Goal: Task Accomplishment & Management: Manage account settings

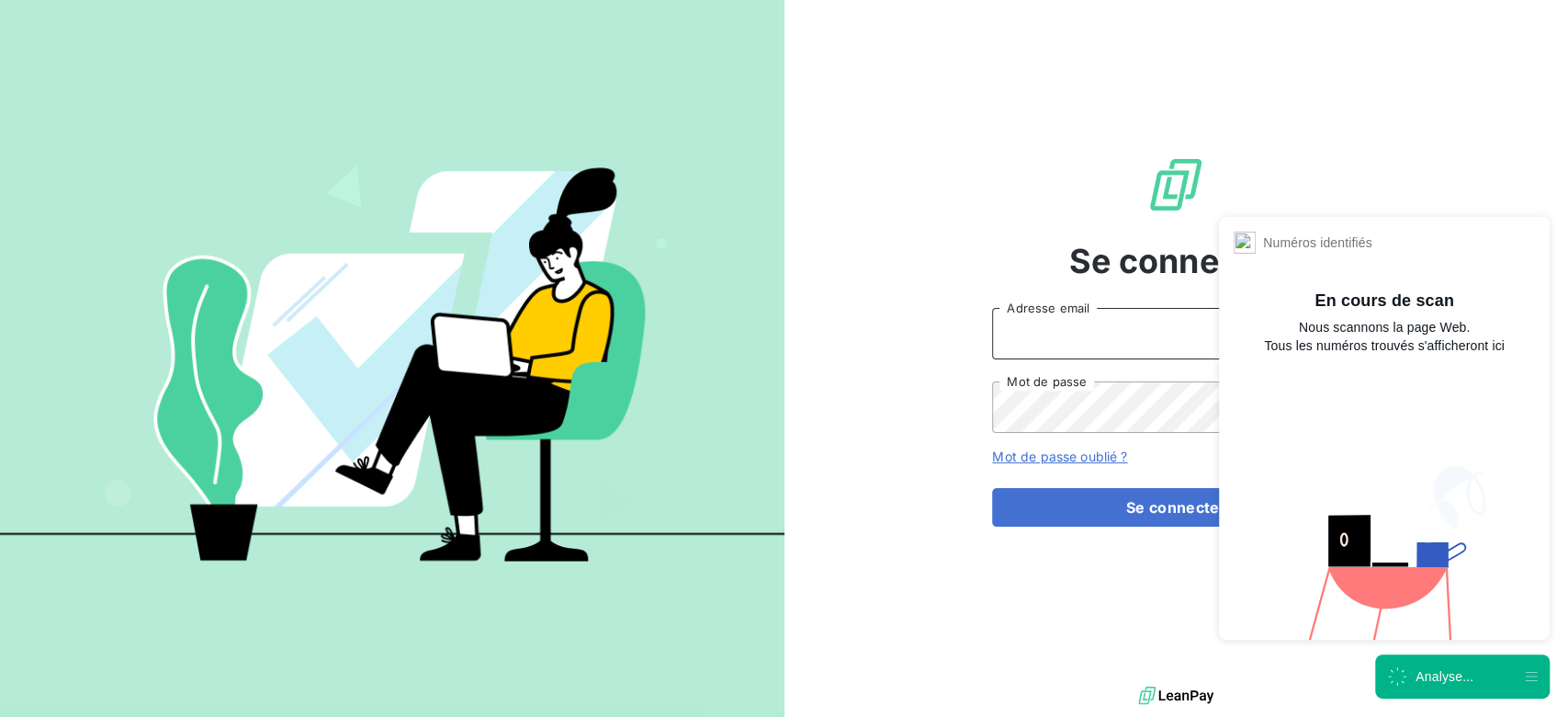
type input "[PERSON_NAME][EMAIL_ADDRESS][DOMAIN_NAME]"
click at [1446, 678] on div "Analyse..." at bounding box center [1445, 676] width 58 height 18
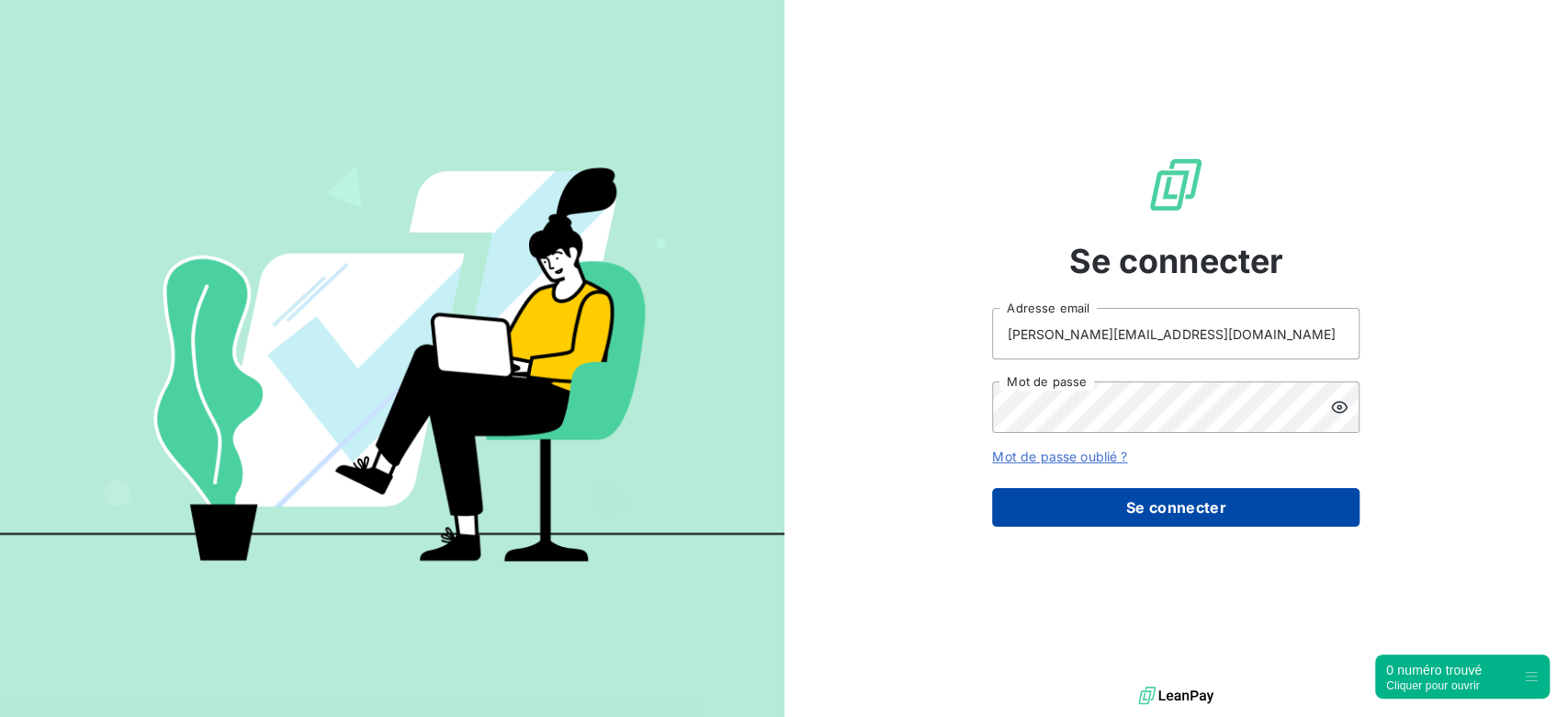
click at [1107, 515] on button "Se connecter" at bounding box center [1176, 507] width 368 height 39
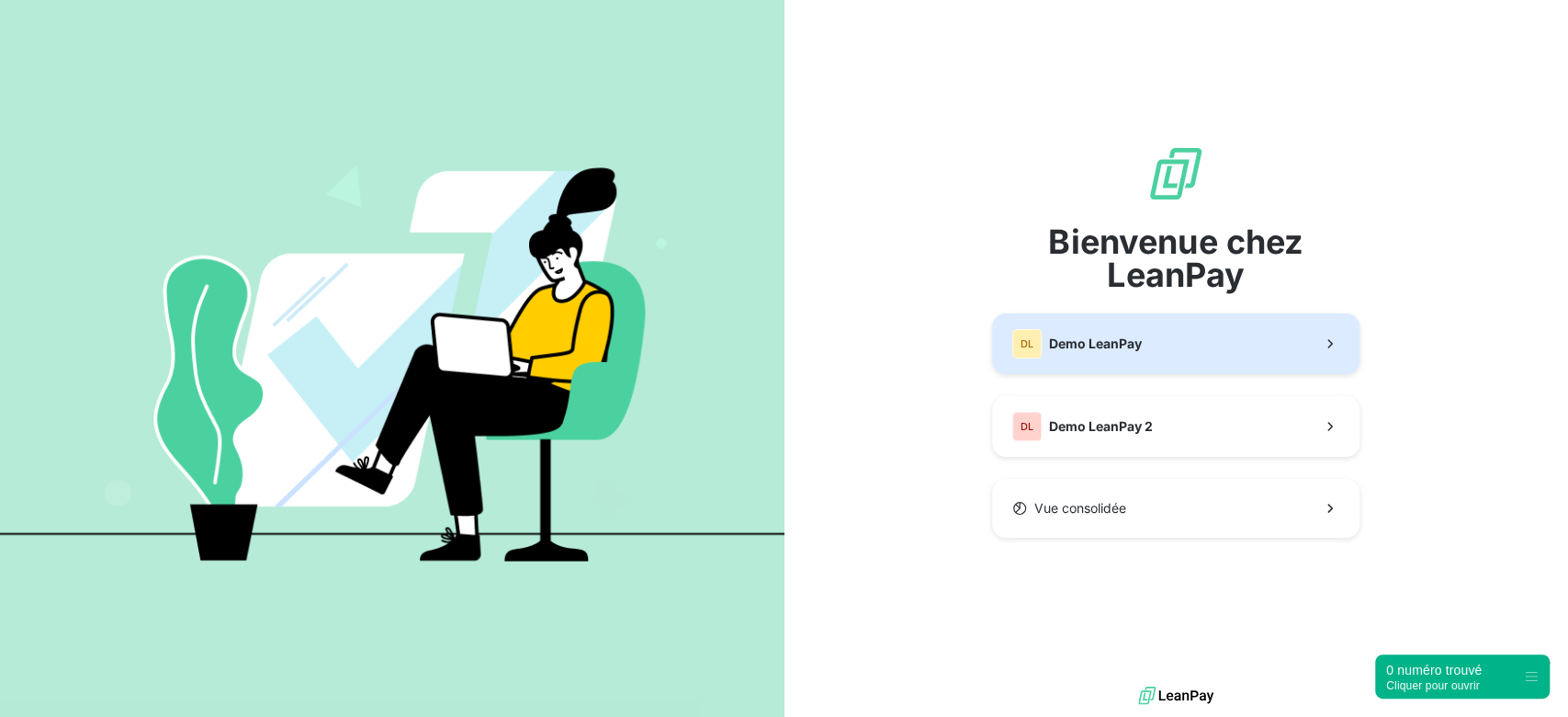
click at [1163, 340] on button "DL Demo LeanPay" at bounding box center [1176, 344] width 368 height 61
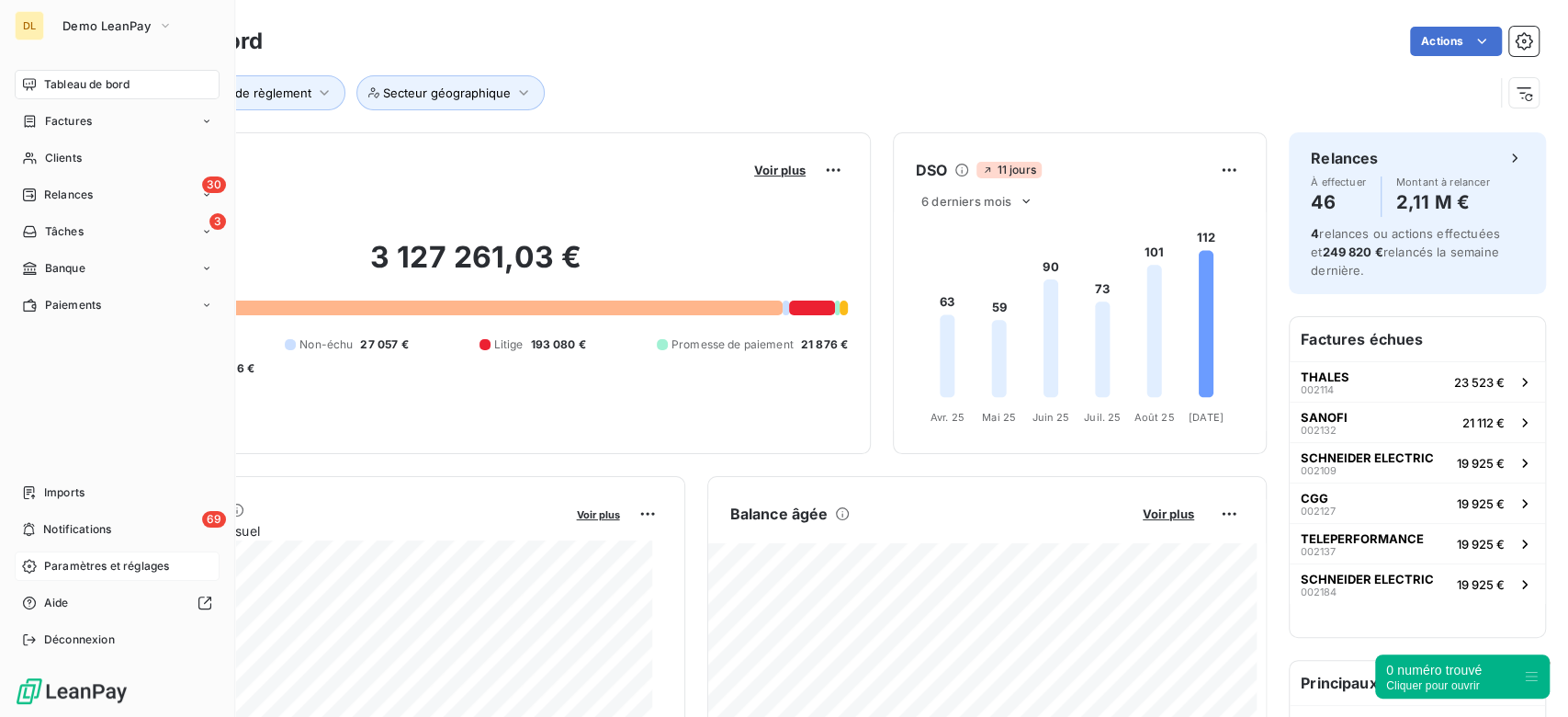
click at [109, 566] on span "Paramètres et réglages" at bounding box center [107, 565] width 125 height 16
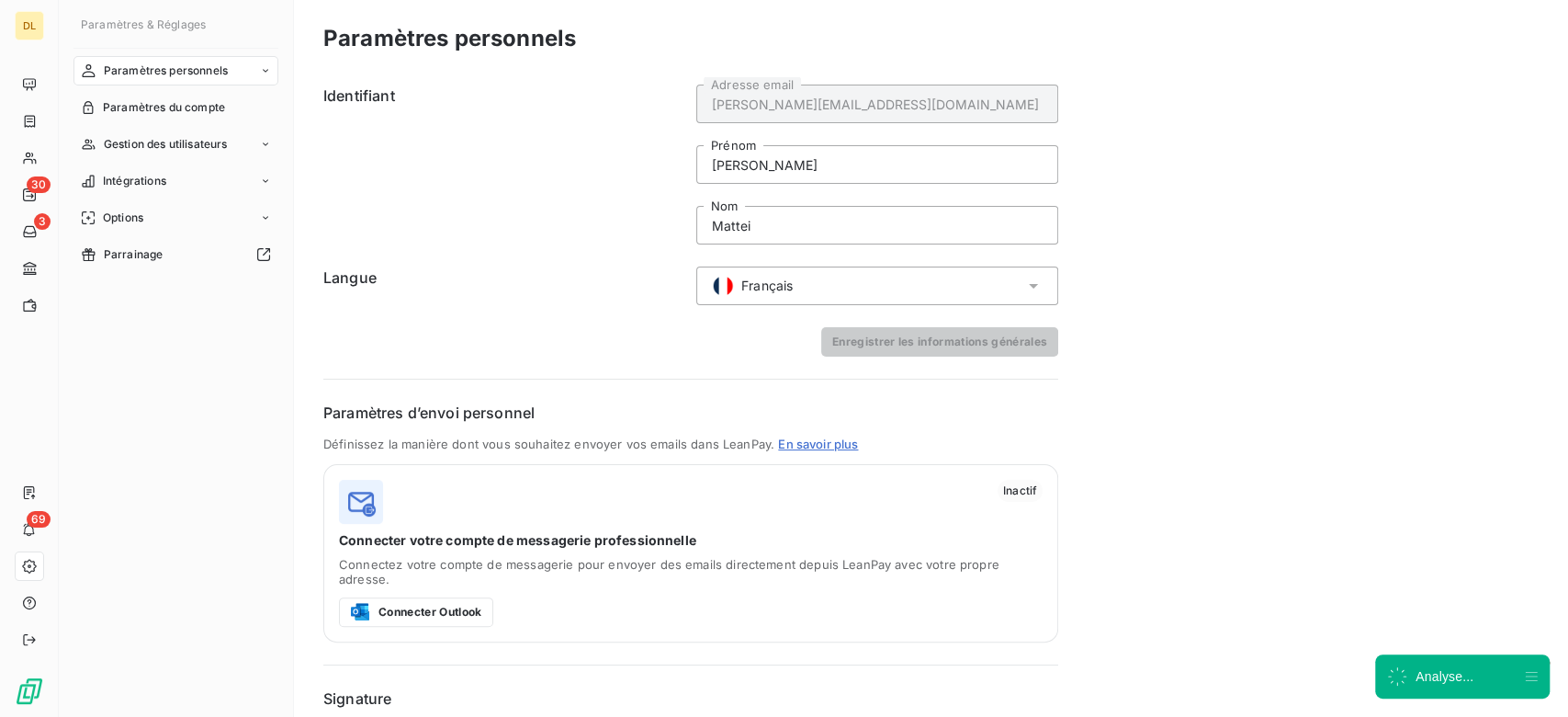
click at [218, 196] on nav "Paramètres personnels Paramètres du compte Gestion des utilisateurs Intégration…" at bounding box center [176, 162] width 205 height 213
click at [235, 184] on div "Intégrations" at bounding box center [176, 180] width 205 height 29
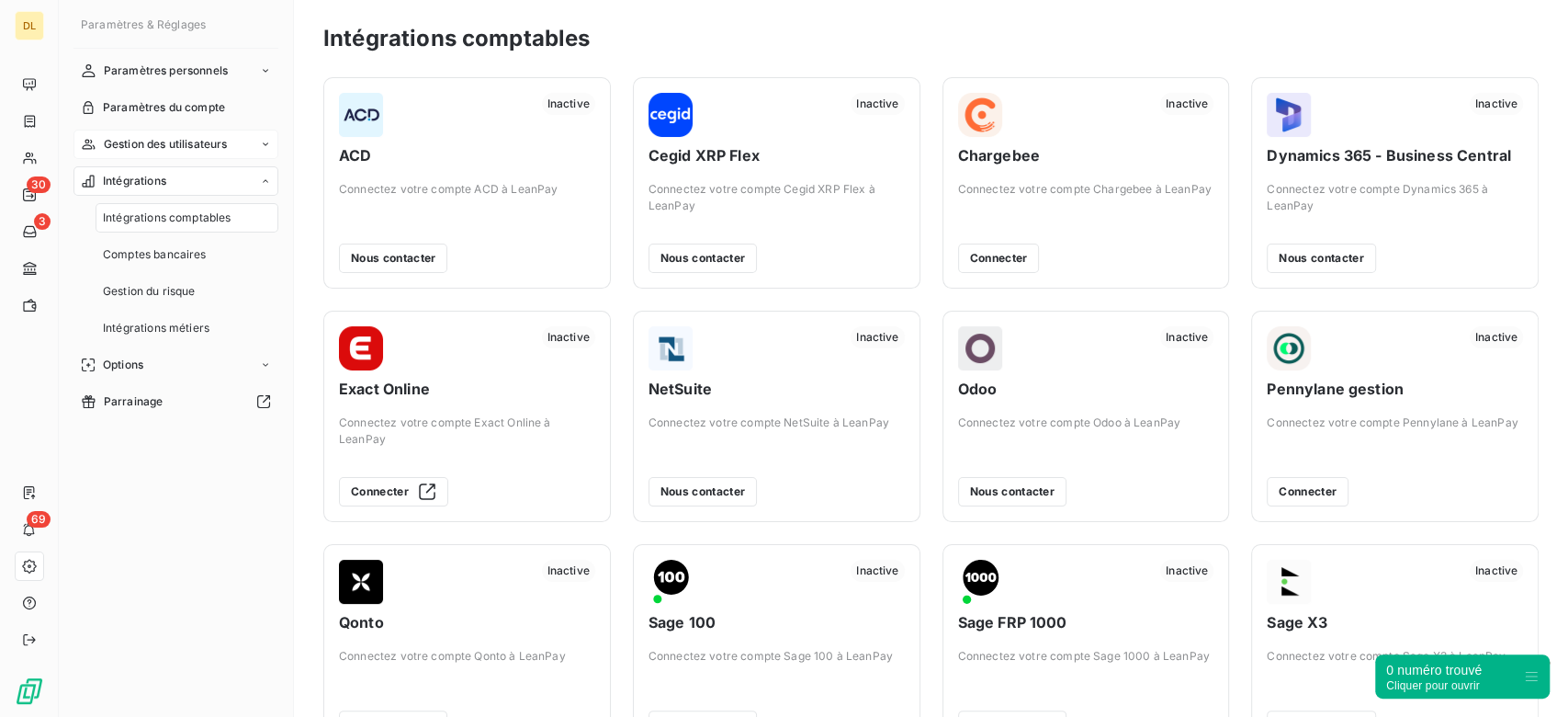
click at [221, 144] on span "Gestion des utilisateurs" at bounding box center [166, 143] width 124 height 16
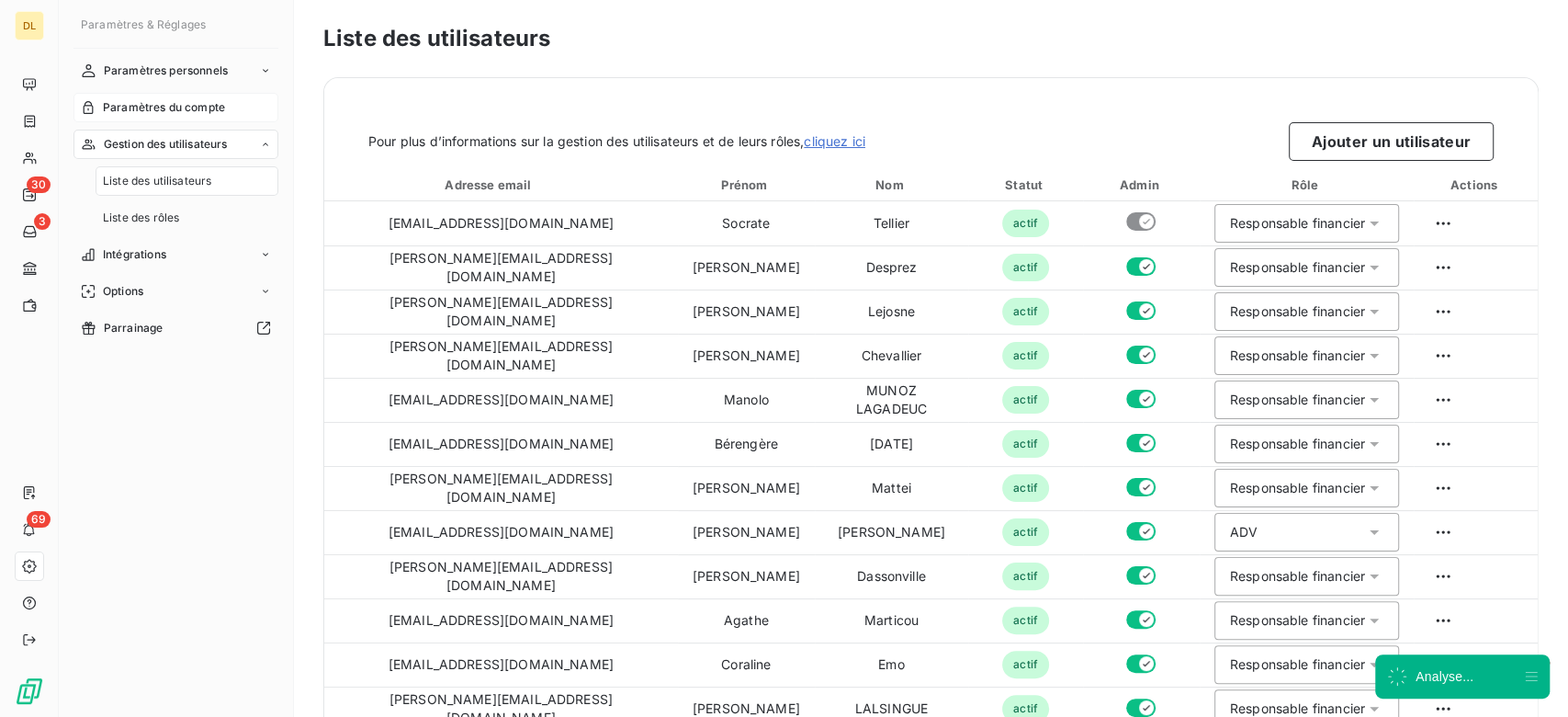
click at [220, 105] on span "Paramètres du compte" at bounding box center [164, 107] width 122 height 16
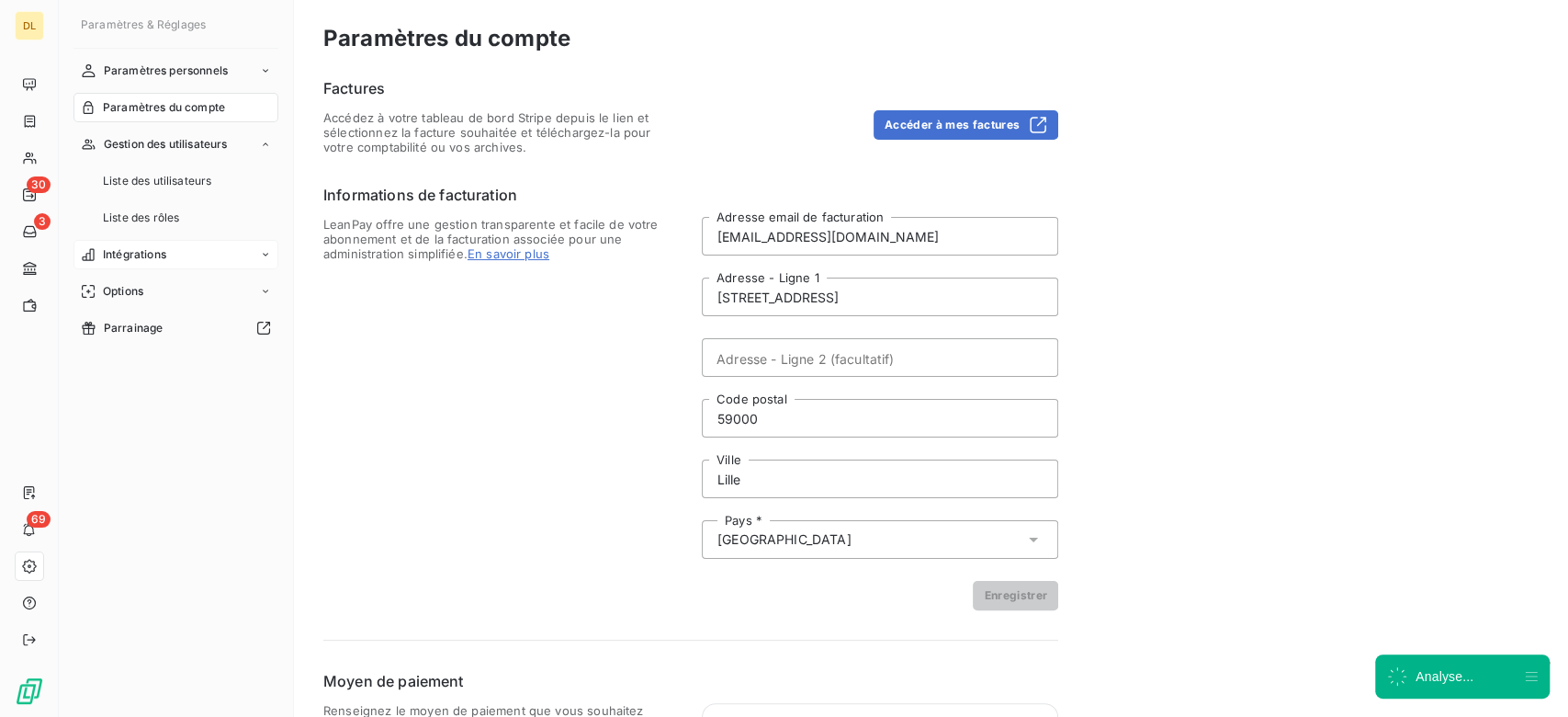
click at [184, 264] on div "Intégrations" at bounding box center [176, 254] width 205 height 29
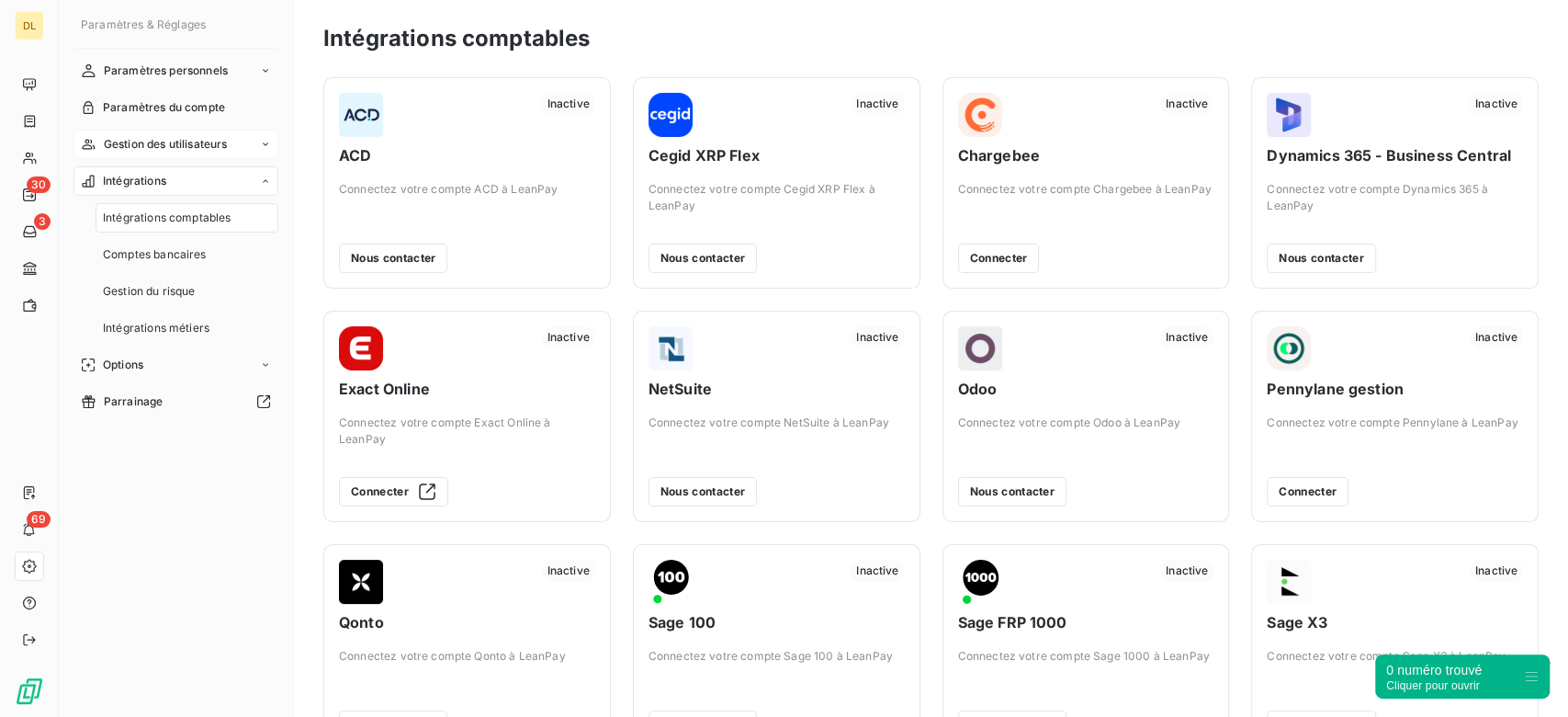
click at [214, 154] on div "Gestion des utilisateurs" at bounding box center [176, 144] width 205 height 29
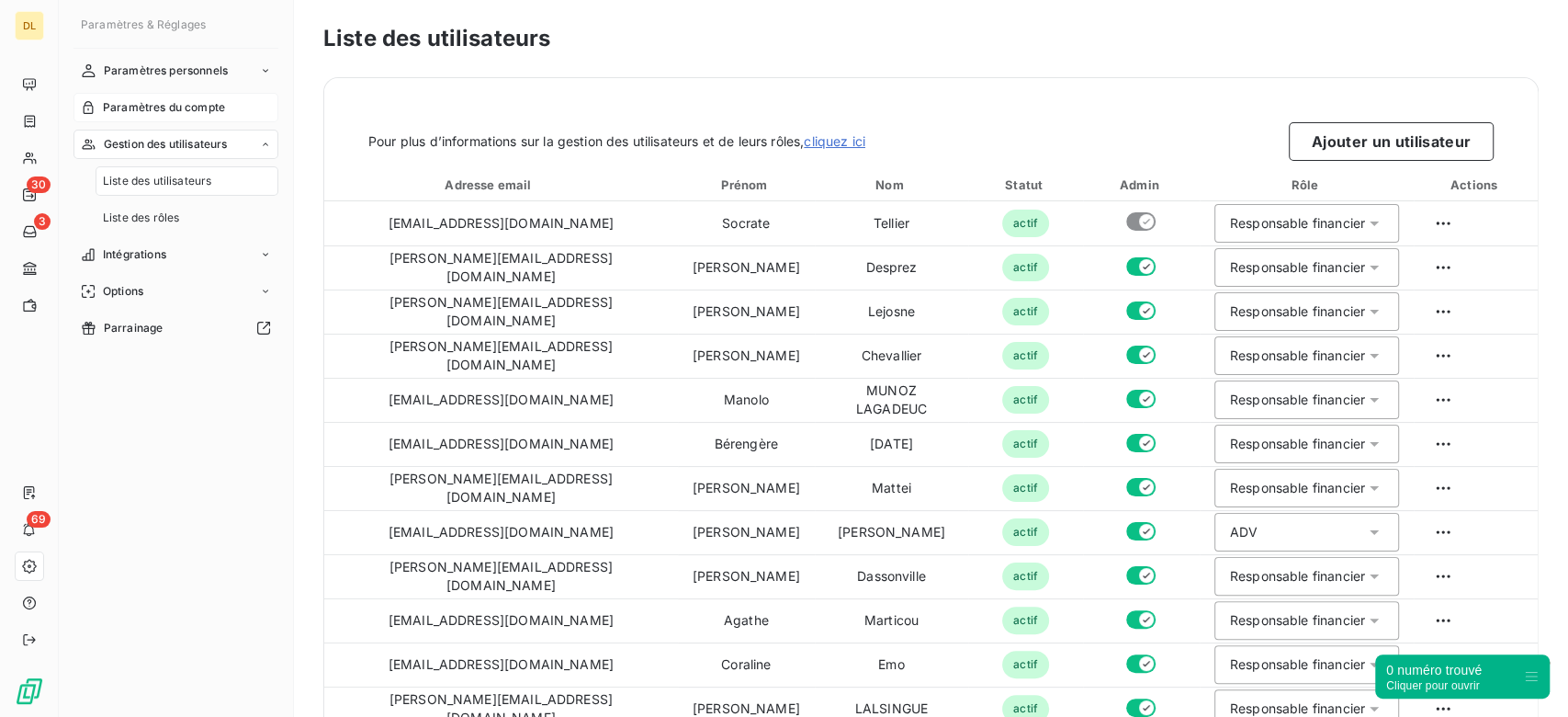
click at [181, 101] on span "Paramètres du compte" at bounding box center [164, 107] width 122 height 16
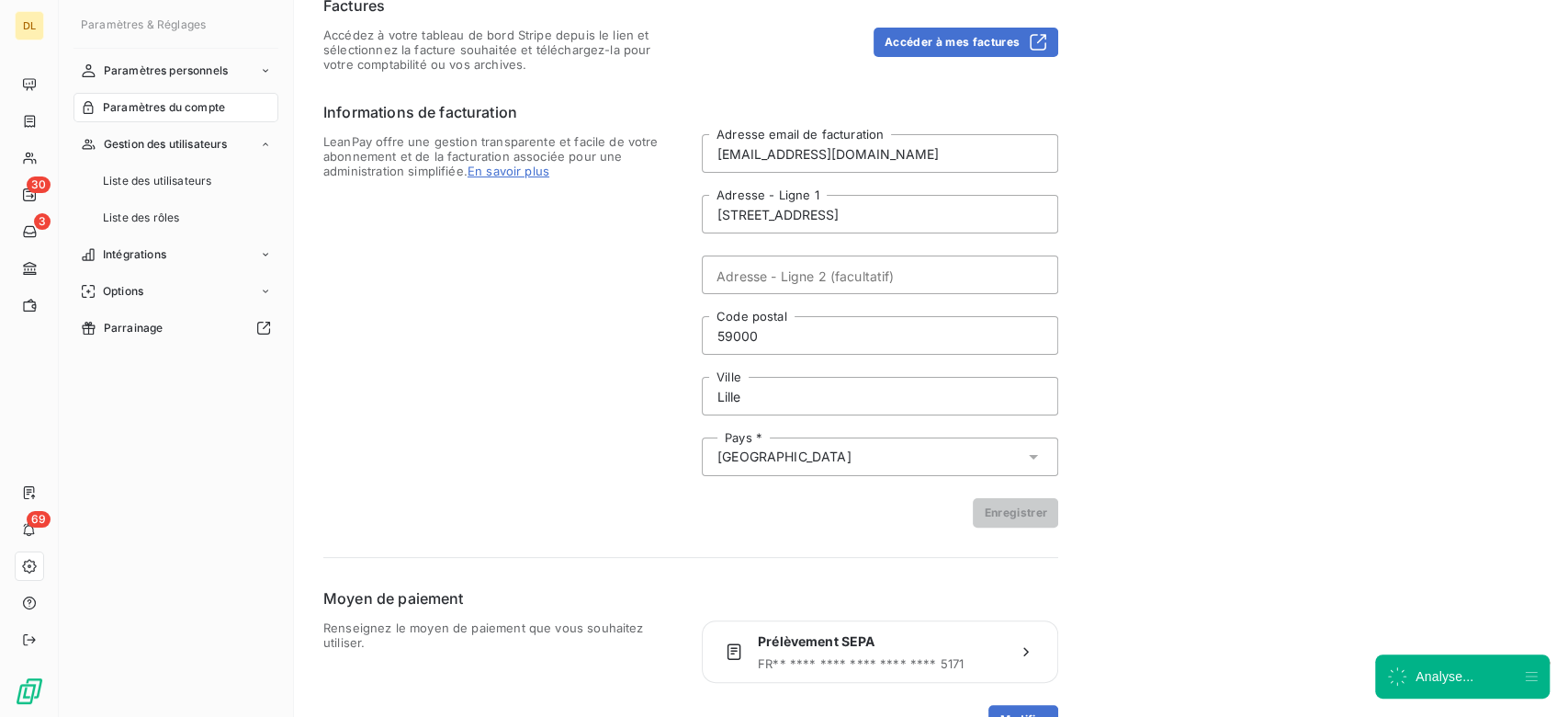
scroll to position [121, 0]
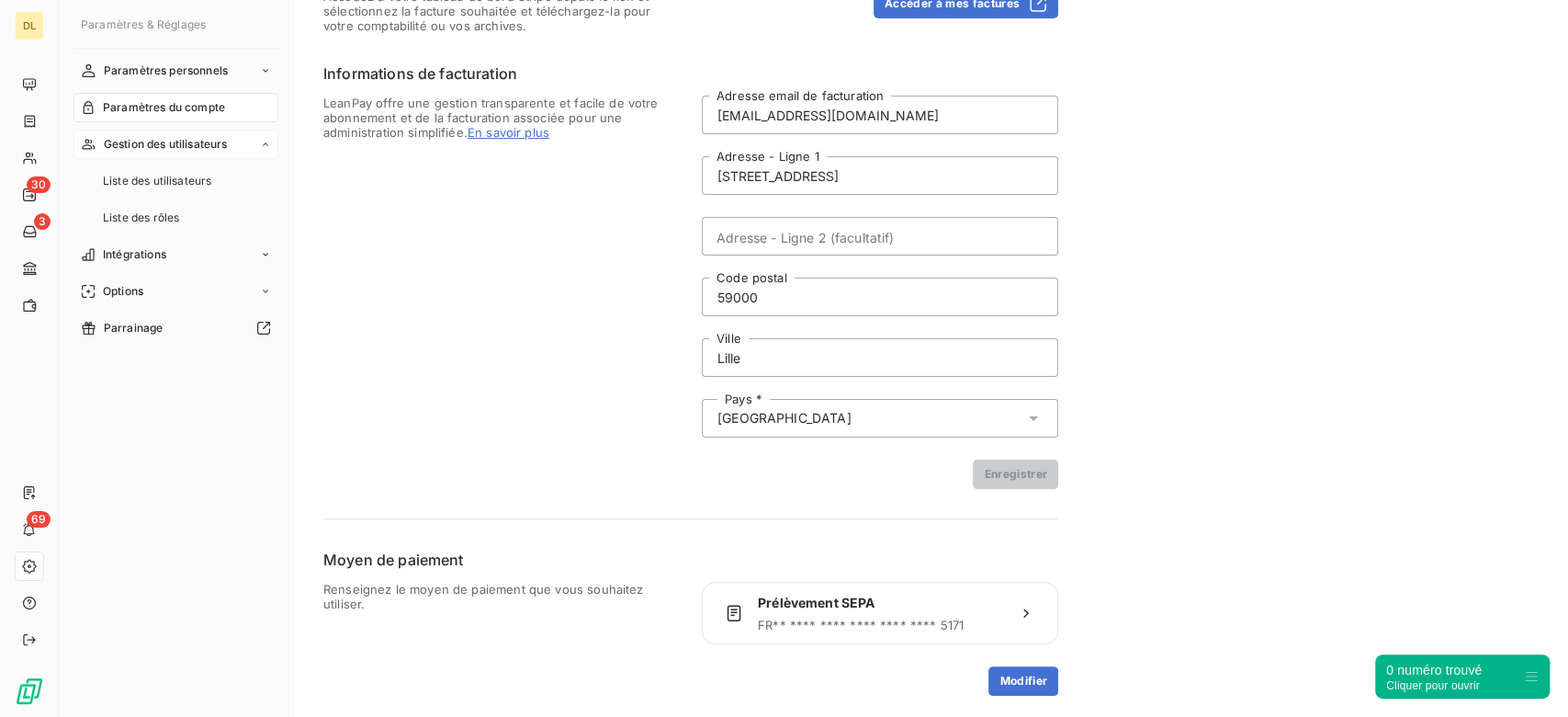
click at [169, 153] on div "Gestion des utilisateurs" at bounding box center [176, 144] width 205 height 29
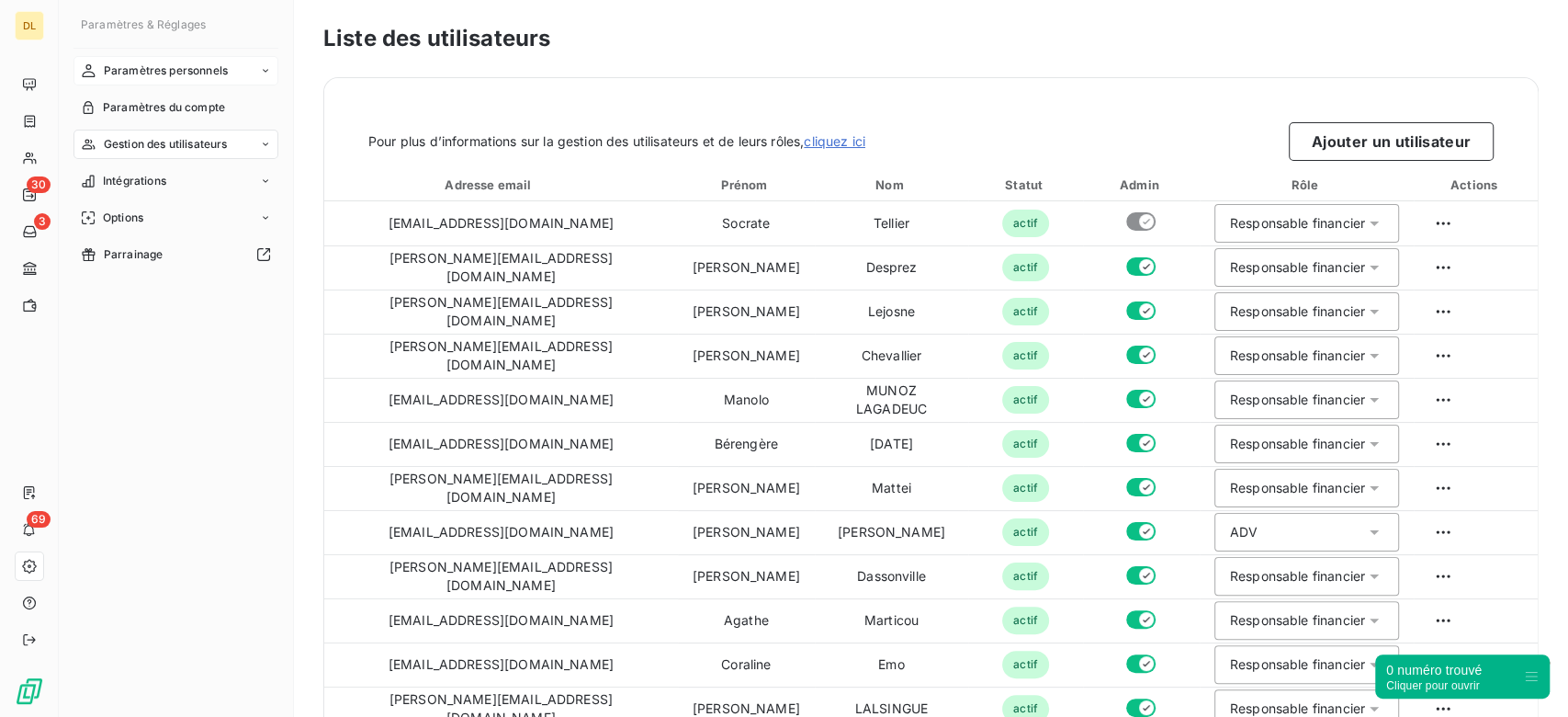
click at [231, 79] on div "Paramètres personnels" at bounding box center [176, 70] width 205 height 29
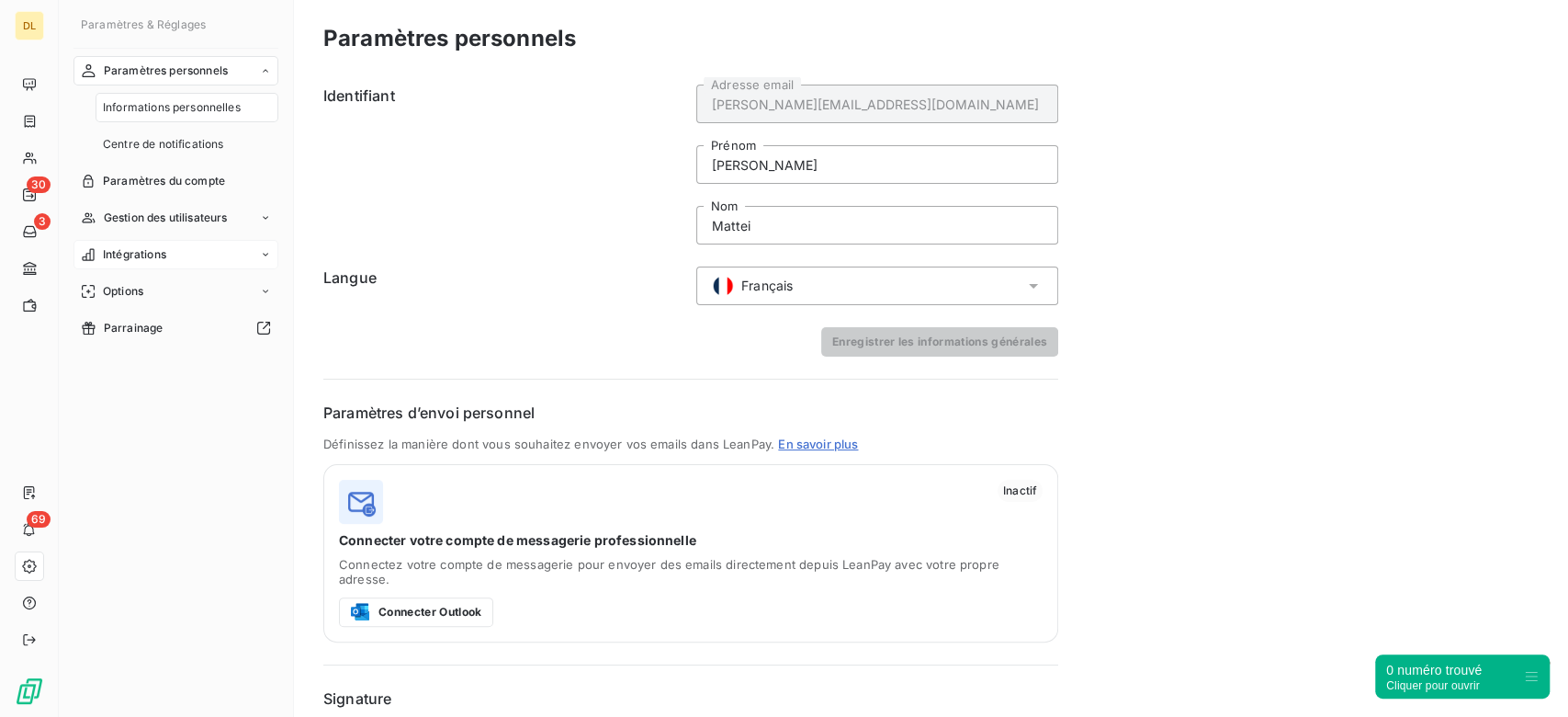
click at [191, 256] on div "Intégrations" at bounding box center [176, 254] width 205 height 29
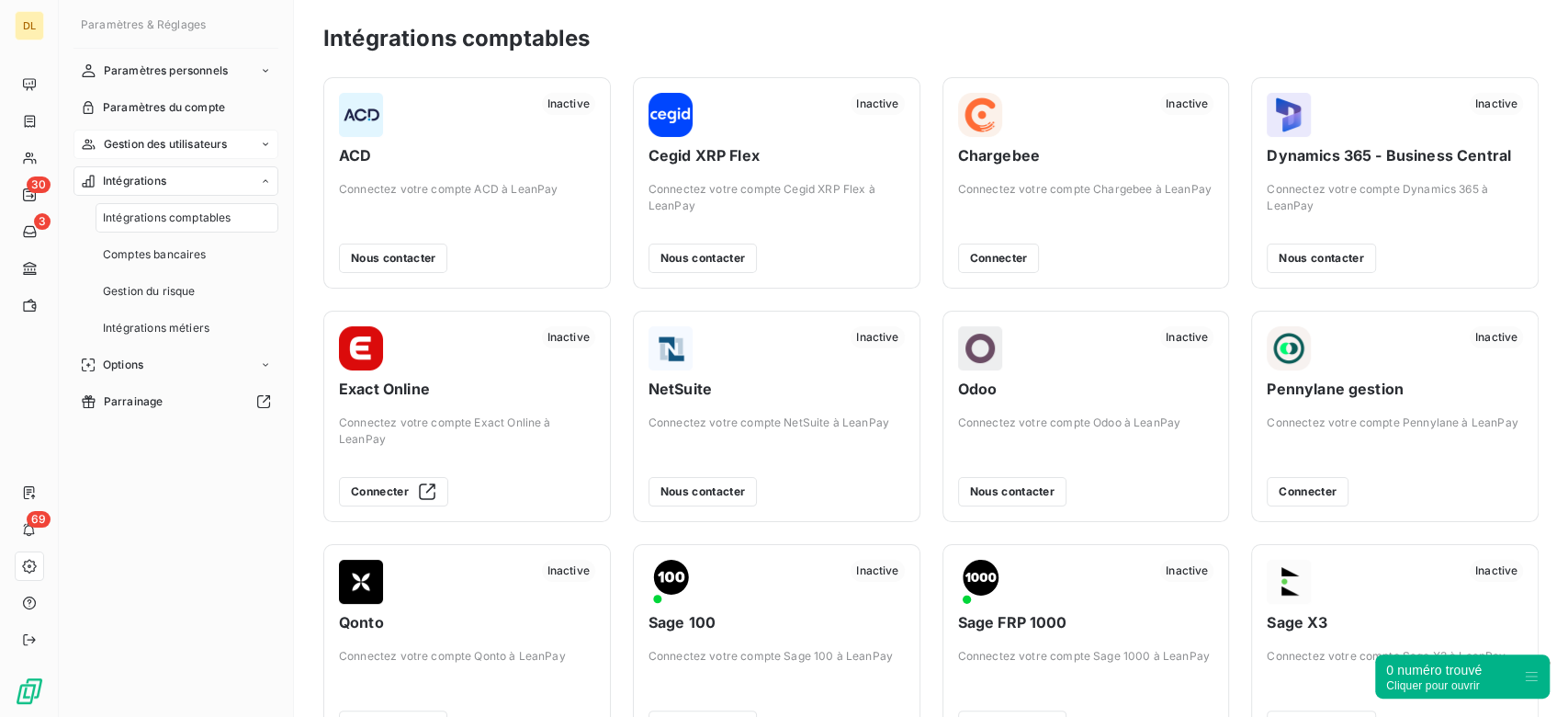
click at [234, 144] on div "Gestion des utilisateurs" at bounding box center [176, 144] width 205 height 29
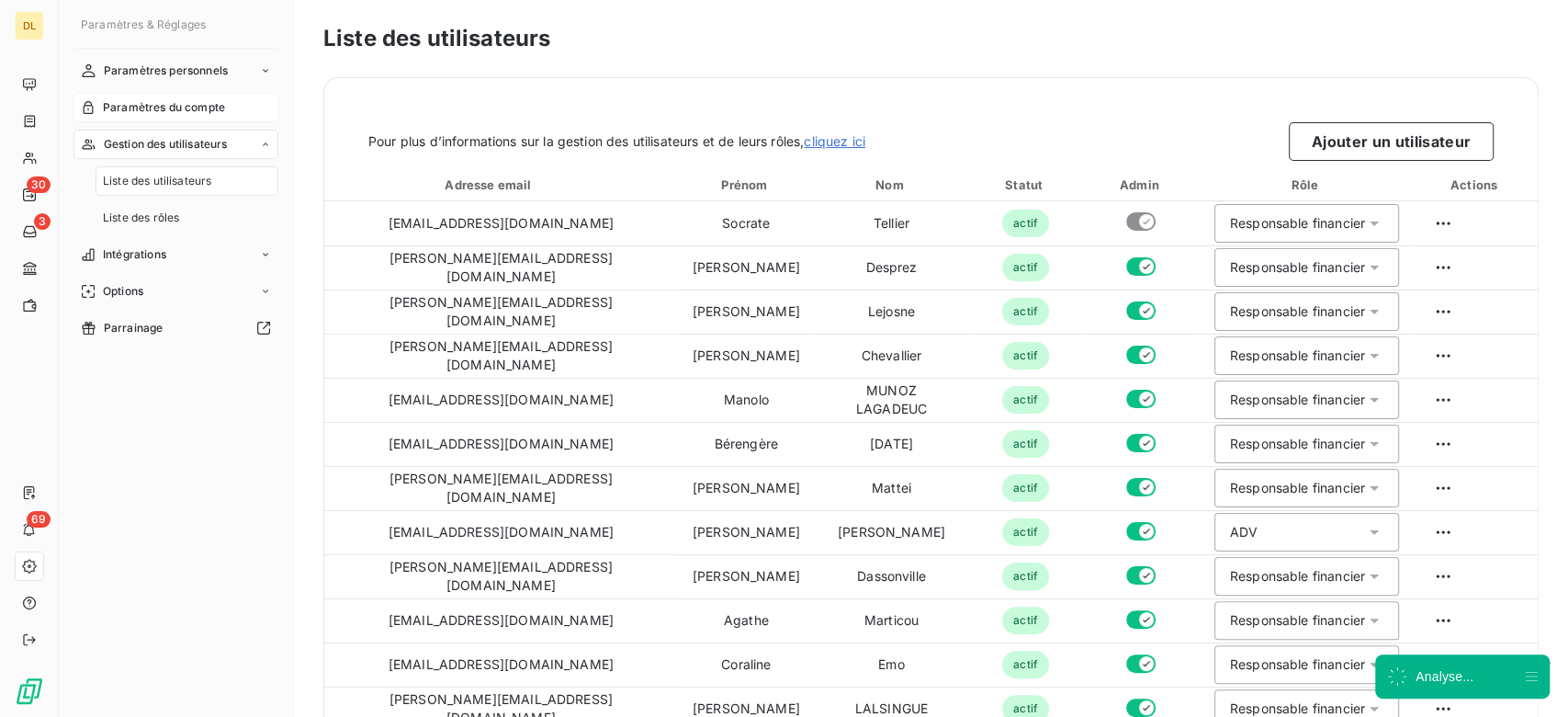
click at [235, 103] on div "Paramètres du compte" at bounding box center [176, 107] width 205 height 29
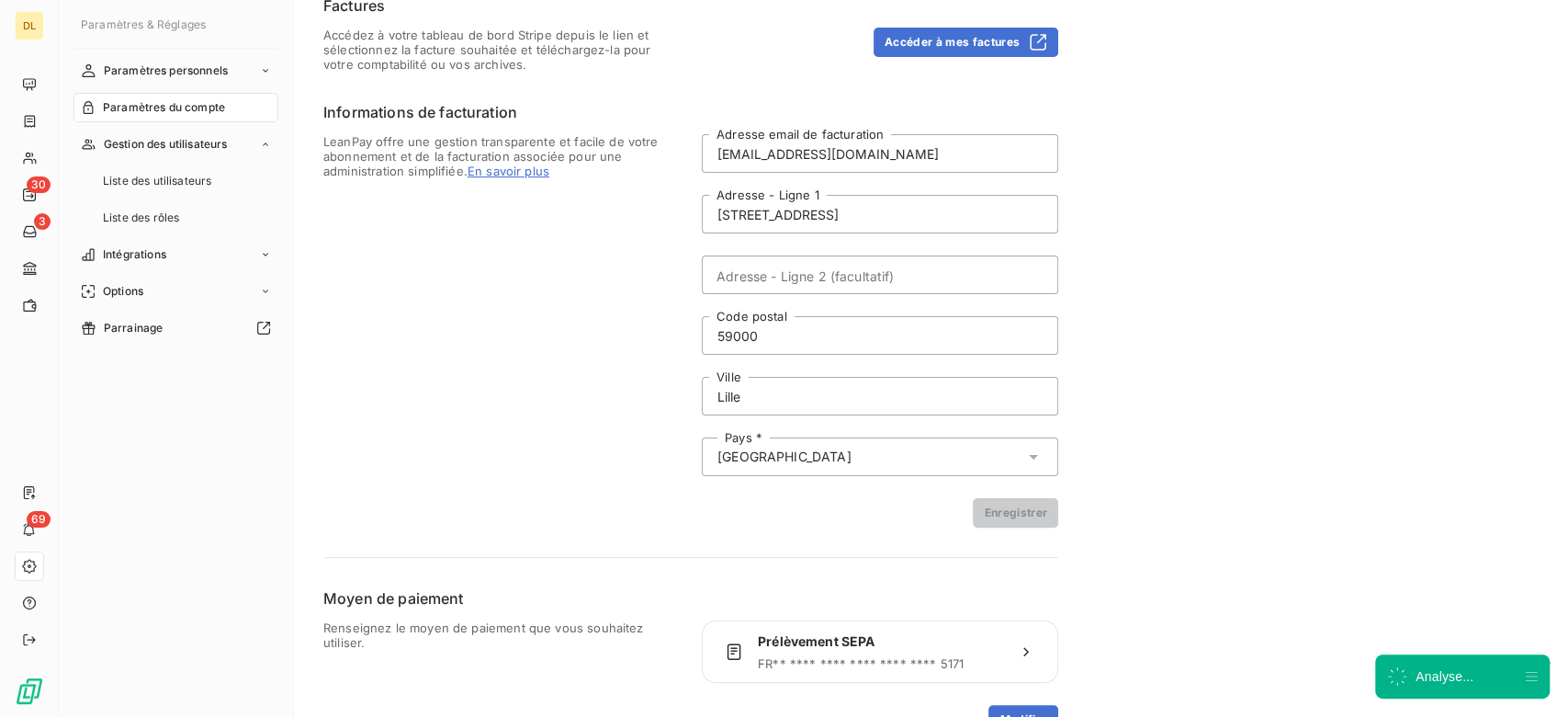
scroll to position [121, 0]
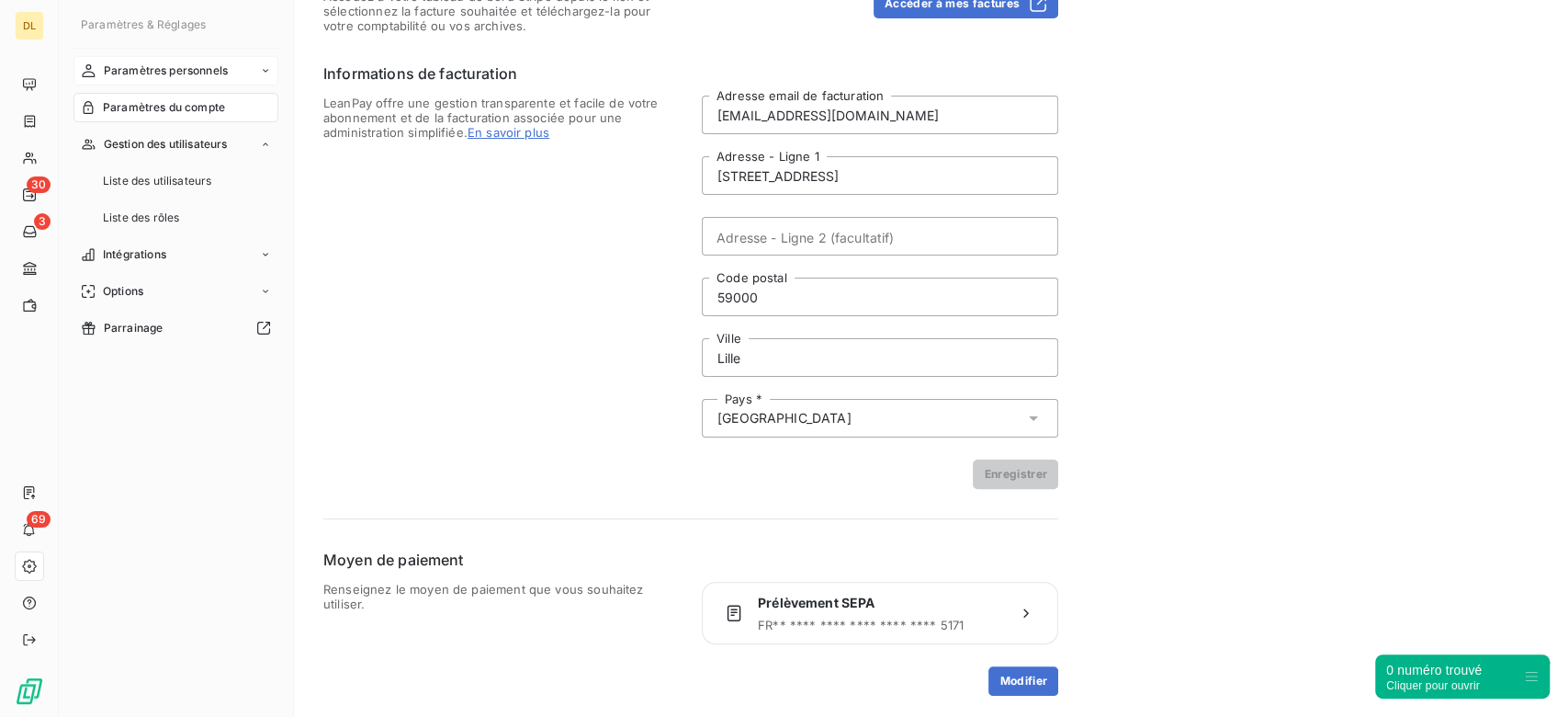
click at [226, 73] on span "Paramètres personnels" at bounding box center [166, 70] width 124 height 16
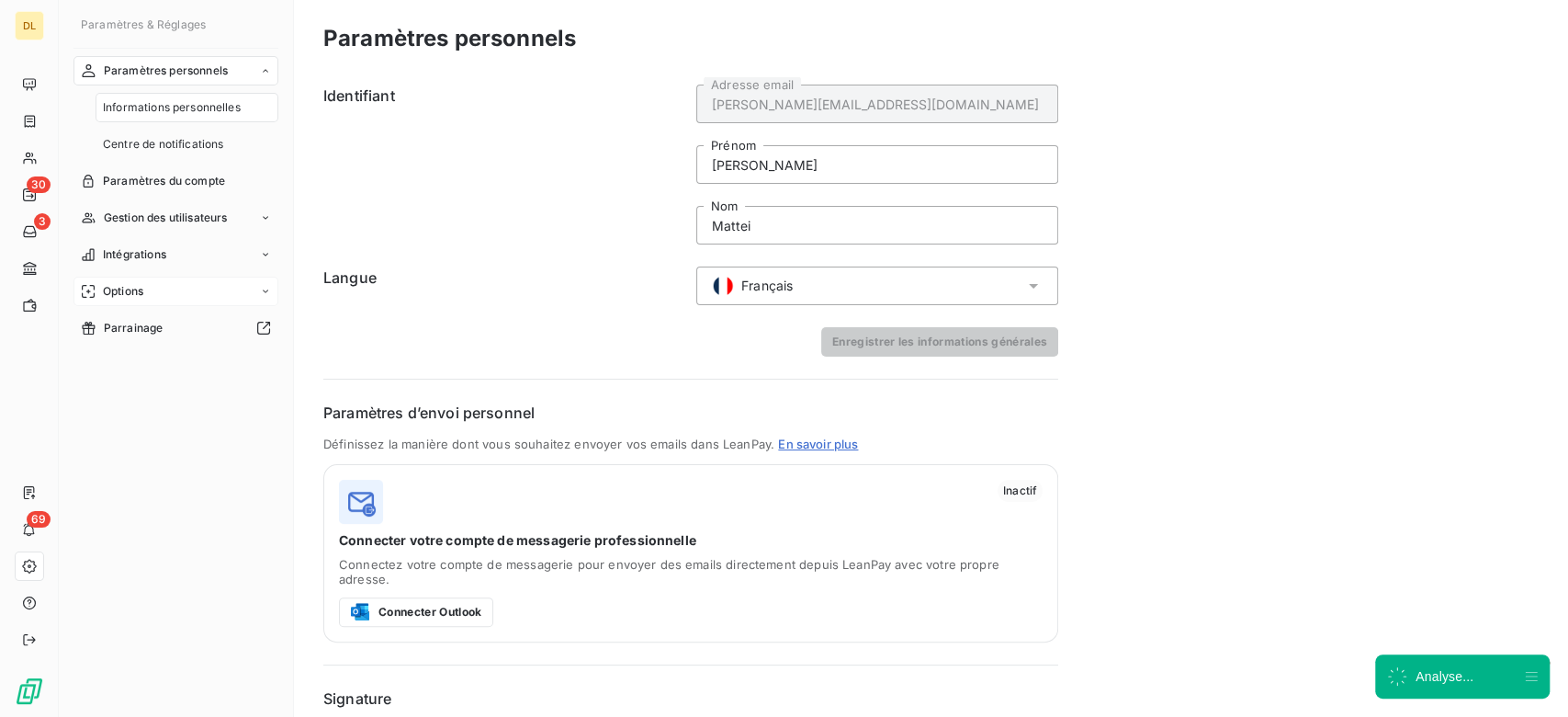
click at [267, 289] on icon at bounding box center [265, 291] width 11 height 11
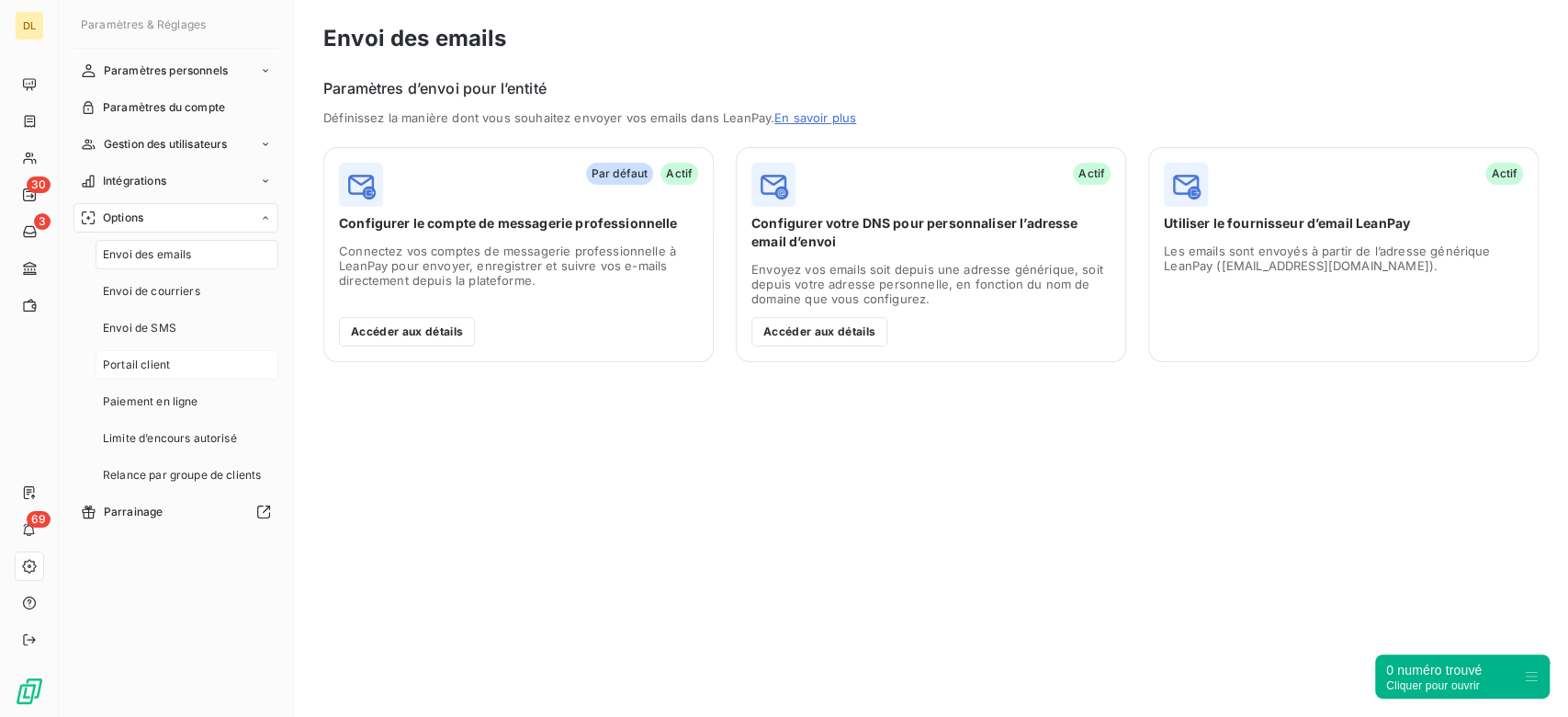
click at [181, 372] on div "Portail client" at bounding box center [187, 364] width 183 height 29
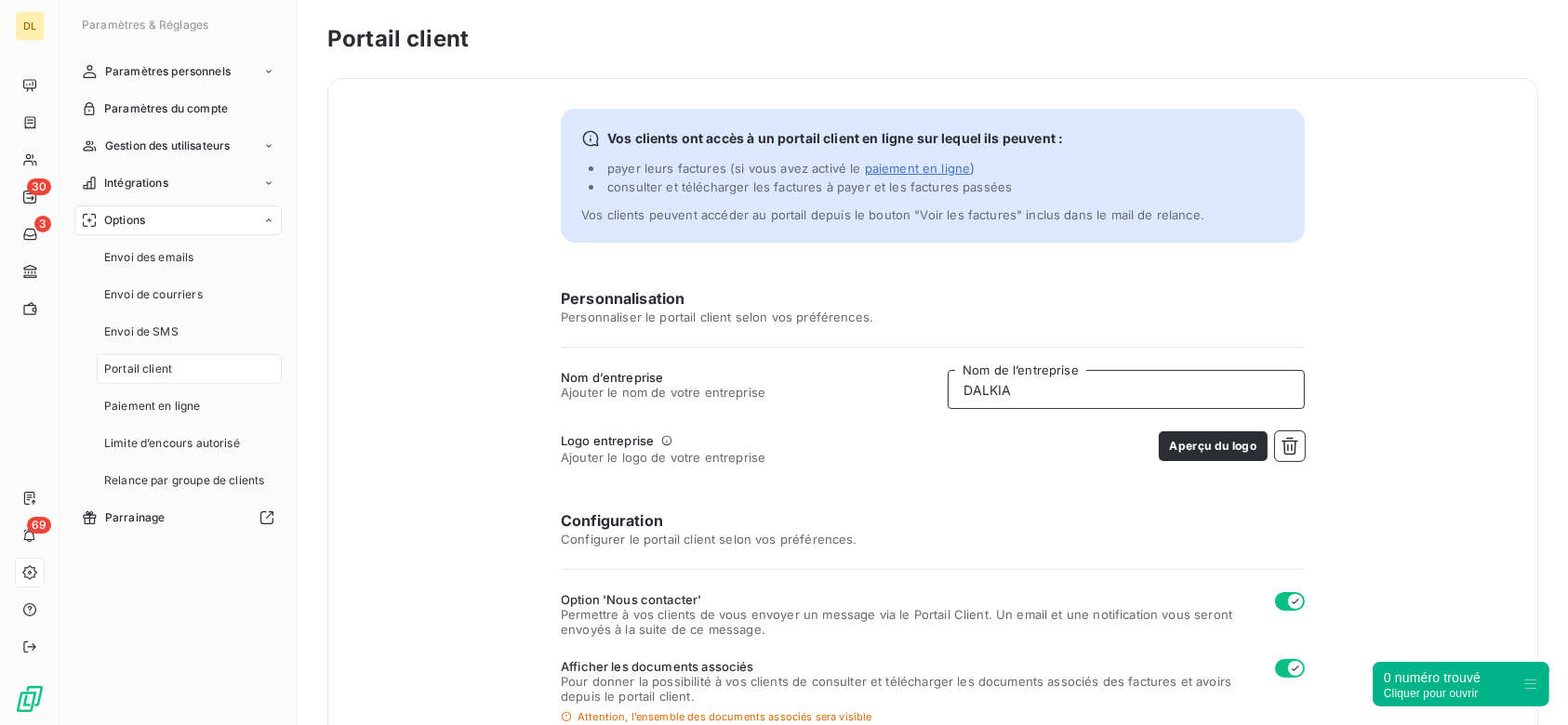
drag, startPoint x: 1035, startPoint y: 378, endPoint x: 882, endPoint y: 378, distance: 153.0
click at [882, 378] on div "Nom d’entreprise Ajouter le nom de votre entreprise DALKIA Nom de l’entreprise" at bounding box center [932, 389] width 744 height 39
paste input "captainpharma"
click at [996, 384] on input "captainpharma" at bounding box center [1127, 389] width 357 height 39
click at [962, 387] on input "captain pharma" at bounding box center [1127, 389] width 357 height 39
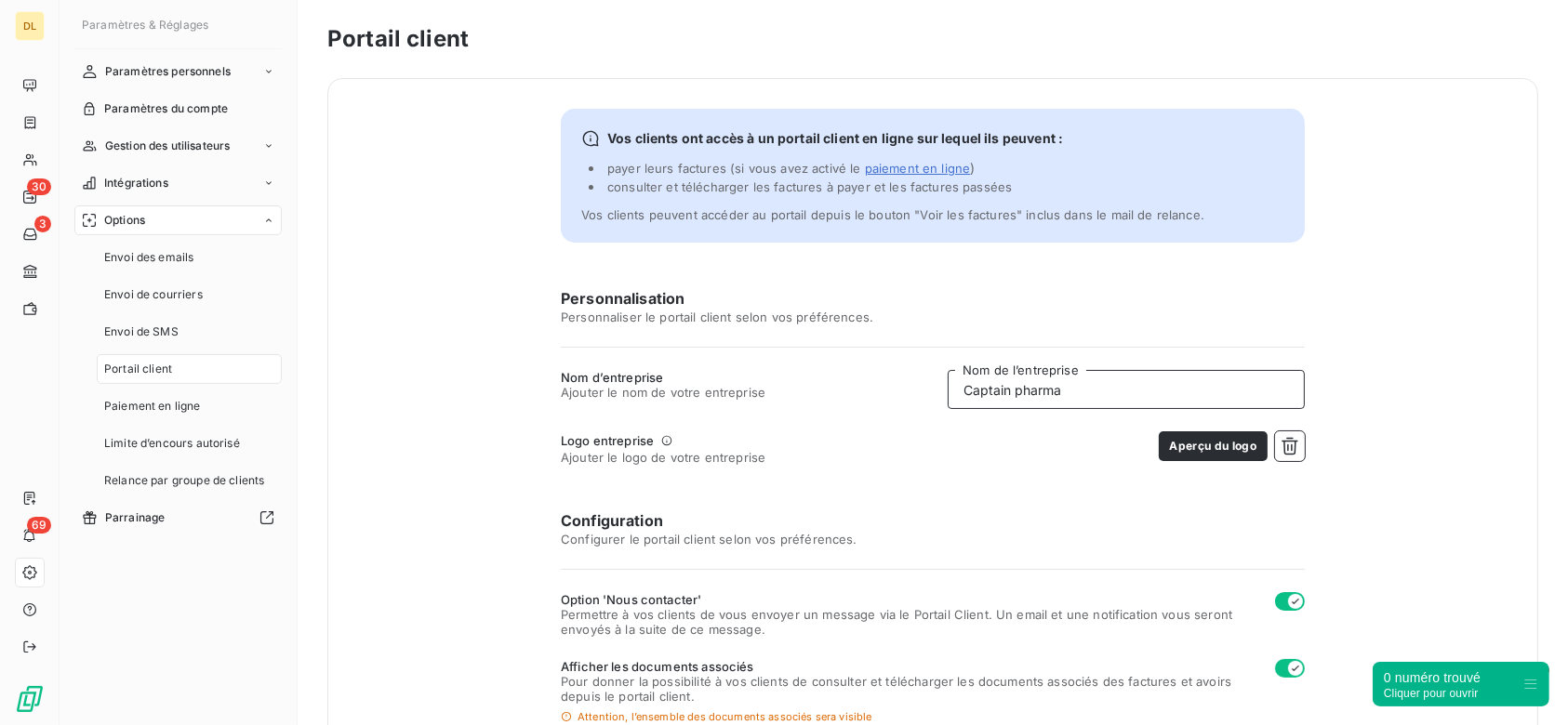
click at [1013, 385] on input "Captain pharma" at bounding box center [1127, 389] width 357 height 39
type input "Captain Pharma"
click at [1001, 432] on div "Logo entreprise Ajouter le logo de votre entreprise Aperçu du logo" at bounding box center [932, 448] width 744 height 34
click at [1282, 450] on icon "button" at bounding box center [1290, 446] width 16 height 17
click at [1250, 428] on div "Personnalisation Personnaliser le portail client selon vos préférences. Nom d’e…" at bounding box center [932, 690] width 744 height 808
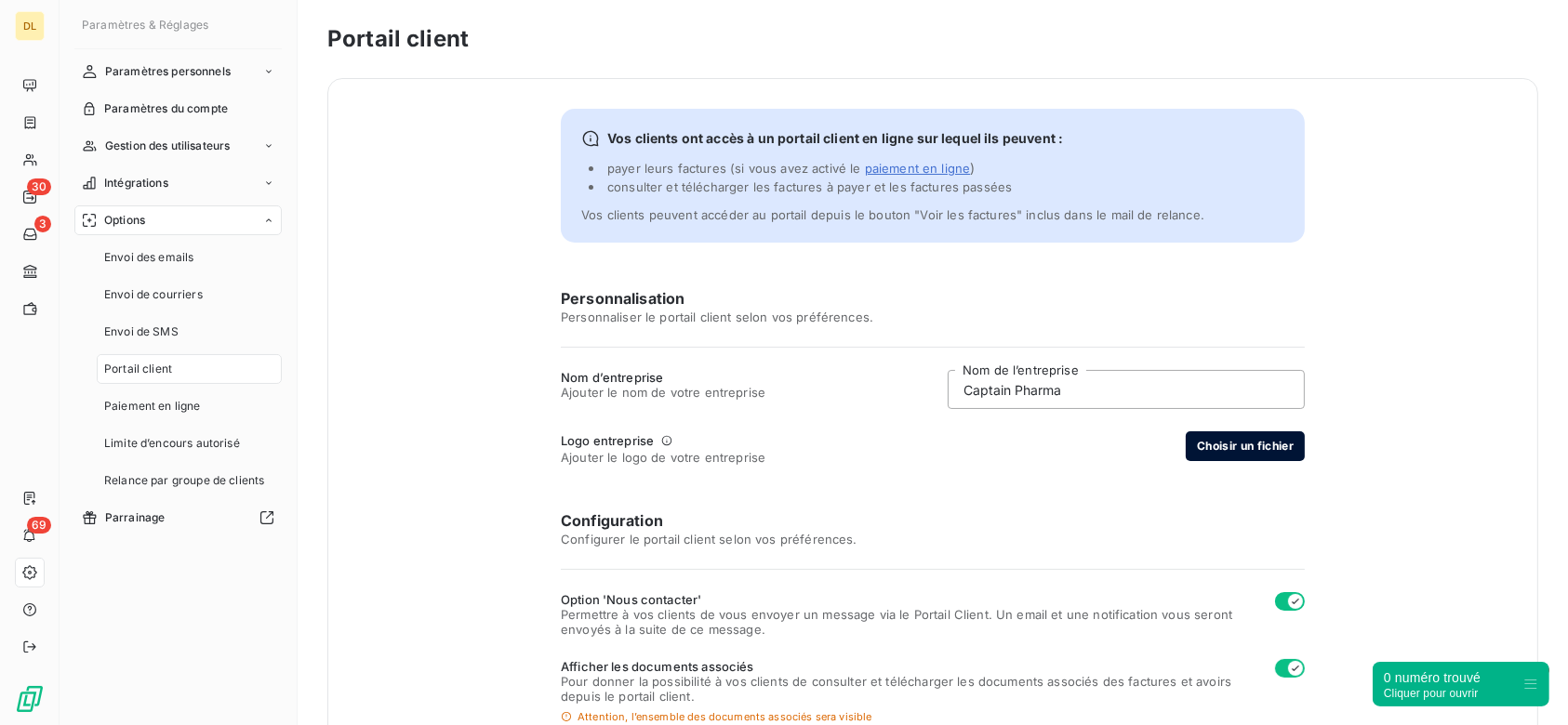
click at [1250, 453] on button "Choisir un fichier" at bounding box center [1246, 446] width 119 height 30
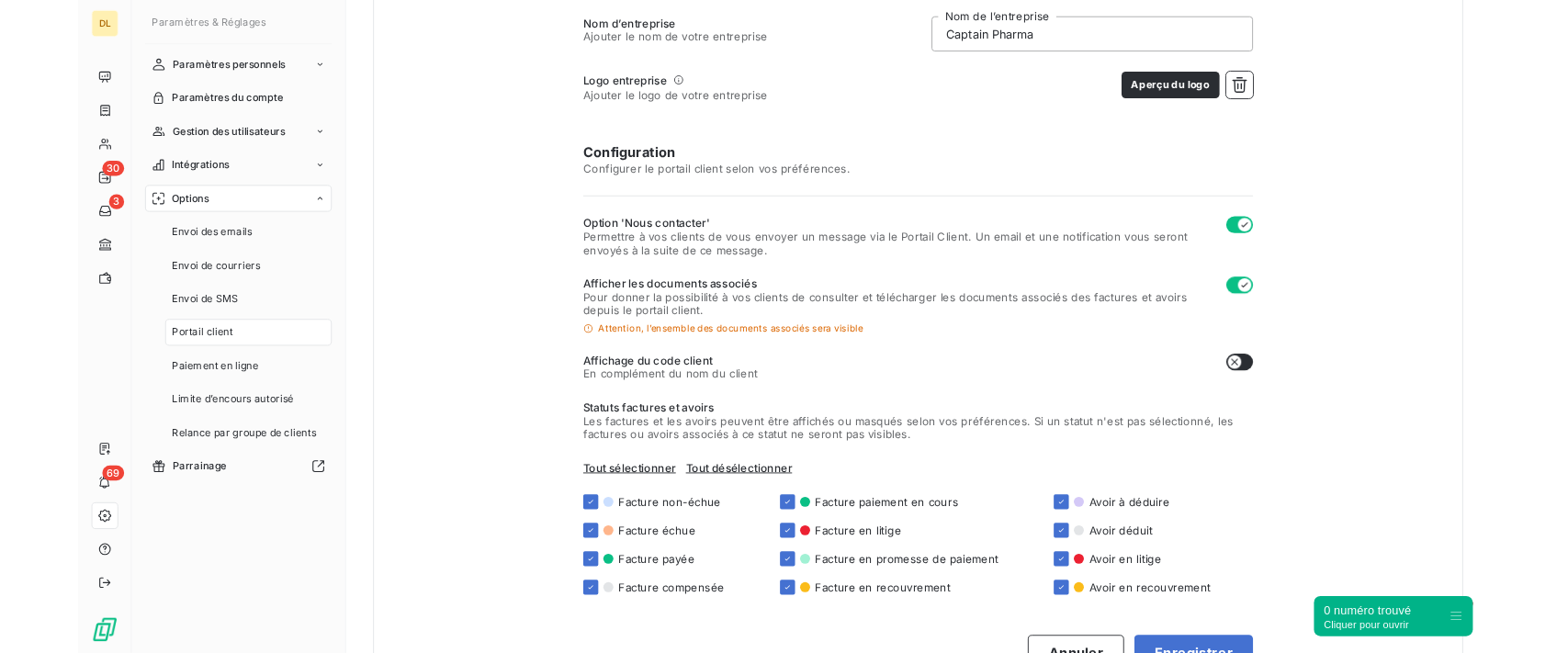
scroll to position [418, 0]
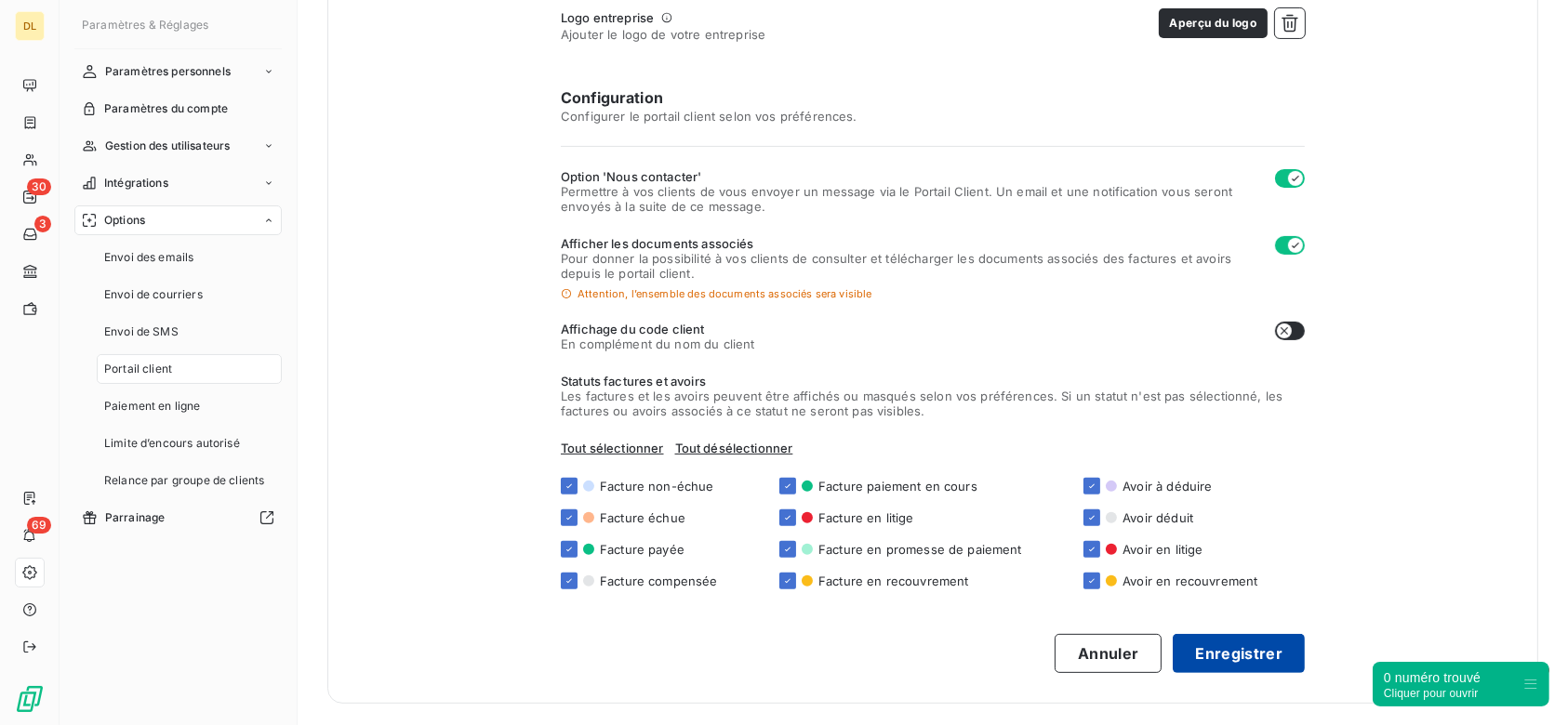
click at [1245, 661] on button "Enregistrer" at bounding box center [1239, 653] width 132 height 39
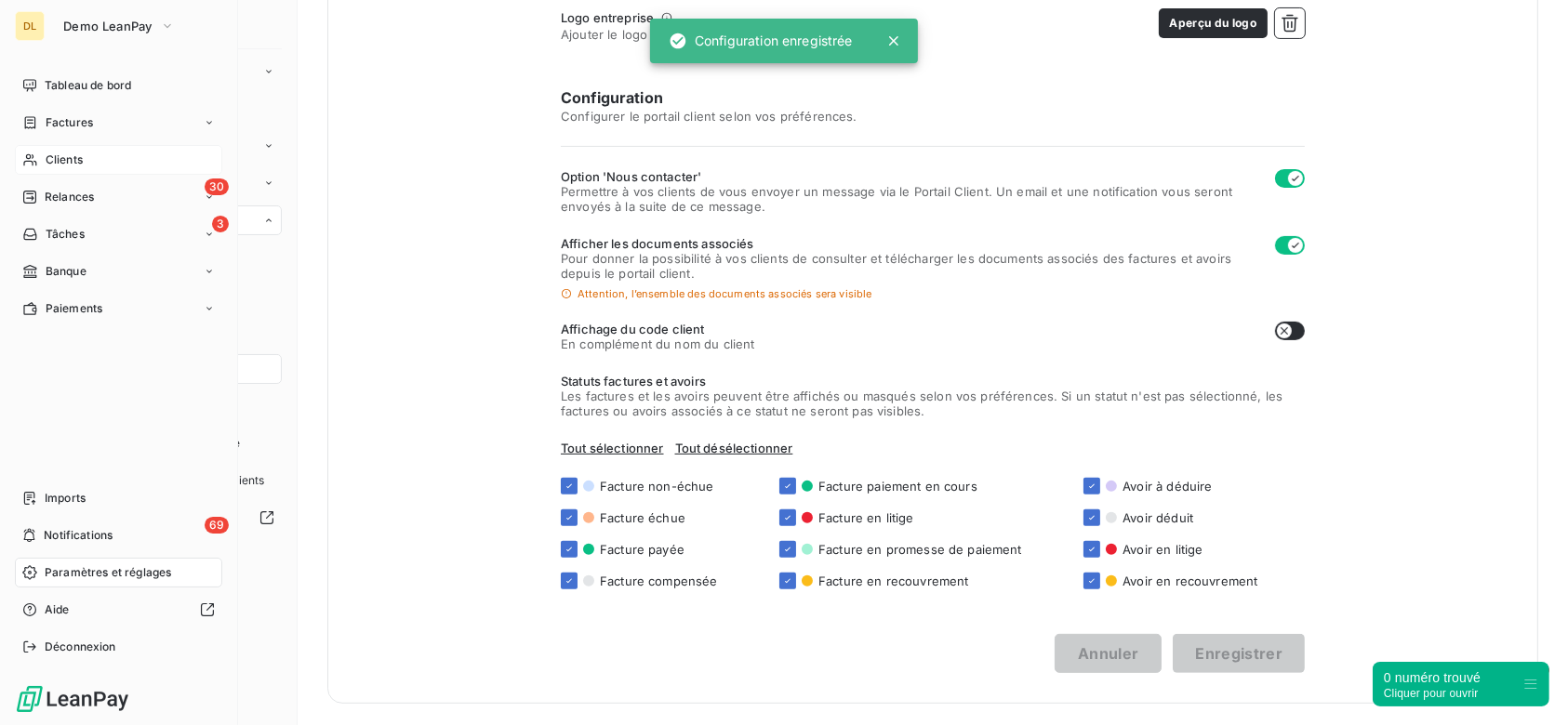
click at [45, 167] on span "Clients" at bounding box center [63, 159] width 37 height 16
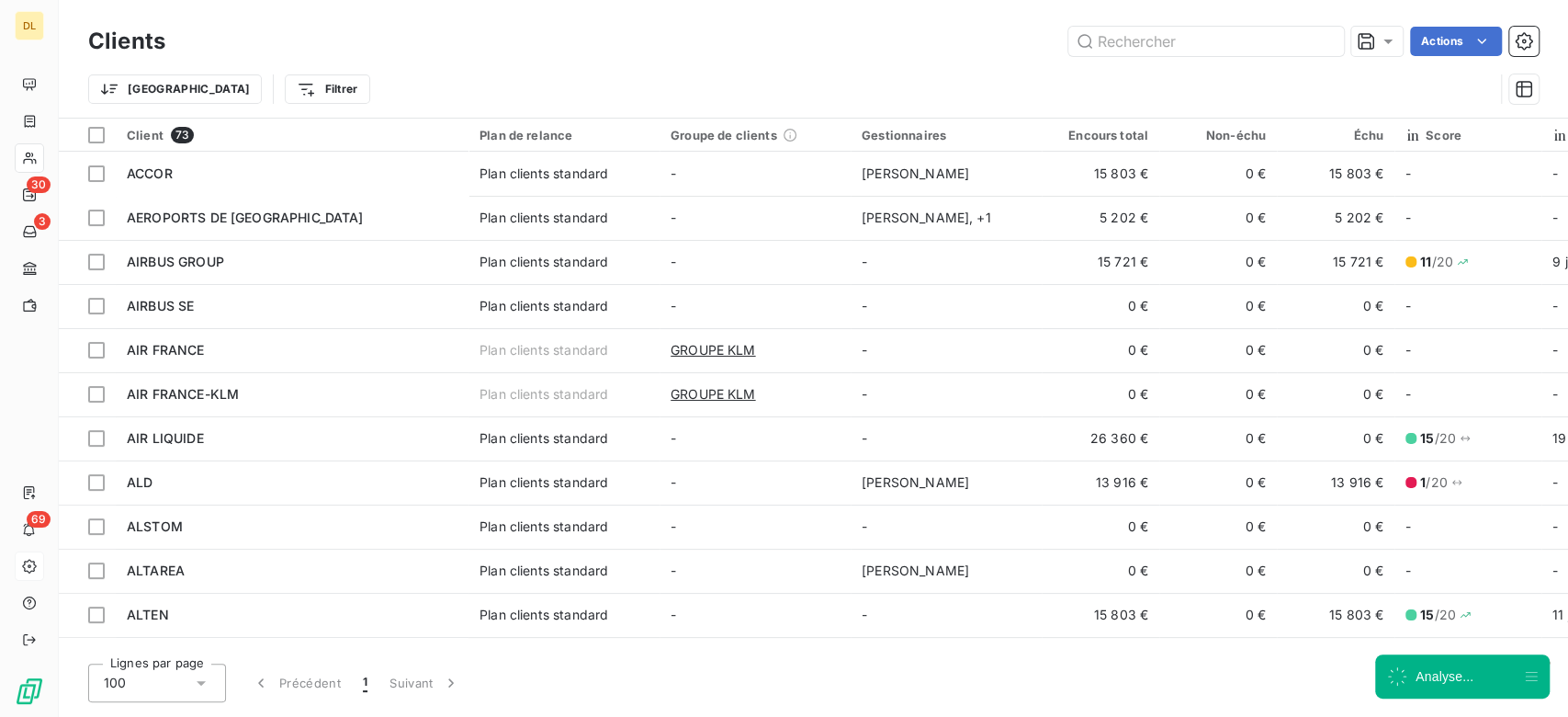
click at [634, 224] on span "Plan clients standard" at bounding box center [564, 217] width 169 height 18
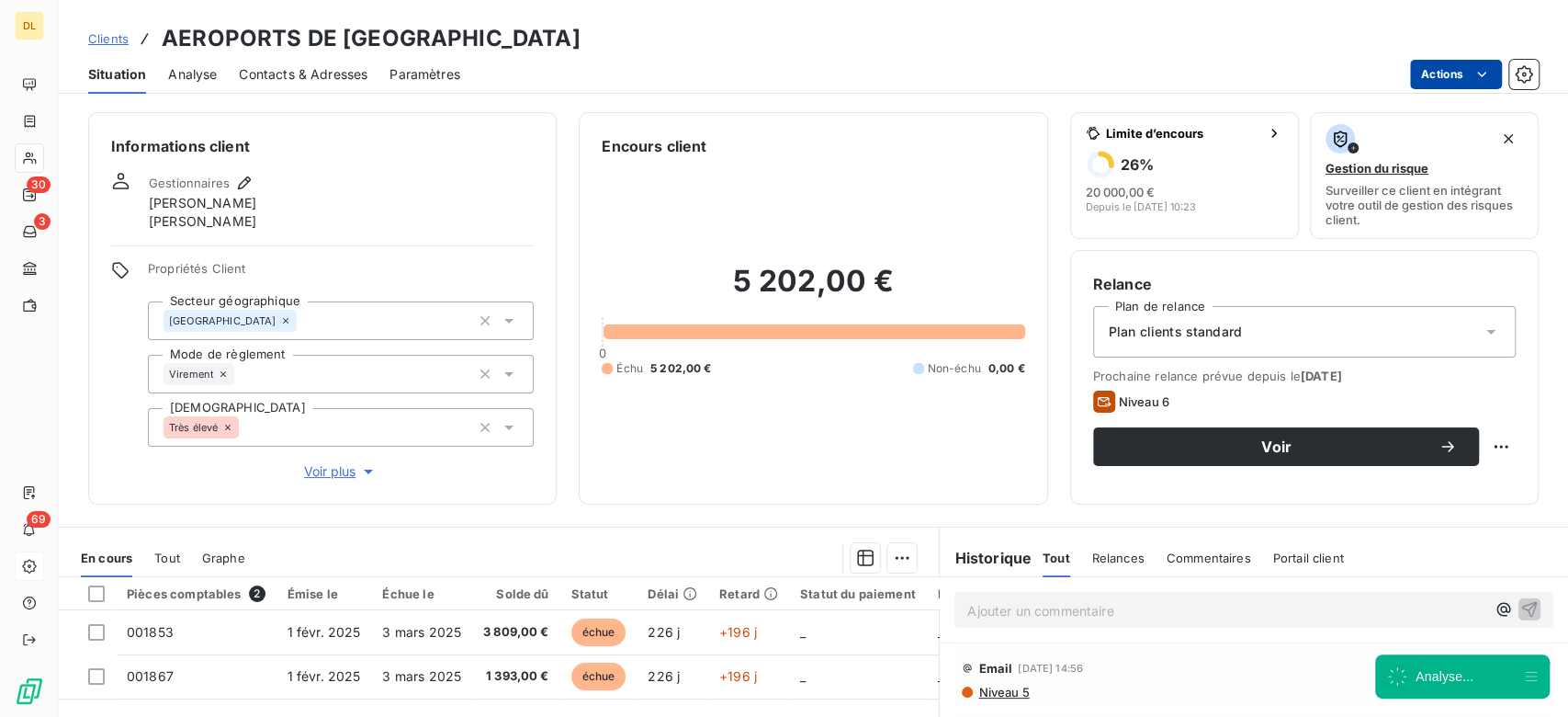
click at [1433, 78] on html "DL 30 3 69 Clients AEROPORTS DE PARIS Situation Analyse Contacts & Adresses Par…" at bounding box center [784, 358] width 1568 height 717
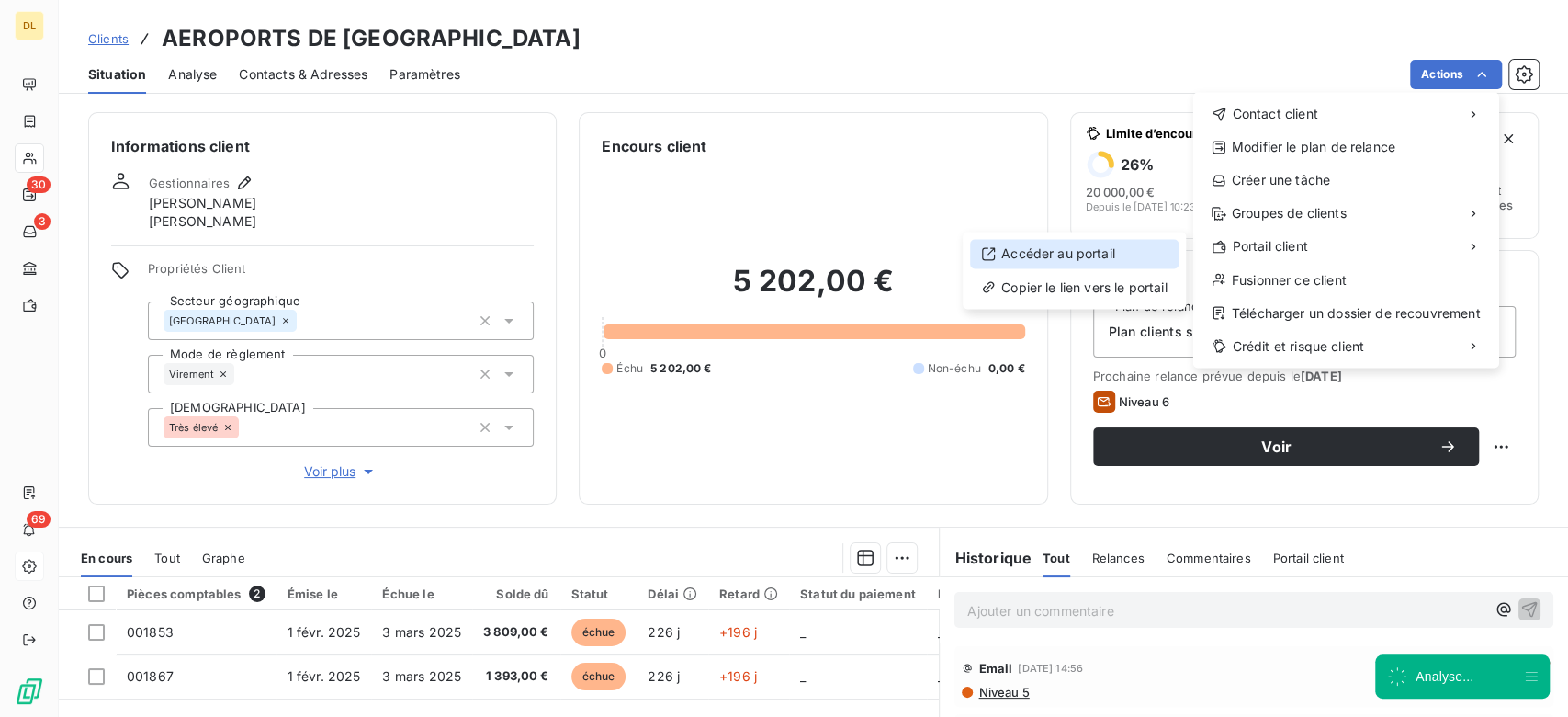
click at [1066, 248] on div "Accéder au portail" at bounding box center [1074, 253] width 209 height 29
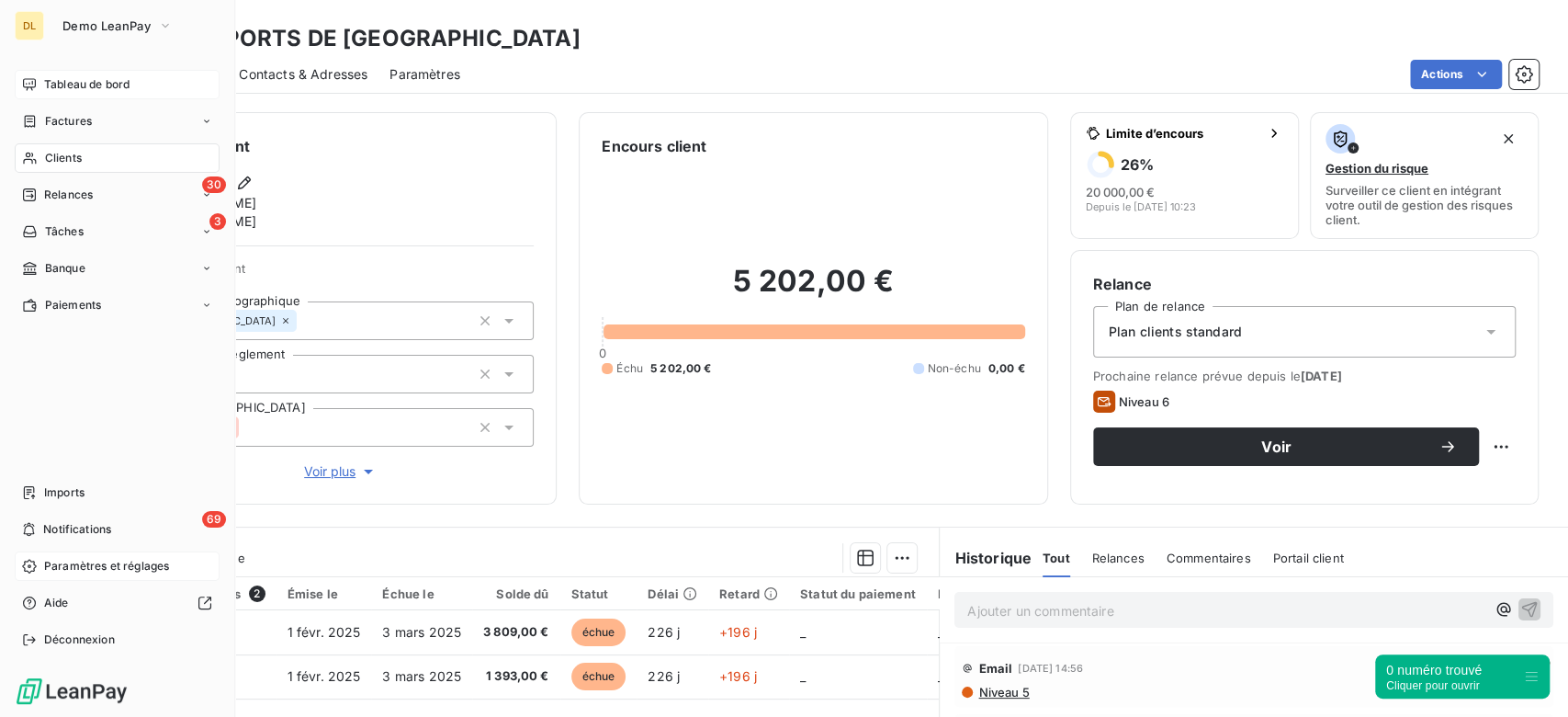
click at [27, 82] on icon at bounding box center [29, 84] width 15 height 15
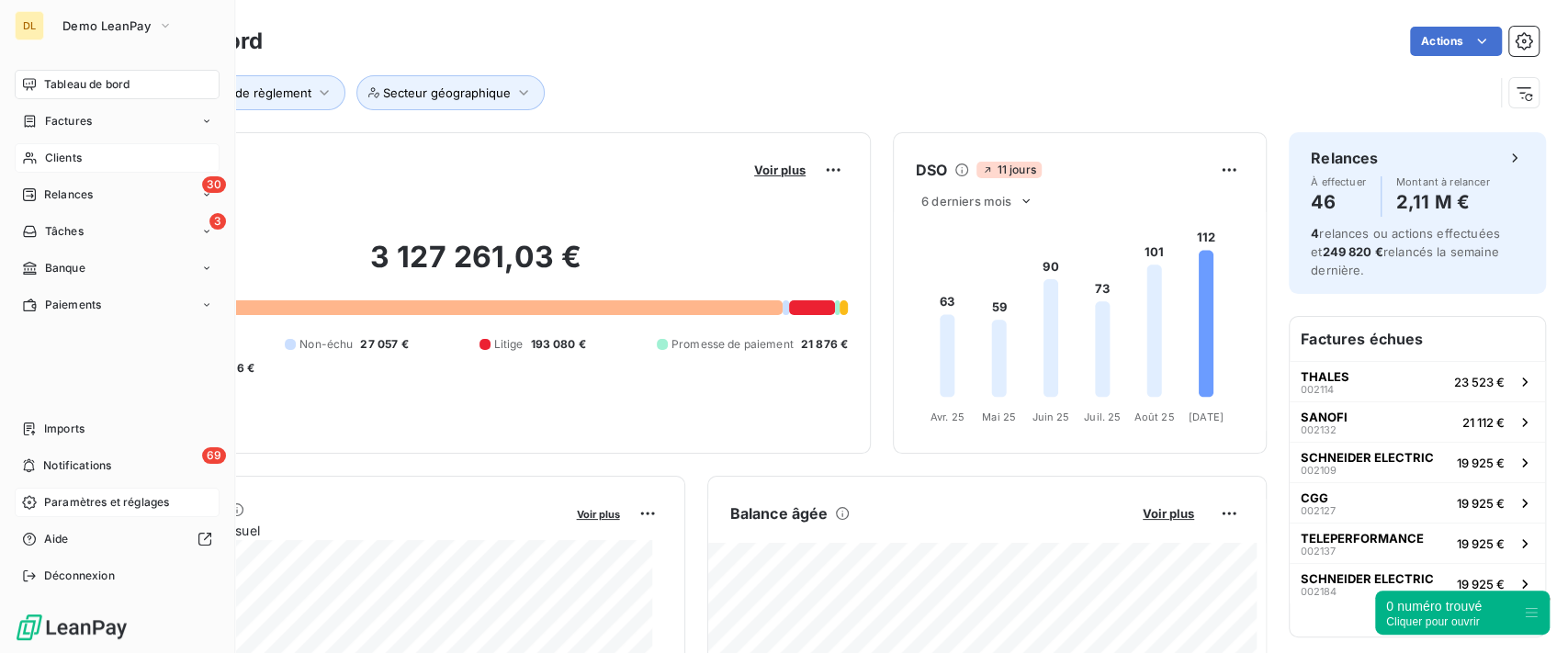
click at [108, 506] on span "Paramètres et réglages" at bounding box center [107, 501] width 125 height 16
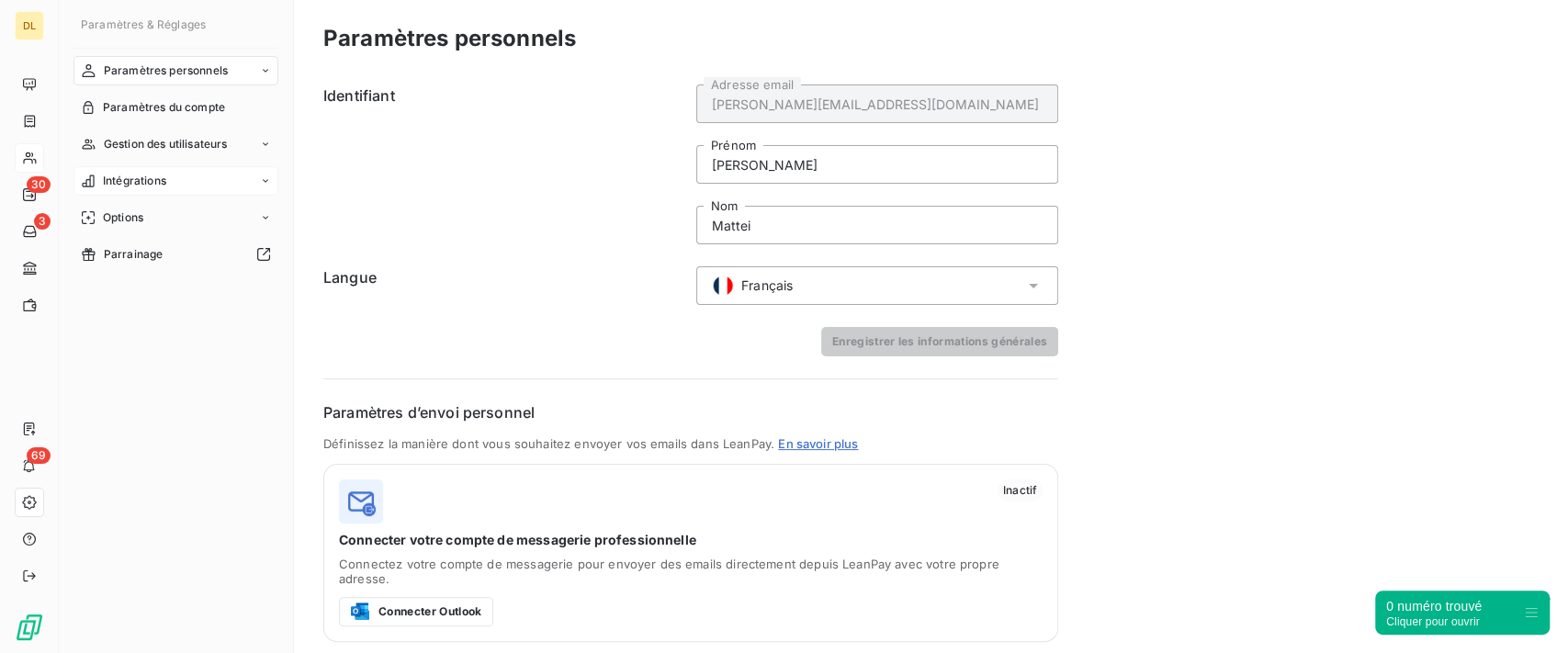
click at [187, 173] on div "Intégrations" at bounding box center [176, 180] width 205 height 29
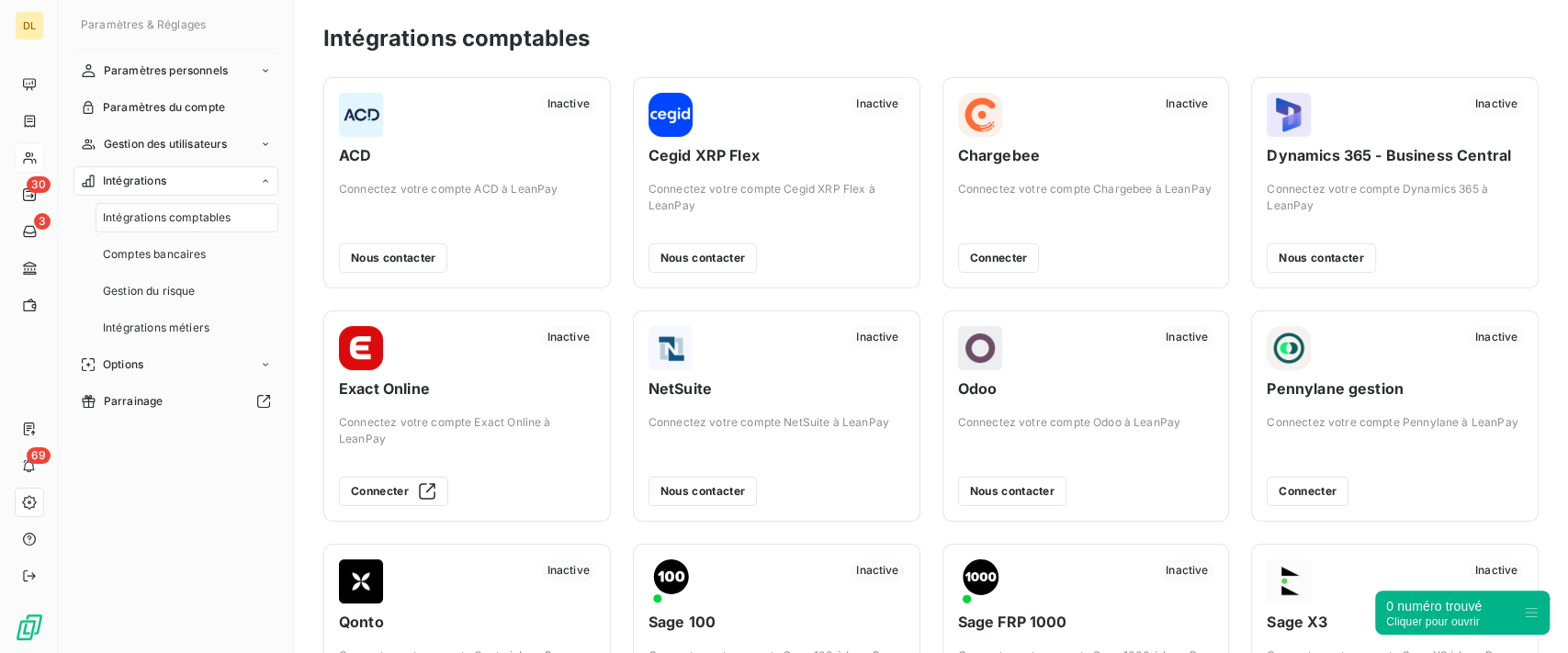
scroll to position [122, 0]
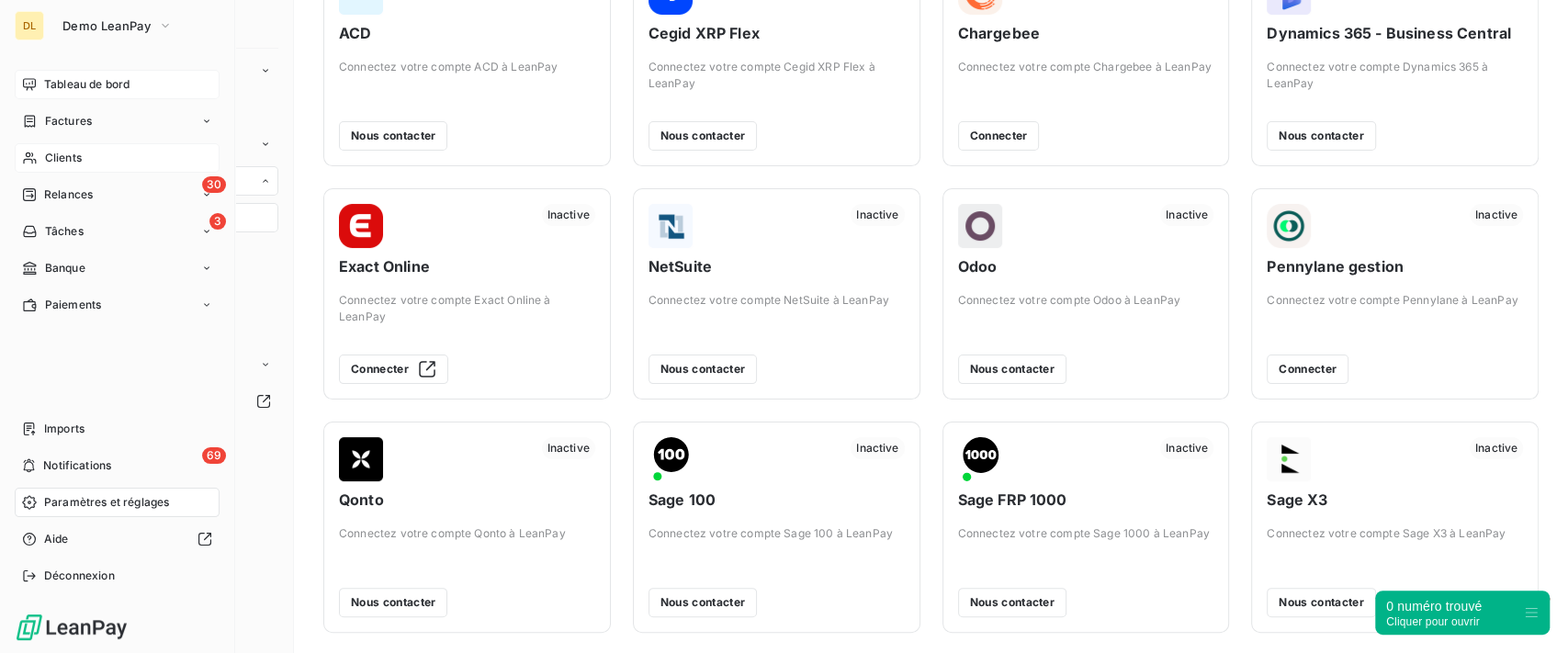
click at [27, 85] on icon at bounding box center [29, 84] width 15 height 15
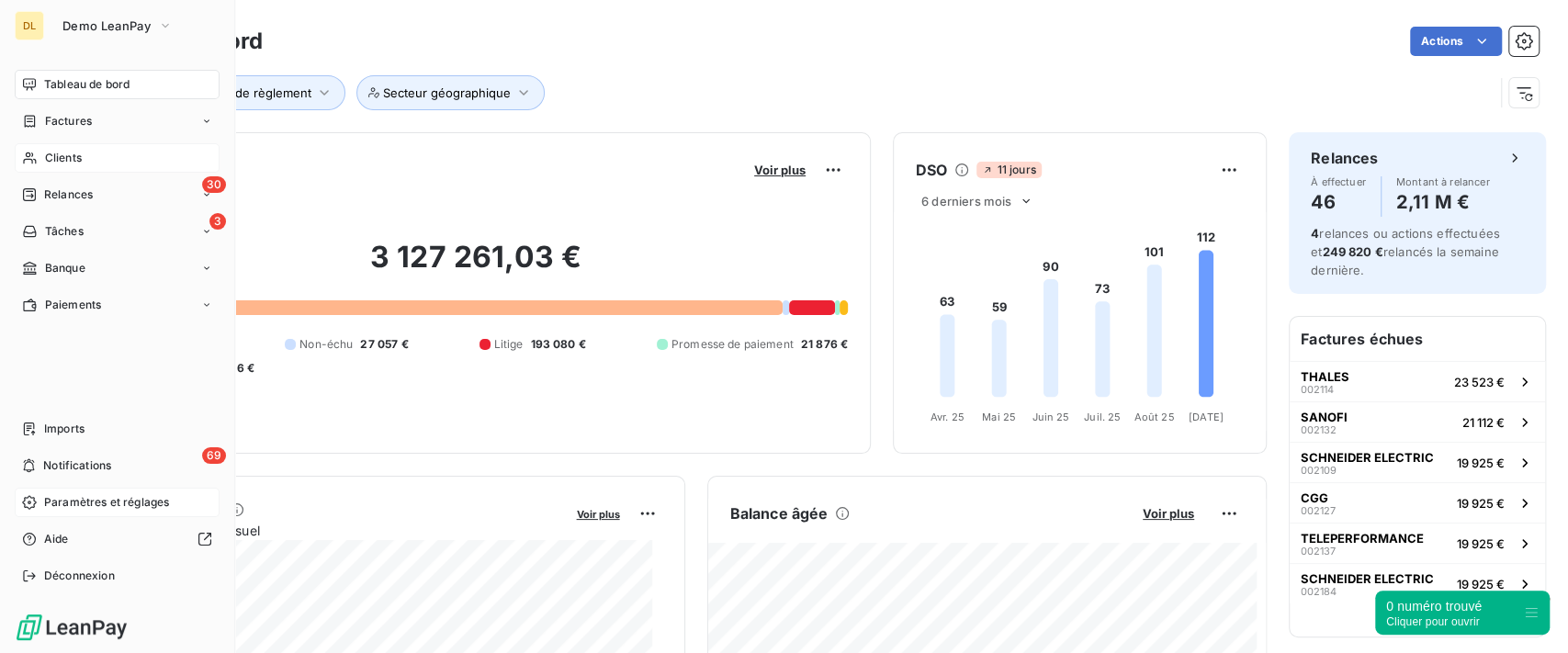
drag, startPoint x: 45, startPoint y: 194, endPoint x: 51, endPoint y: 214, distance: 20.9
click at [57, 213] on nav "Tableau de bord Factures Clients 30 Relances 3 Tâches Banque Paiements" at bounding box center [118, 195] width 205 height 250
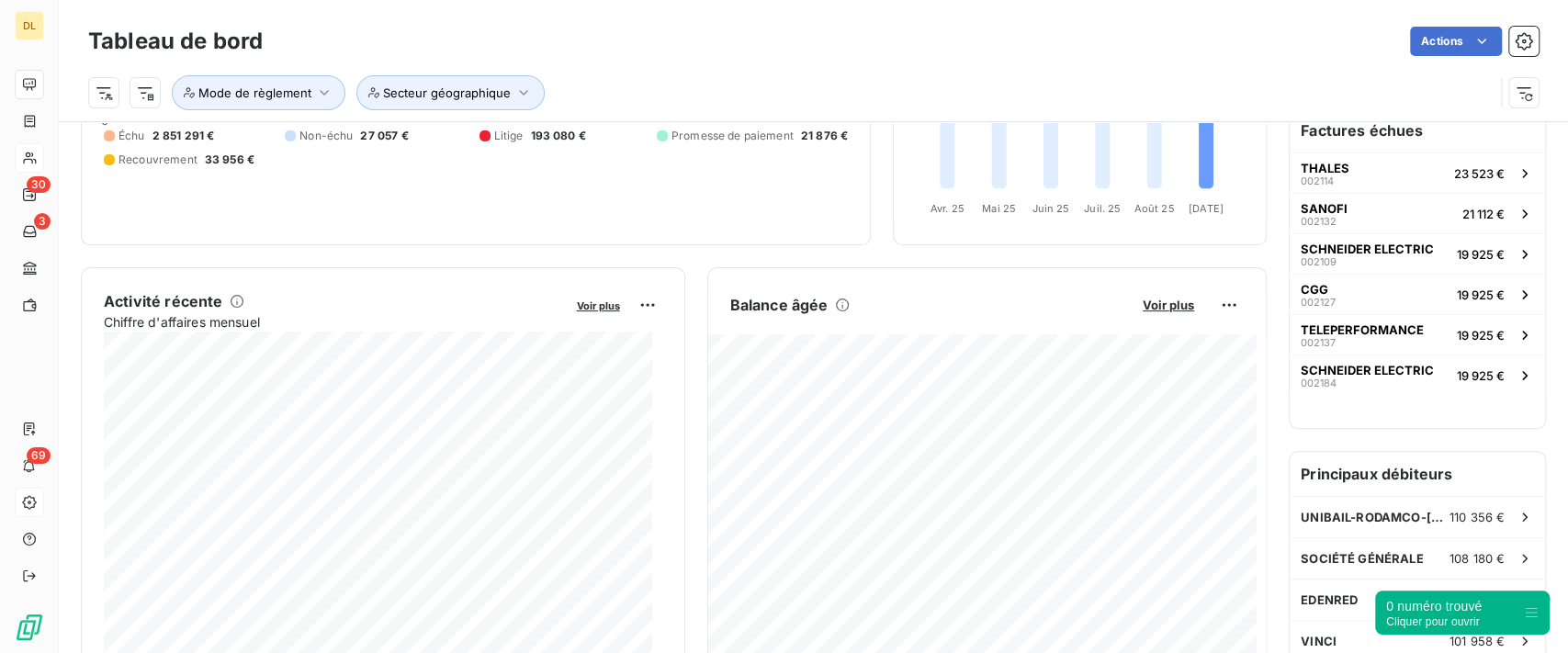
scroll to position [245, 0]
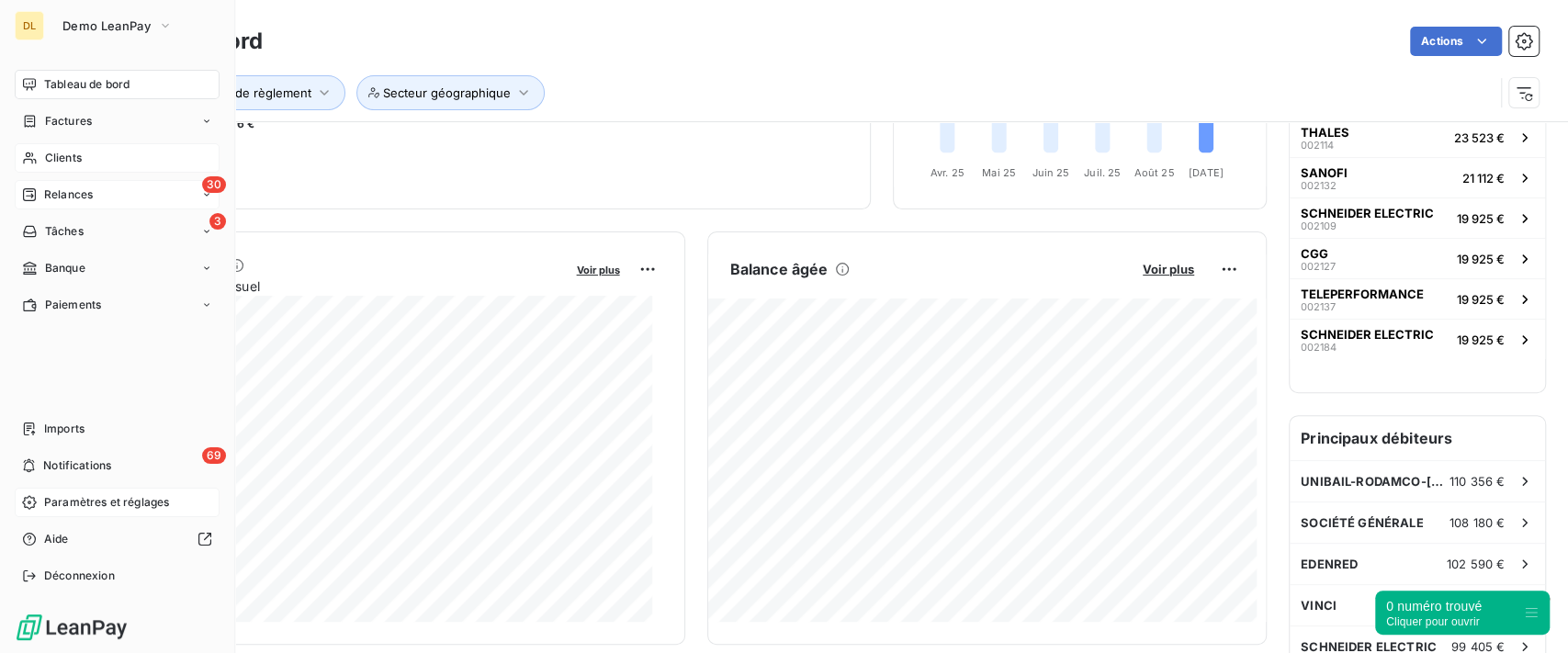
click at [40, 203] on div "30 Relances" at bounding box center [118, 194] width 205 height 29
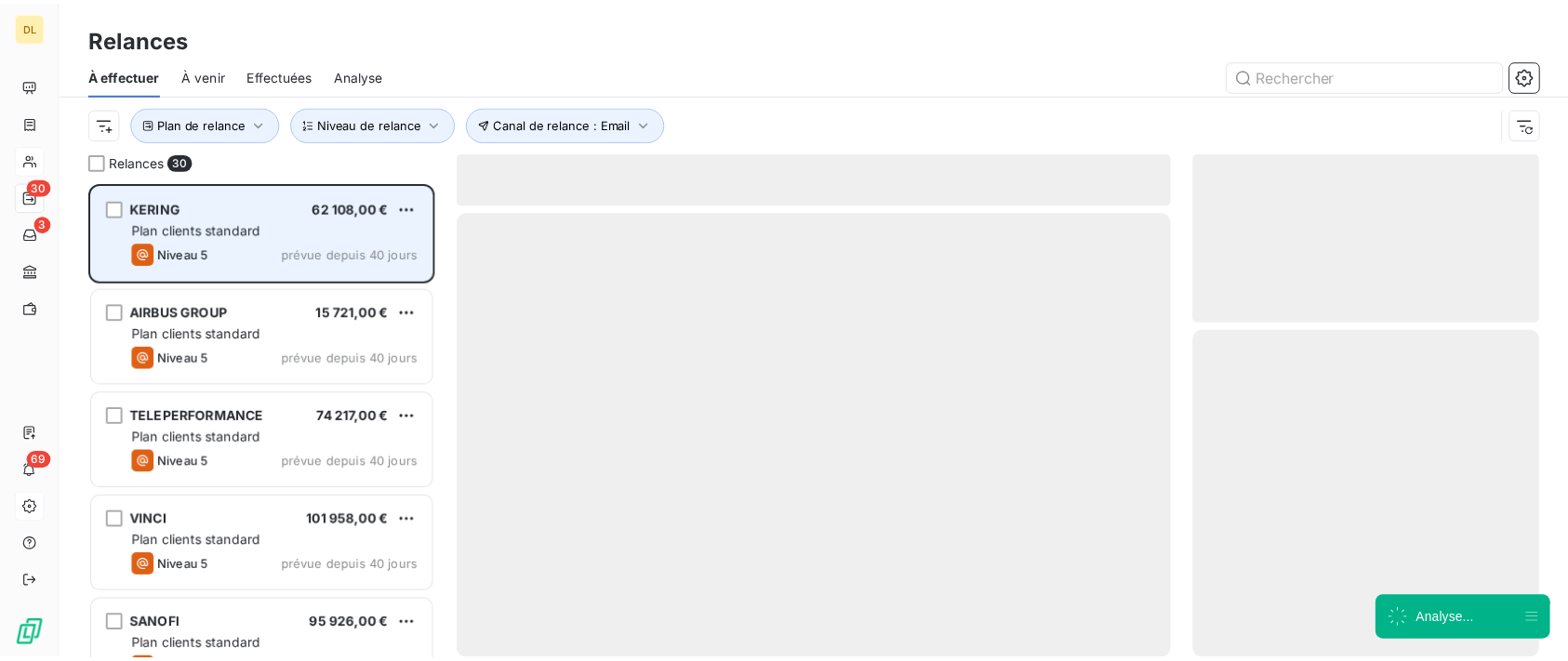
scroll to position [460, 331]
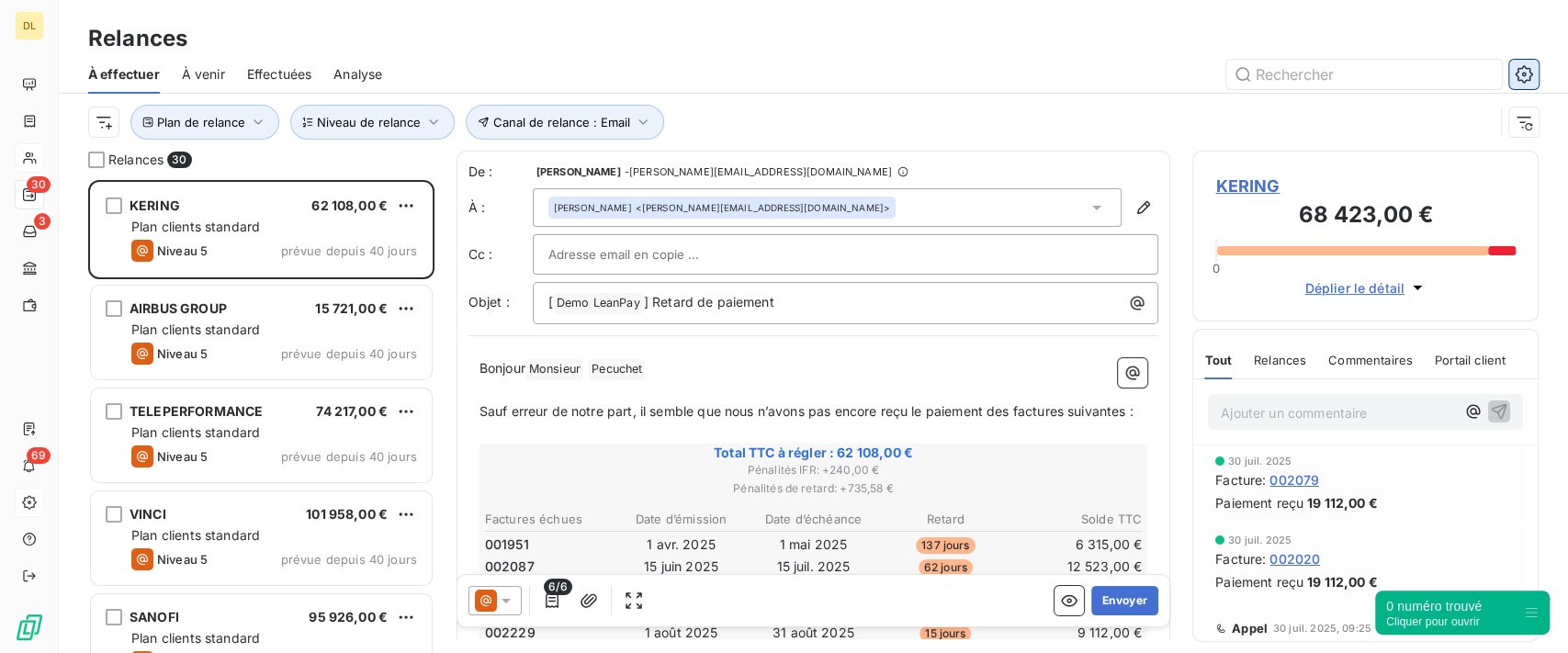
click at [1522, 77] on icon "button" at bounding box center [1523, 74] width 18 height 18
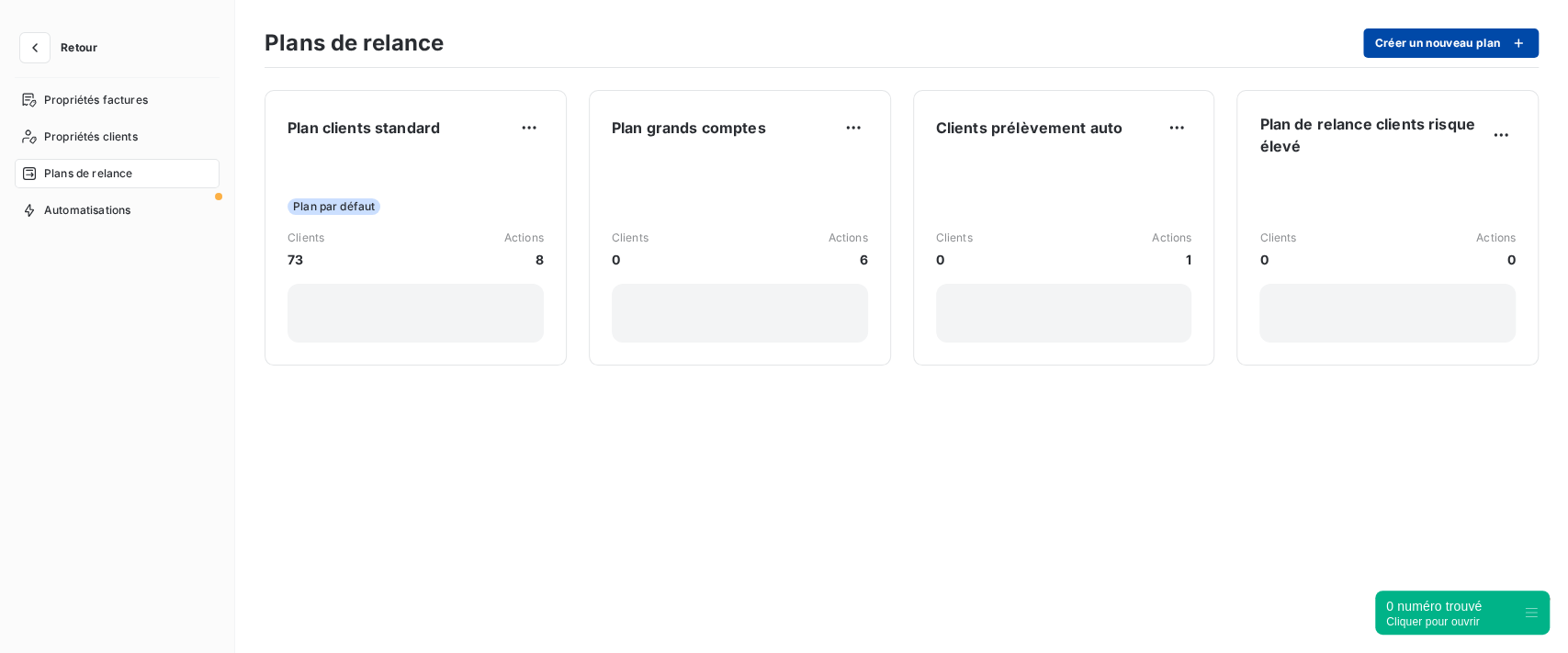
click at [1422, 43] on button "Créer un nouveau plan" at bounding box center [1450, 43] width 175 height 29
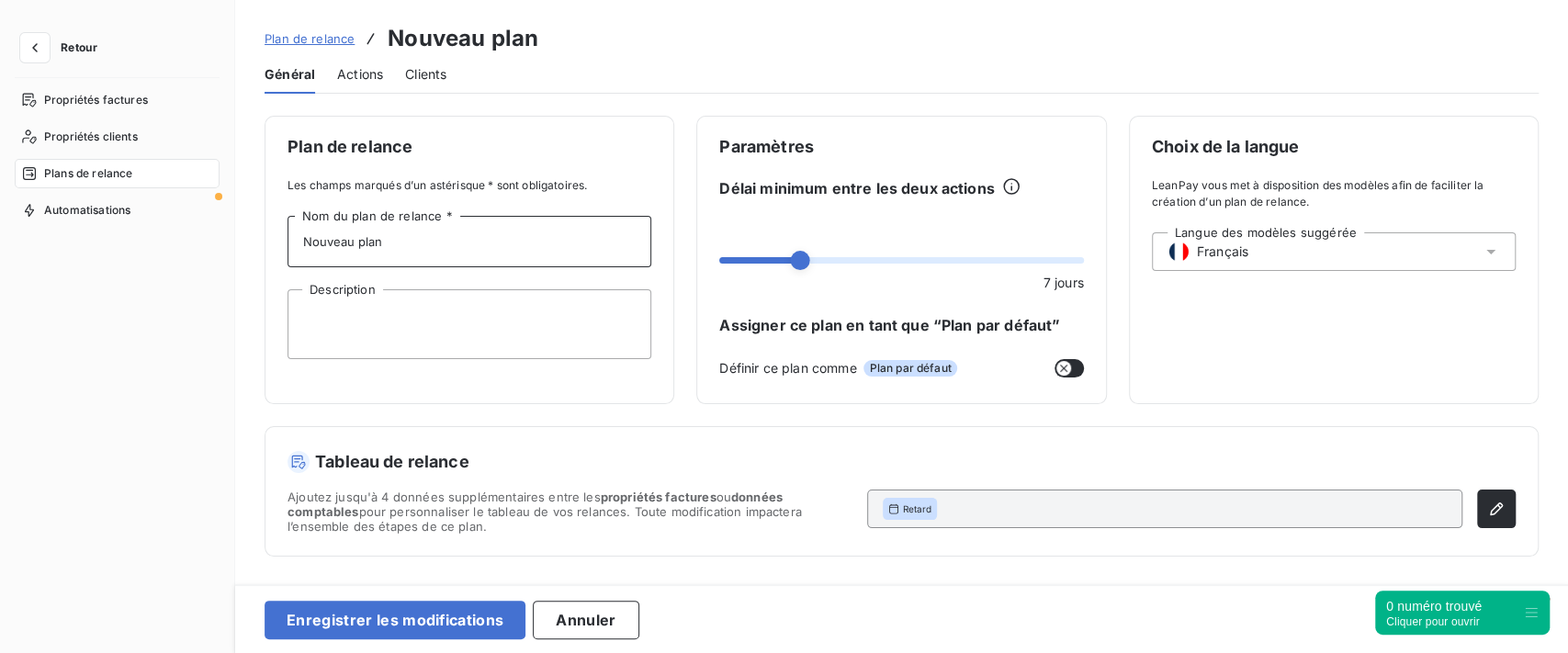
drag, startPoint x: 400, startPoint y: 236, endPoint x: 125, endPoint y: 190, distance: 278.8
click at [125, 191] on div "Retour Propriétés factures Propriétés clients Plans de relance Automatisations …" at bounding box center [784, 326] width 1568 height 653
type input "TEST"
drag, startPoint x: 684, startPoint y: 185, endPoint x: 644, endPoint y: 217, distance: 51.2
click at [684, 185] on div "Plan de relance Les champs marqués d’un astérisque * sont obligatoires. TEST No…" at bounding box center [902, 260] width 1274 height 288
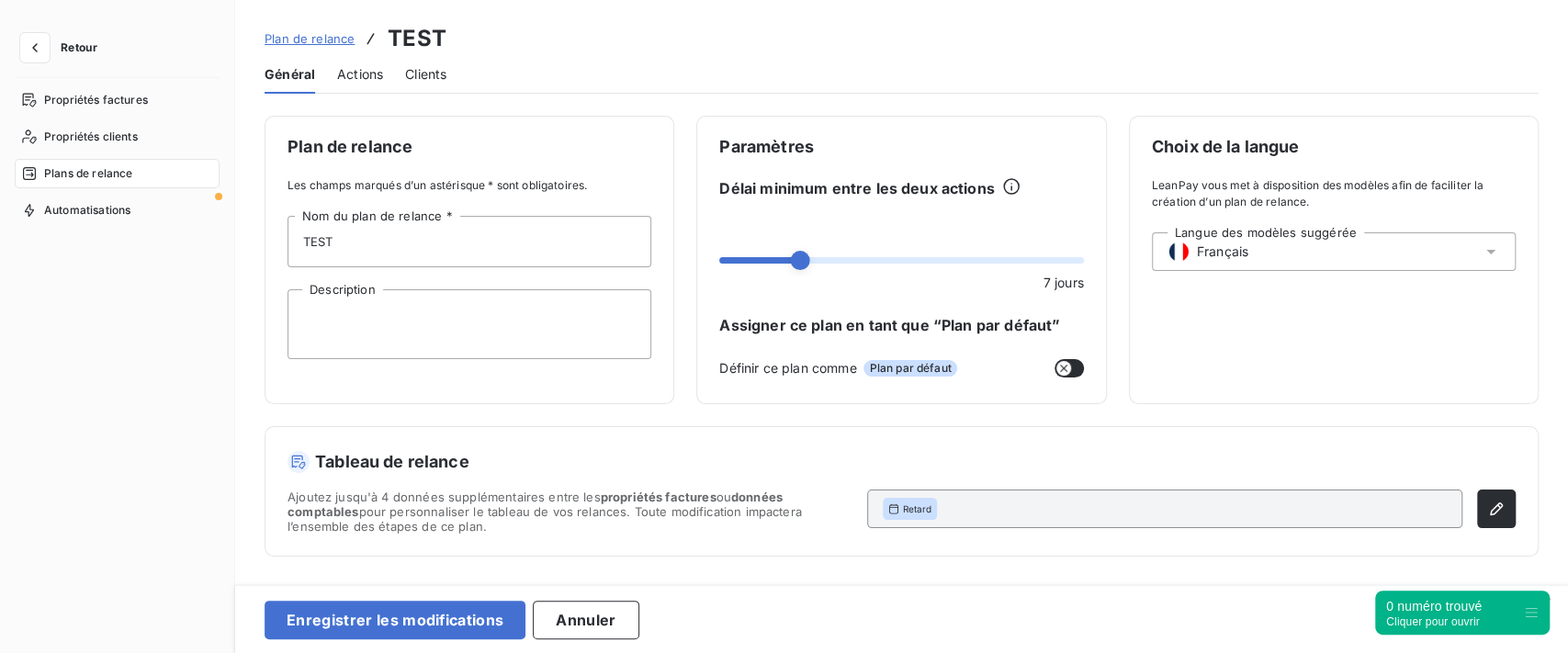
click at [356, 82] on span "Actions" at bounding box center [360, 74] width 46 height 18
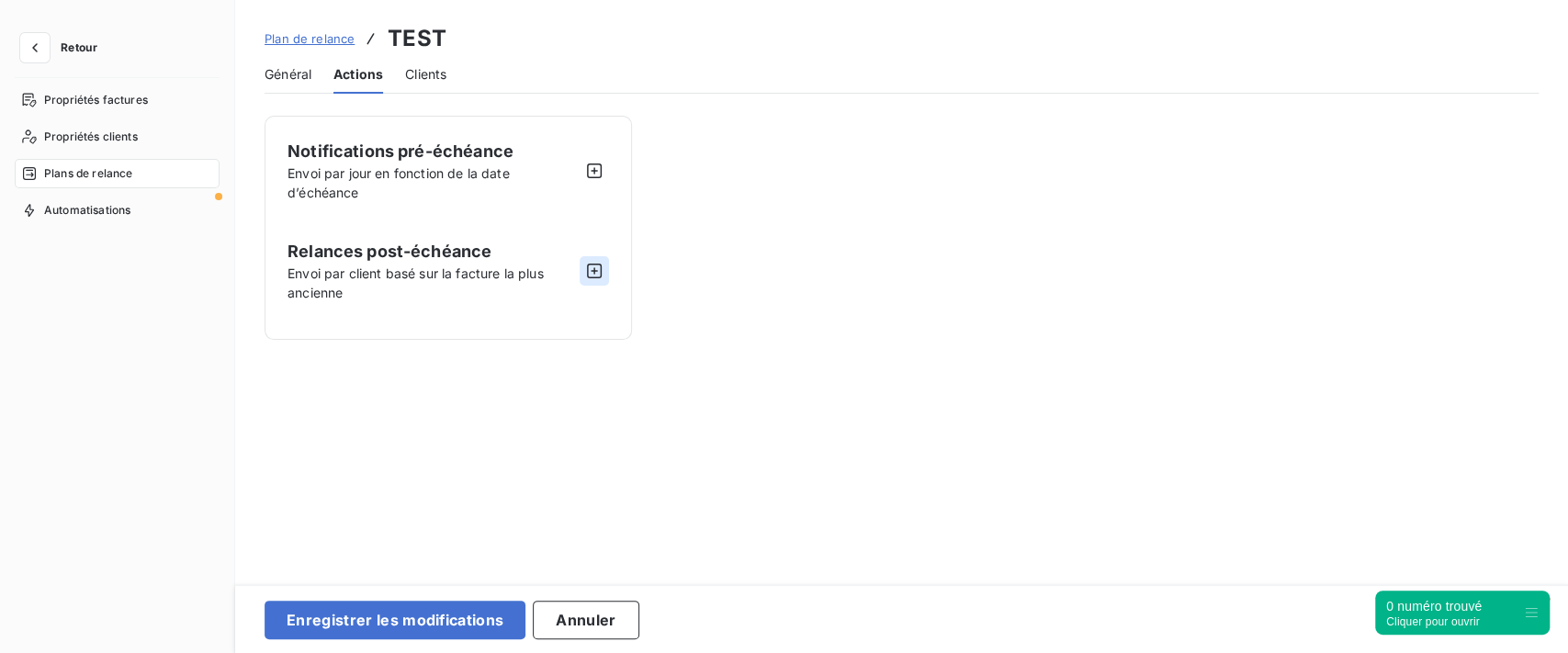
click at [595, 275] on icon "button" at bounding box center [593, 270] width 18 height 18
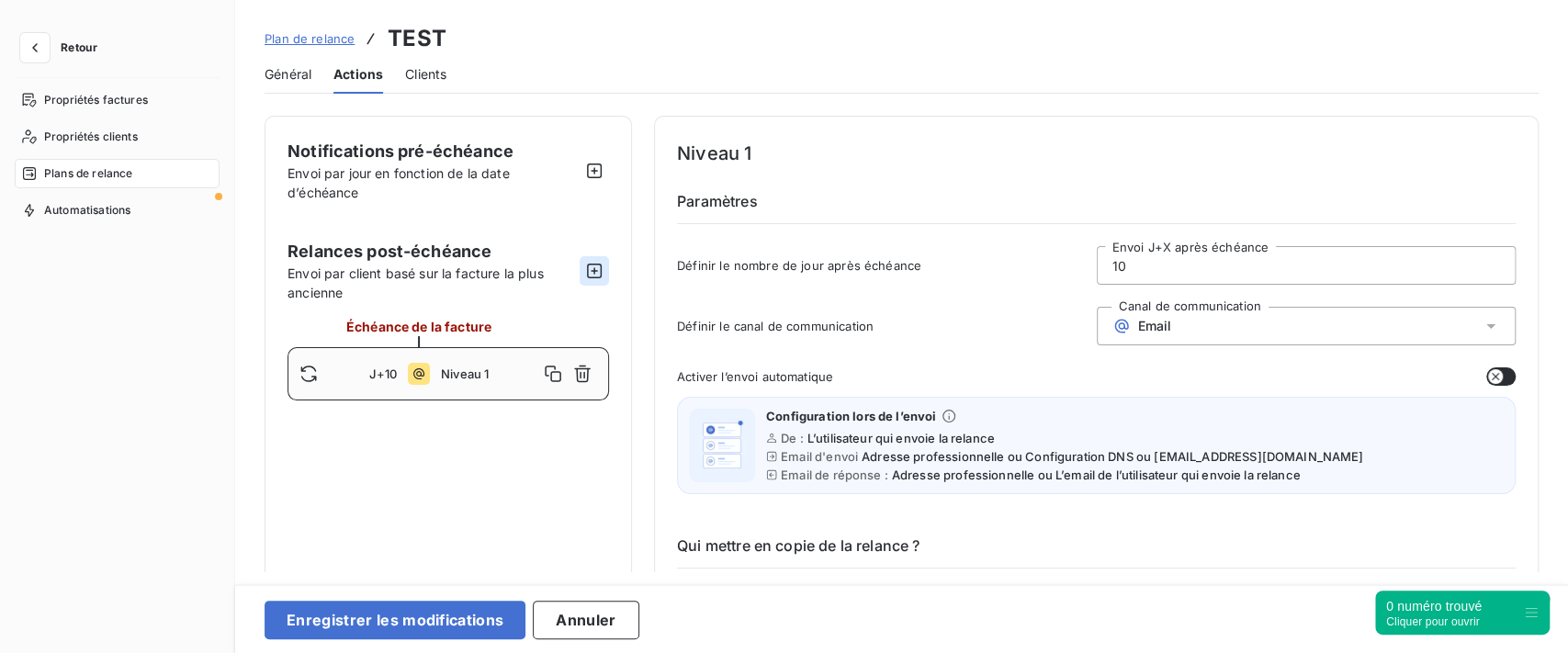
click at [595, 275] on icon "button" at bounding box center [593, 270] width 18 height 18
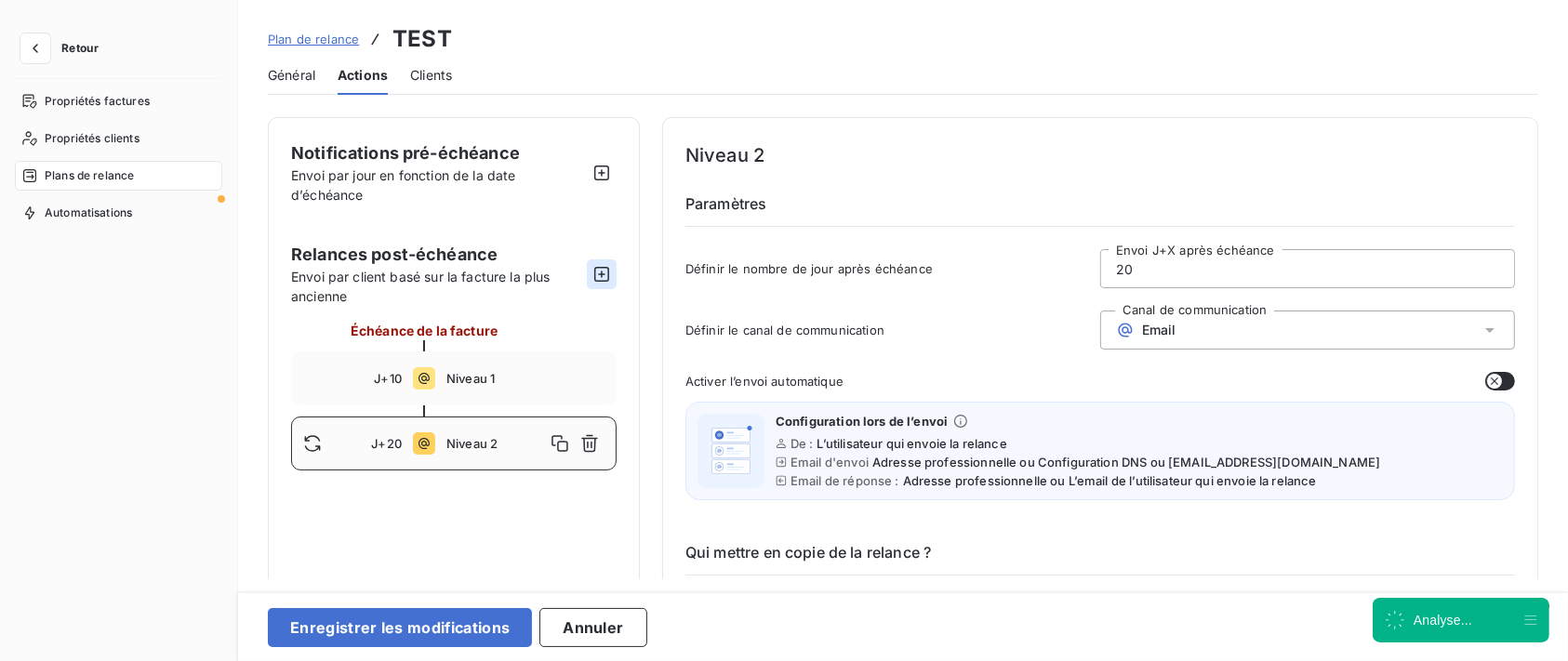
click at [603, 278] on icon "button" at bounding box center [601, 273] width 18 height 18
type input "30"
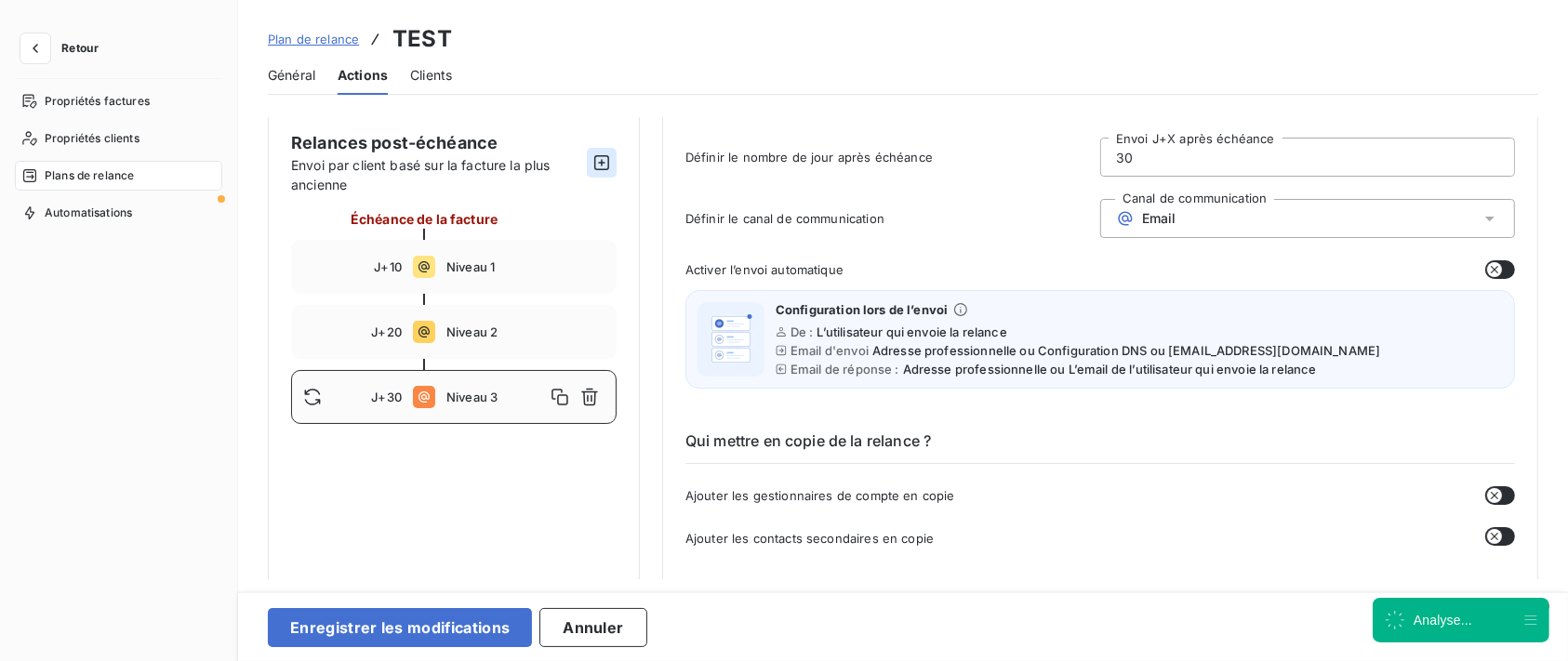
scroll to position [124, 0]
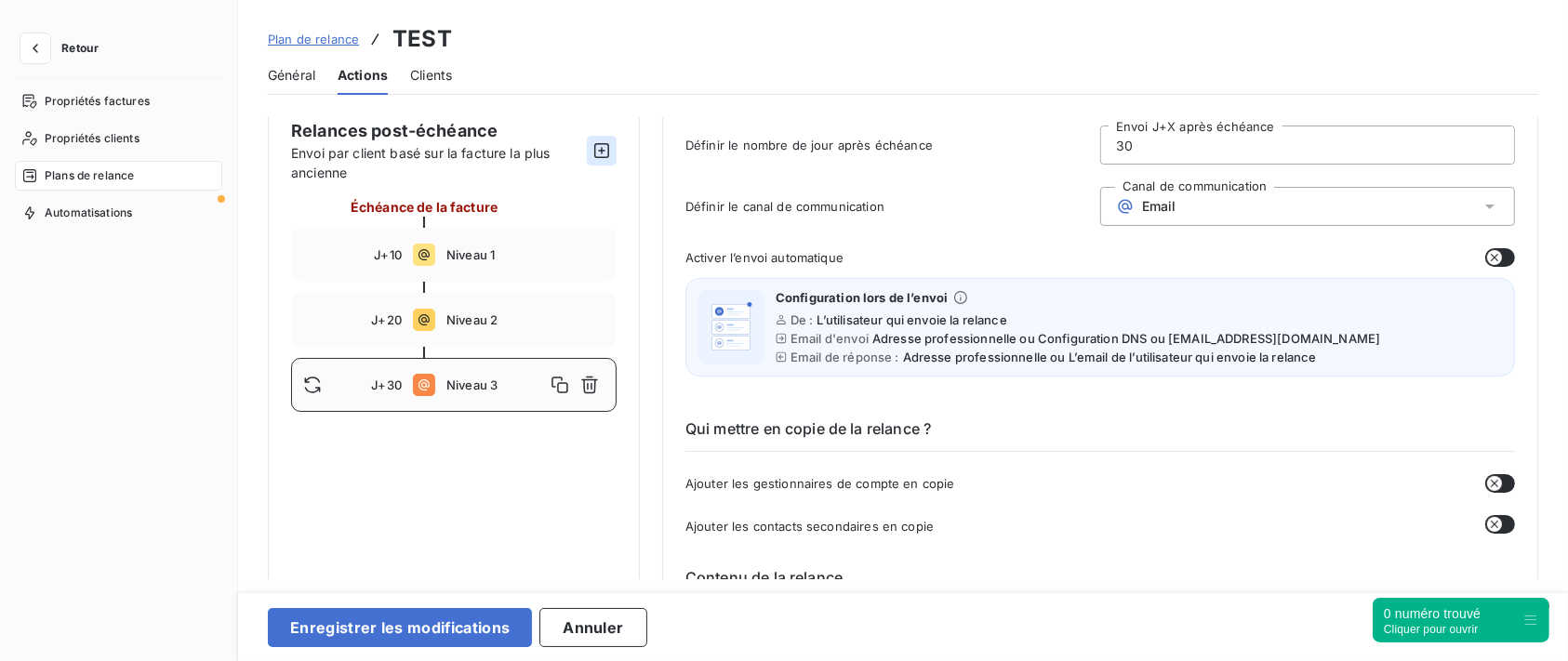
click at [604, 155] on icon "button" at bounding box center [602, 151] width 15 height 15
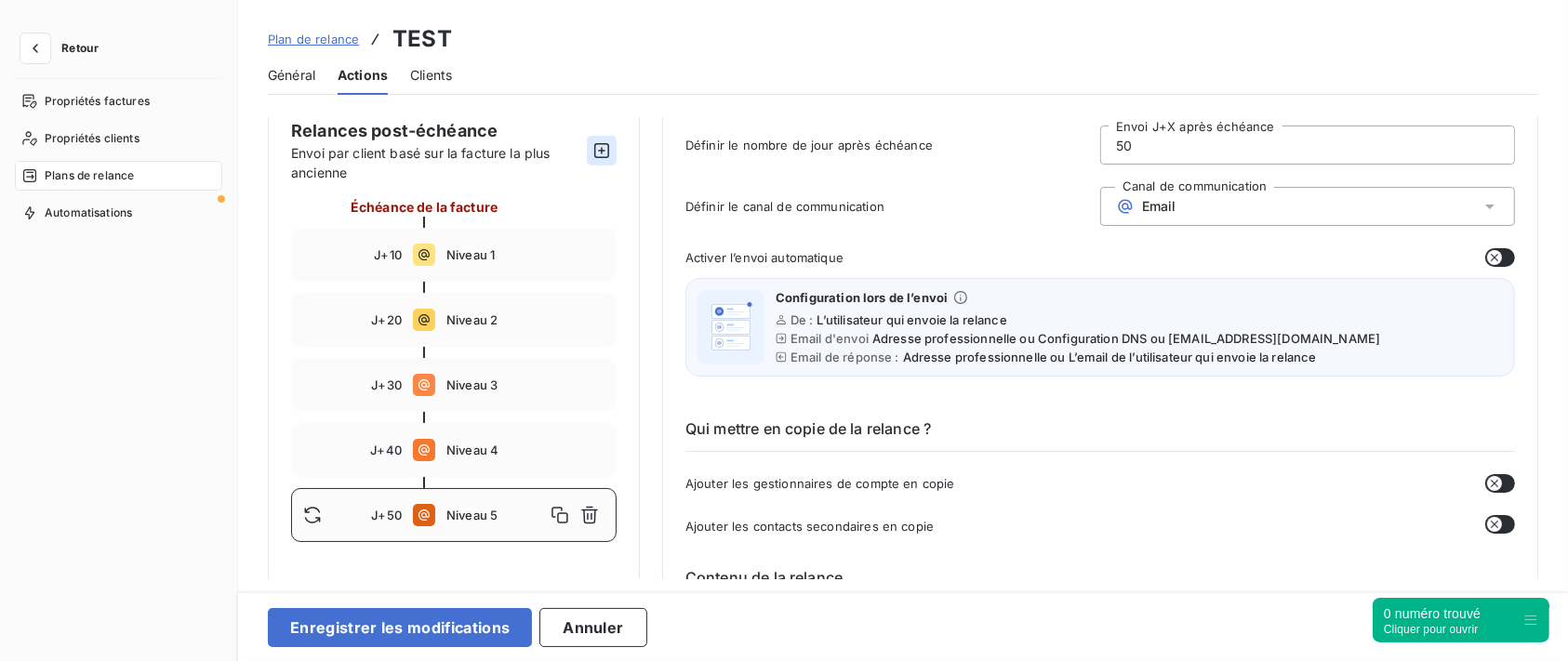
click at [605, 146] on icon "button" at bounding box center [601, 150] width 18 height 18
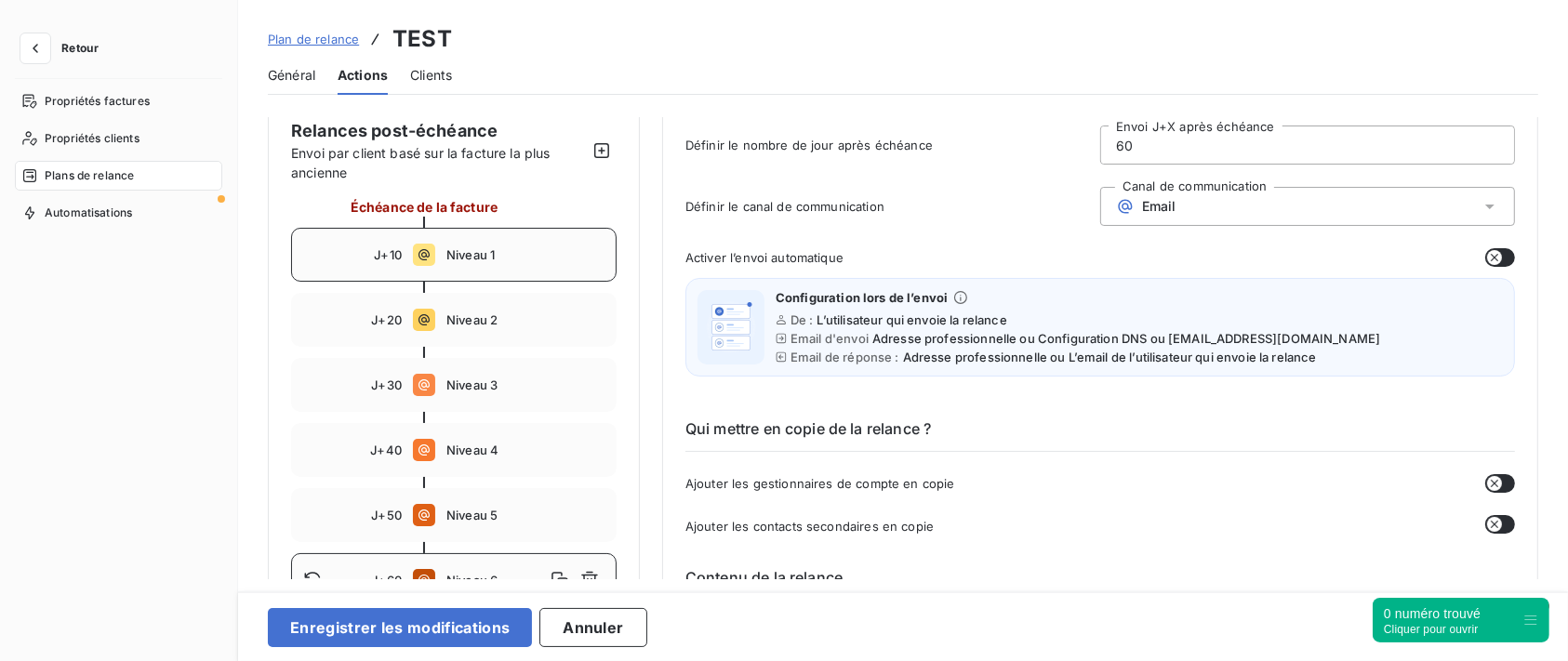
scroll to position [0, 0]
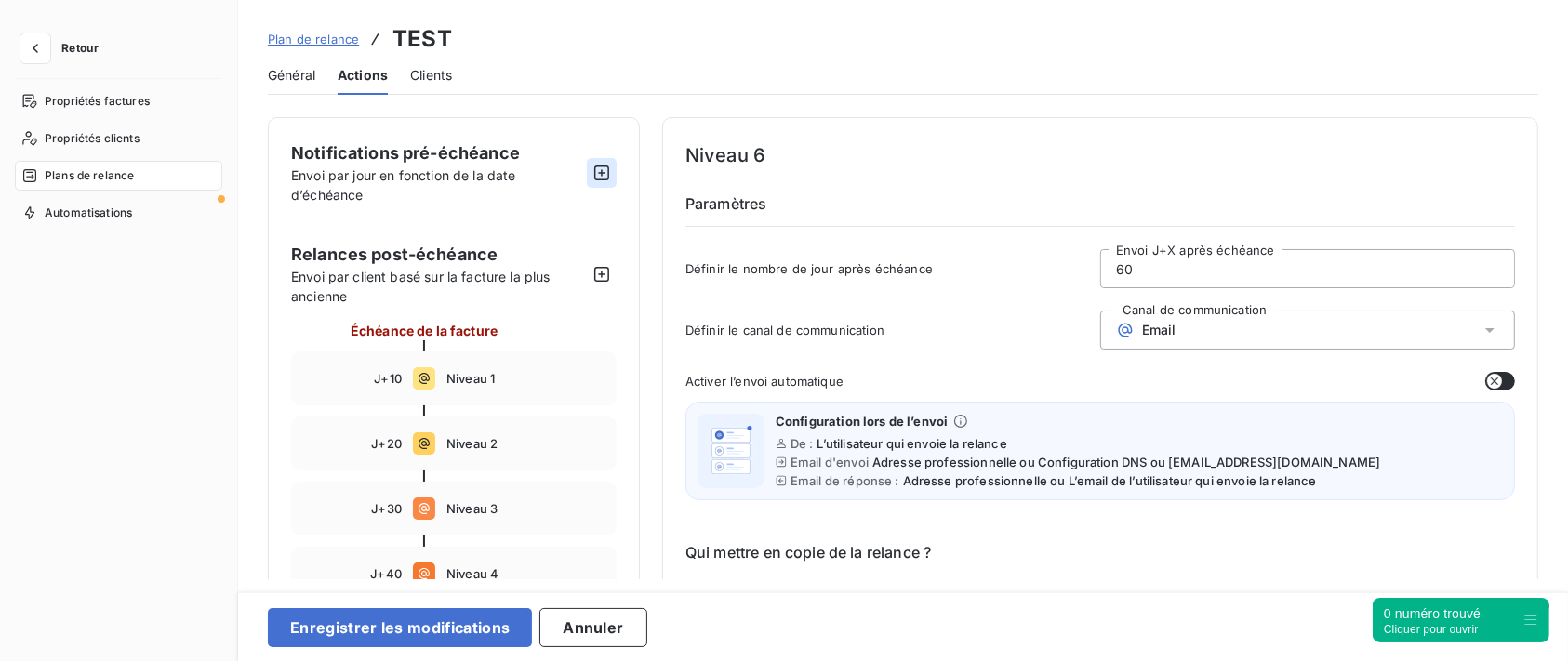
click at [608, 167] on icon "button" at bounding box center [602, 174] width 15 height 15
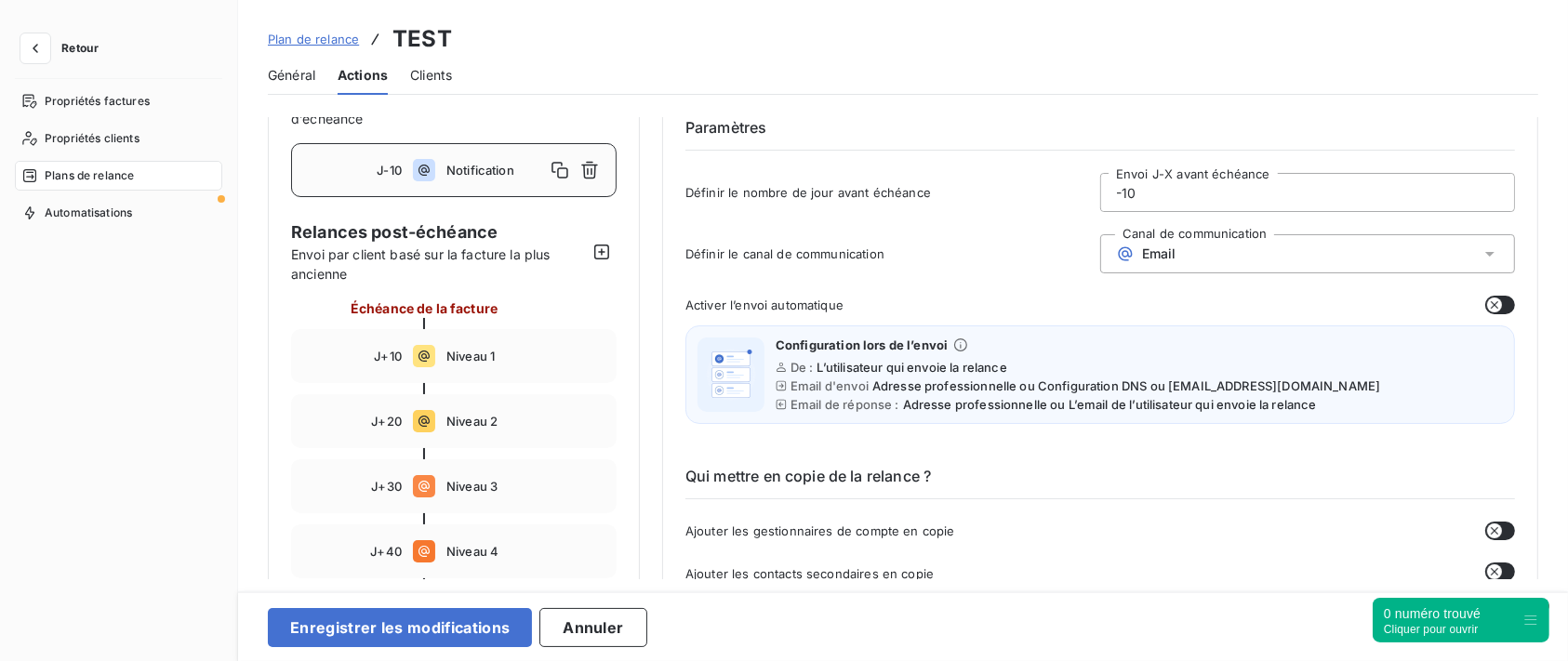
scroll to position [248, 0]
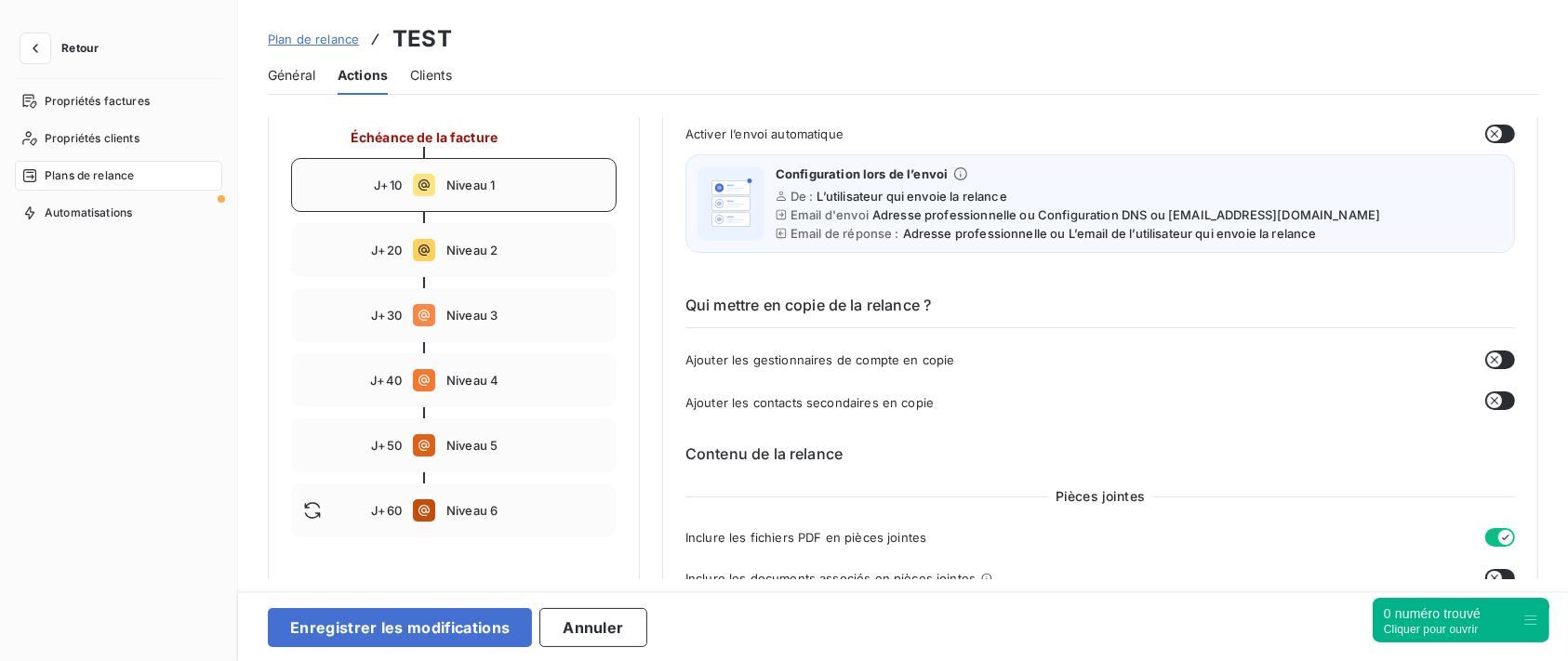
click at [498, 186] on span "Niveau 1" at bounding box center [525, 185] width 158 height 15
type input "10"
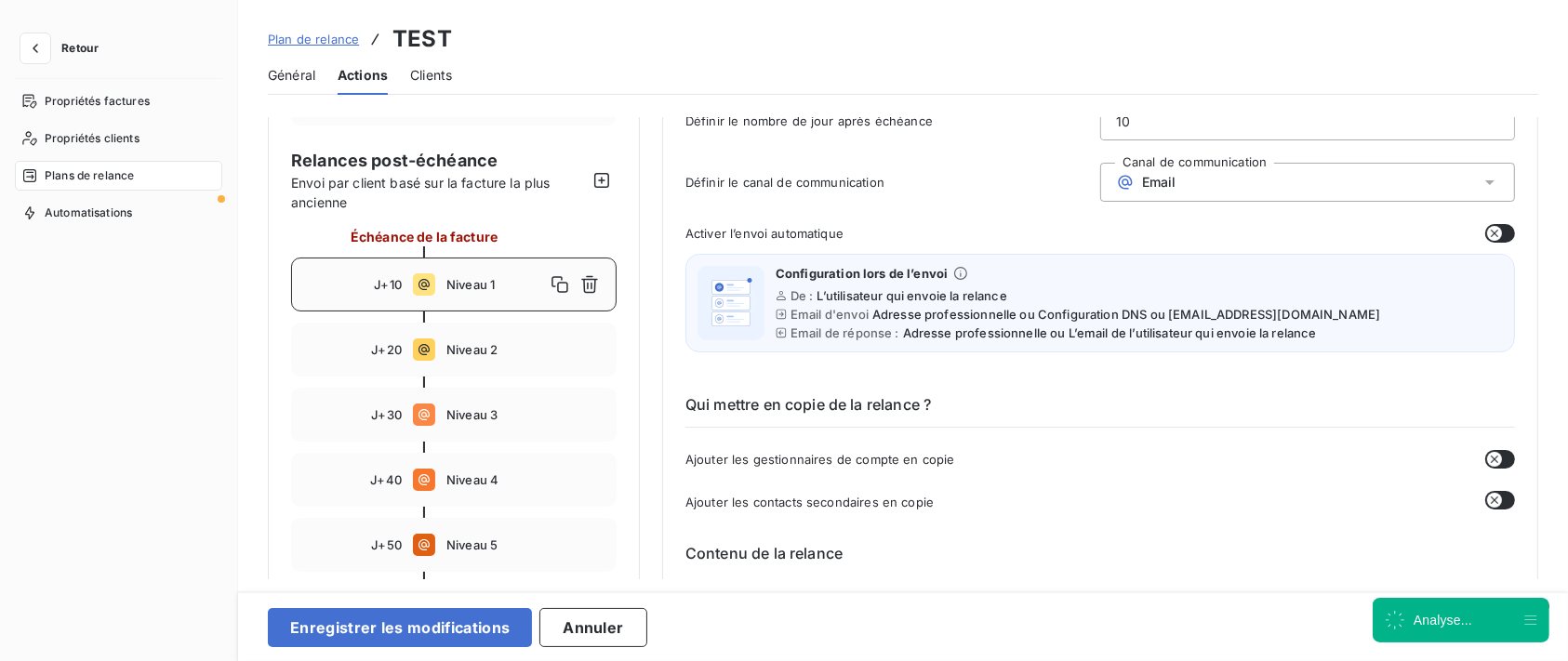
scroll to position [0, 0]
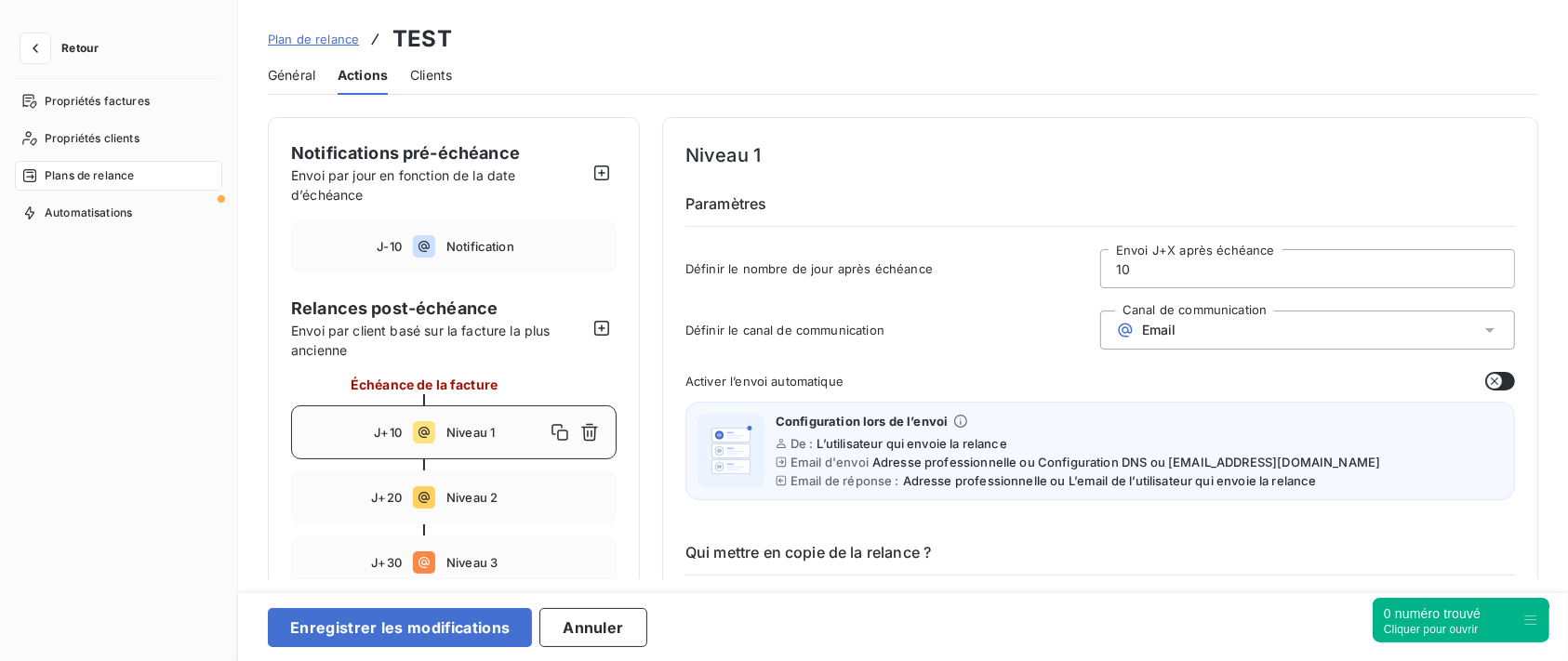
click at [1238, 317] on div "Email" at bounding box center [1308, 330] width 415 height 39
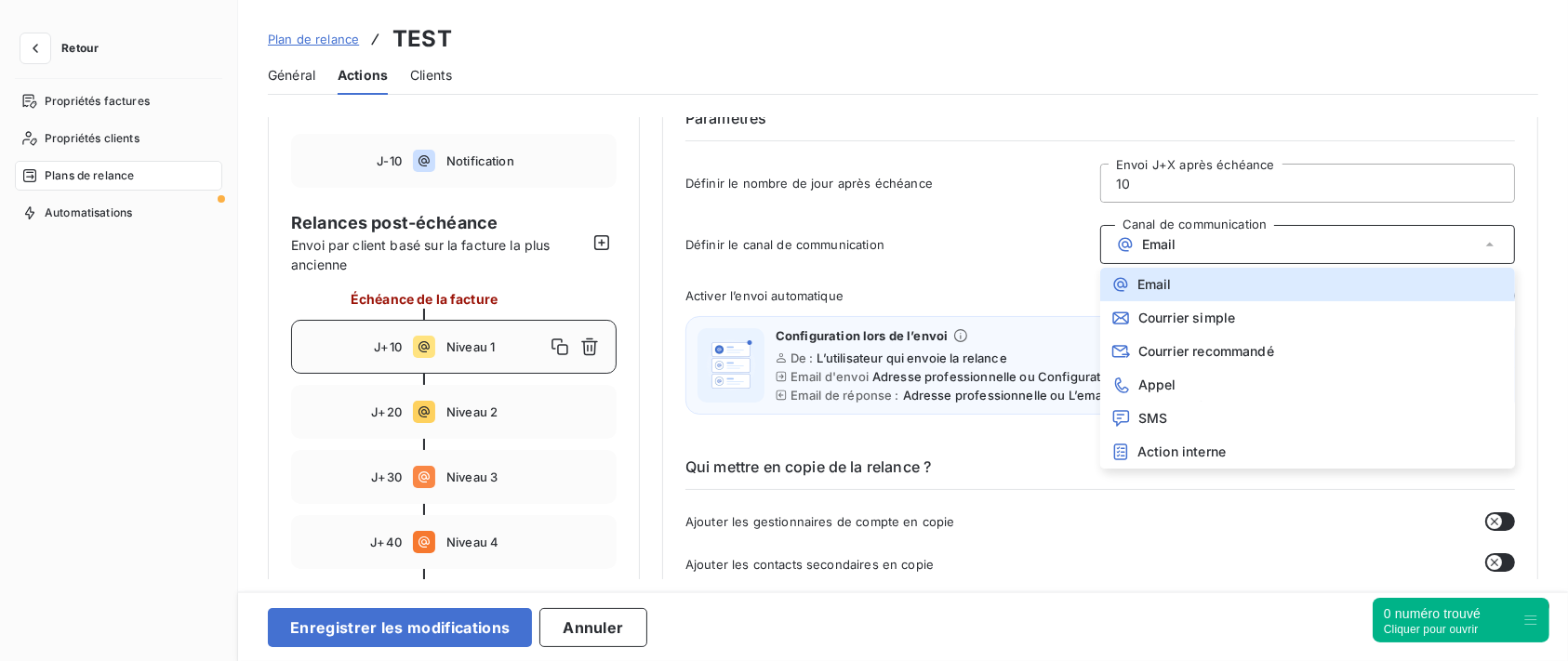
scroll to position [124, 0]
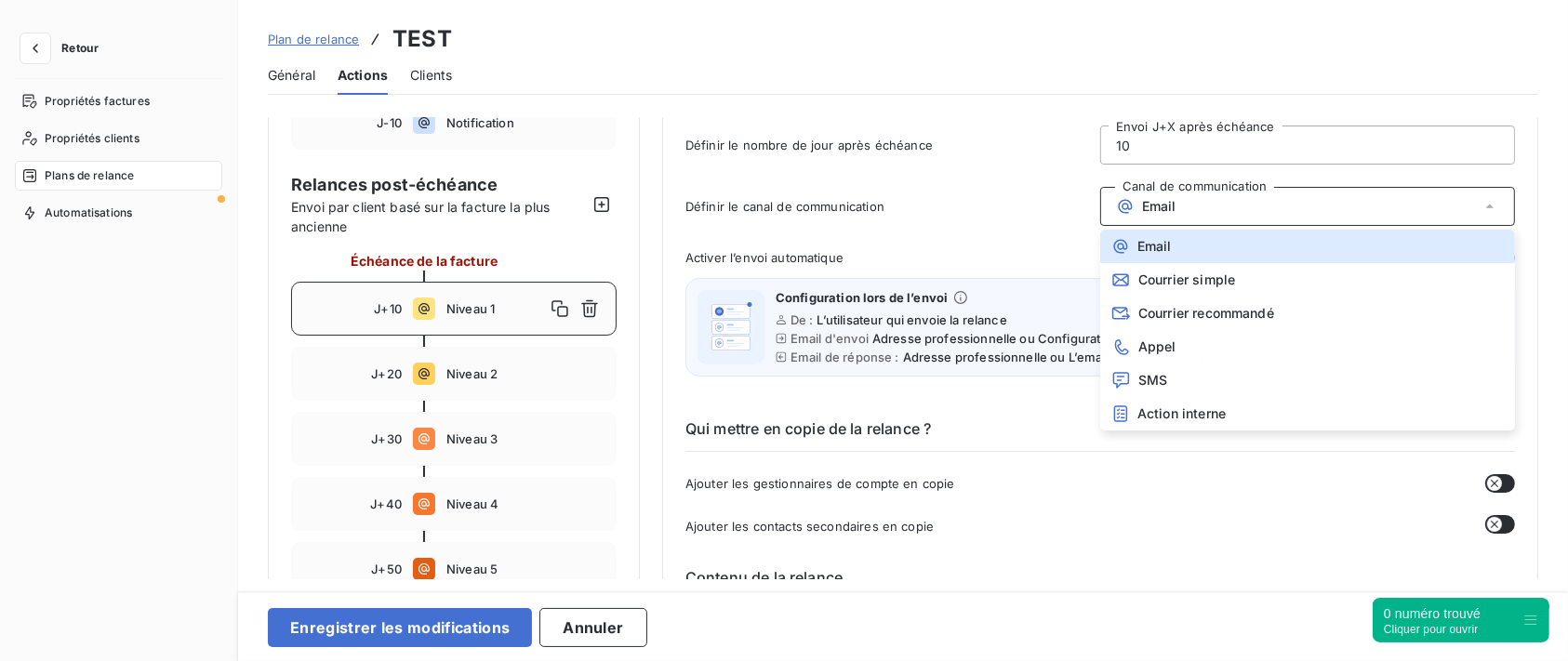
click at [827, 250] on span "Activer l’envoi automatique" at bounding box center [764, 258] width 158 height 15
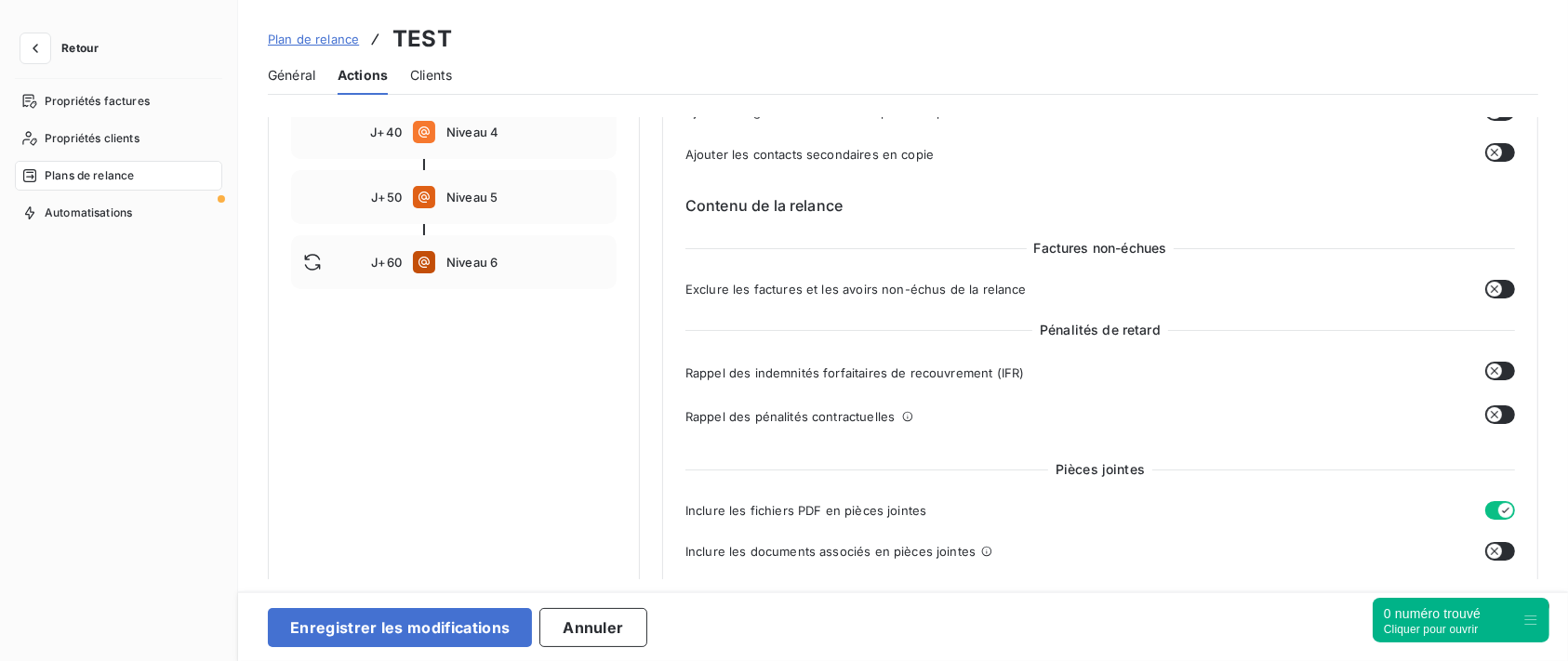
scroll to position [619, 0]
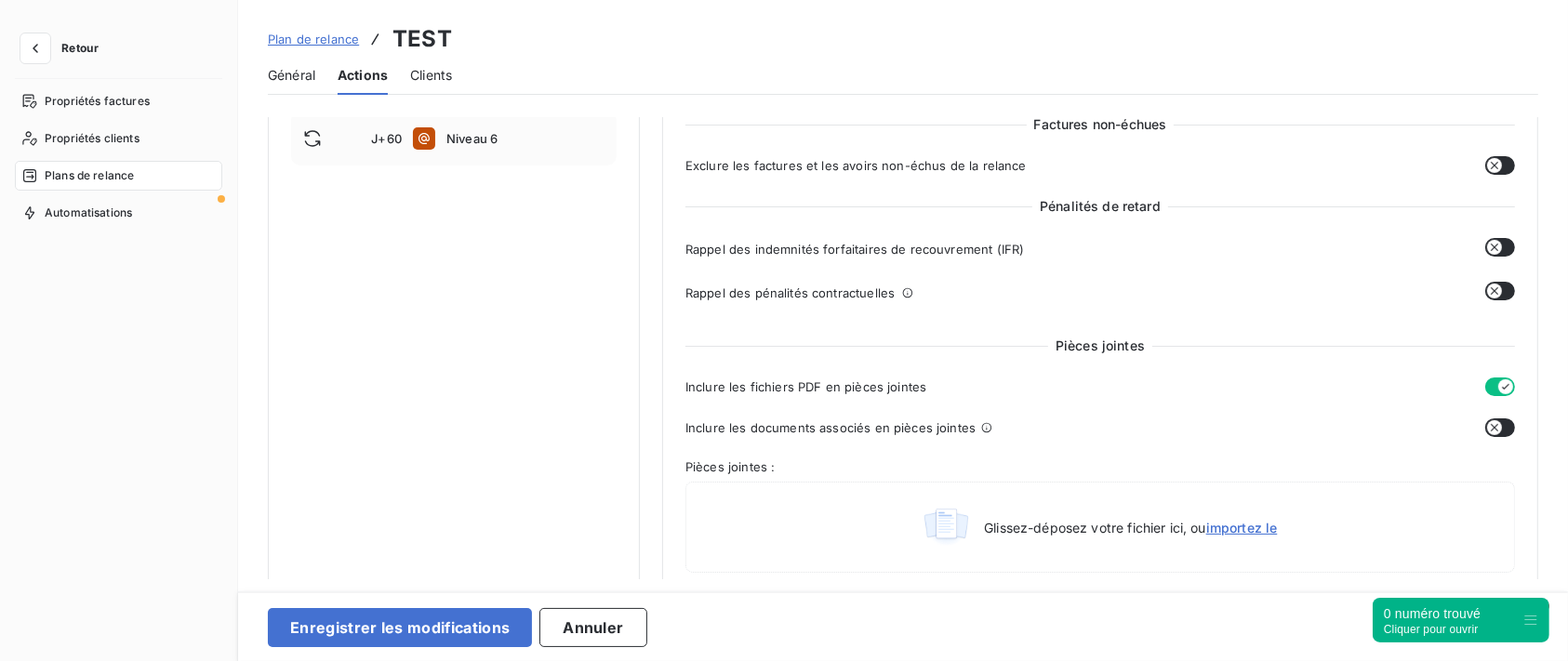
click at [1487, 249] on icon "button" at bounding box center [1495, 248] width 15 height 15
click at [1491, 294] on icon "button" at bounding box center [1495, 291] width 8 height 8
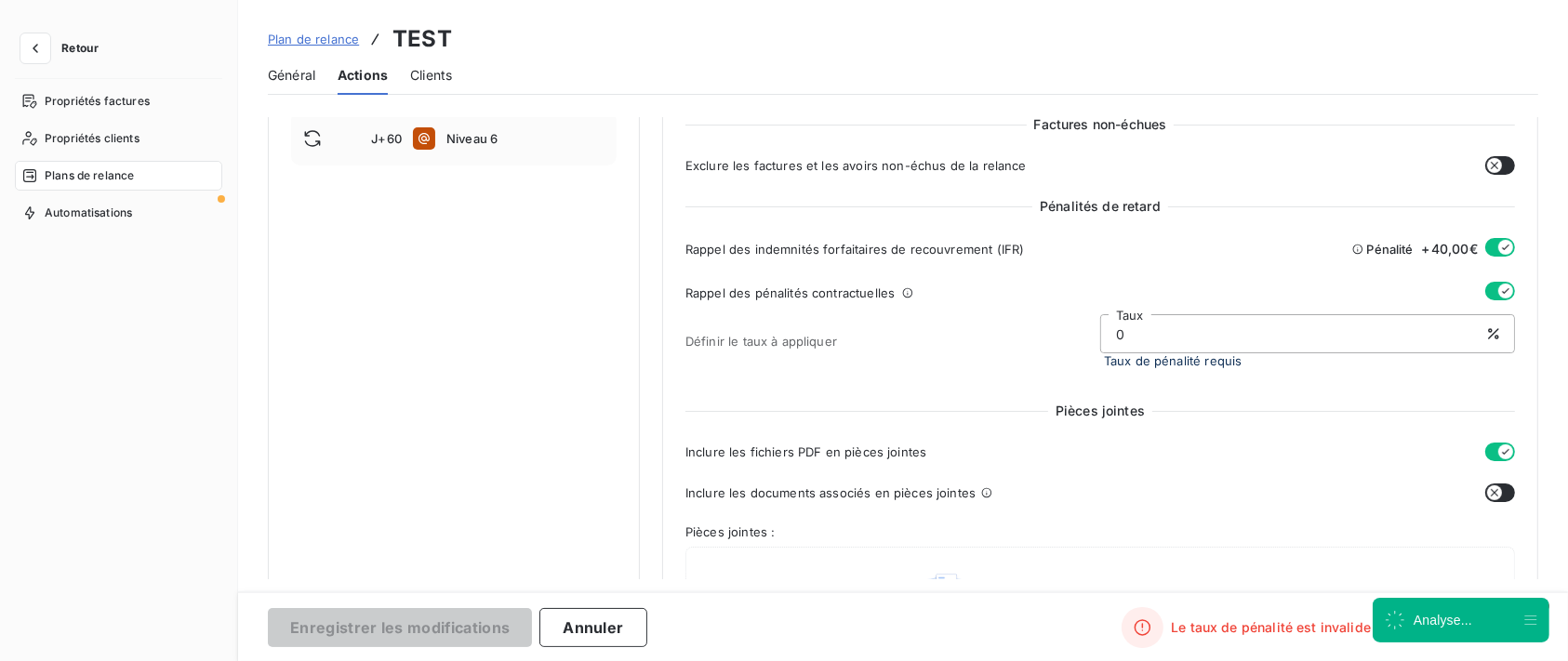
click at [1498, 244] on icon "button" at bounding box center [1506, 248] width 15 height 15
click at [1498, 292] on icon "button" at bounding box center [1506, 292] width 15 height 15
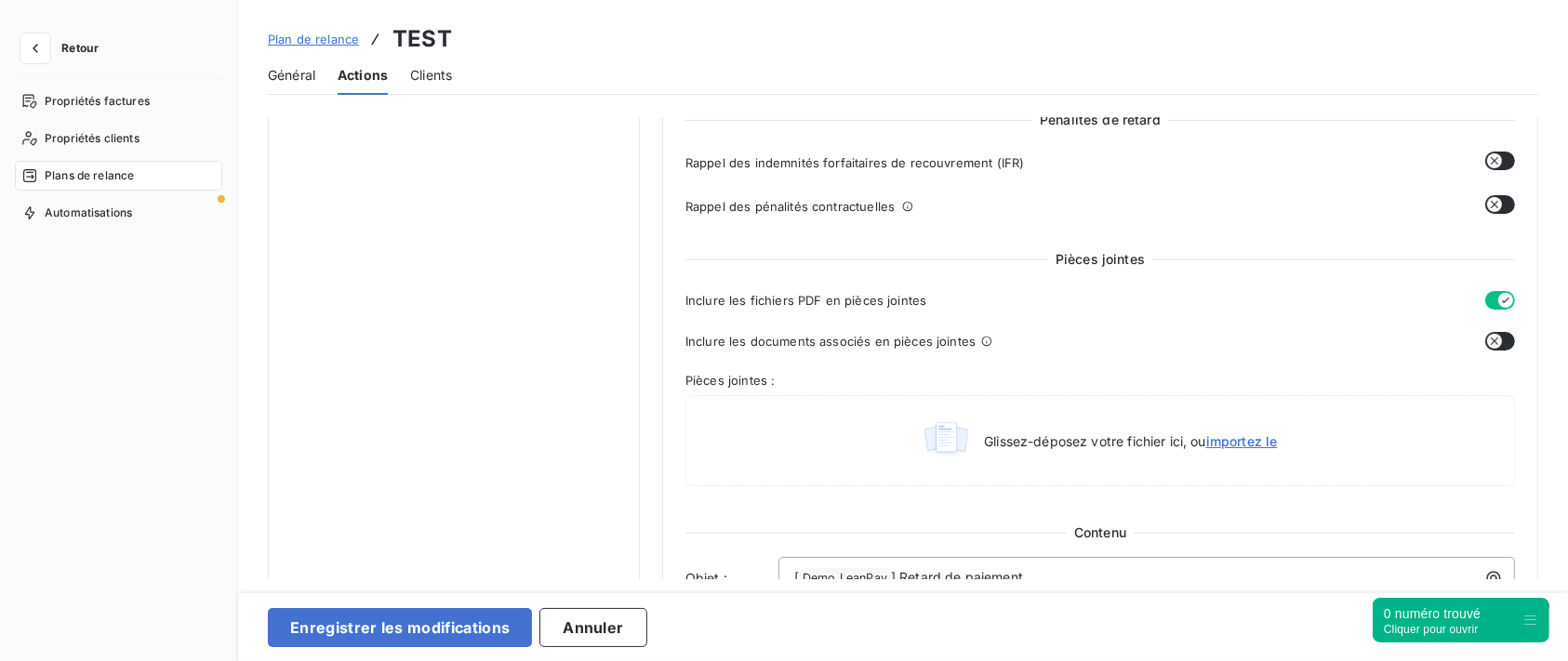
scroll to position [744, 0]
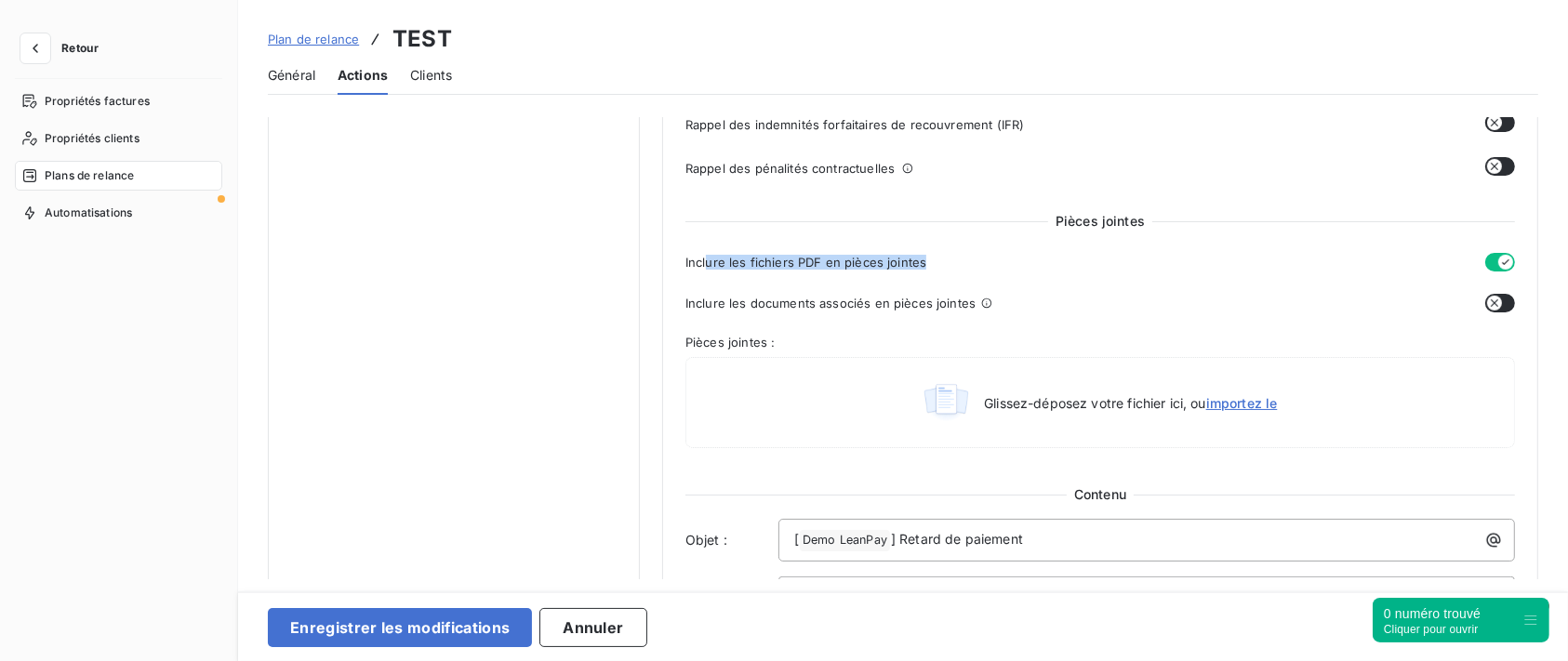
drag, startPoint x: 706, startPoint y: 261, endPoint x: 945, endPoint y: 261, distance: 239.0
click at [945, 261] on div "Inclure les fichiers PDF en pièces jointes" at bounding box center [1100, 262] width 830 height 18
copy span "ure les fichiers PDF en pièces jointes"
click at [692, 311] on span "Inclure les documents associés en pièces jointes" at bounding box center [830, 303] width 290 height 15
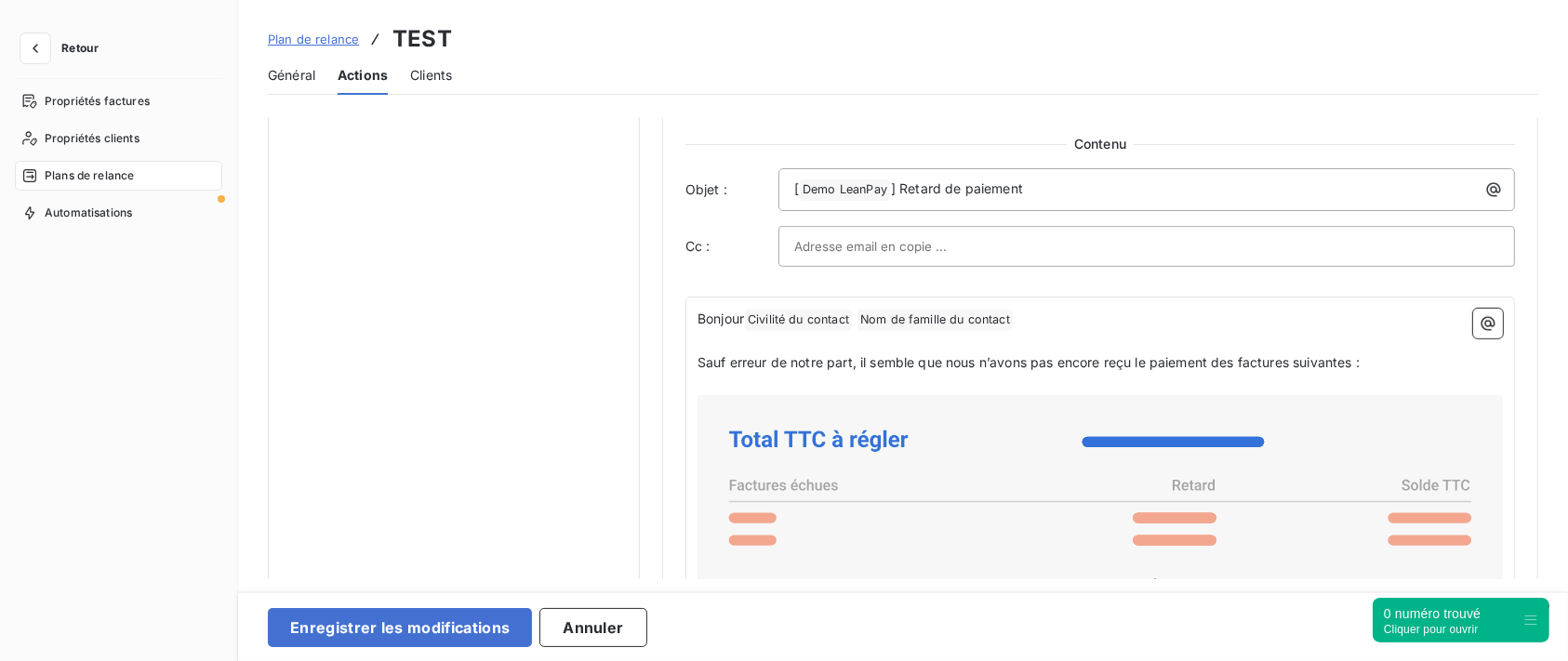
scroll to position [1116, 0]
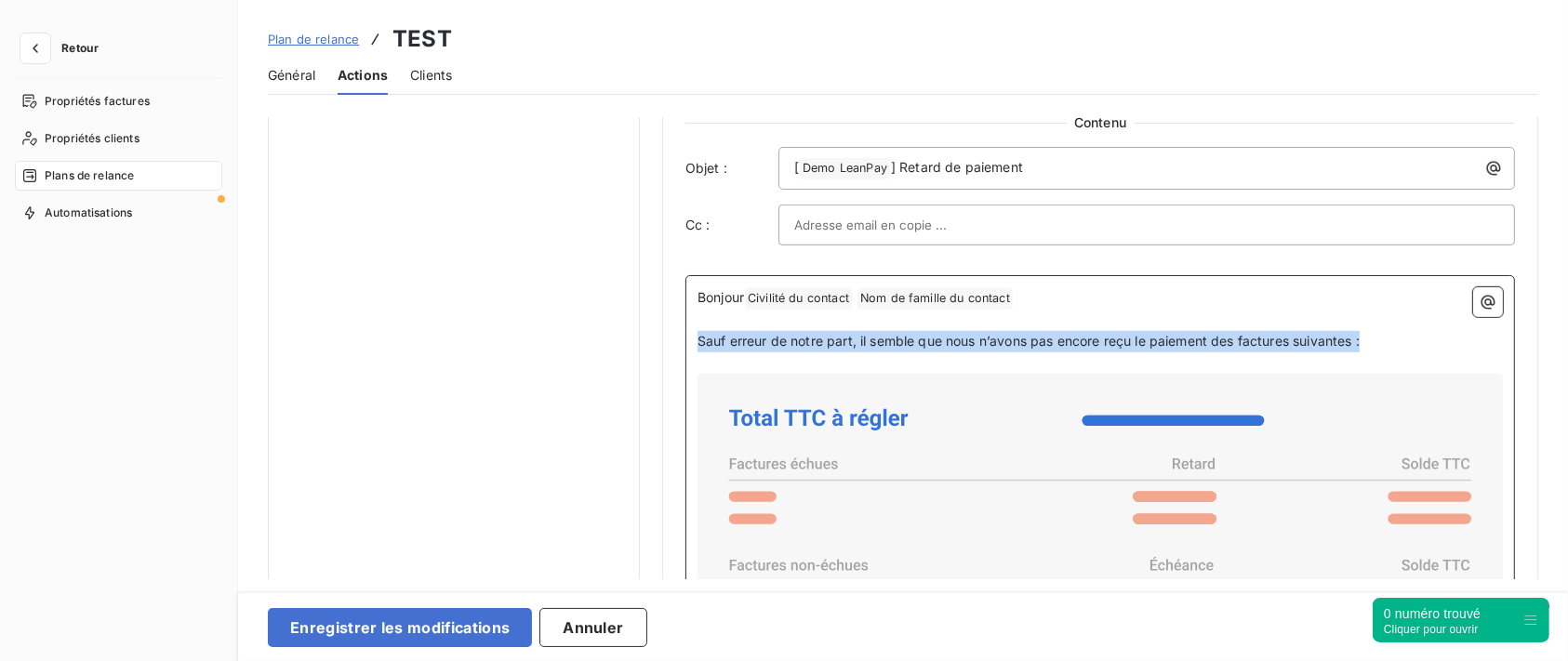
drag, startPoint x: 1376, startPoint y: 346, endPoint x: 688, endPoint y: 343, distance: 688.0
click at [688, 343] on div "Bonjour Civilité du contact ﻿ Nom de famille du contact ﻿ ﻿ ﻿ Sauf erreur de no…" at bounding box center [1100, 626] width 830 height 703
copy span "Sauf erreur de notre part, il semble que nous n’avons pas encore reçu le paieme…"
click at [1100, 337] on span "Sauf erreur de notre part, il semble que nous n’avons pas encore reçu le paieme…" at bounding box center [1029, 341] width 662 height 15
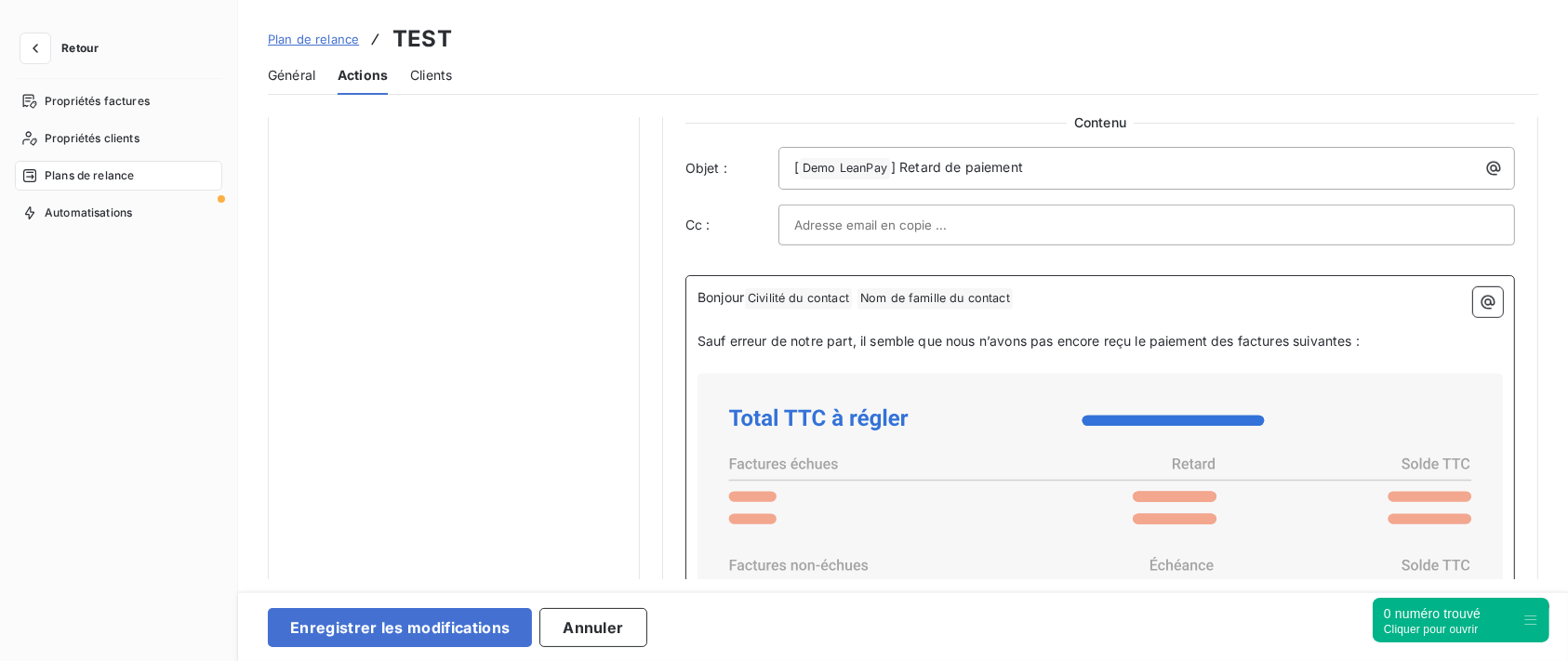
click at [1116, 301] on p "Bonjour Civilité du contact ﻿ Nom de famille du contact ﻿ ﻿" at bounding box center [1100, 297] width 805 height 22
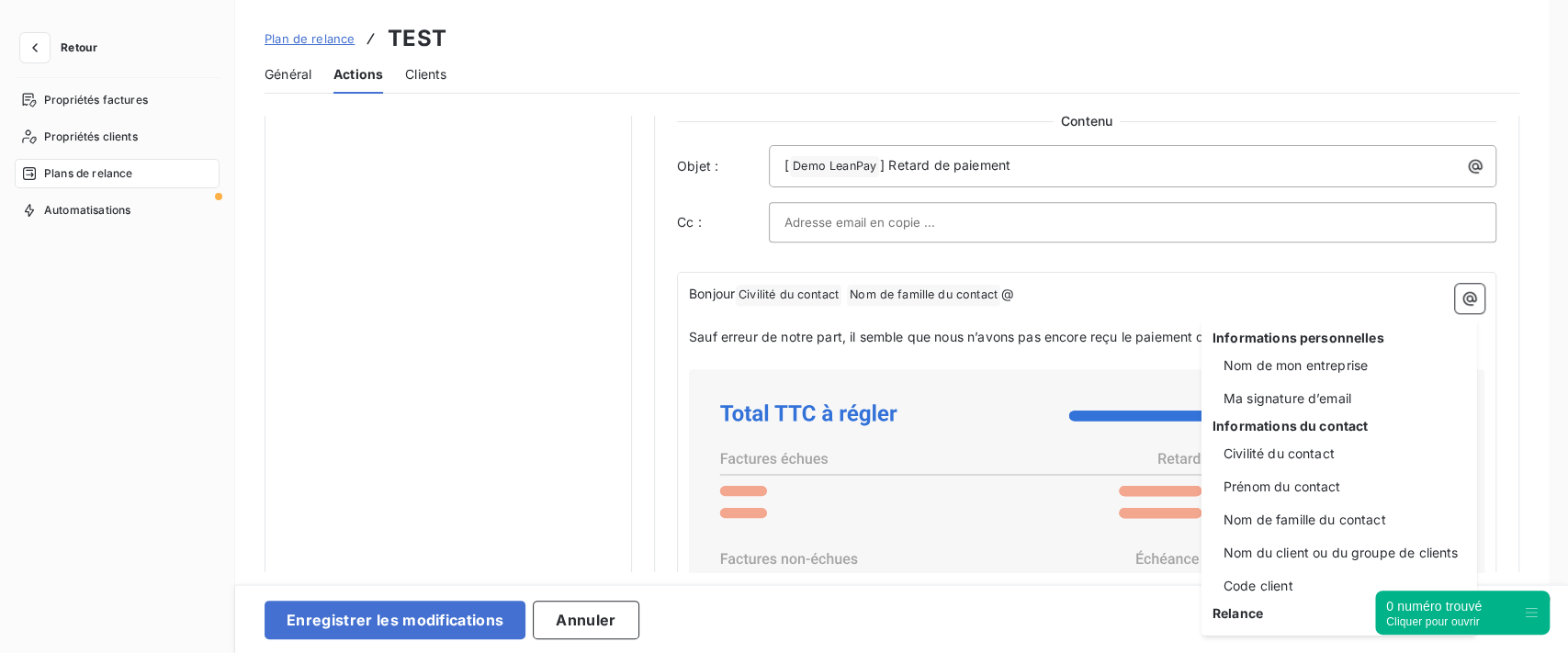
click at [1094, 342] on html "Retour Propriétés factures Propriétés clients Plans de relance Automatisations …" at bounding box center [784, 326] width 1568 height 653
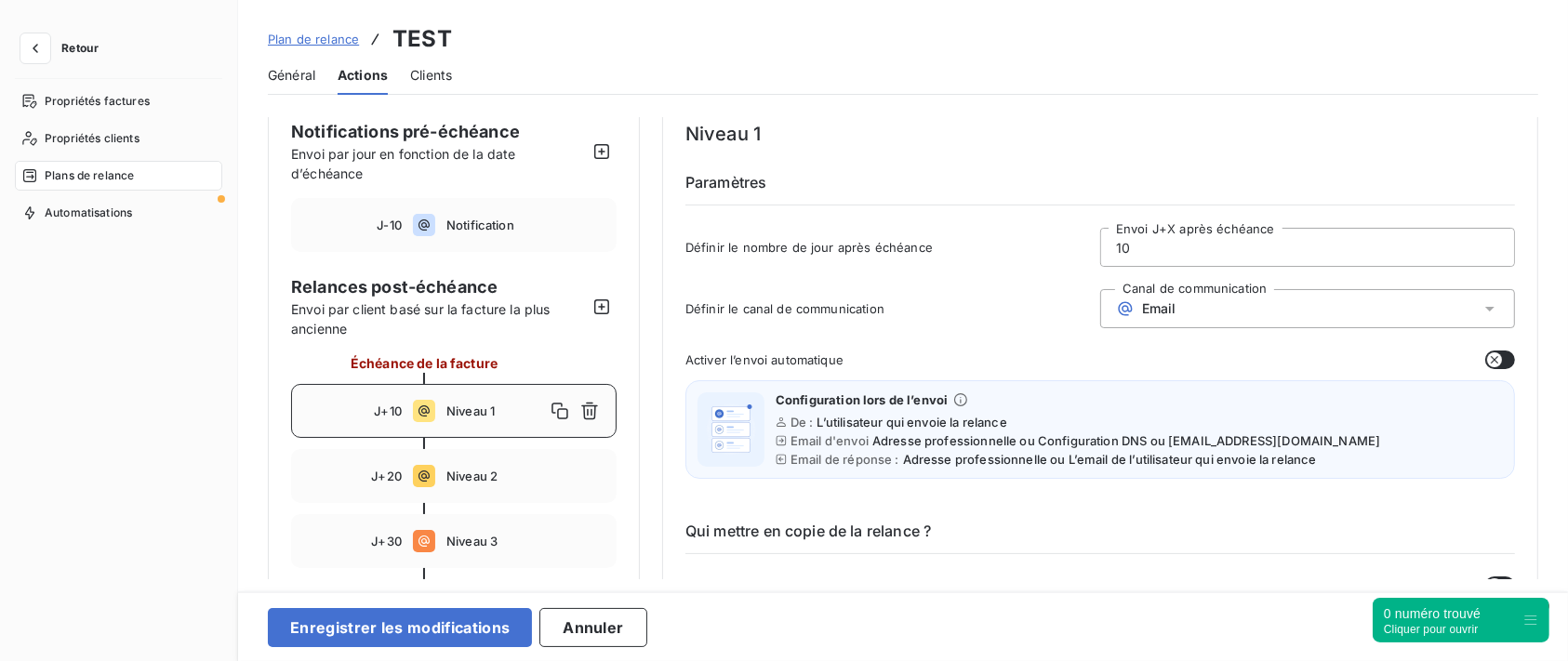
scroll to position [0, 0]
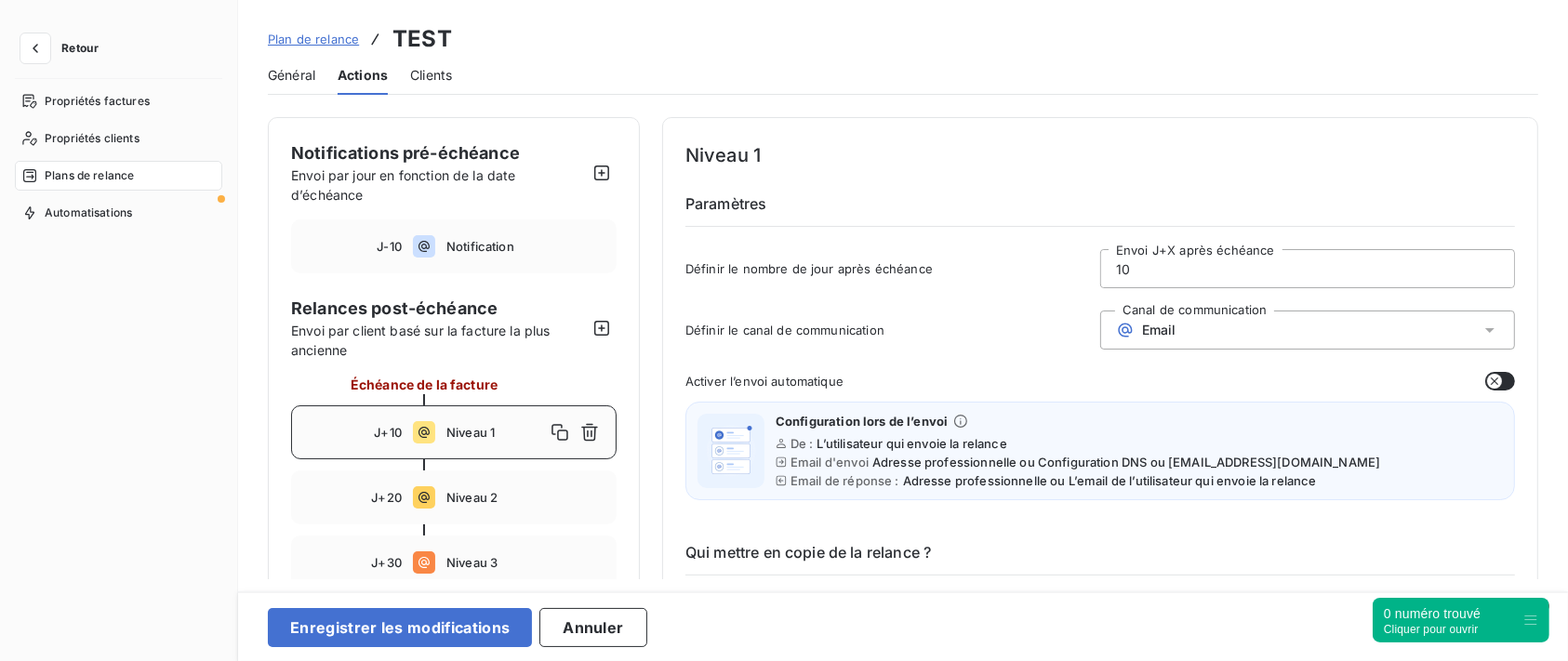
click at [1495, 379] on icon "button" at bounding box center [1495, 382] width 15 height 15
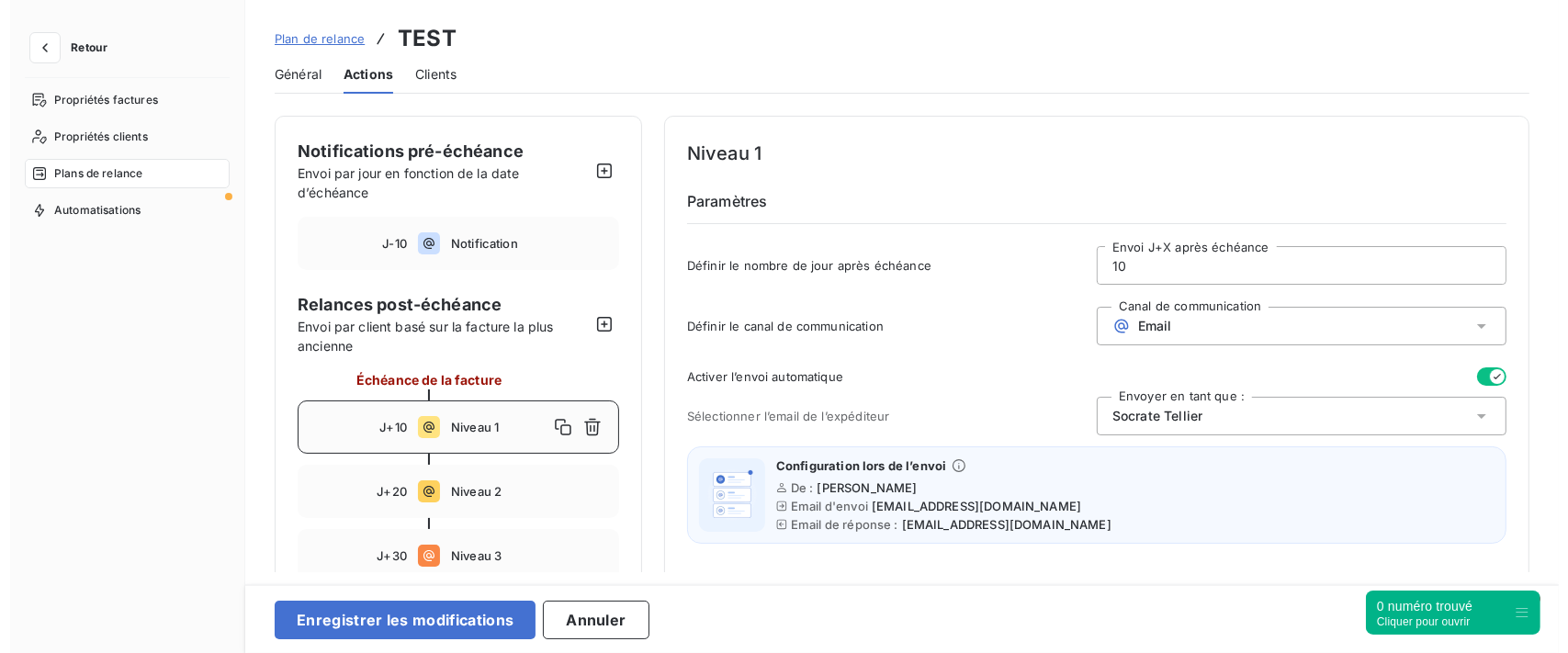
scroll to position [122, 0]
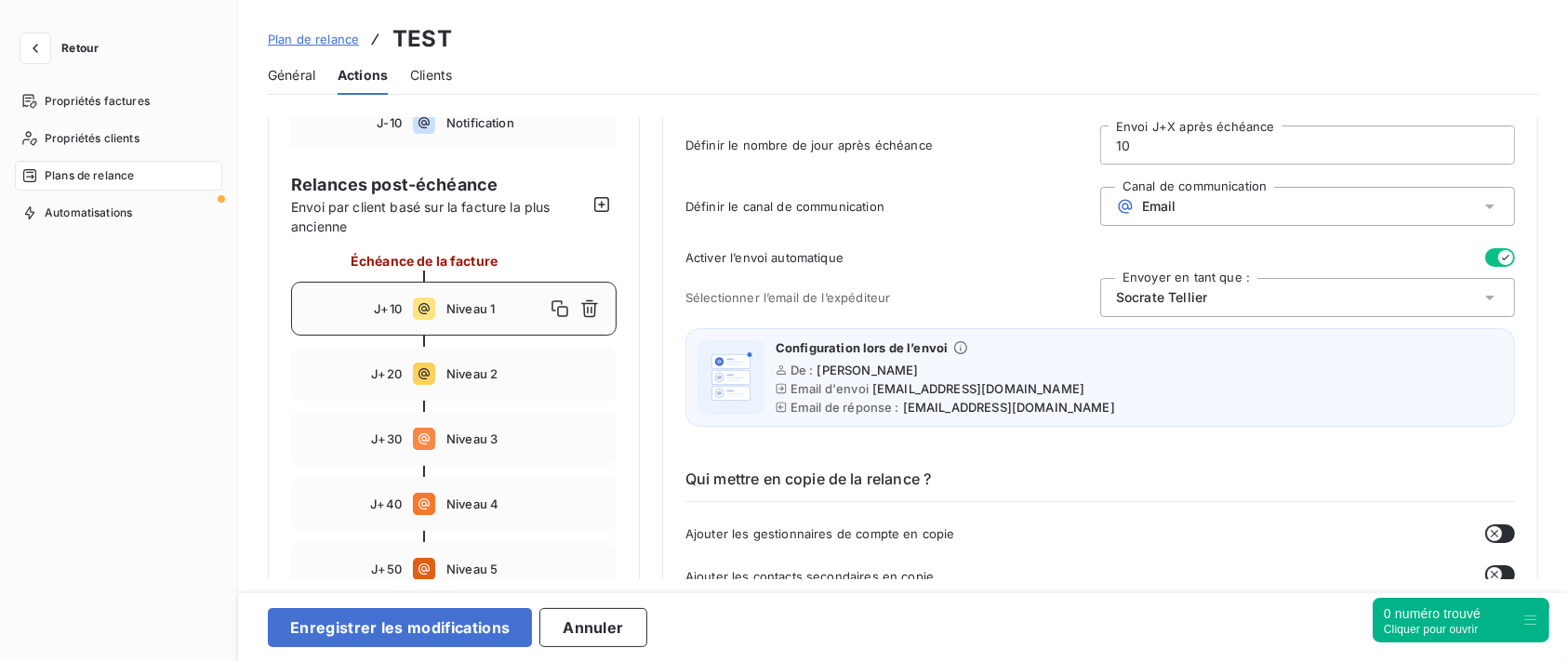
click at [1488, 256] on button "button" at bounding box center [1500, 257] width 30 height 18
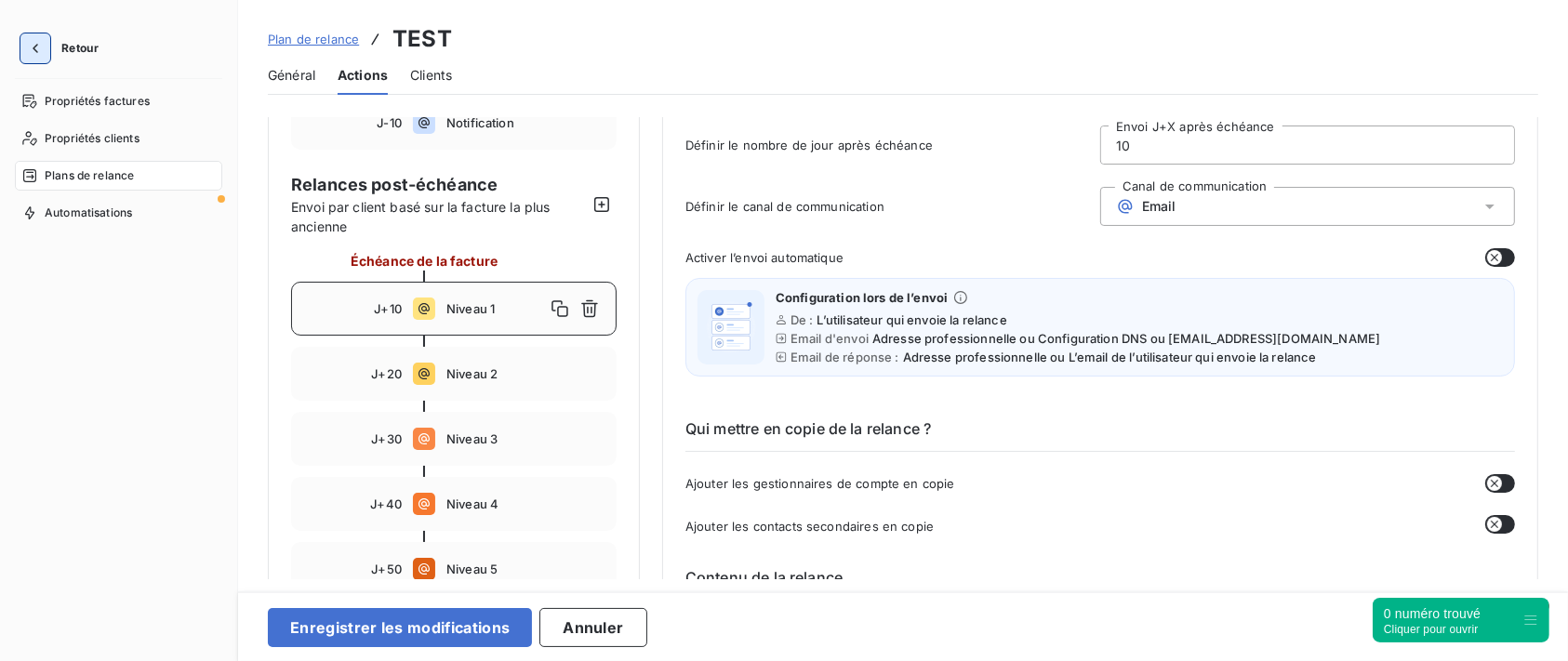
click at [45, 53] on button "button" at bounding box center [35, 48] width 30 height 30
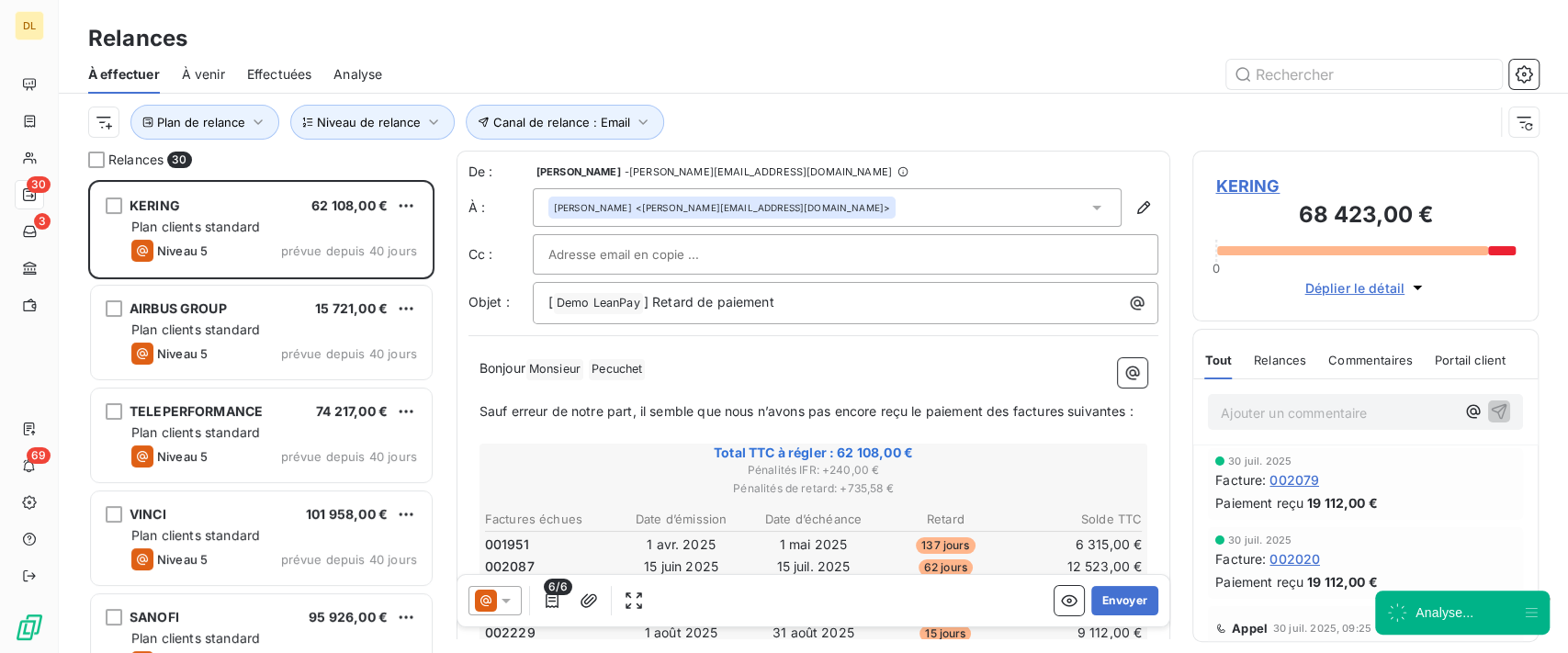
scroll to position [454, 327]
drag, startPoint x: 635, startPoint y: 121, endPoint x: 643, endPoint y: 126, distance: 9.4
click at [639, 121] on icon "button" at bounding box center [643, 122] width 9 height 6
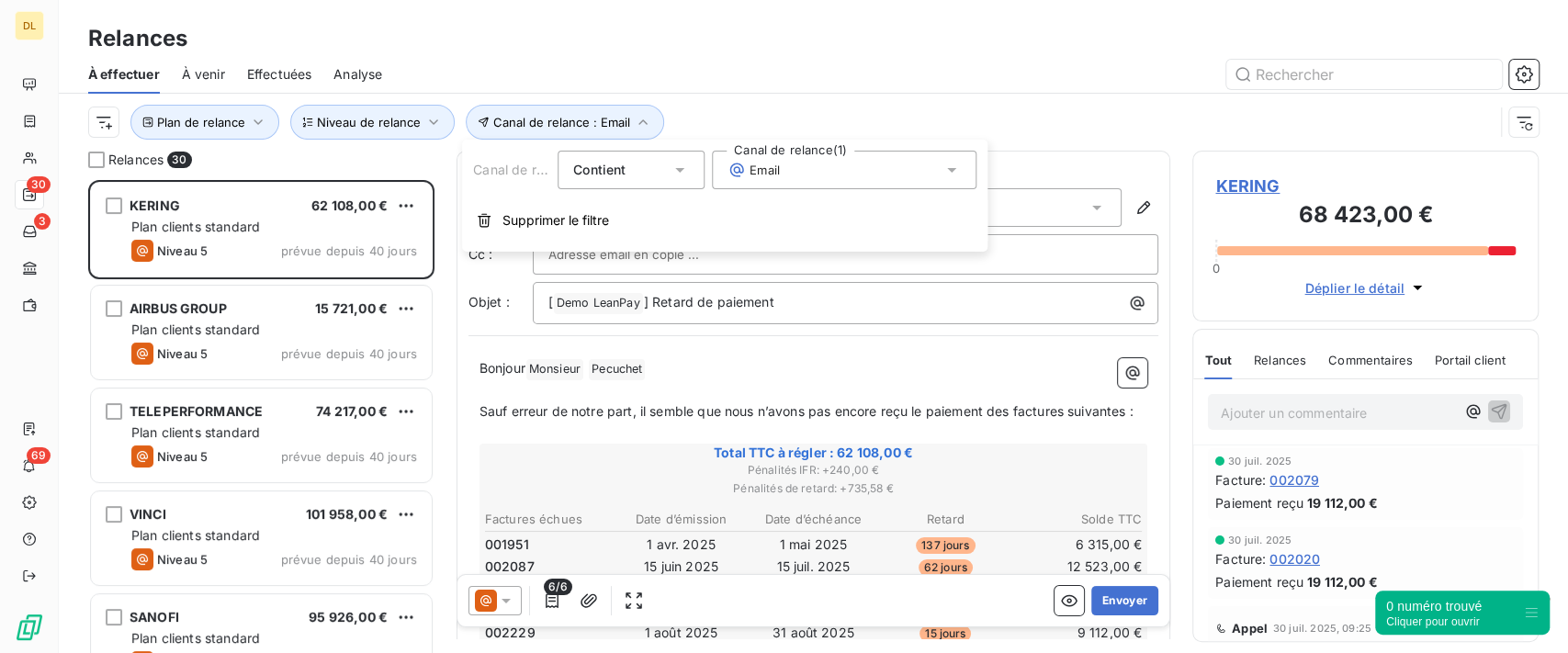
click at [864, 159] on div "Email" at bounding box center [844, 170] width 264 height 39
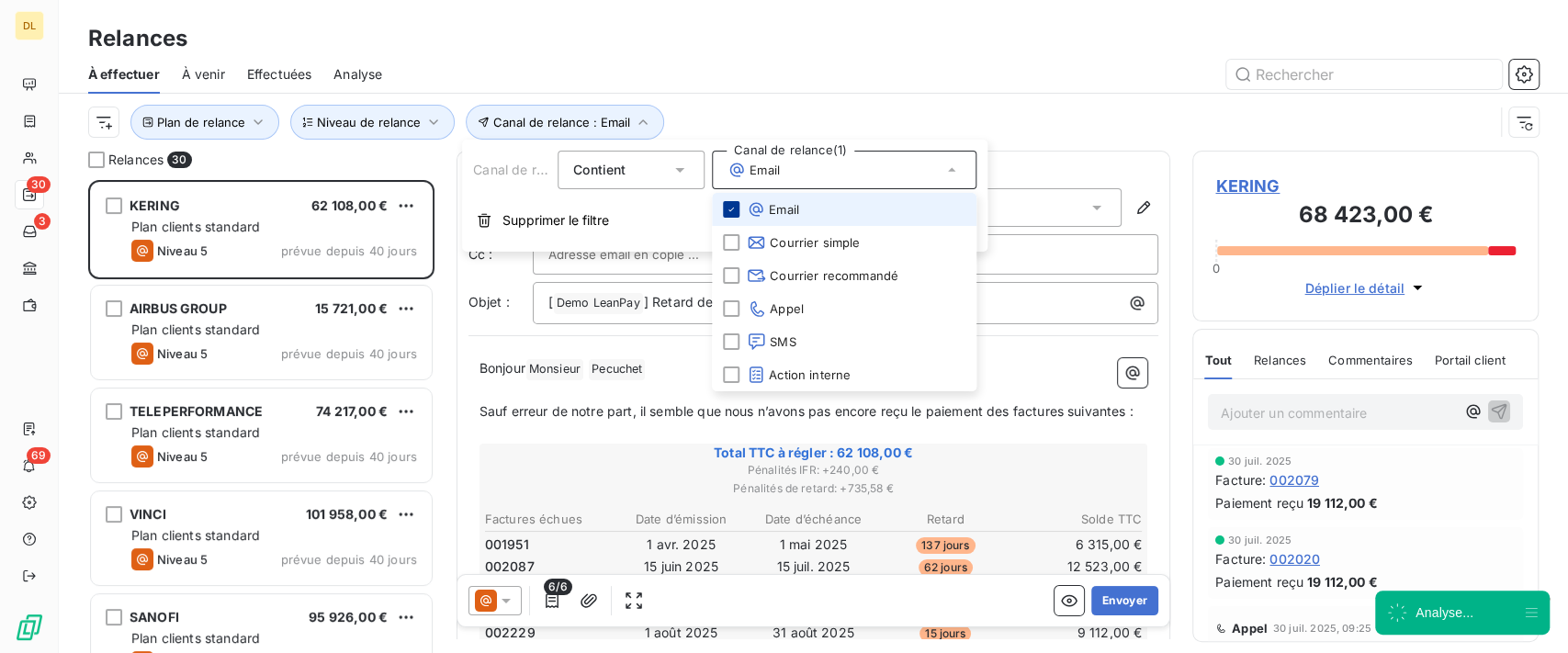
click at [729, 213] on icon at bounding box center [732, 209] width 11 height 11
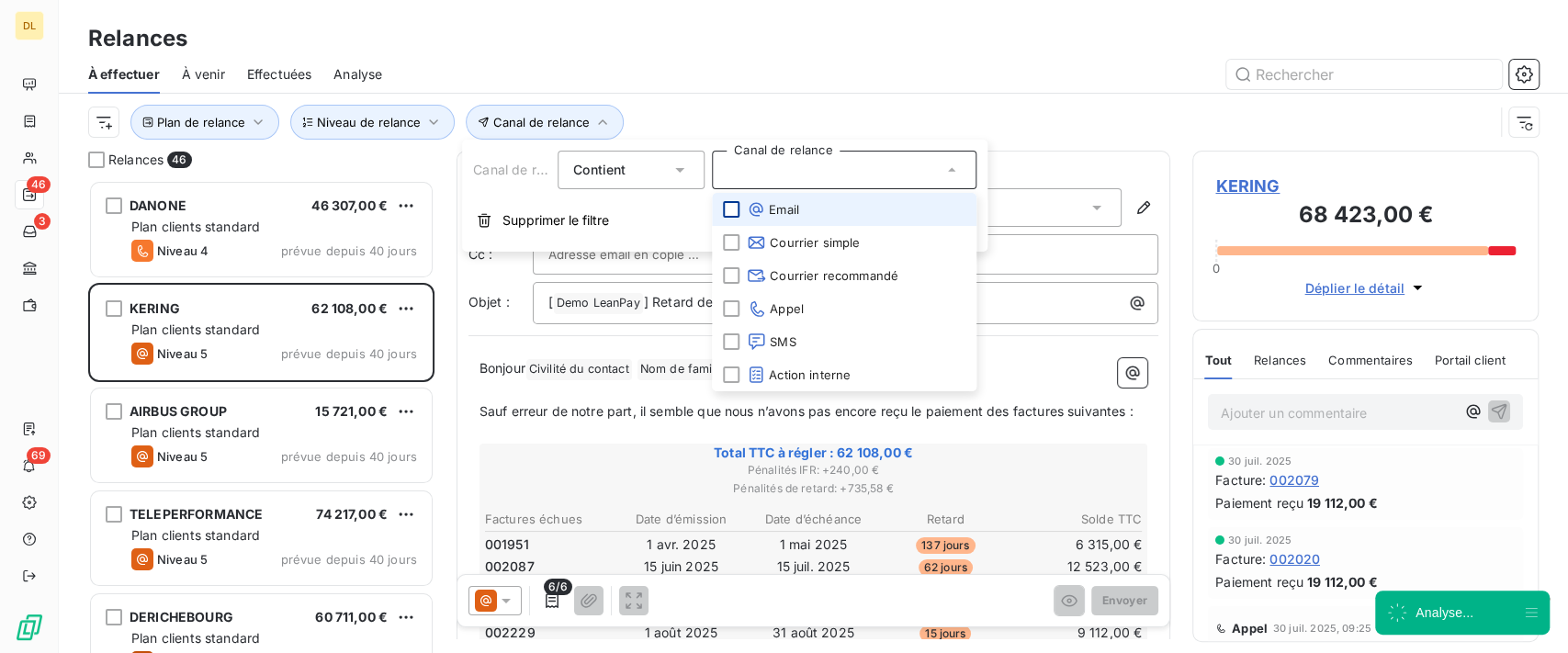
click at [1044, 128] on div "Plan de relance Canal de relance Niveau de relance" at bounding box center [791, 121] width 1406 height 35
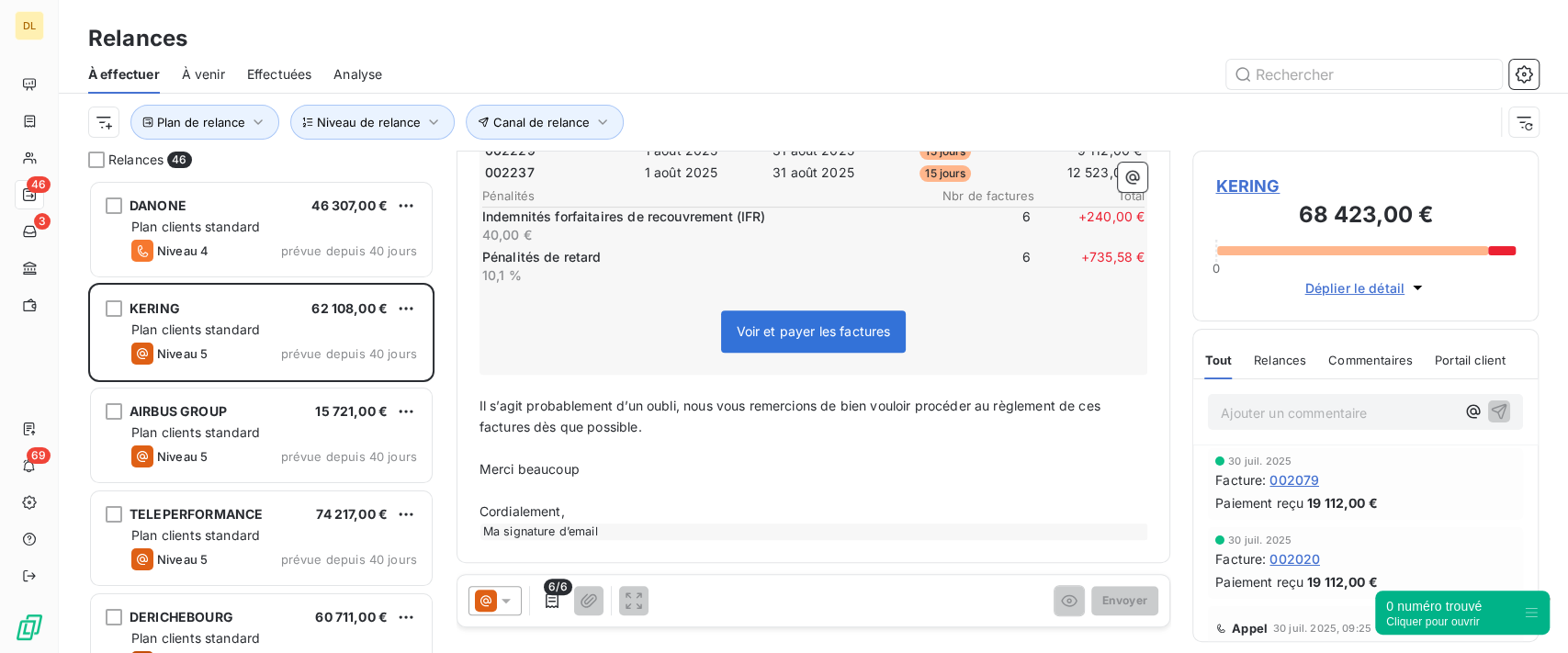
scroll to position [0, 0]
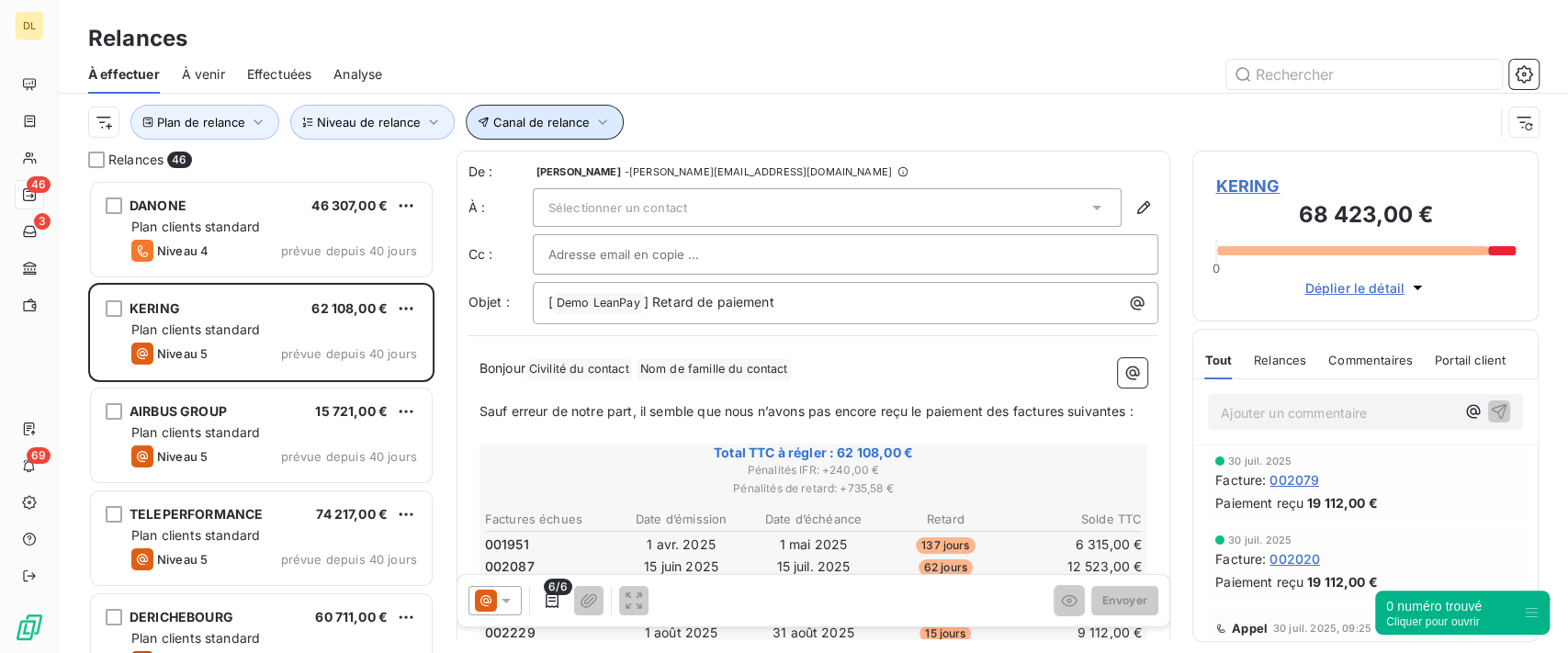
click at [559, 135] on button "Canal de relance" at bounding box center [544, 121] width 158 height 35
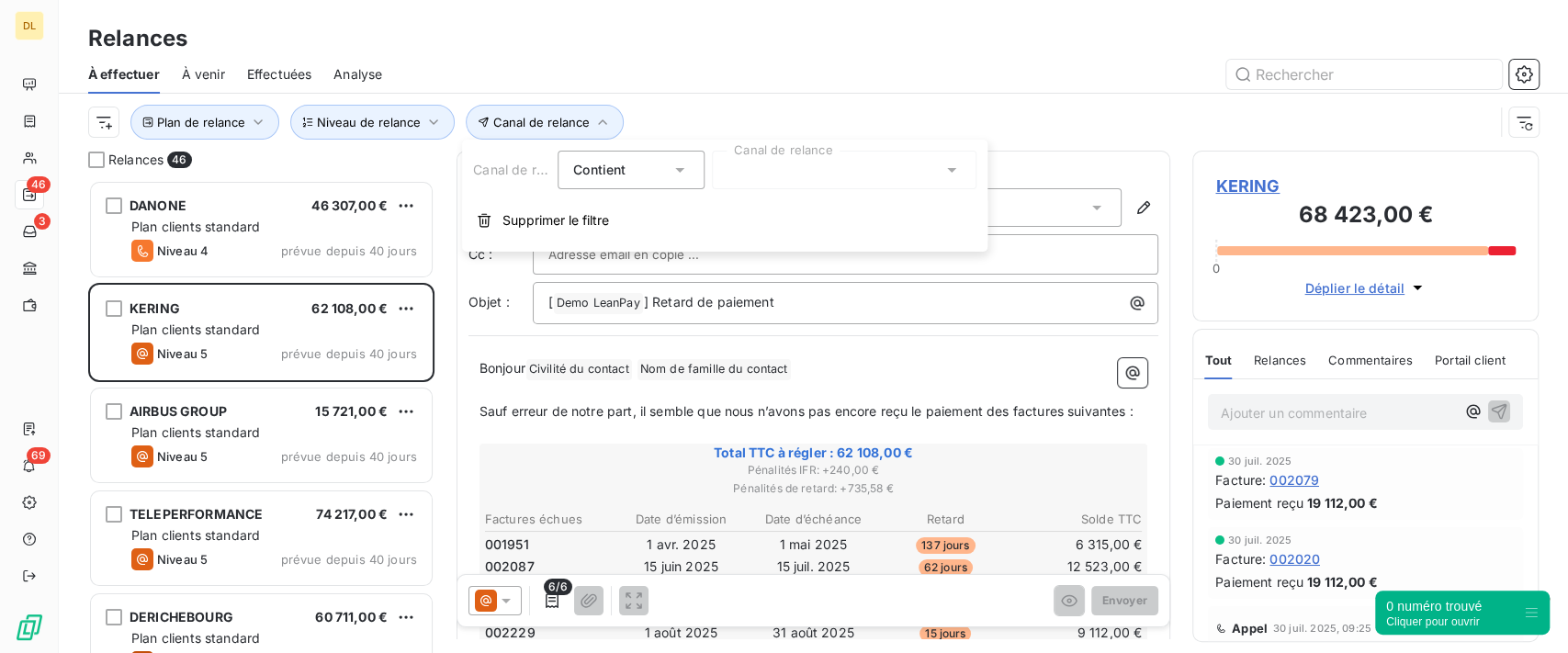
click at [823, 155] on div at bounding box center [844, 170] width 264 height 39
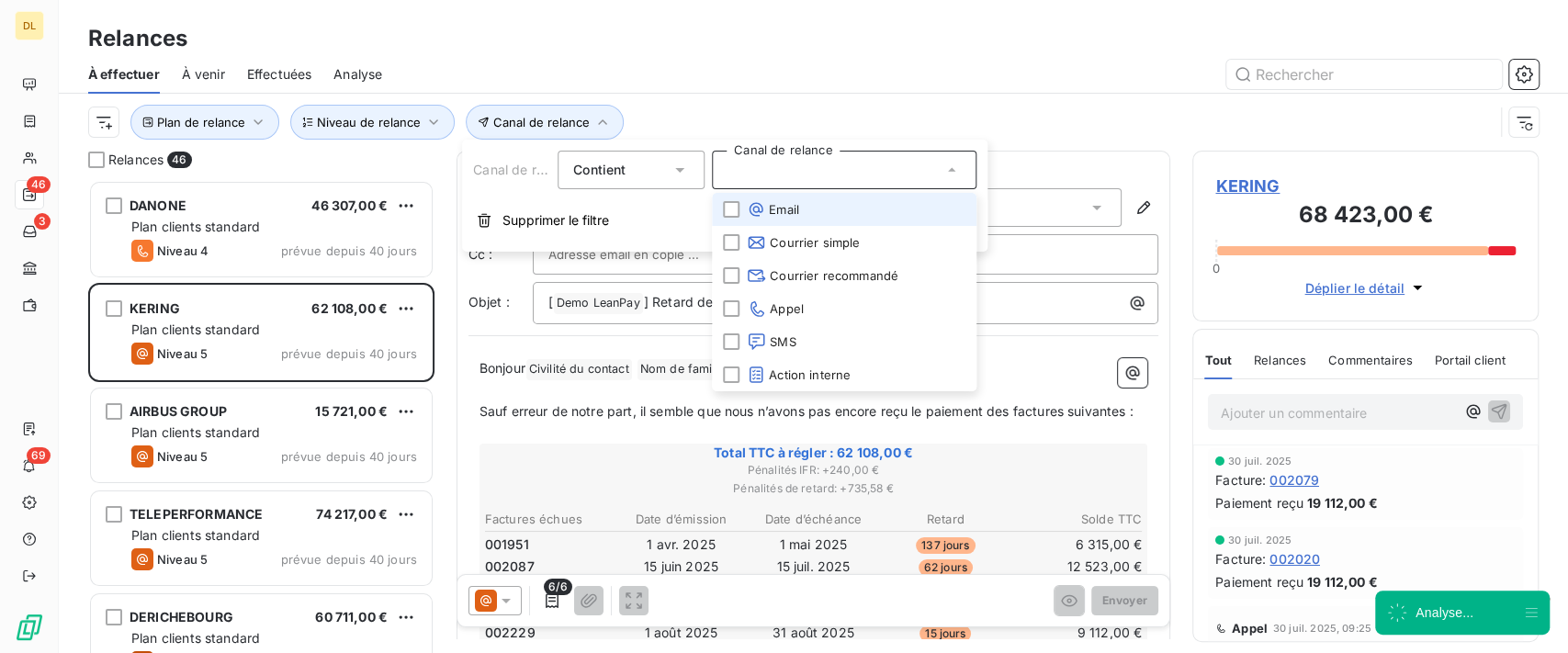
click at [817, 209] on li "Email" at bounding box center [844, 209] width 264 height 33
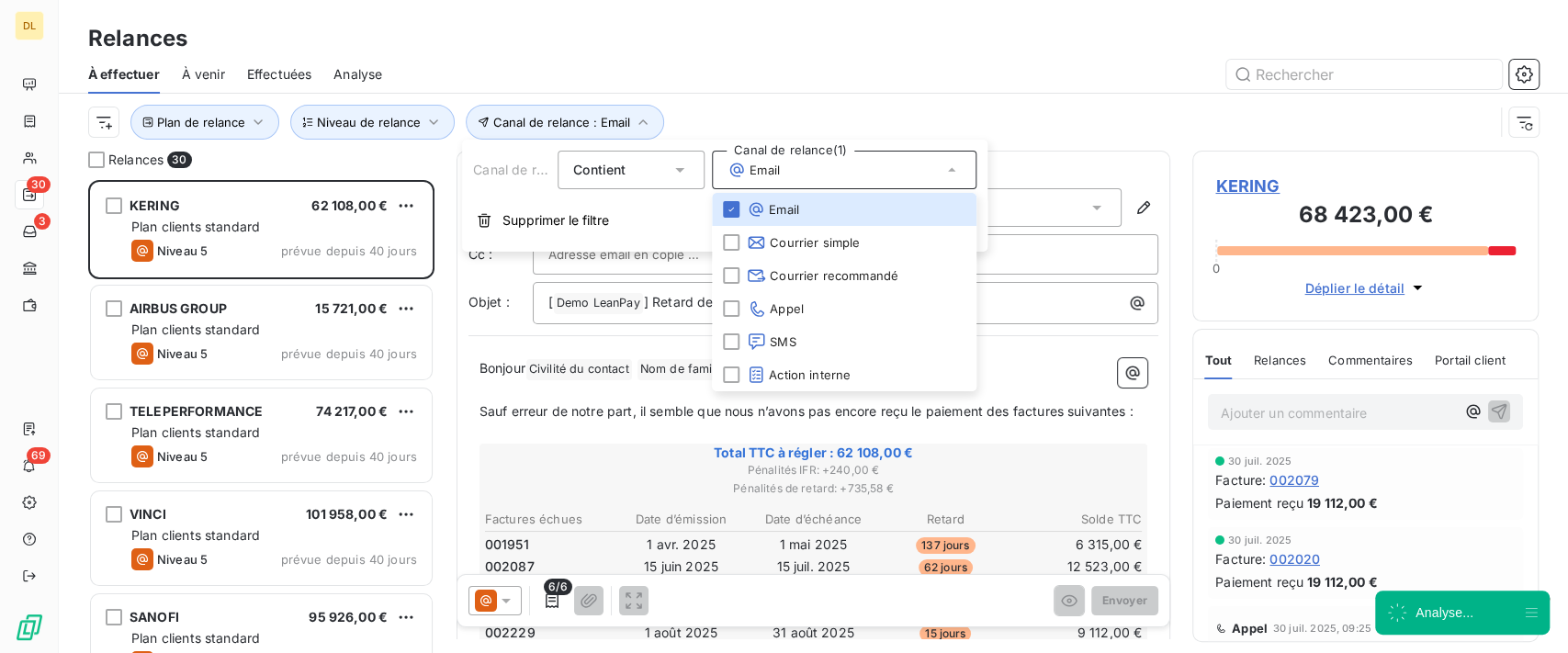
click at [1025, 115] on div "Plan de relance Canal de relance : Email Niveau de relance" at bounding box center [791, 121] width 1406 height 35
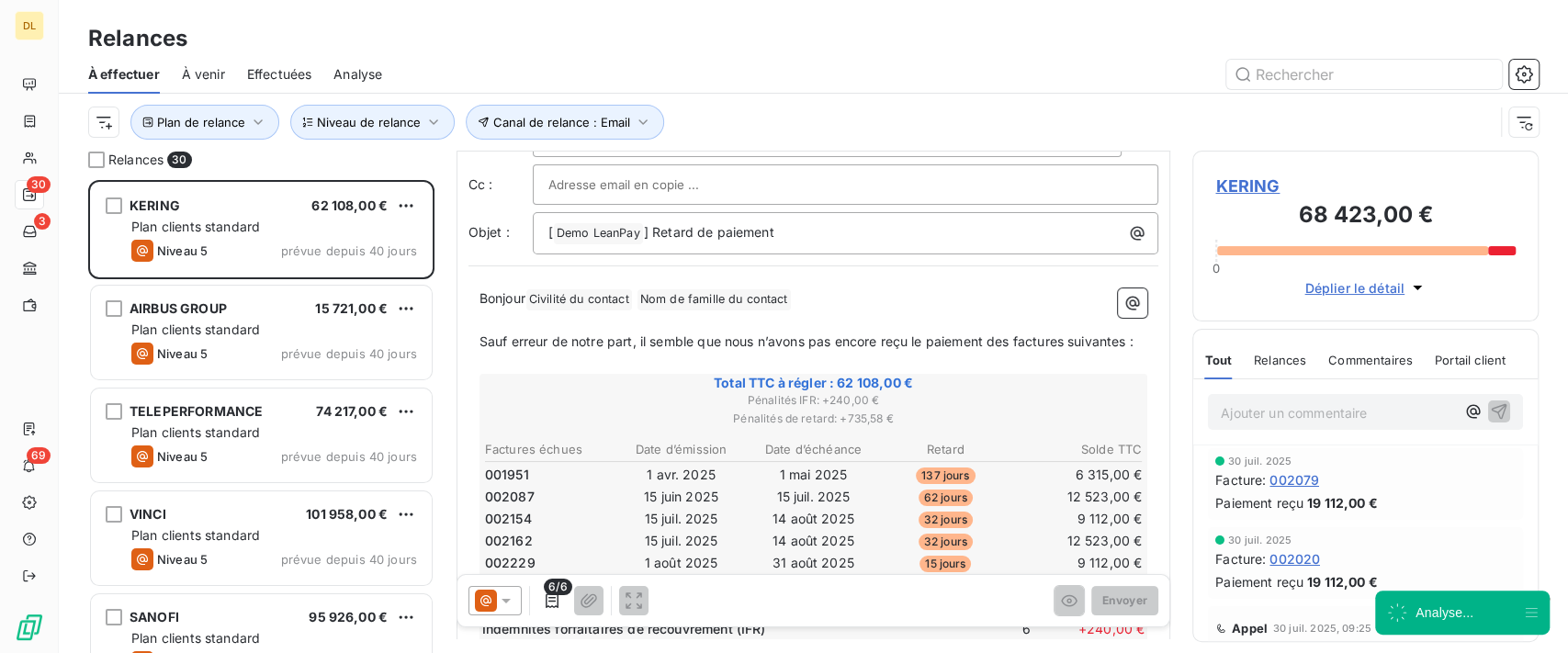
scroll to position [123, 0]
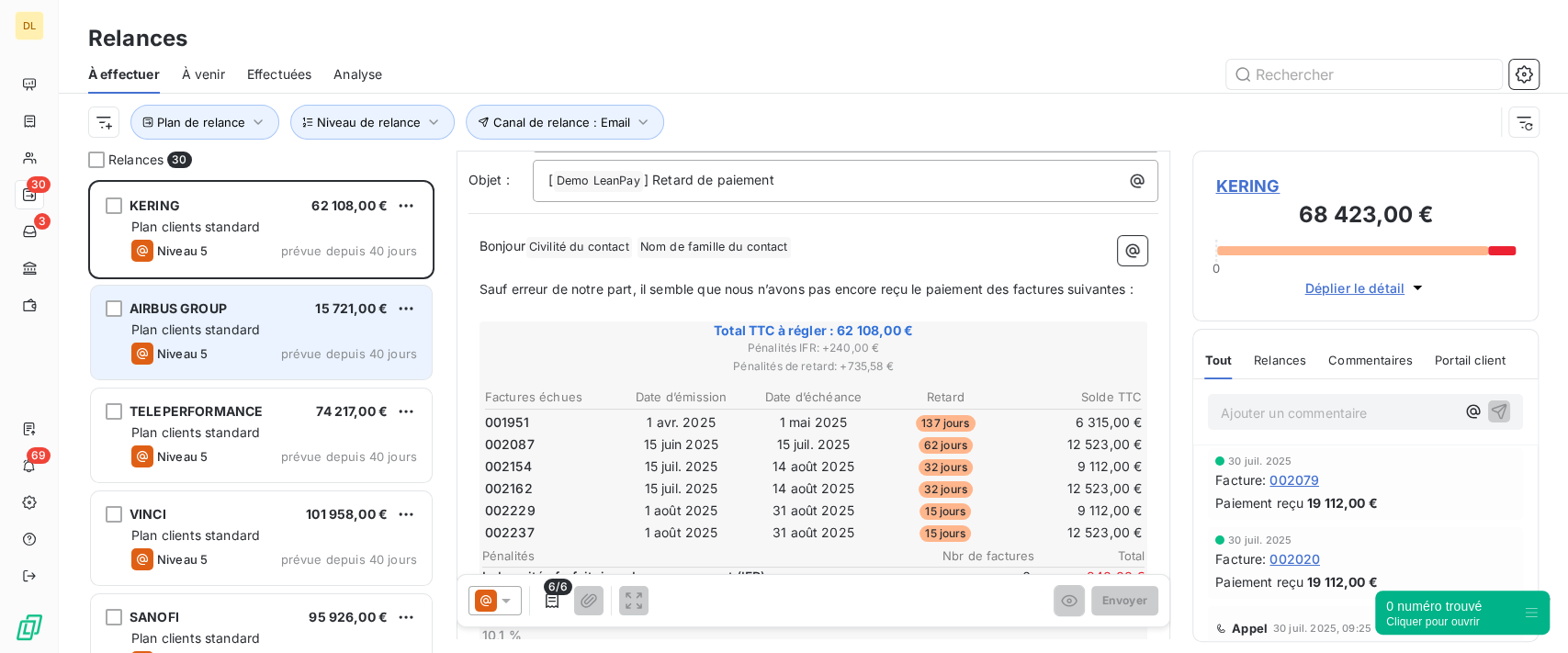
click at [288, 320] on div "Plan clients standard" at bounding box center [274, 329] width 285 height 18
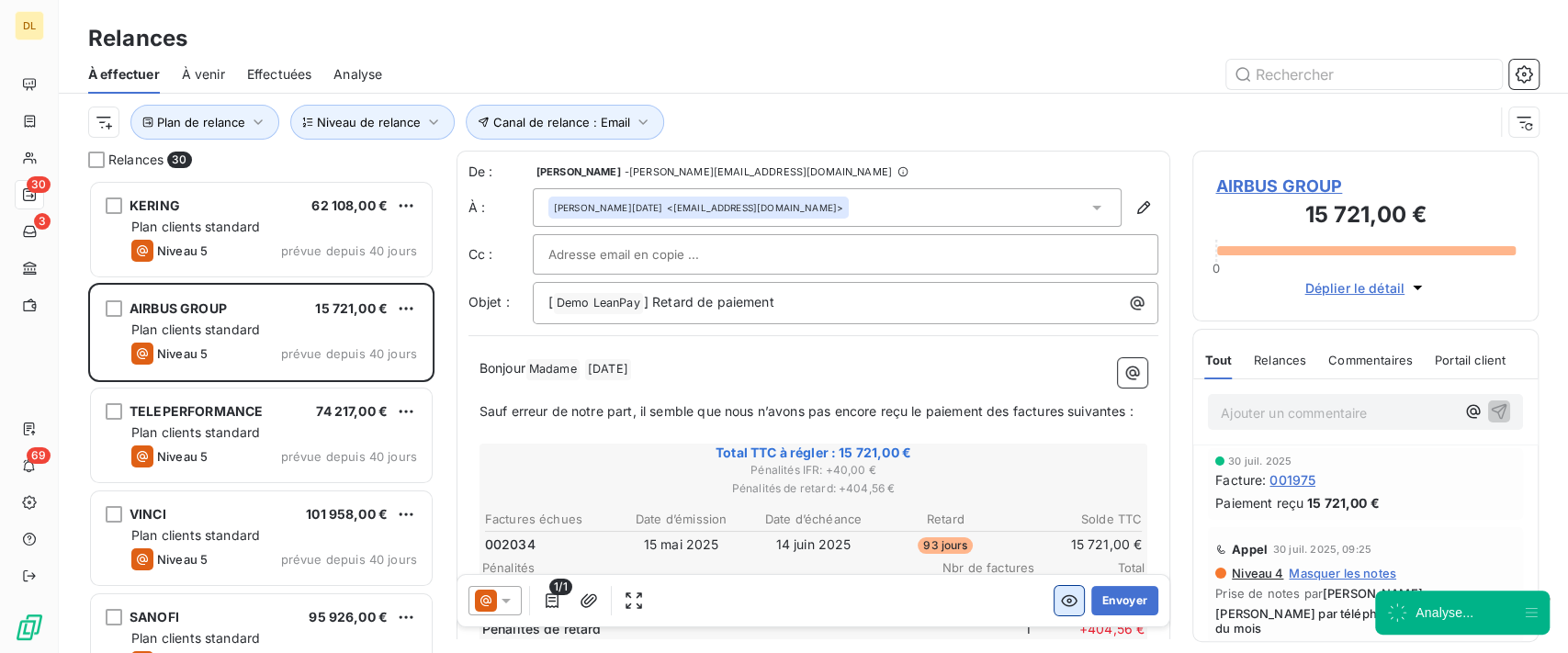
click at [1060, 601] on icon "button" at bounding box center [1068, 600] width 18 height 18
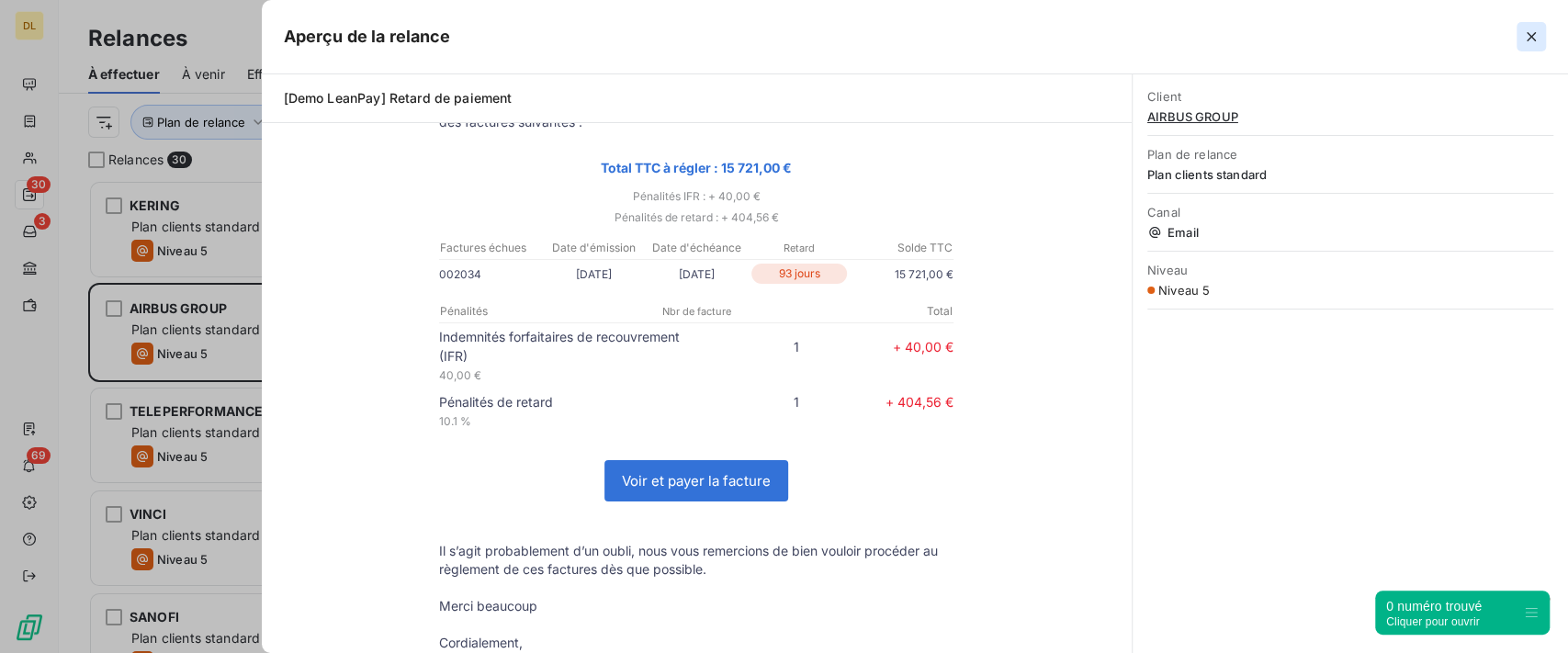
scroll to position [19, 19]
click at [1536, 43] on icon "button" at bounding box center [1531, 36] width 18 height 18
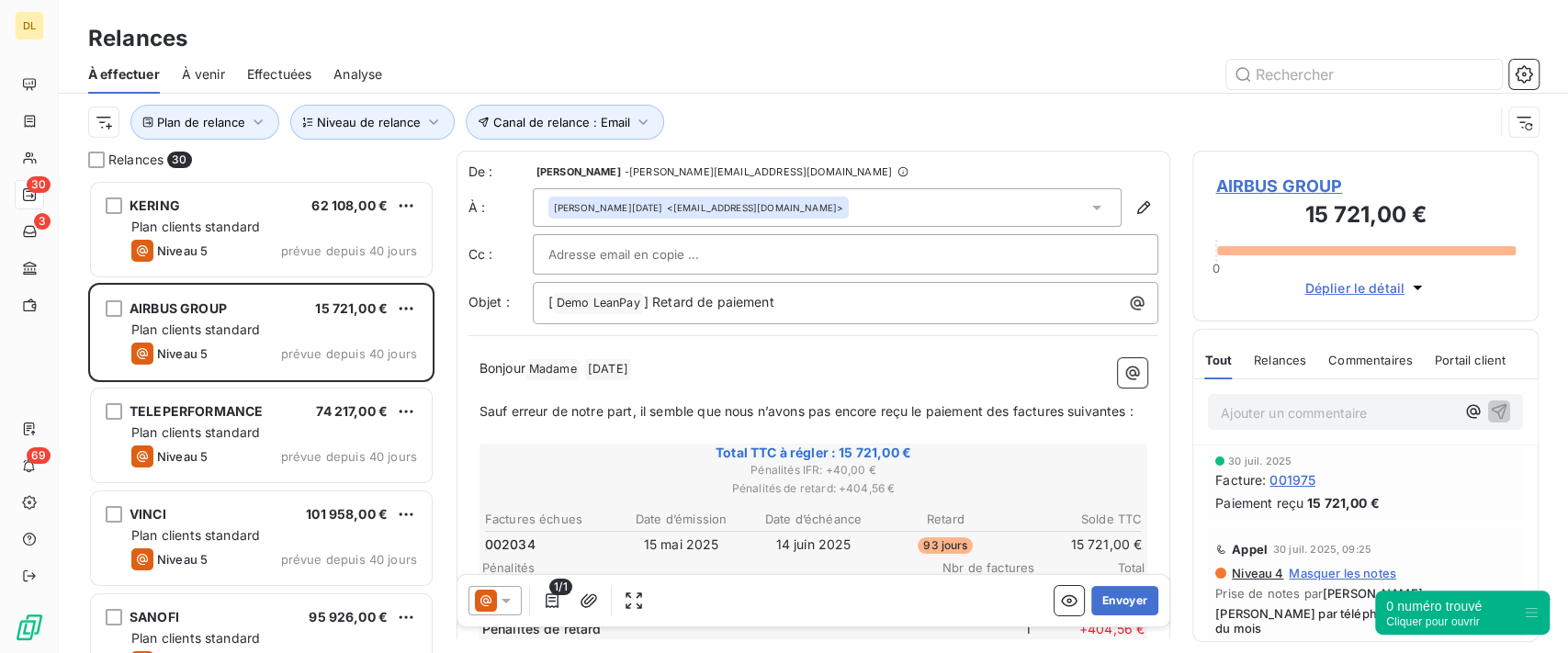
click at [291, 81] on span "Effectuées" at bounding box center [280, 74] width 65 height 18
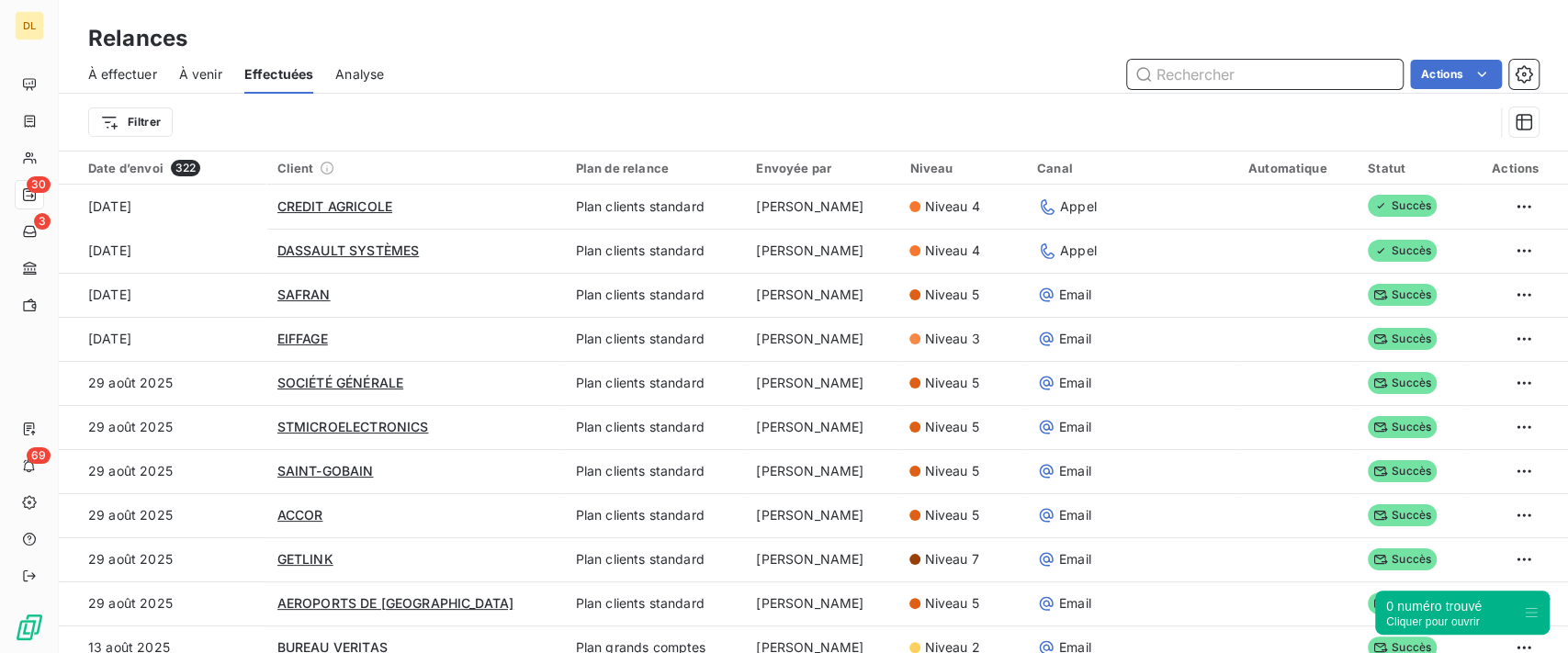
click at [353, 82] on div "Analyse" at bounding box center [359, 74] width 48 height 39
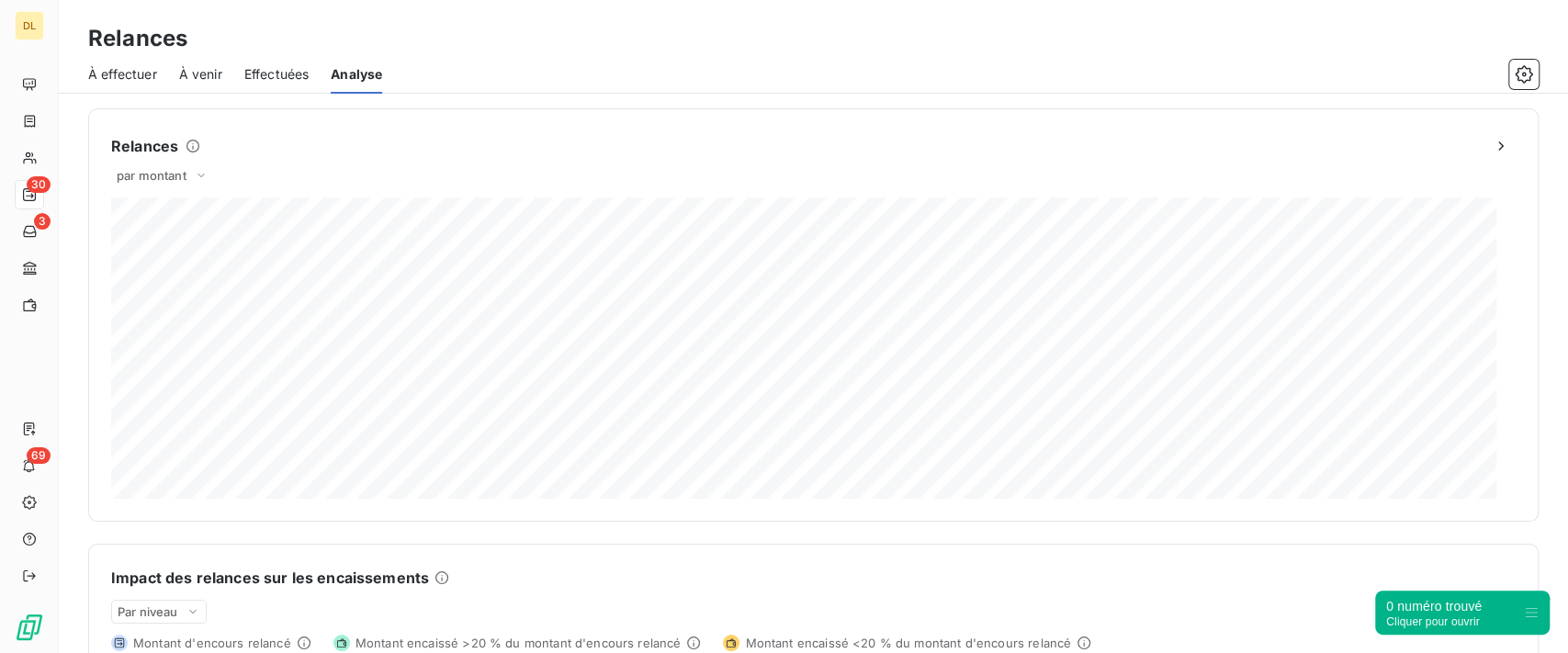
click at [256, 65] on span "Effectuées" at bounding box center [277, 74] width 65 height 18
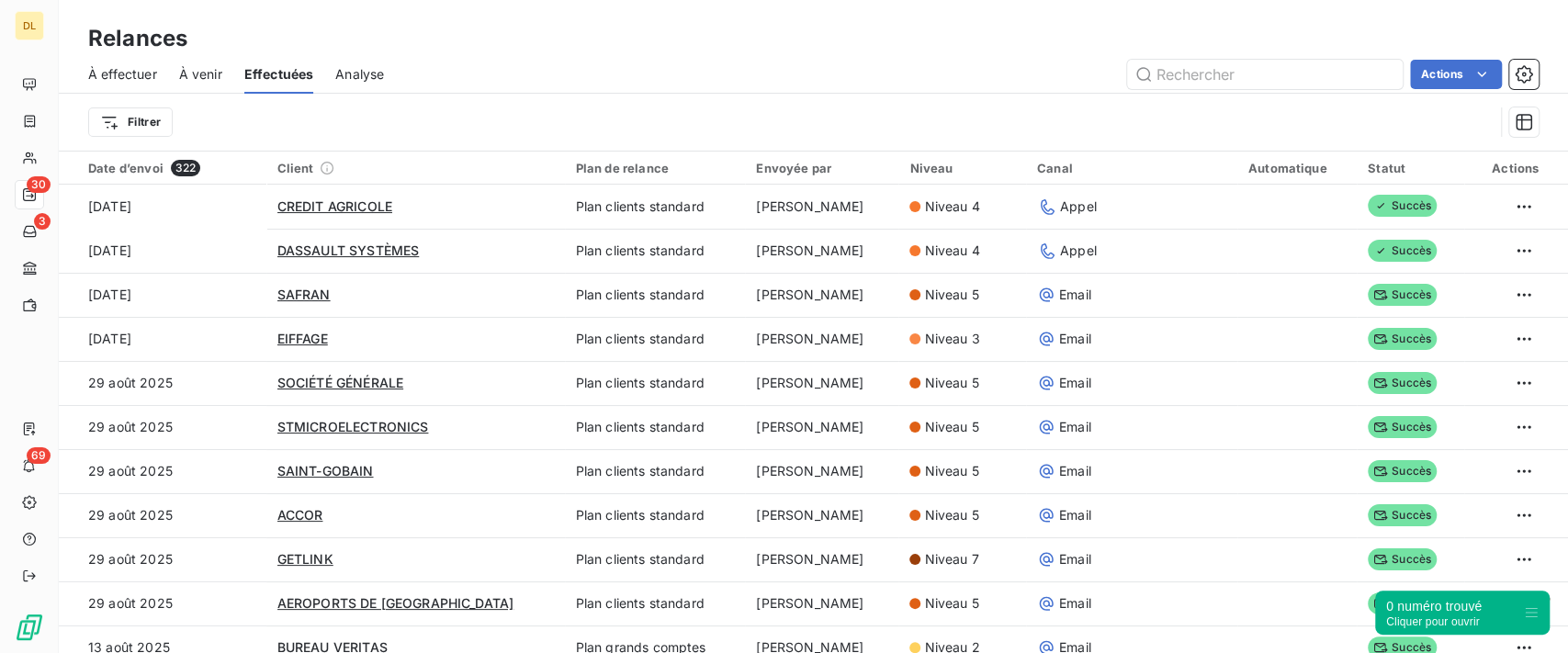
click at [209, 77] on span "À venir" at bounding box center [201, 74] width 44 height 18
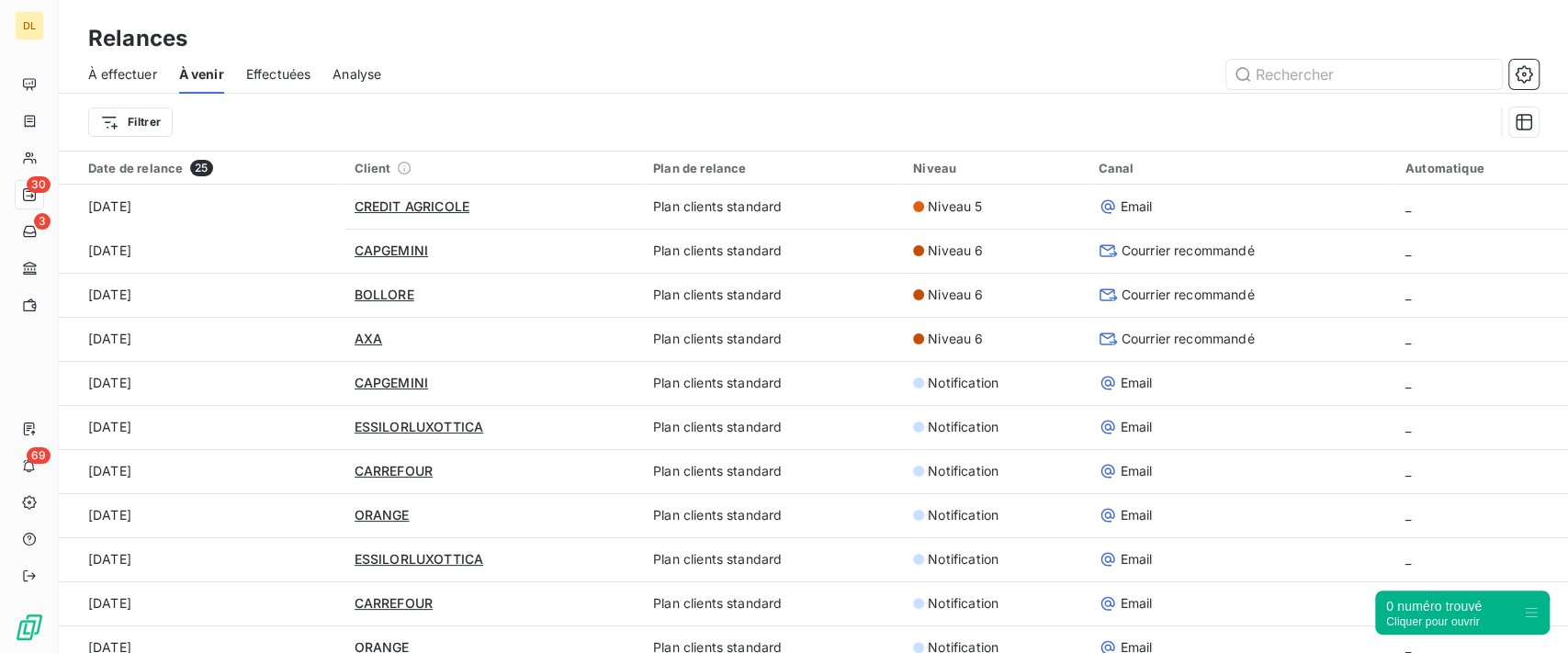
click at [131, 74] on span "À effectuer" at bounding box center [122, 74] width 69 height 18
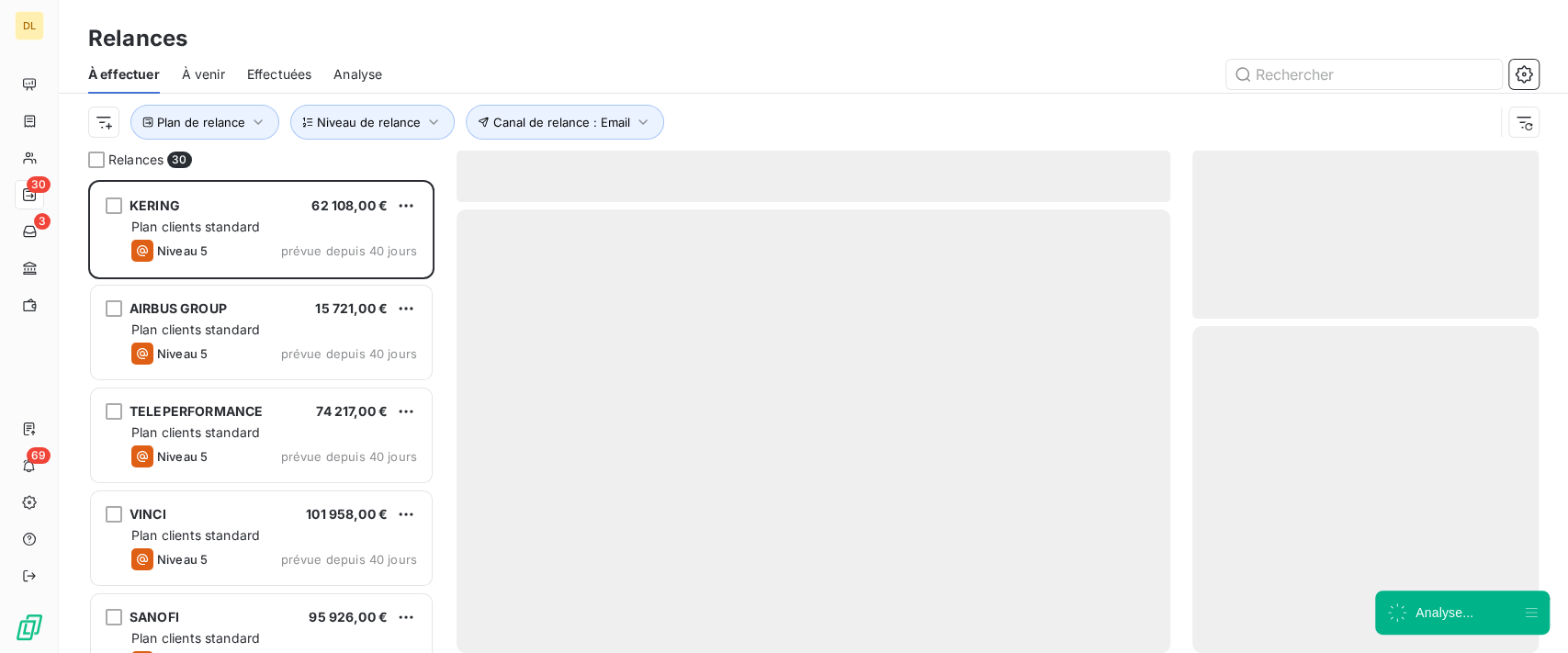
scroll to position [454, 327]
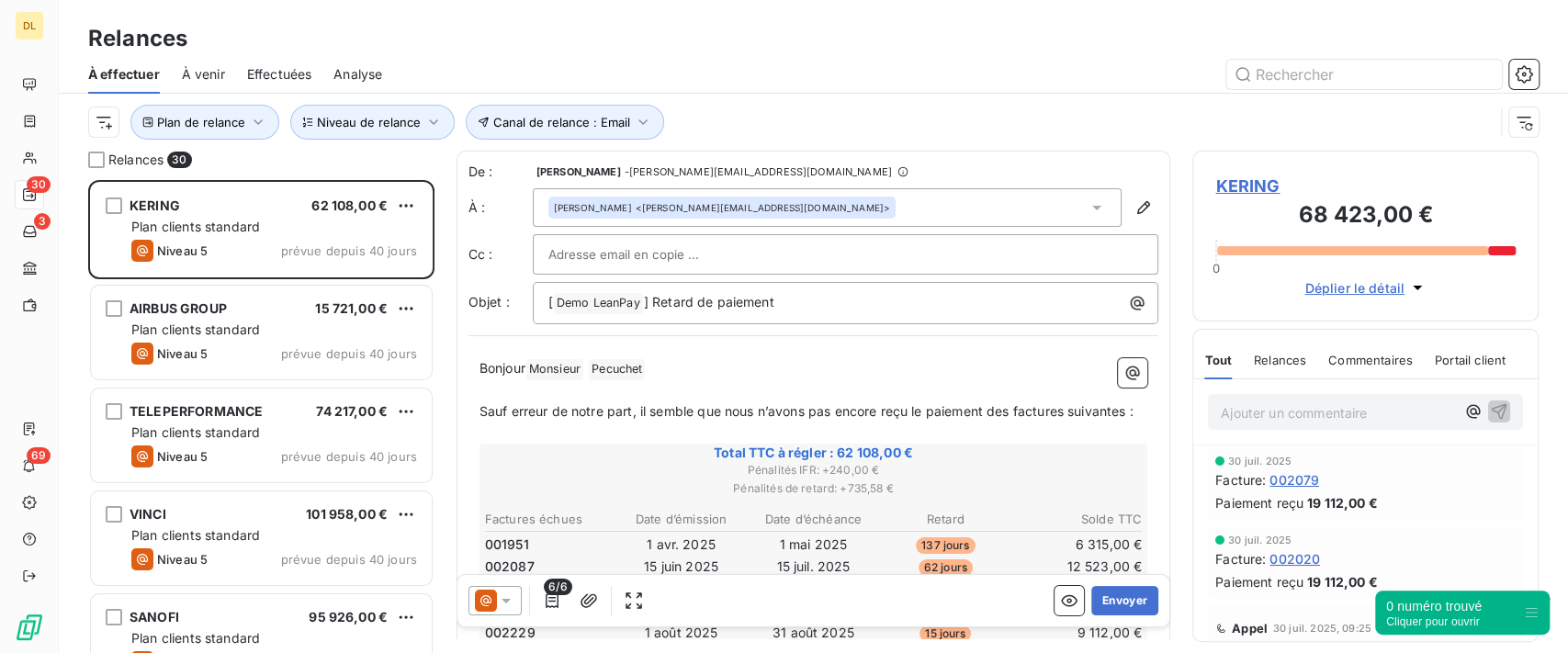
click at [1276, 357] on span "Relances" at bounding box center [1280, 360] width 52 height 15
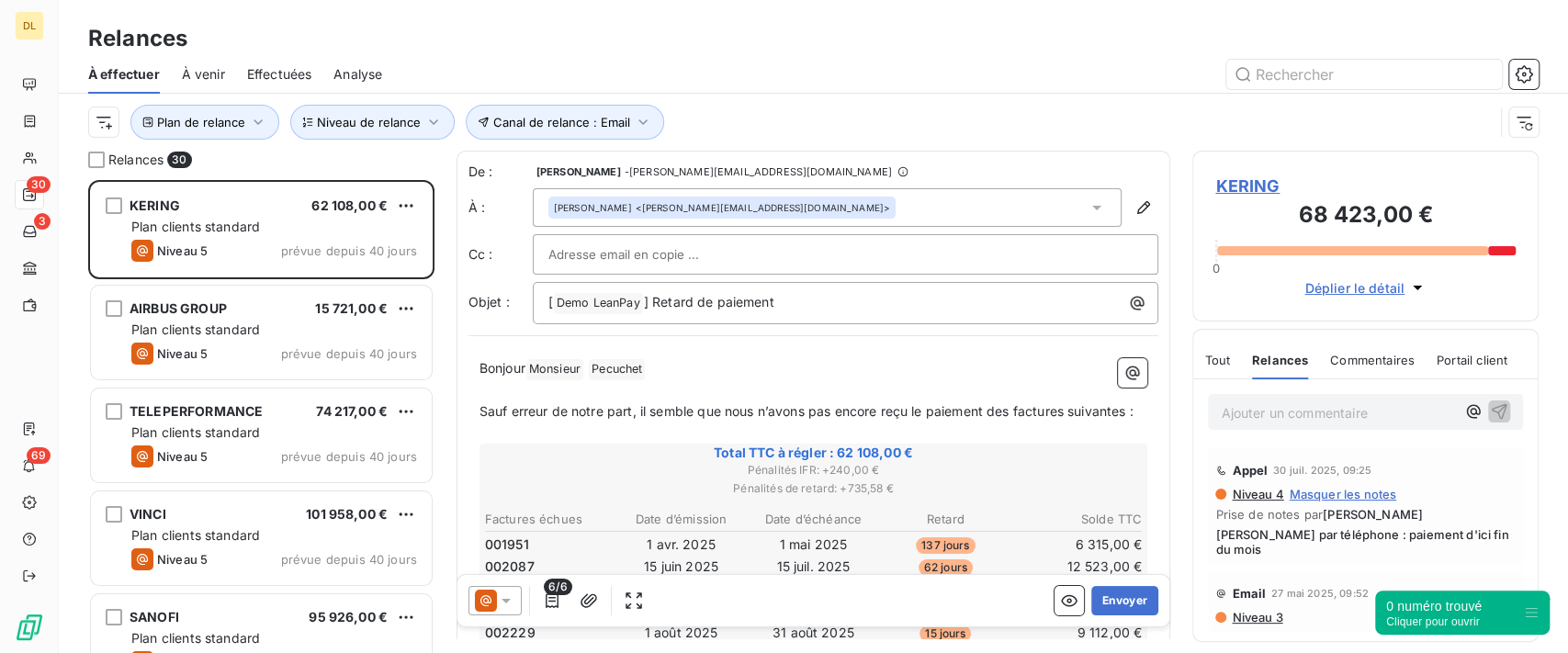
click at [1257, 616] on span "Niveau 3" at bounding box center [1256, 618] width 52 height 15
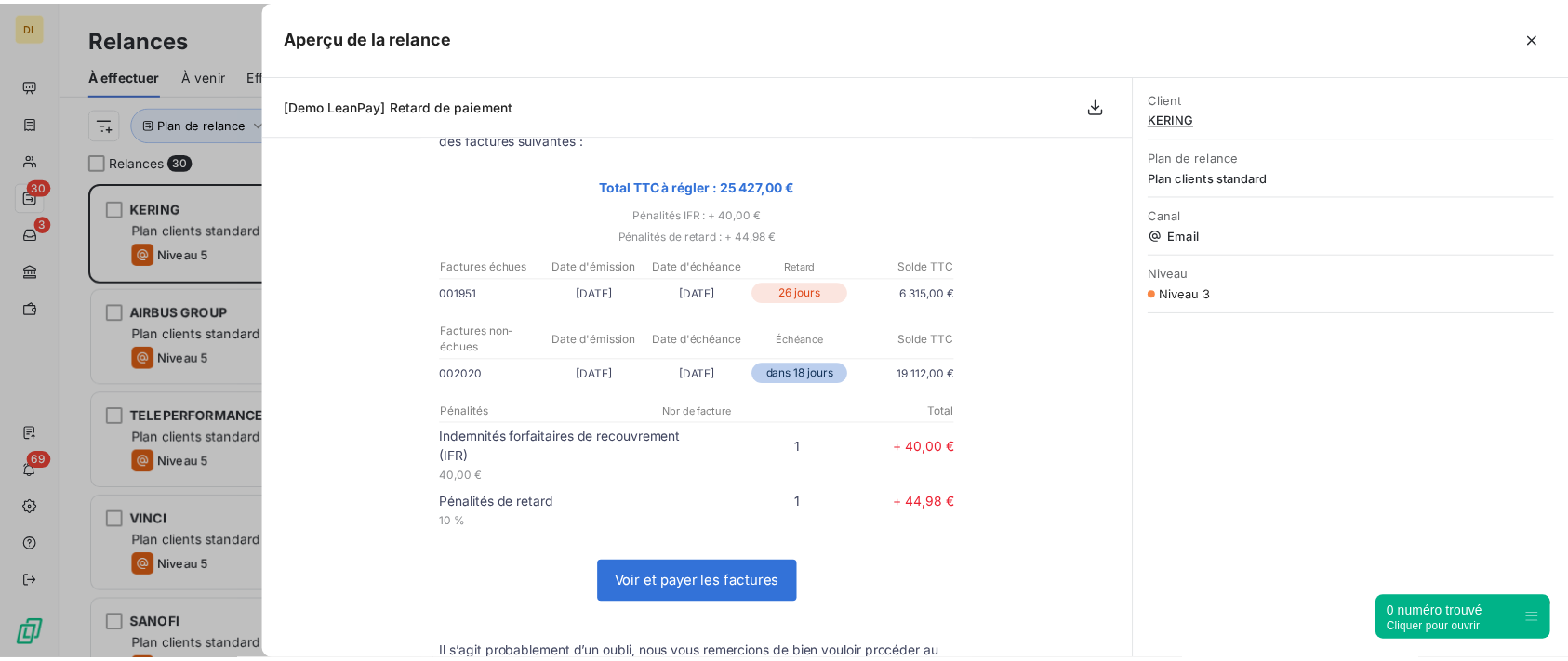
scroll to position [0, 0]
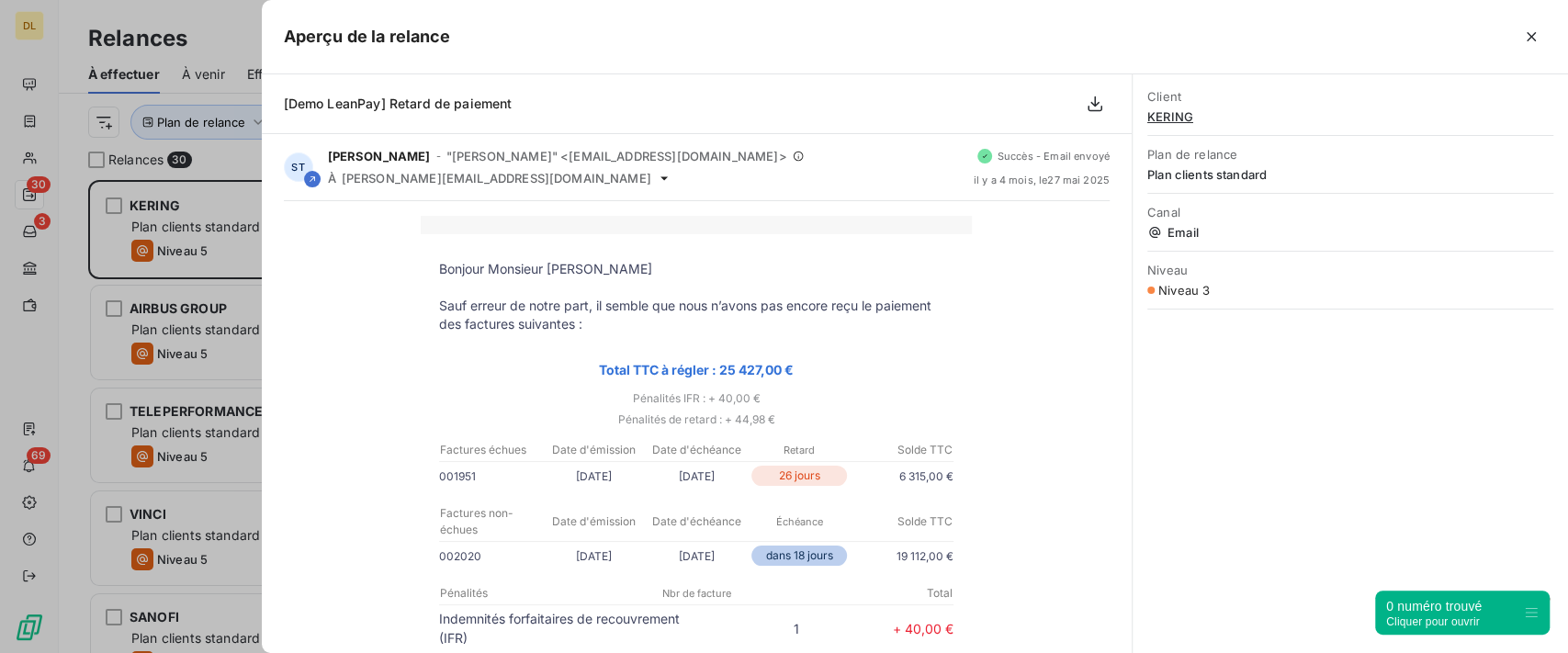
drag, startPoint x: 1532, startPoint y: 36, endPoint x: 1503, endPoint y: 70, distance: 44.7
click at [1532, 36] on icon "button" at bounding box center [1532, 37] width 9 height 9
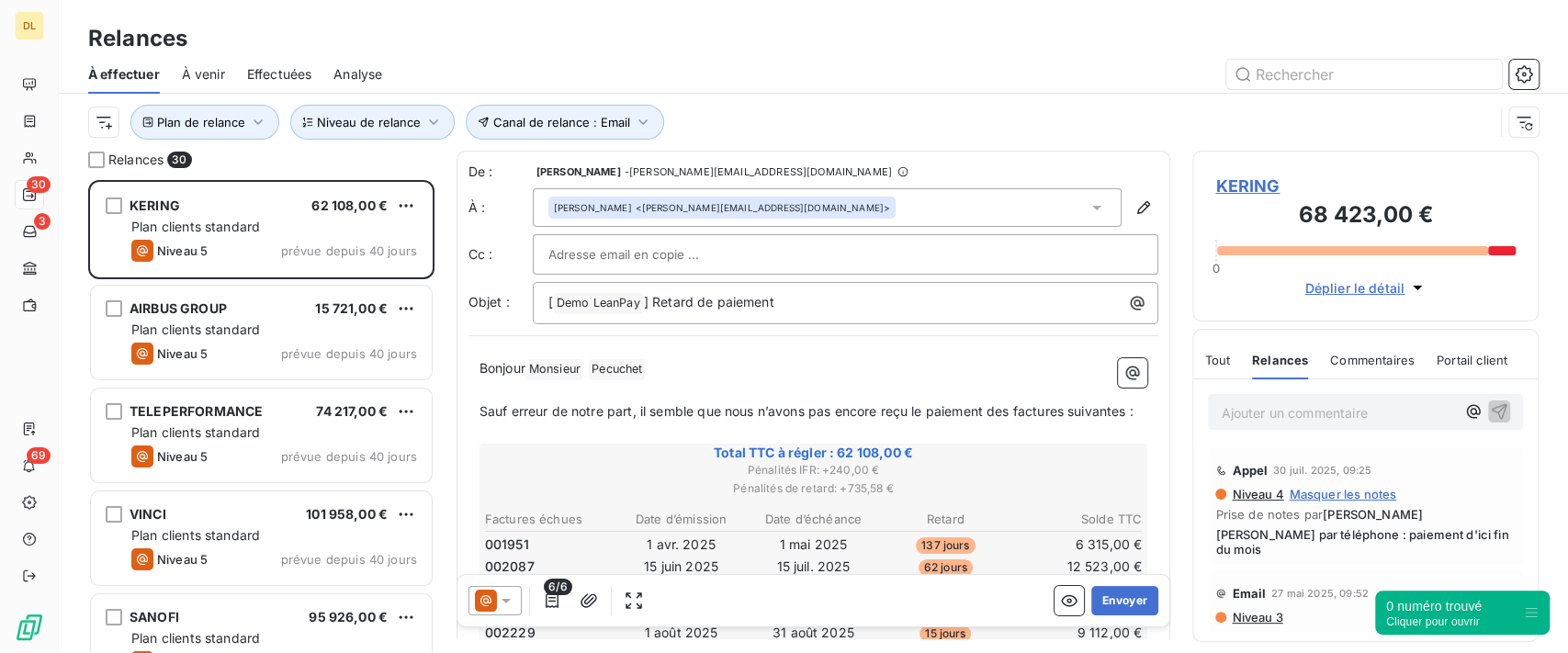
click at [1385, 345] on div "Commentaires" at bounding box center [1372, 360] width 84 height 39
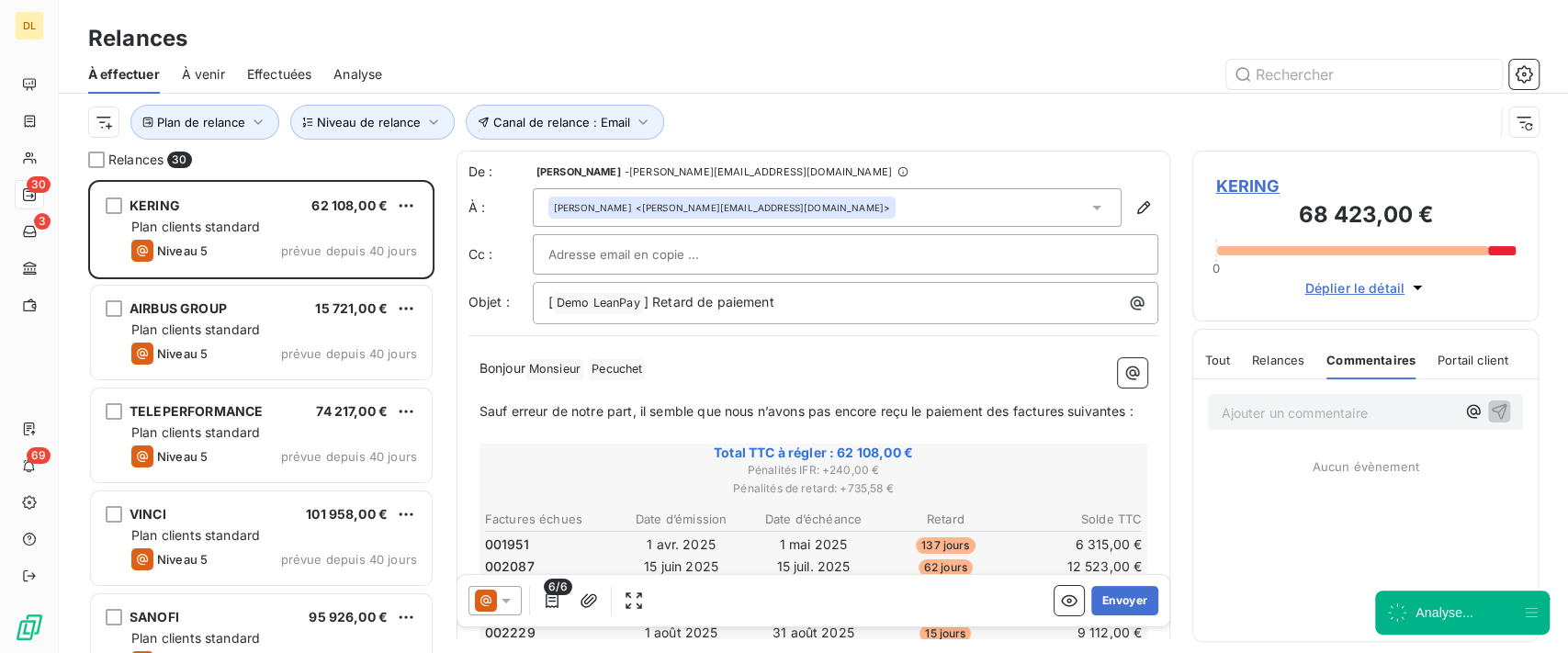
click at [1284, 362] on span "Relances" at bounding box center [1278, 360] width 52 height 15
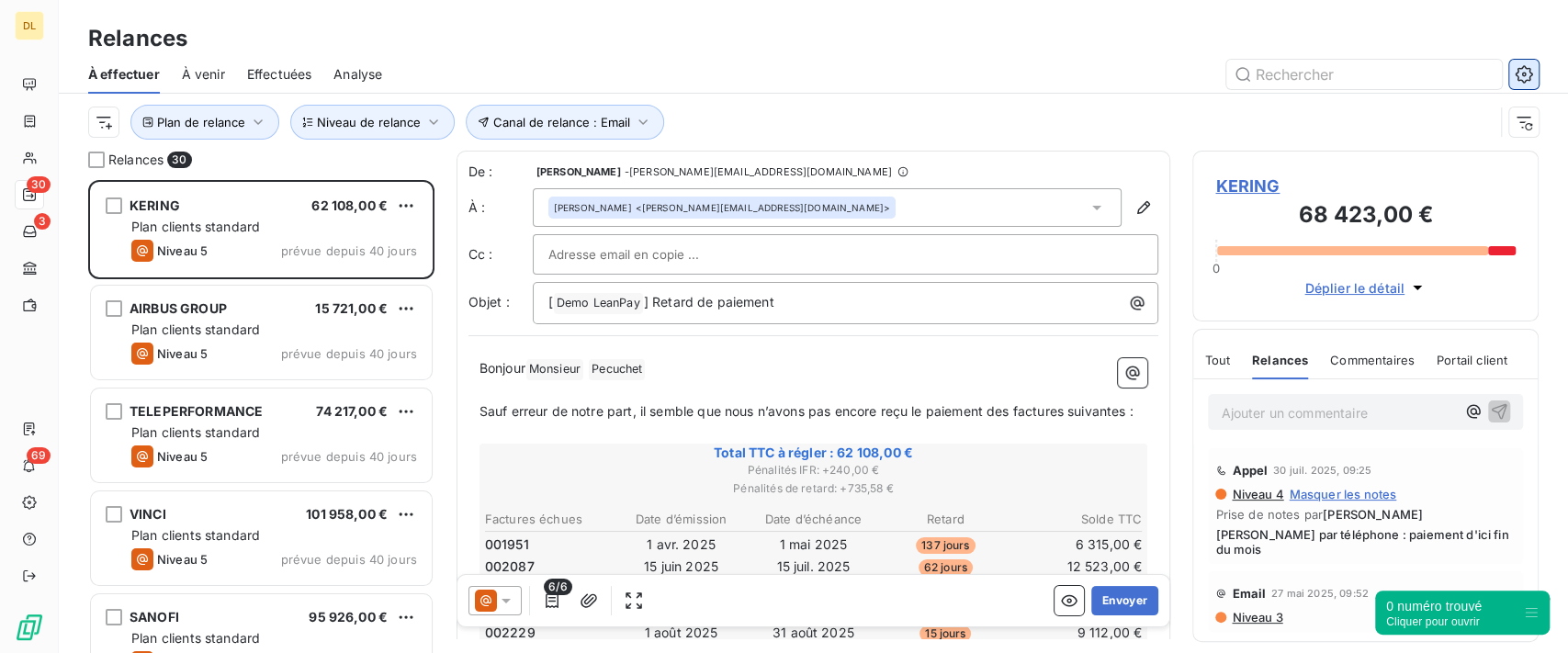
click at [1521, 85] on button "button" at bounding box center [1523, 74] width 29 height 29
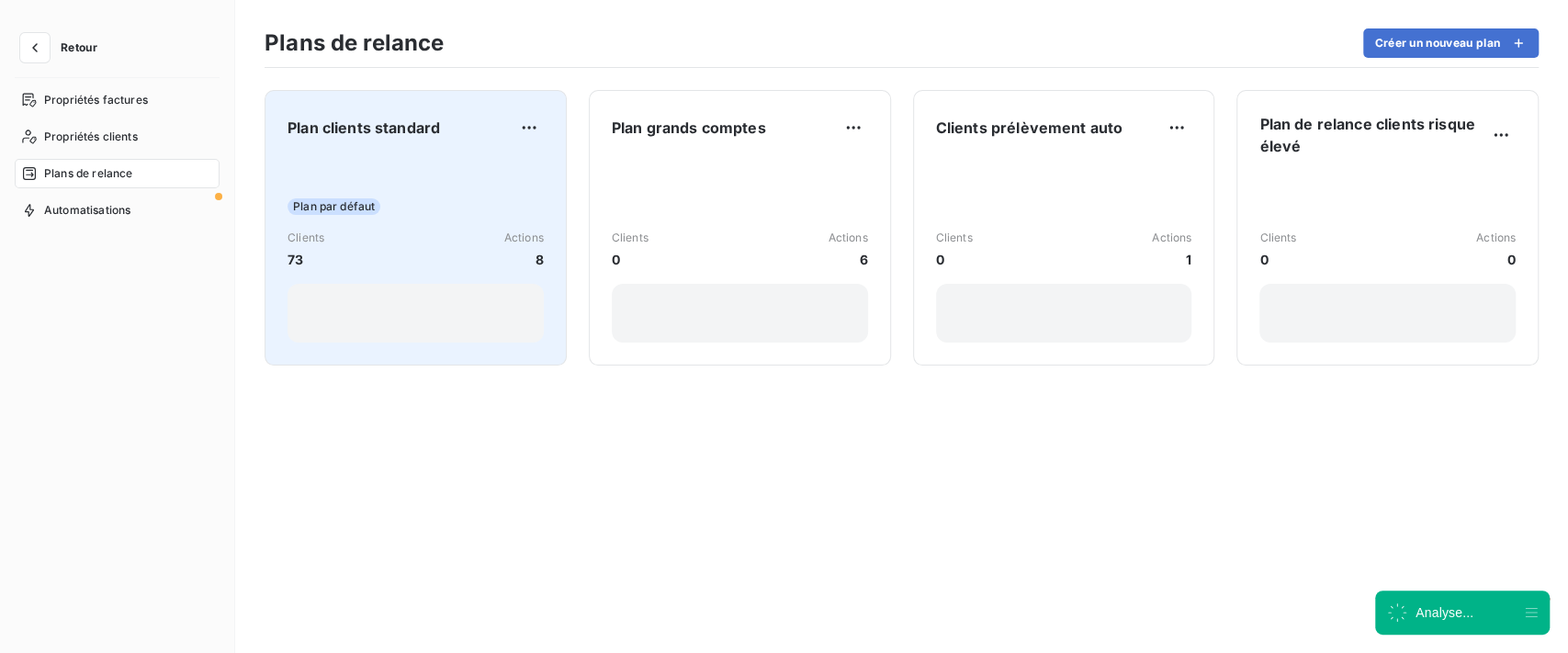
click at [525, 180] on div "Plan par défaut Clients 73 Actions 8" at bounding box center [415, 250] width 256 height 186
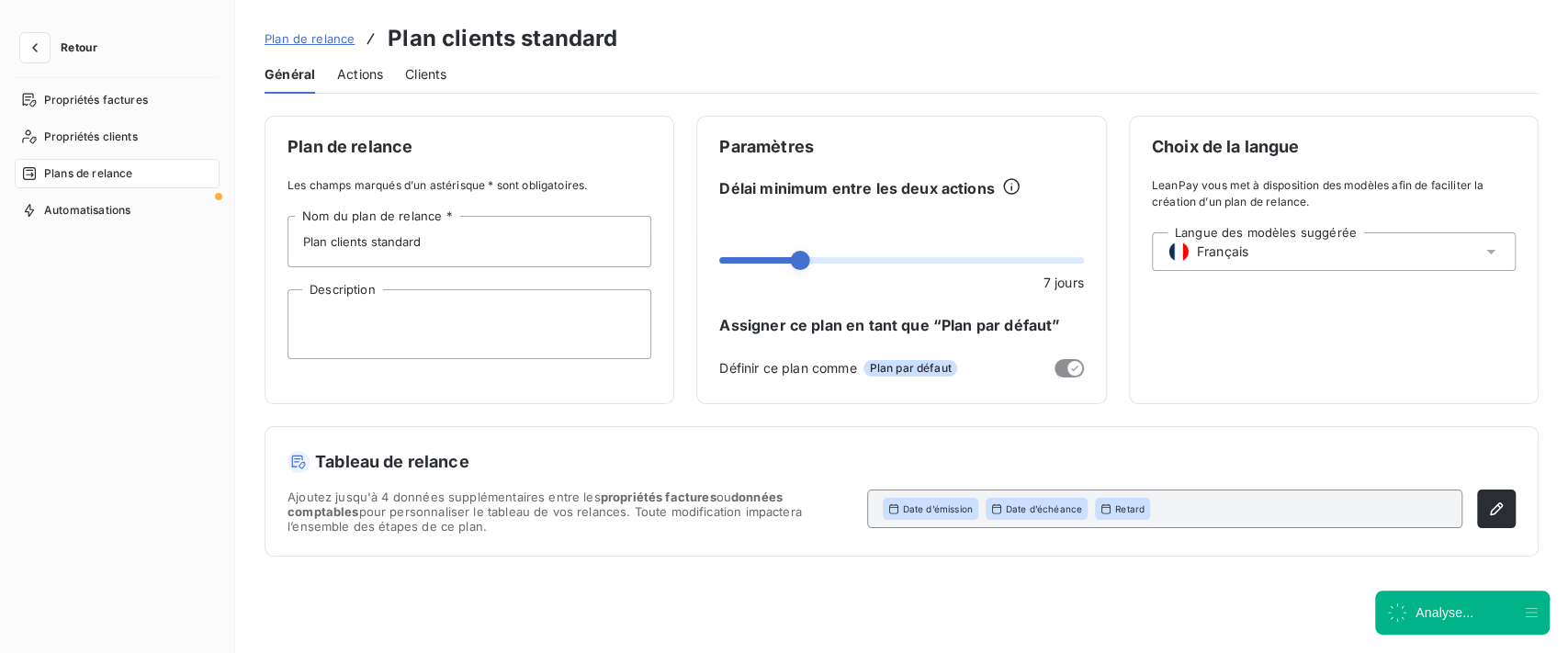
click at [356, 97] on div "Plan de relance Plan clients standard Général Actions Clients Plan de relance L…" at bounding box center [902, 326] width 1333 height 653
click at [374, 75] on span "Actions" at bounding box center [360, 74] width 46 height 18
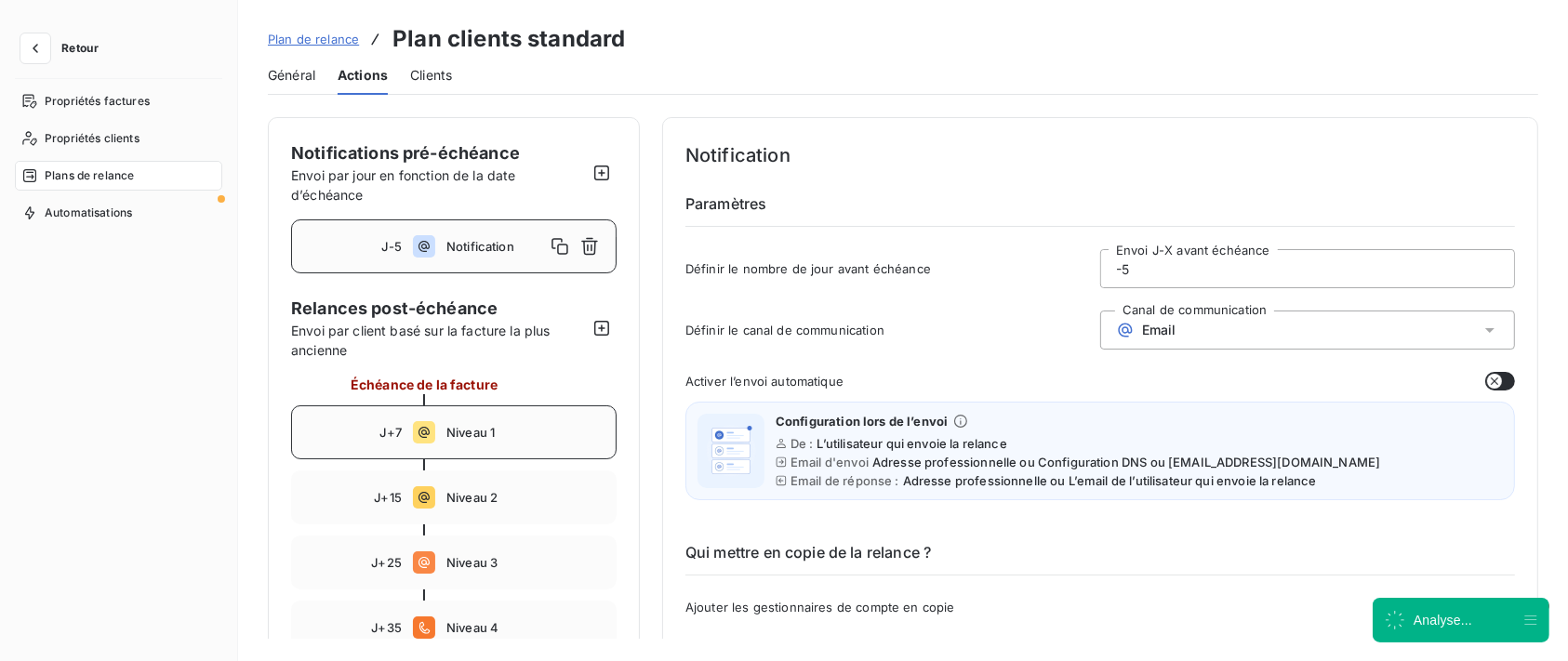
click at [463, 414] on div "J+7 Niveau 1" at bounding box center [453, 433] width 325 height 54
type input "7"
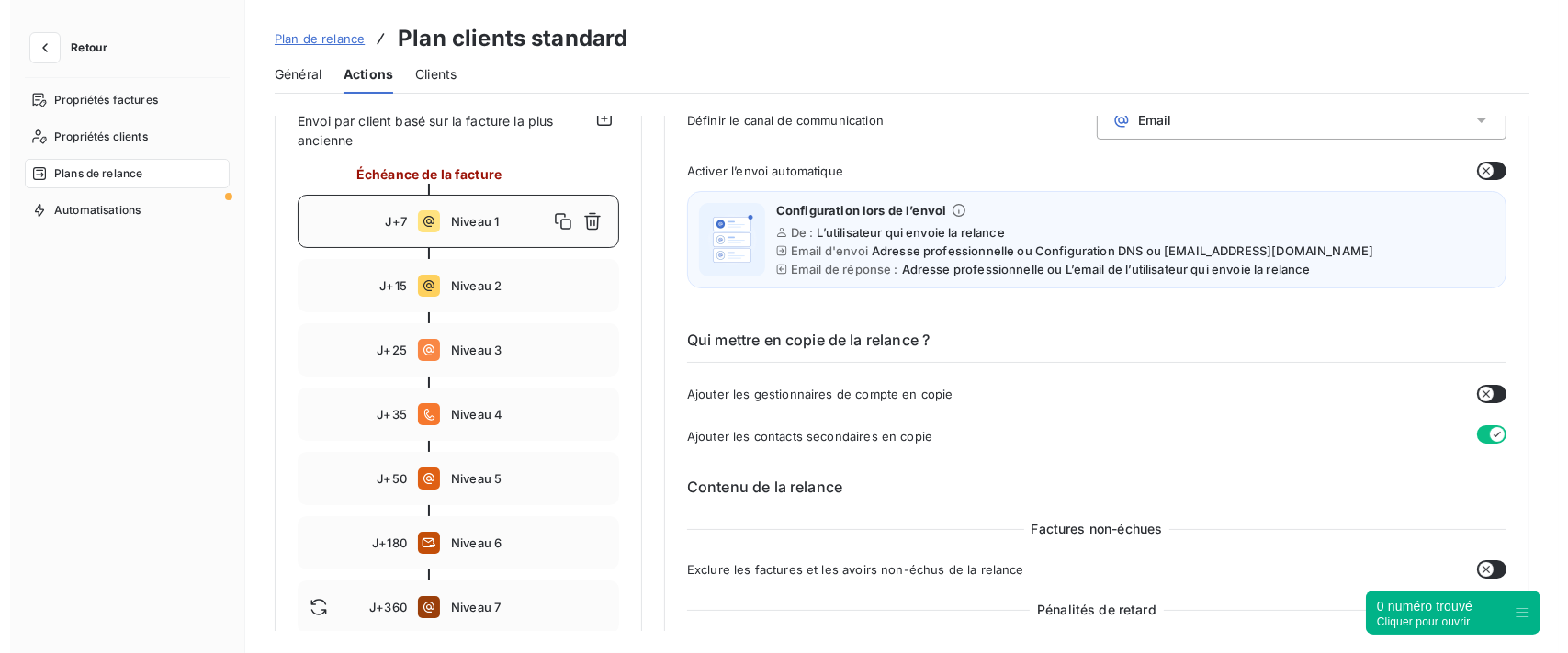
scroll to position [245, 0]
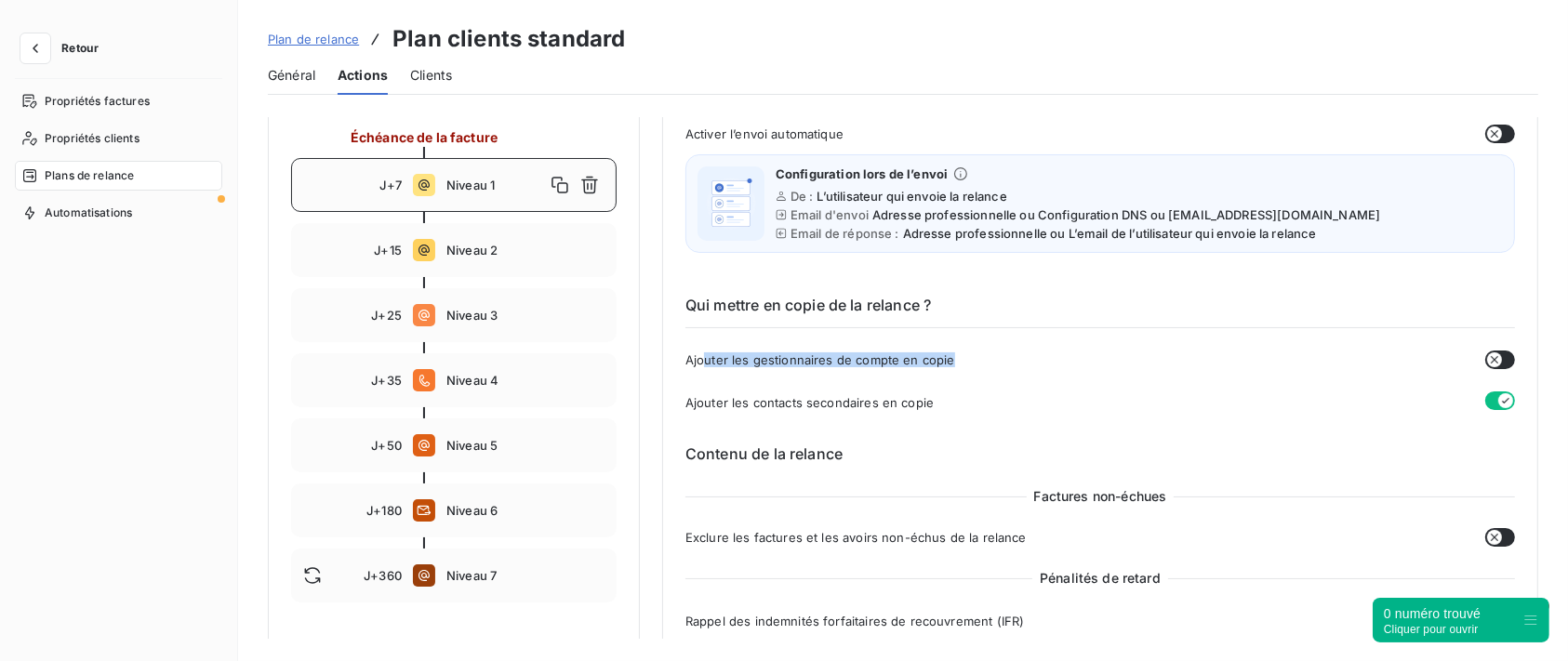
drag, startPoint x: 702, startPoint y: 352, endPoint x: 1038, endPoint y: 352, distance: 336.0
click at [1038, 352] on div "Ajouter les gestionnaires de compte en copie" at bounding box center [1100, 359] width 830 height 18
copy span "uter les gestionnaires de compte en copie"
click at [31, 44] on icon "button" at bounding box center [35, 48] width 18 height 18
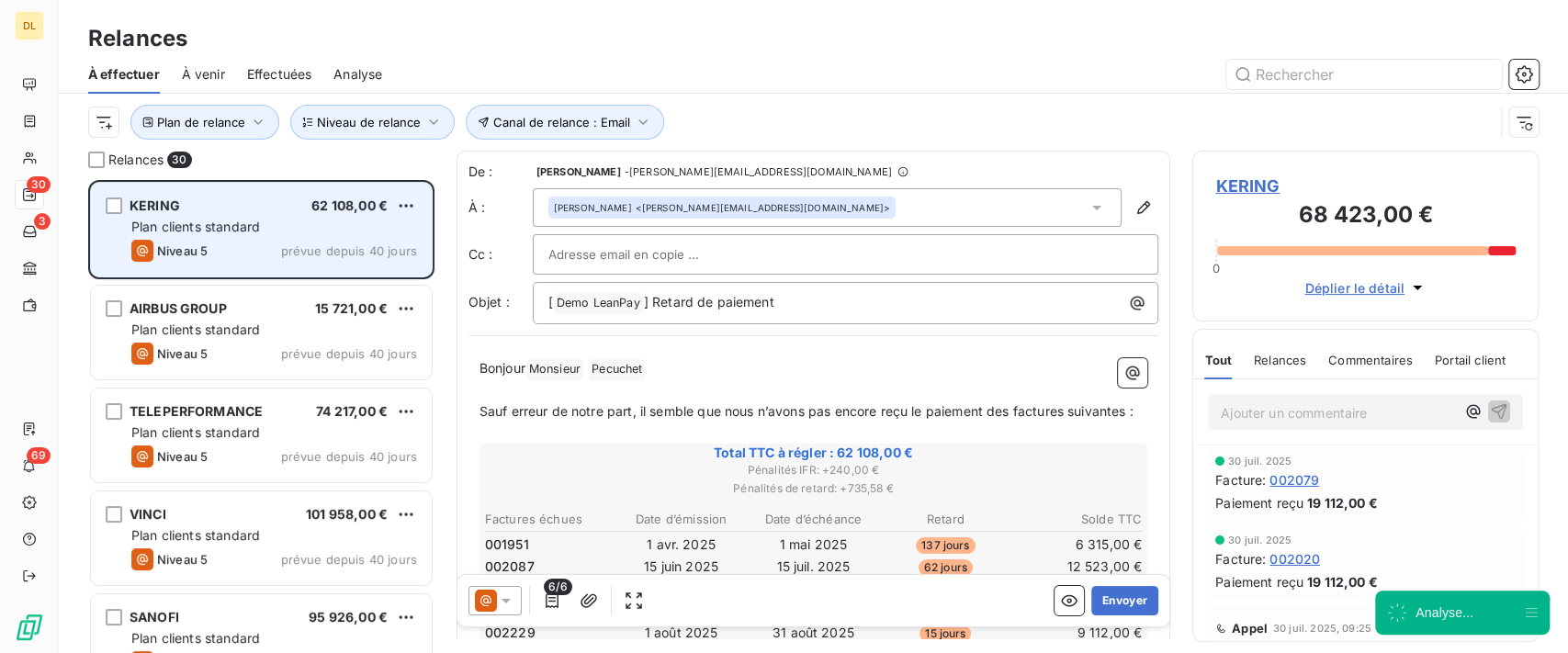
scroll to position [454, 327]
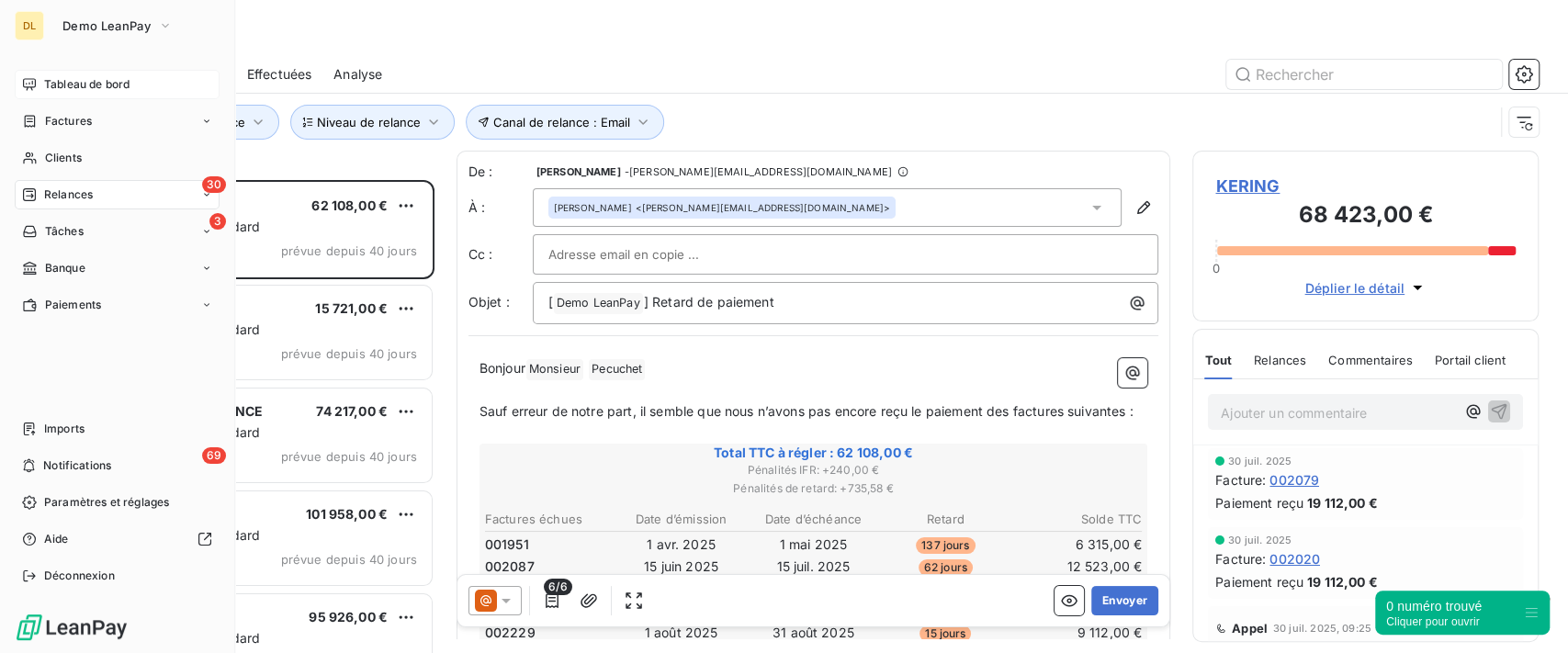
click at [111, 87] on span "Tableau de bord" at bounding box center [87, 83] width 85 height 16
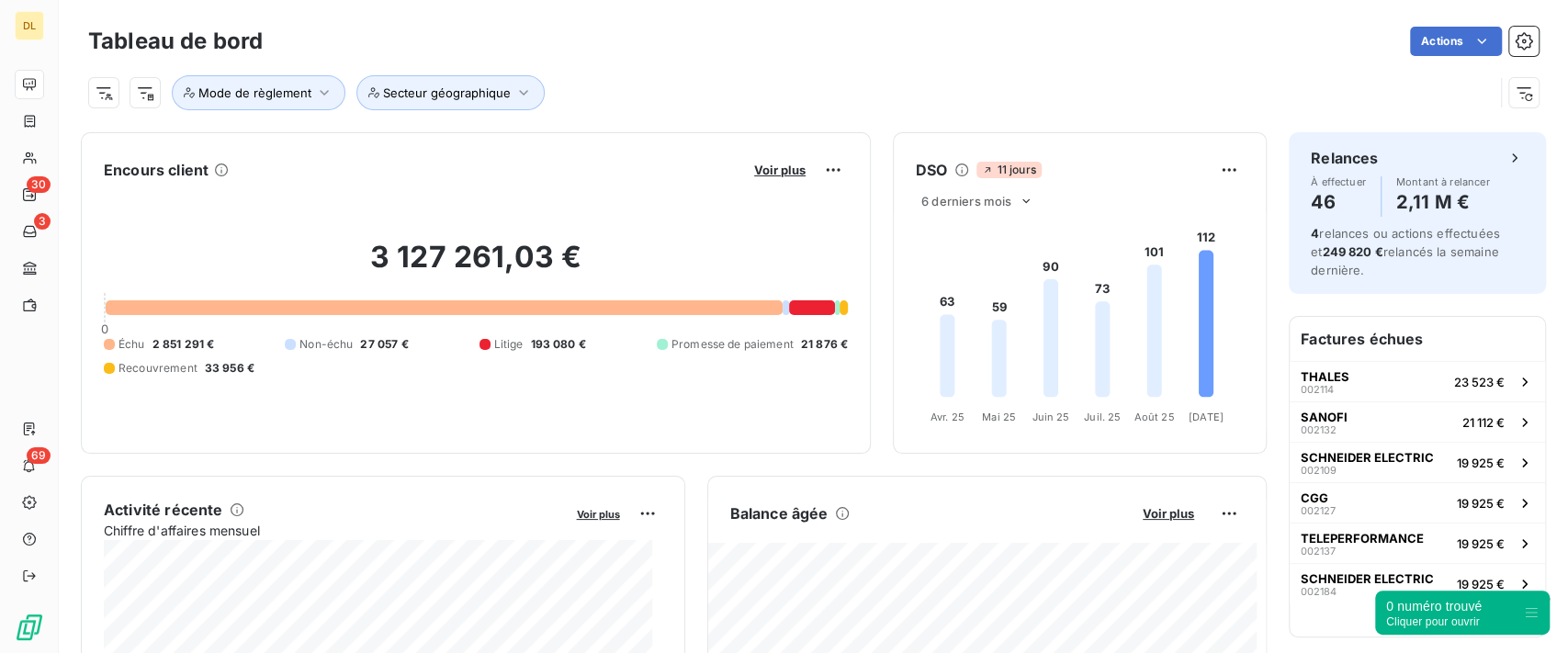
click at [757, 177] on button "Voir plus" at bounding box center [780, 170] width 63 height 16
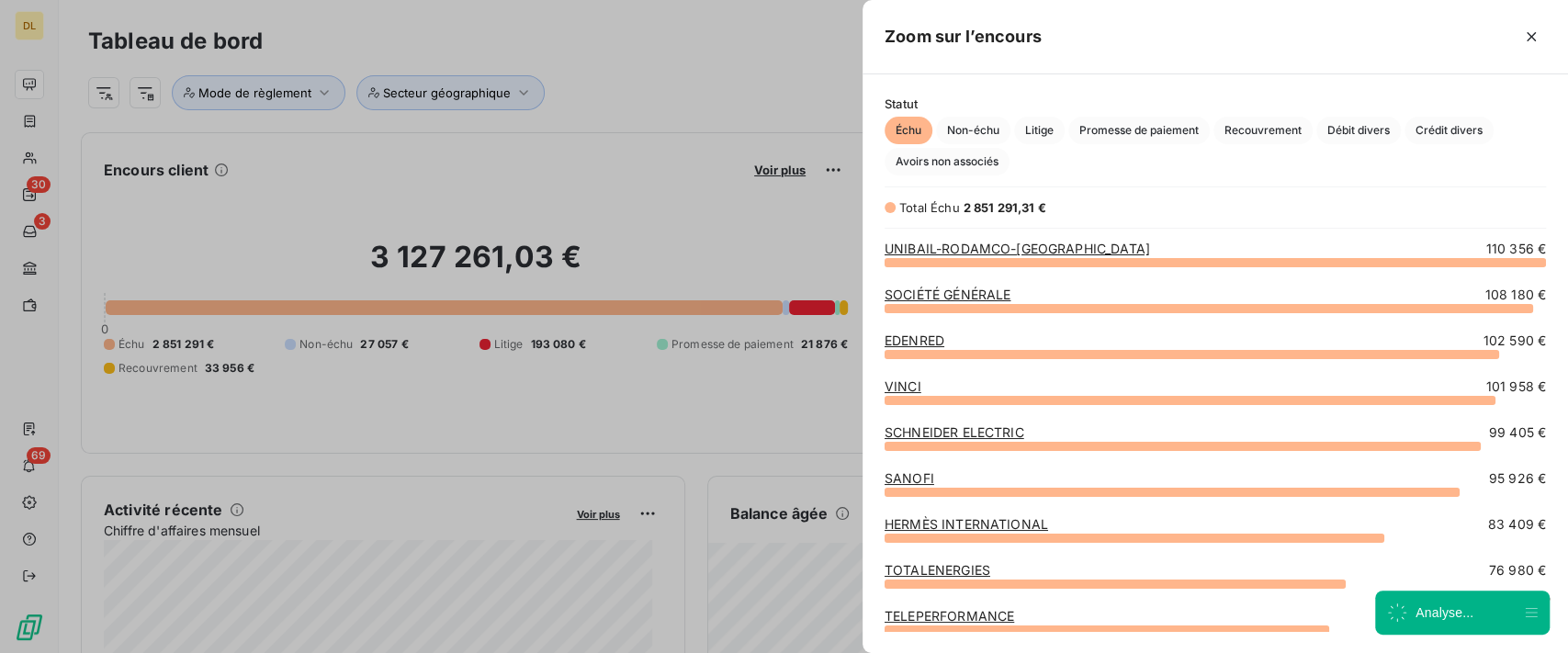
scroll to position [372, 686]
click at [1012, 135] on div "Échu Non-échu Litige Promesse de paiement Recouvrement Débit divers Crédit dive…" at bounding box center [1215, 146] width 662 height 59
click at [1041, 135] on span "Litige" at bounding box center [1039, 130] width 50 height 27
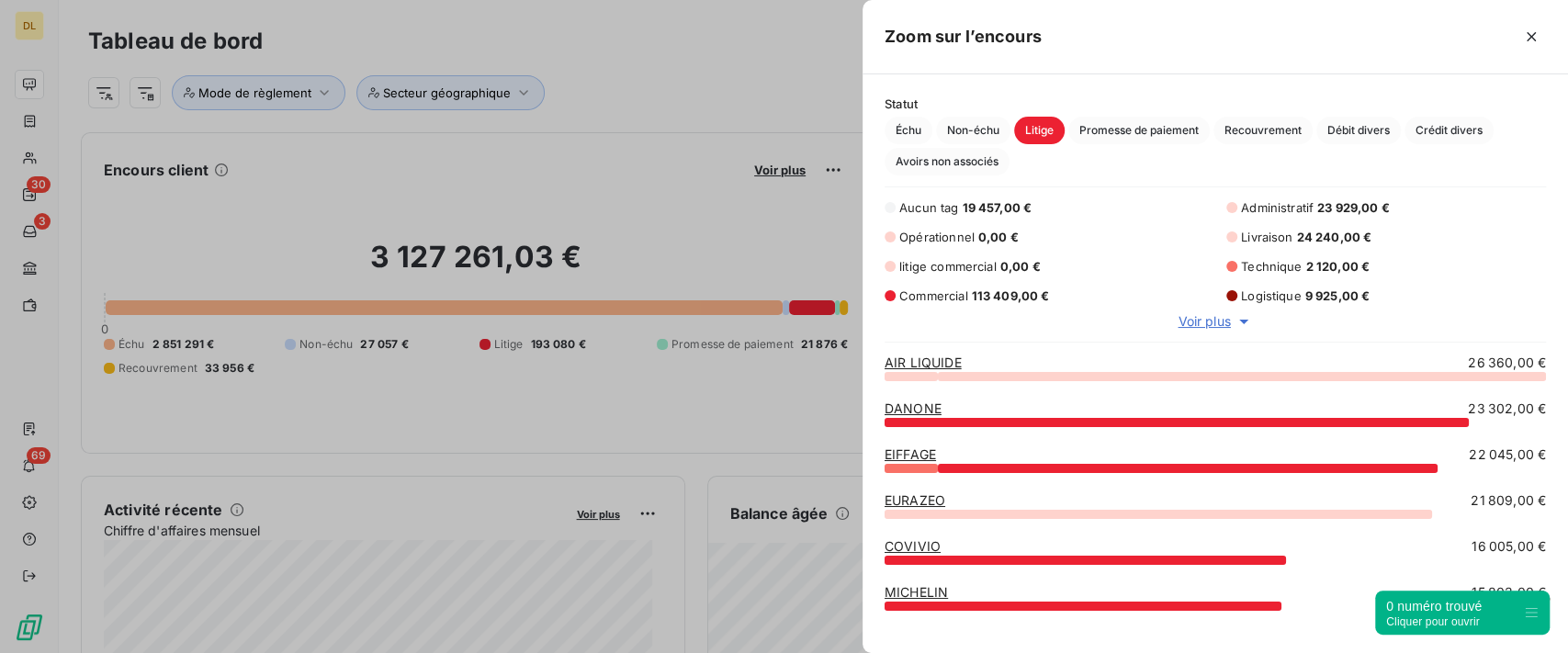
scroll to position [259, 686]
click at [1158, 134] on span "Promesse de paiement" at bounding box center [1139, 130] width 141 height 27
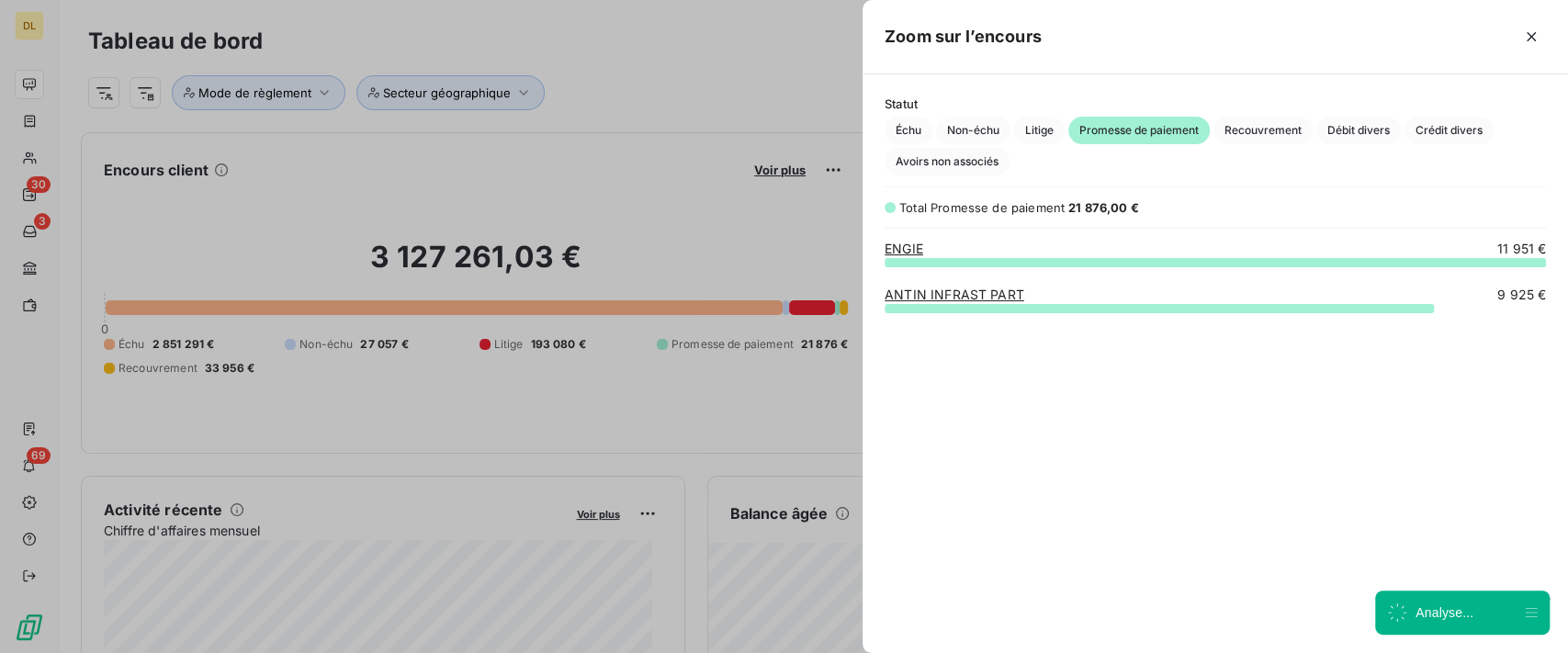
scroll to position [372, 686]
click at [1528, 41] on icon "button" at bounding box center [1532, 37] width 9 height 9
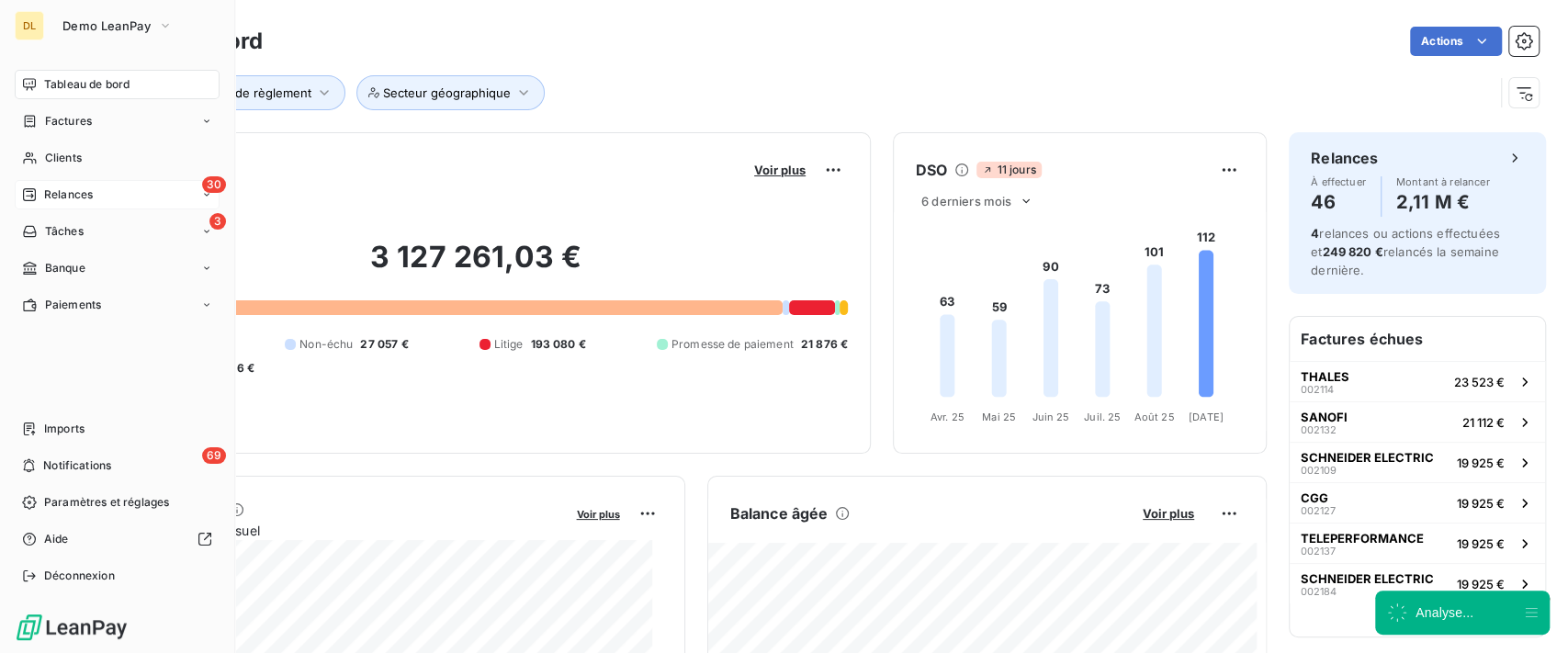
click at [95, 202] on div "30 Relances" at bounding box center [118, 194] width 205 height 29
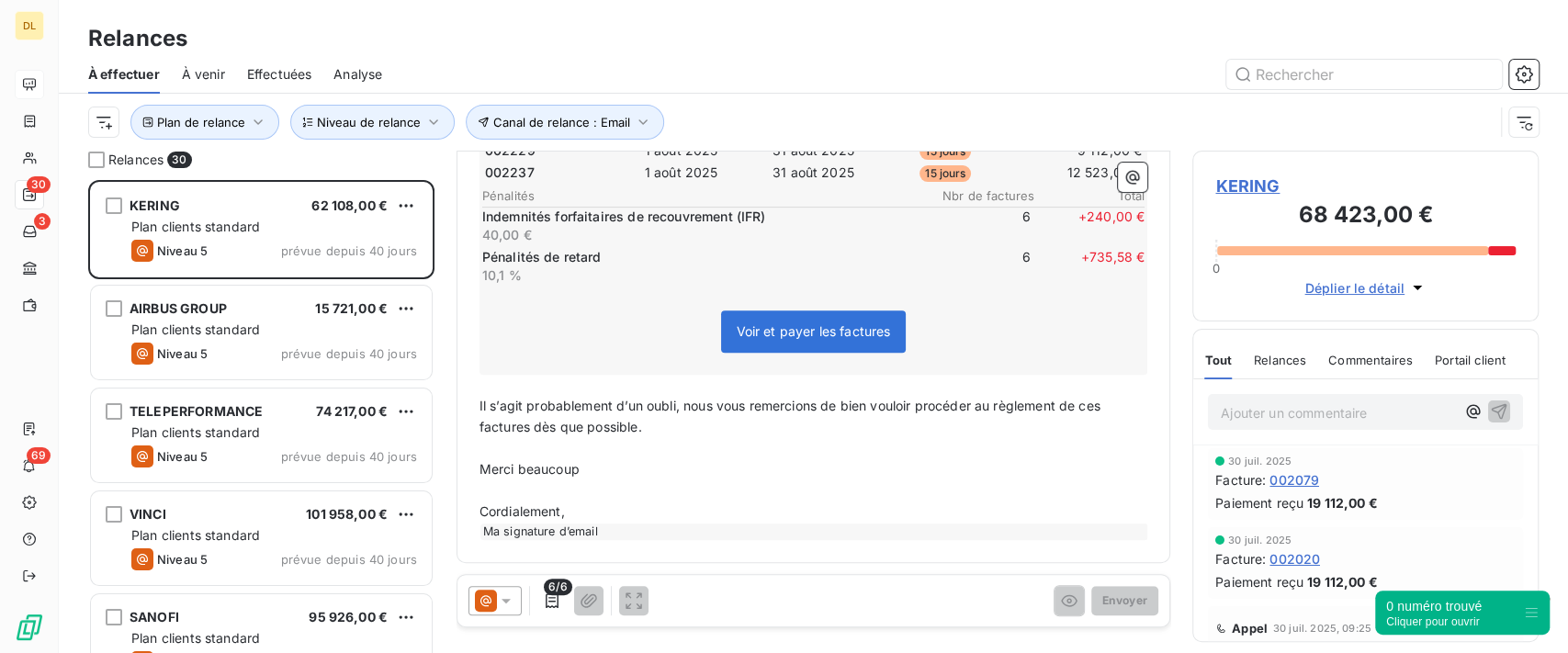
click at [1468, 364] on span "Portail client" at bounding box center [1470, 360] width 71 height 15
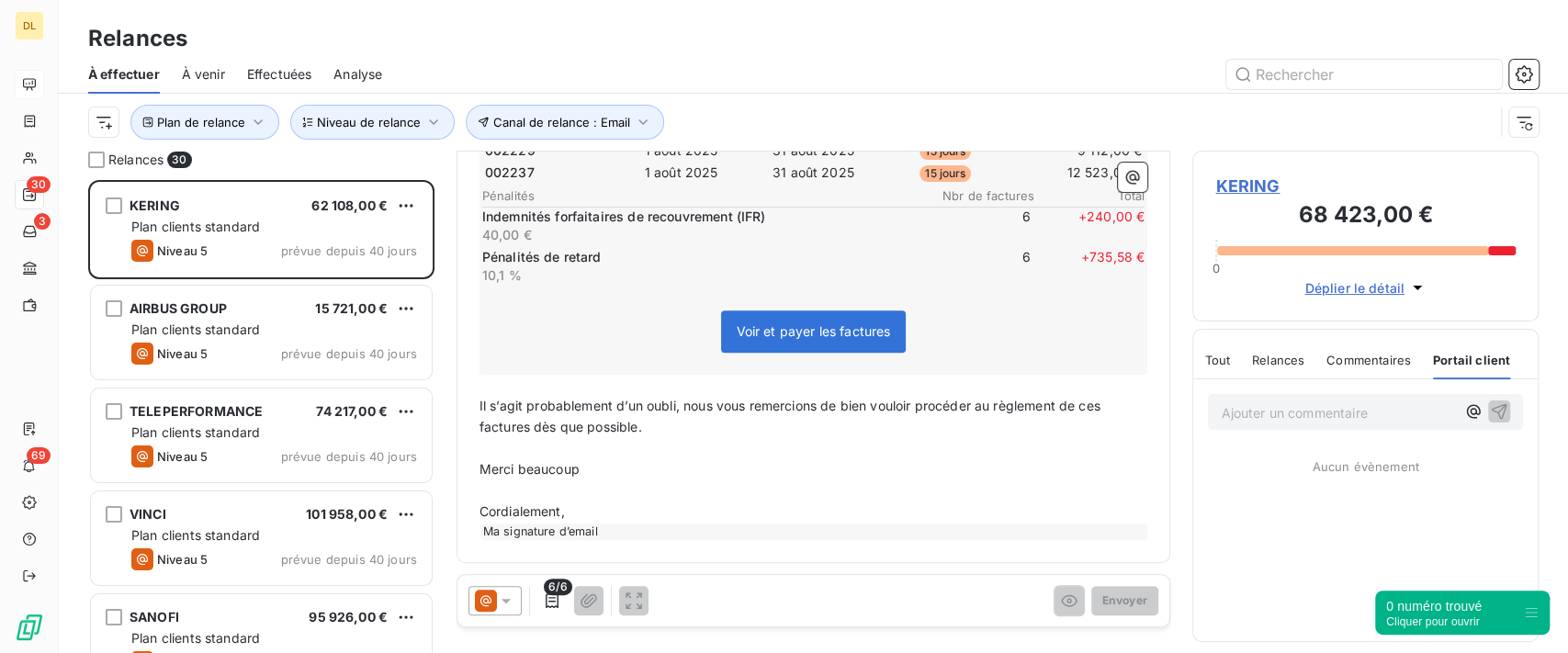
click at [1373, 353] on span "Commentaires" at bounding box center [1369, 360] width 84 height 15
click at [1337, 415] on p "Ajouter un commentaire ﻿" at bounding box center [1338, 413] width 234 height 23
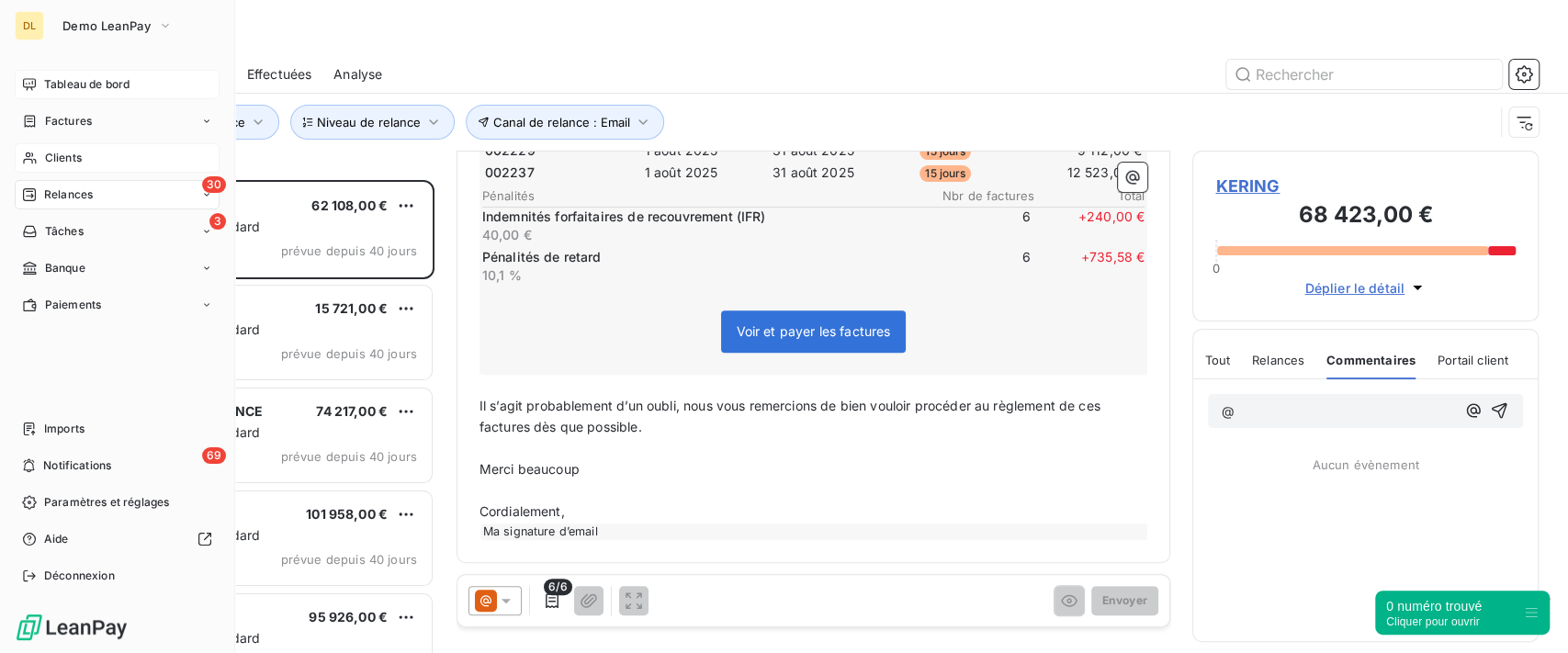
click at [93, 150] on div "Clients" at bounding box center [118, 157] width 205 height 29
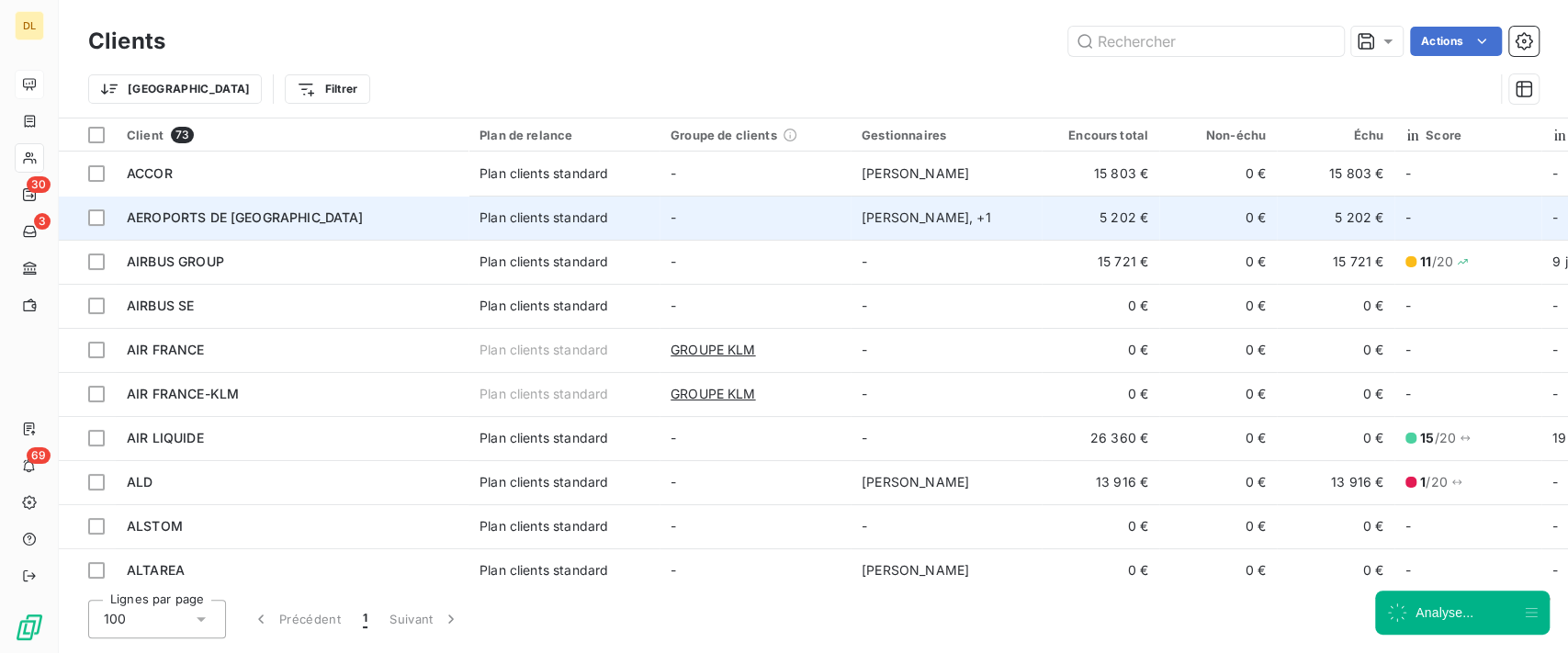
click at [854, 214] on td "[PERSON_NAME] , + 1" at bounding box center [946, 217] width 191 height 45
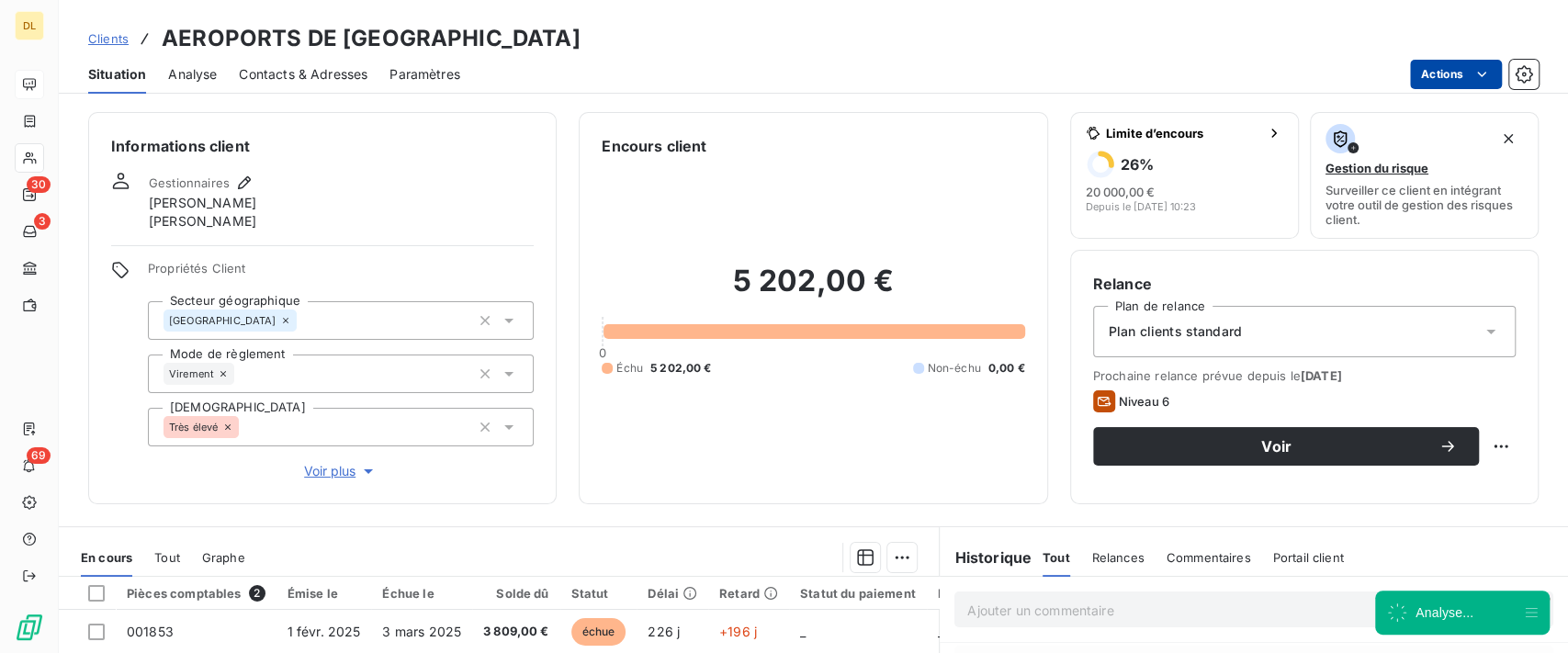
click at [1463, 69] on html "DL 30 3 69 Clients AEROPORTS DE PARIS Situation Analyse Contacts & Adresses Par…" at bounding box center [784, 326] width 1568 height 653
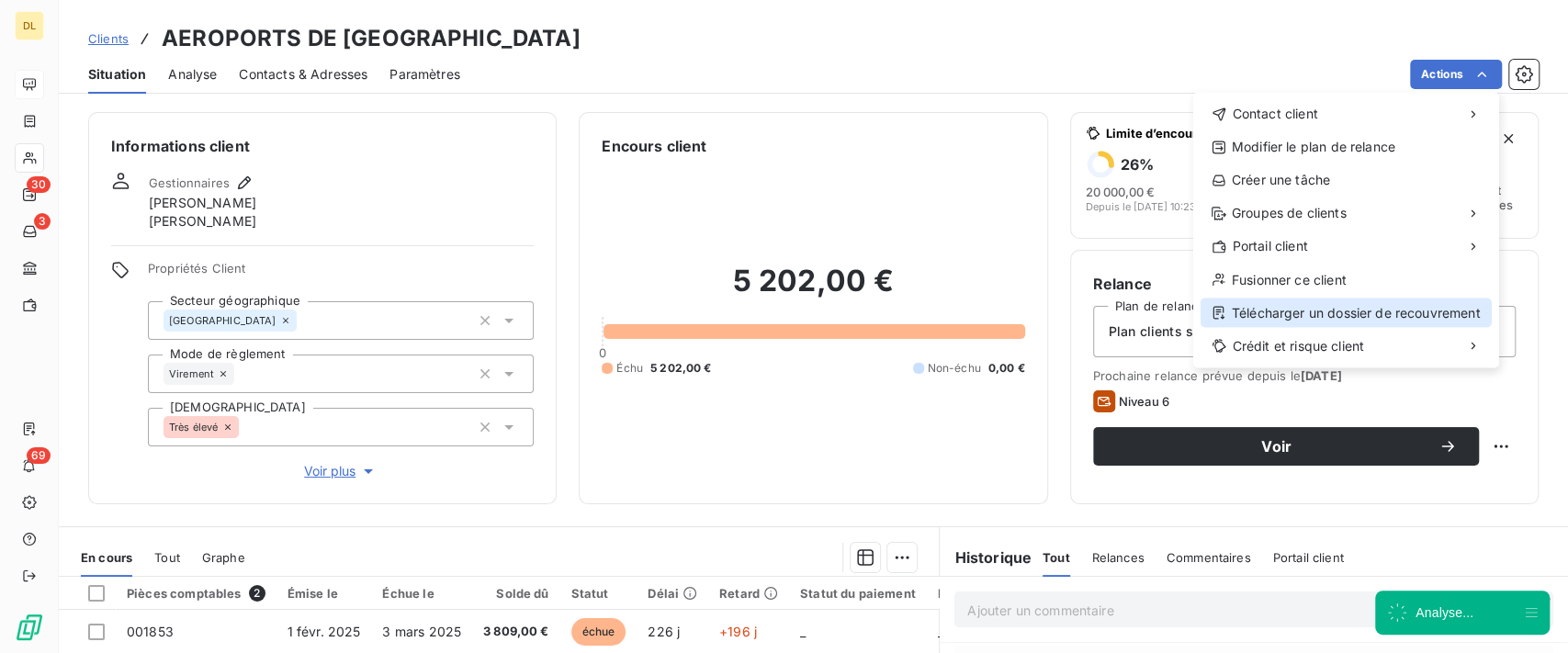
click at [1268, 316] on div "Télécharger un dossier de recouvrement" at bounding box center [1346, 312] width 291 height 29
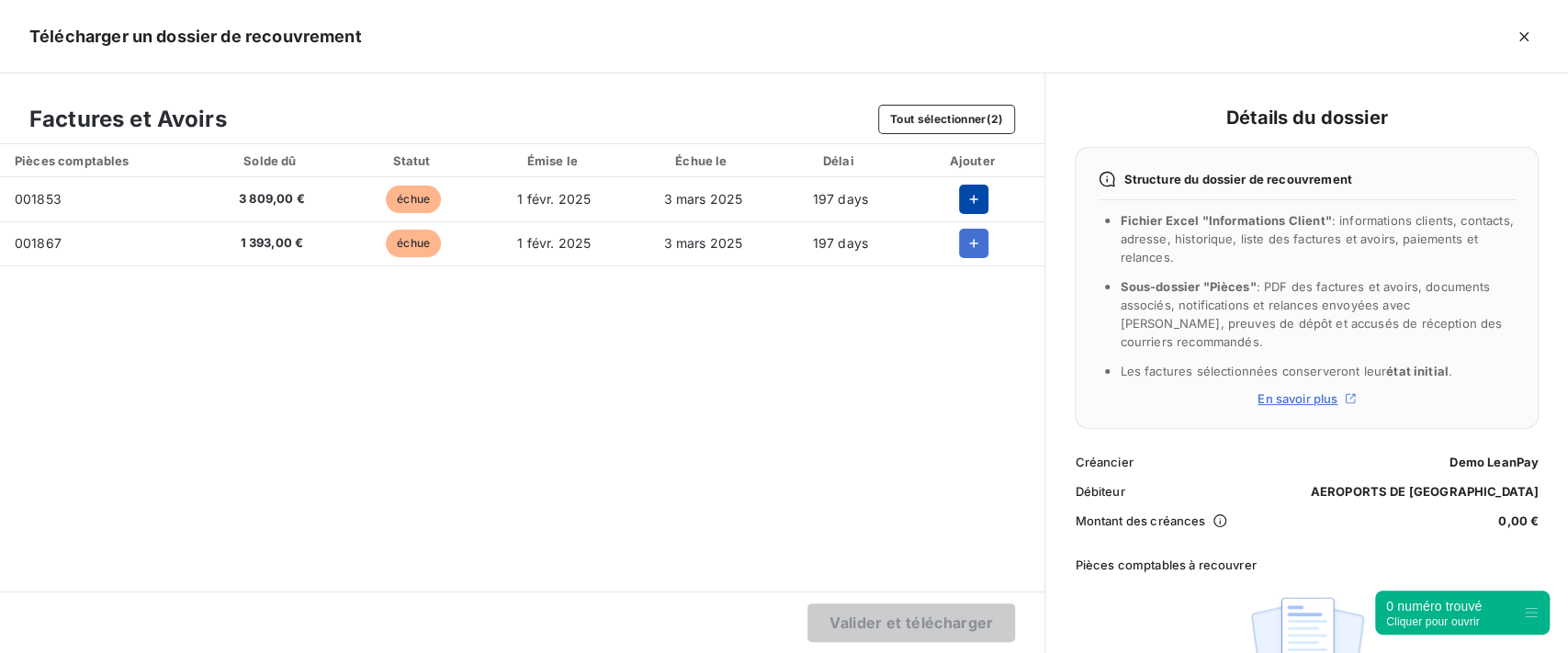
click at [983, 198] on button "button" at bounding box center [974, 199] width 29 height 29
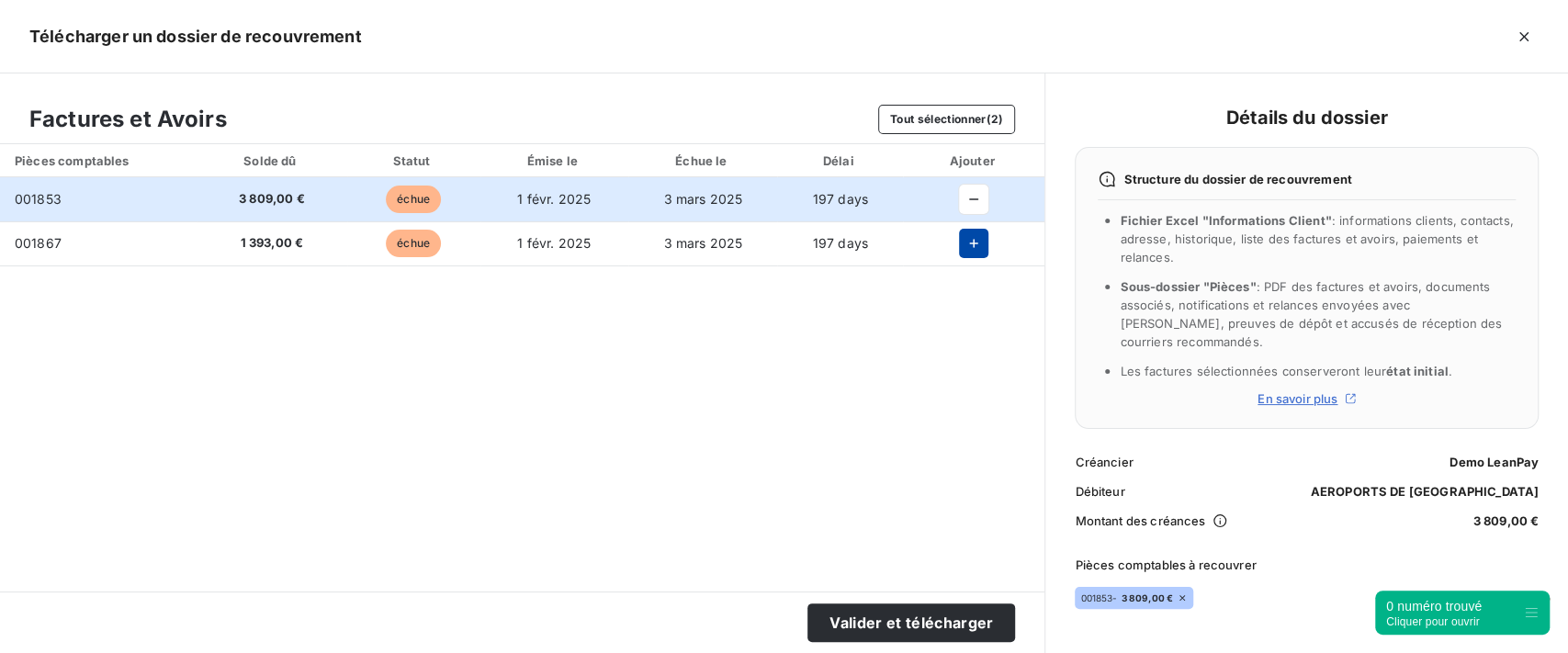
click at [970, 250] on icon "button" at bounding box center [974, 243] width 18 height 18
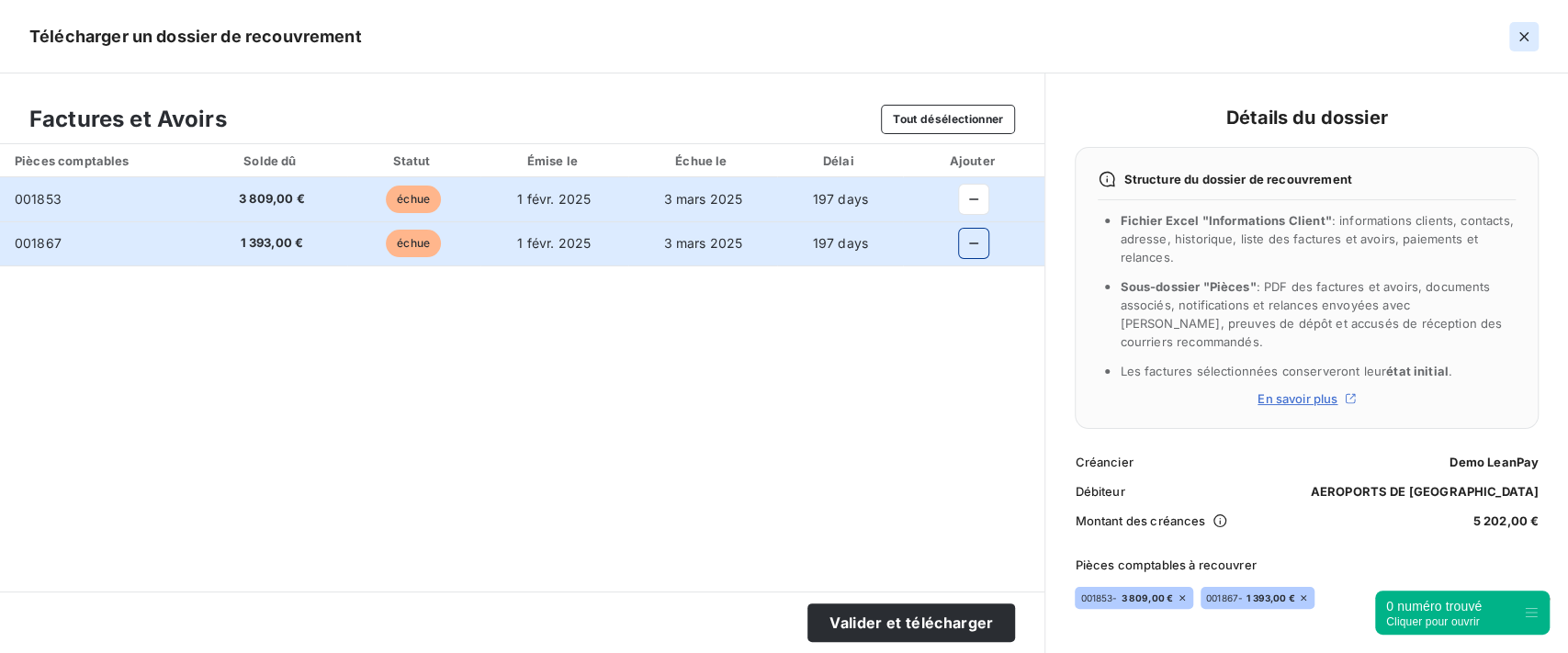
click at [1522, 38] on icon "button" at bounding box center [1524, 37] width 9 height 9
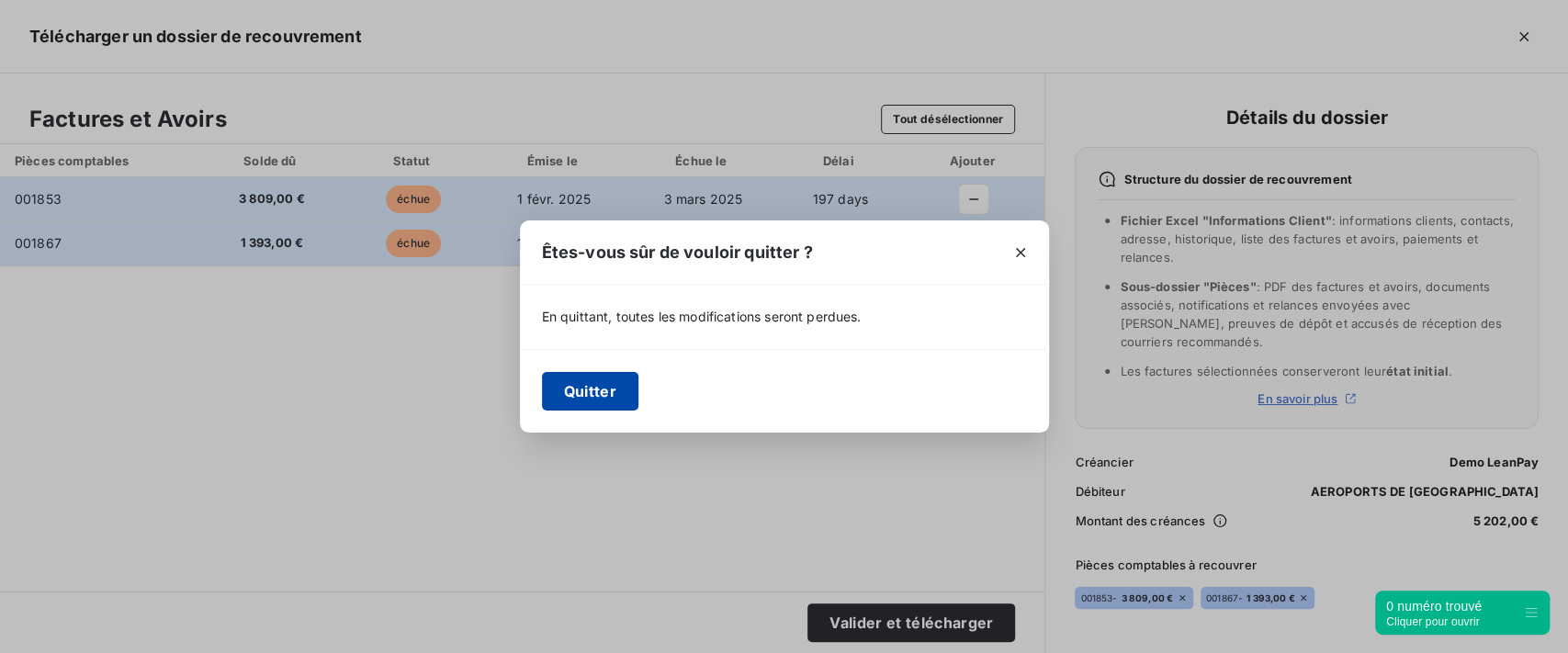
click at [585, 394] on button "Quitter" at bounding box center [591, 391] width 97 height 39
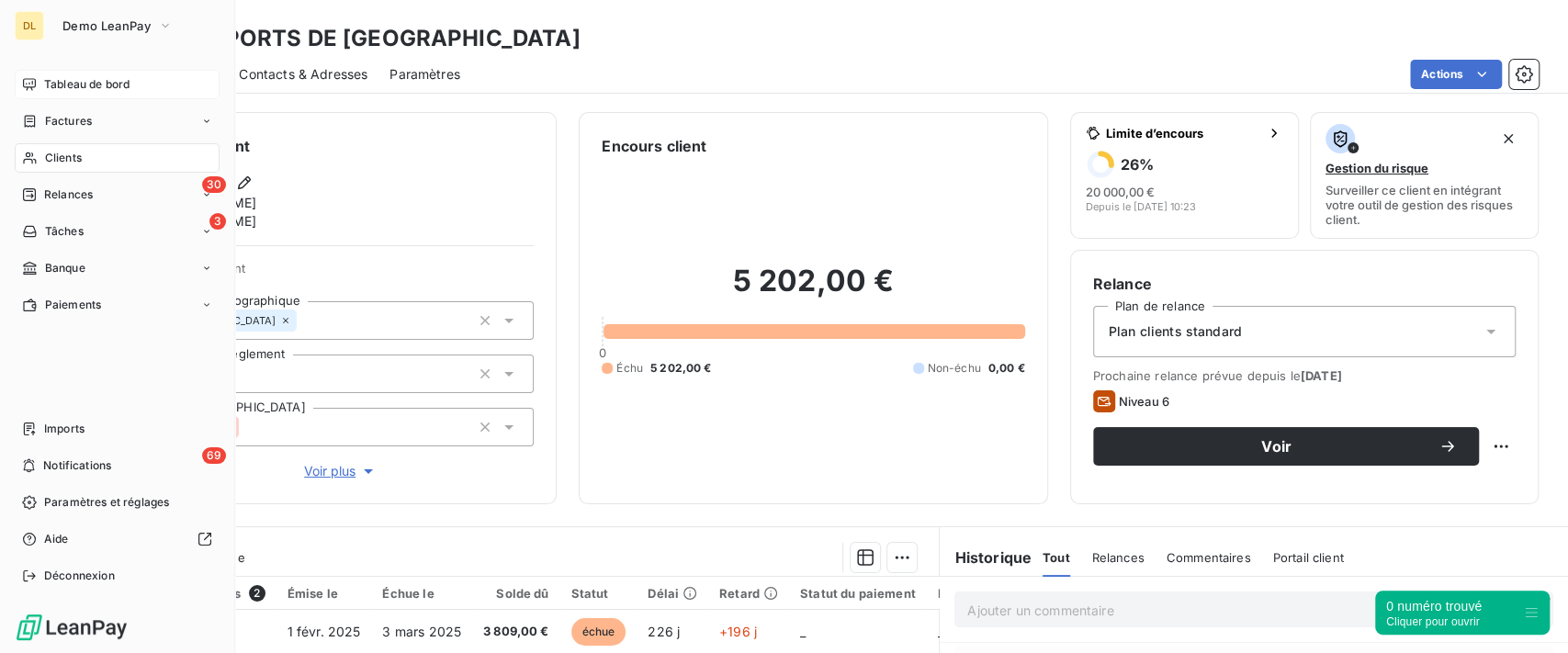
click at [155, 83] on div "Tableau de bord" at bounding box center [118, 84] width 205 height 29
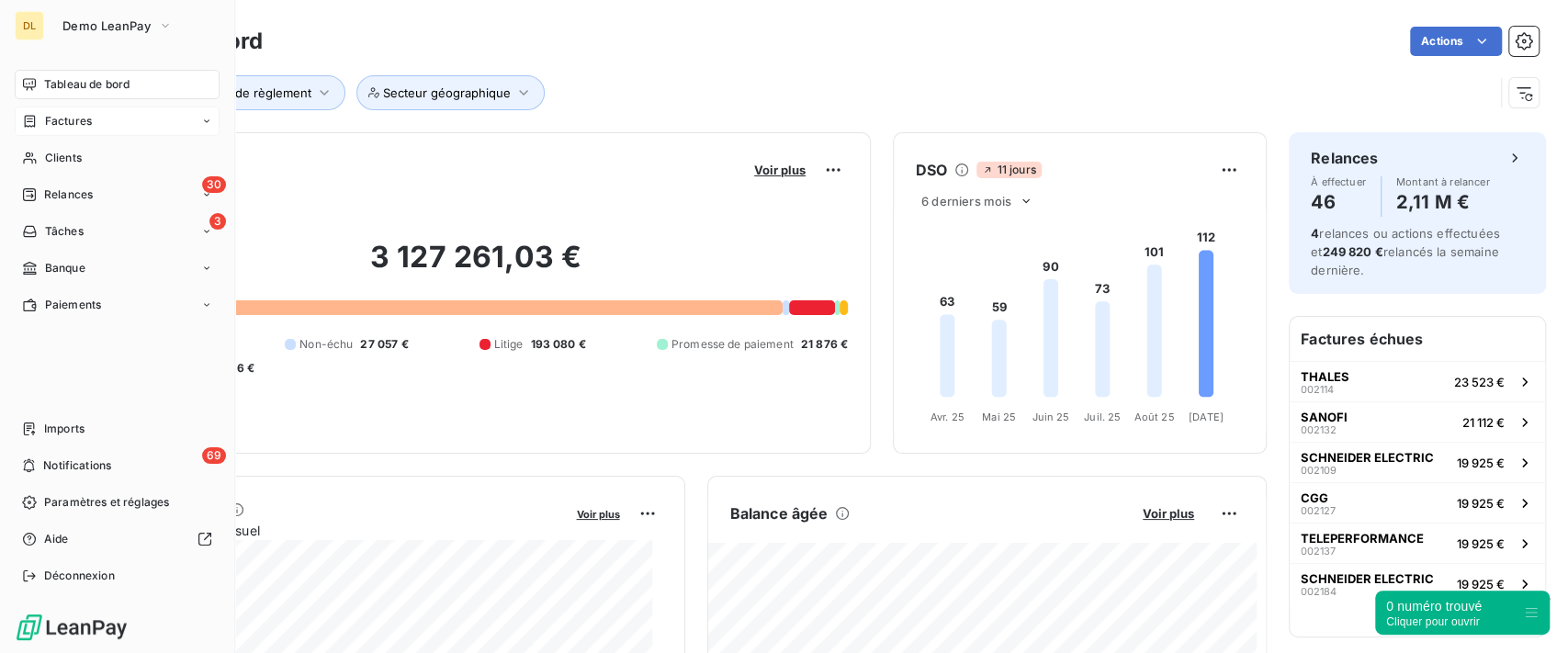
click at [38, 129] on div "Factures" at bounding box center [57, 120] width 70 height 16
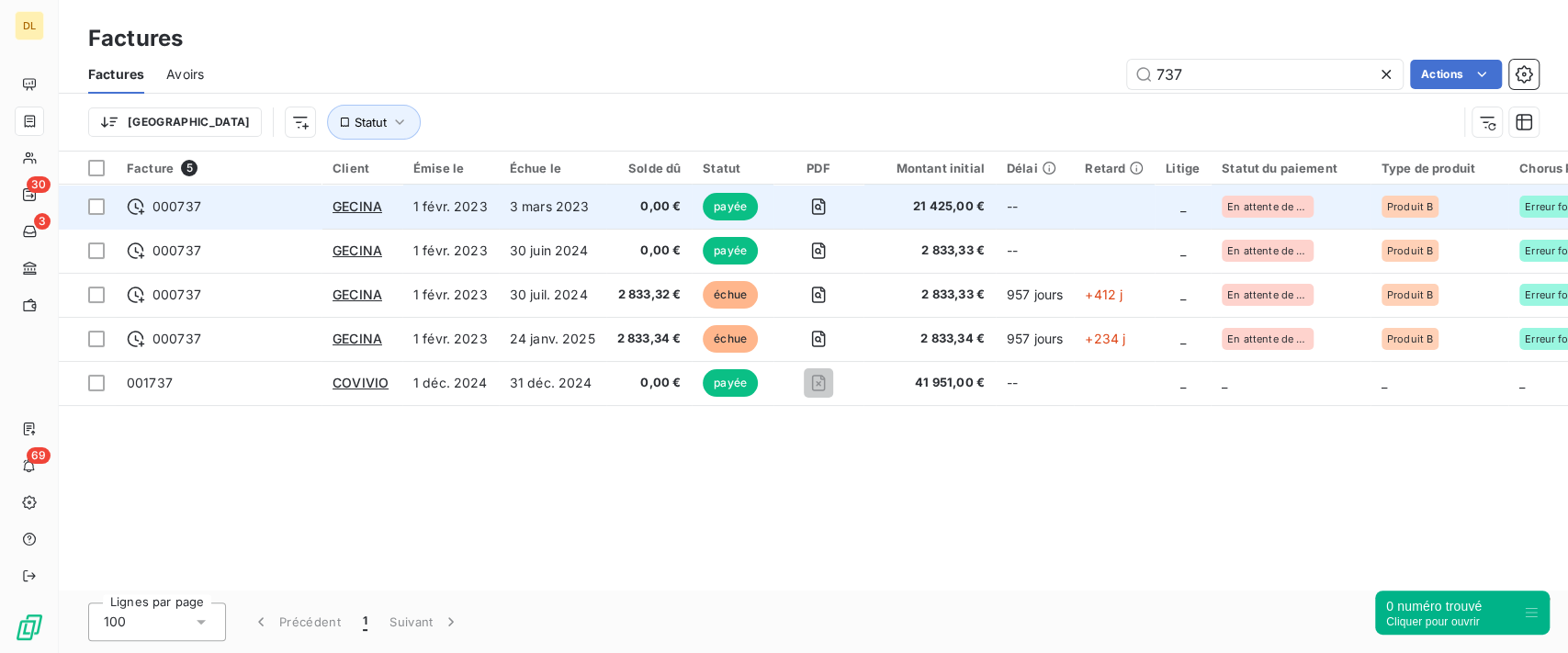
click at [500, 211] on td "3 mars 2023" at bounding box center [552, 207] width 107 height 45
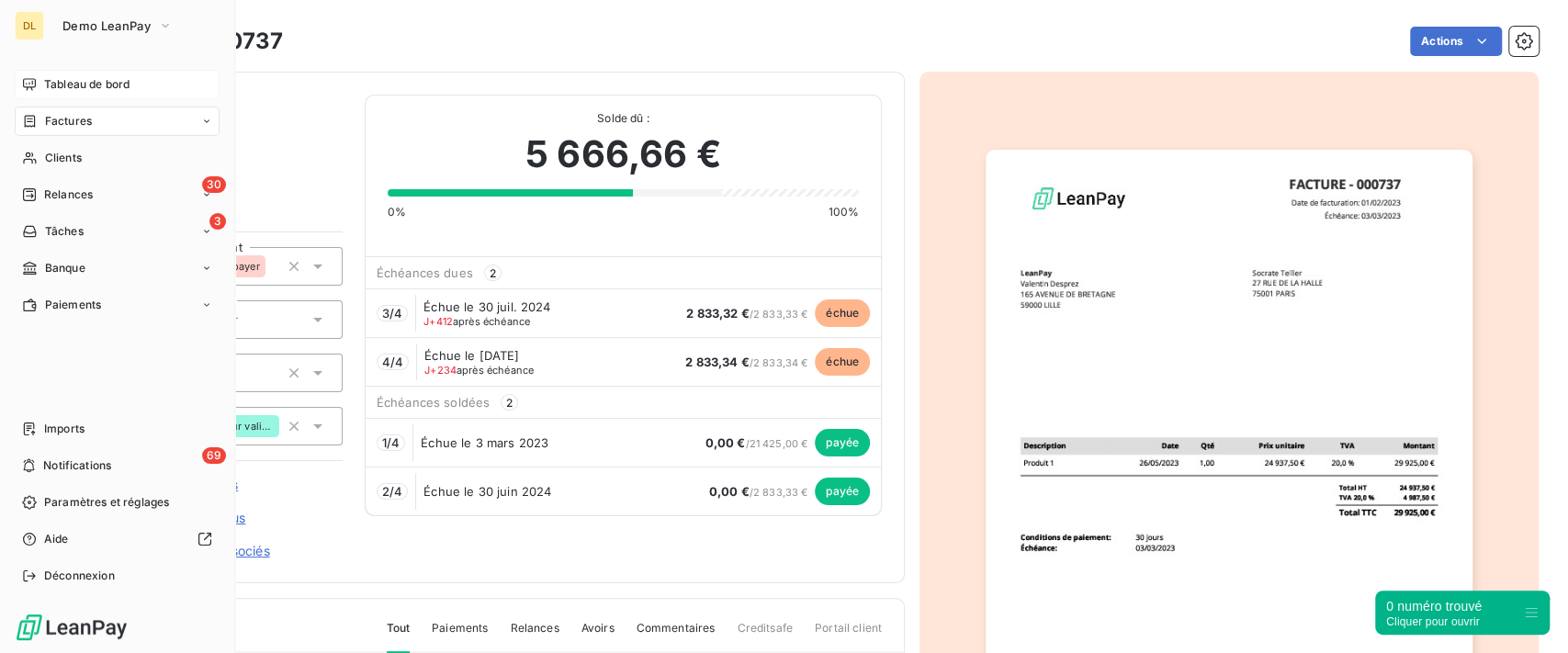
click at [67, 83] on span "Tableau de bord" at bounding box center [87, 83] width 85 height 16
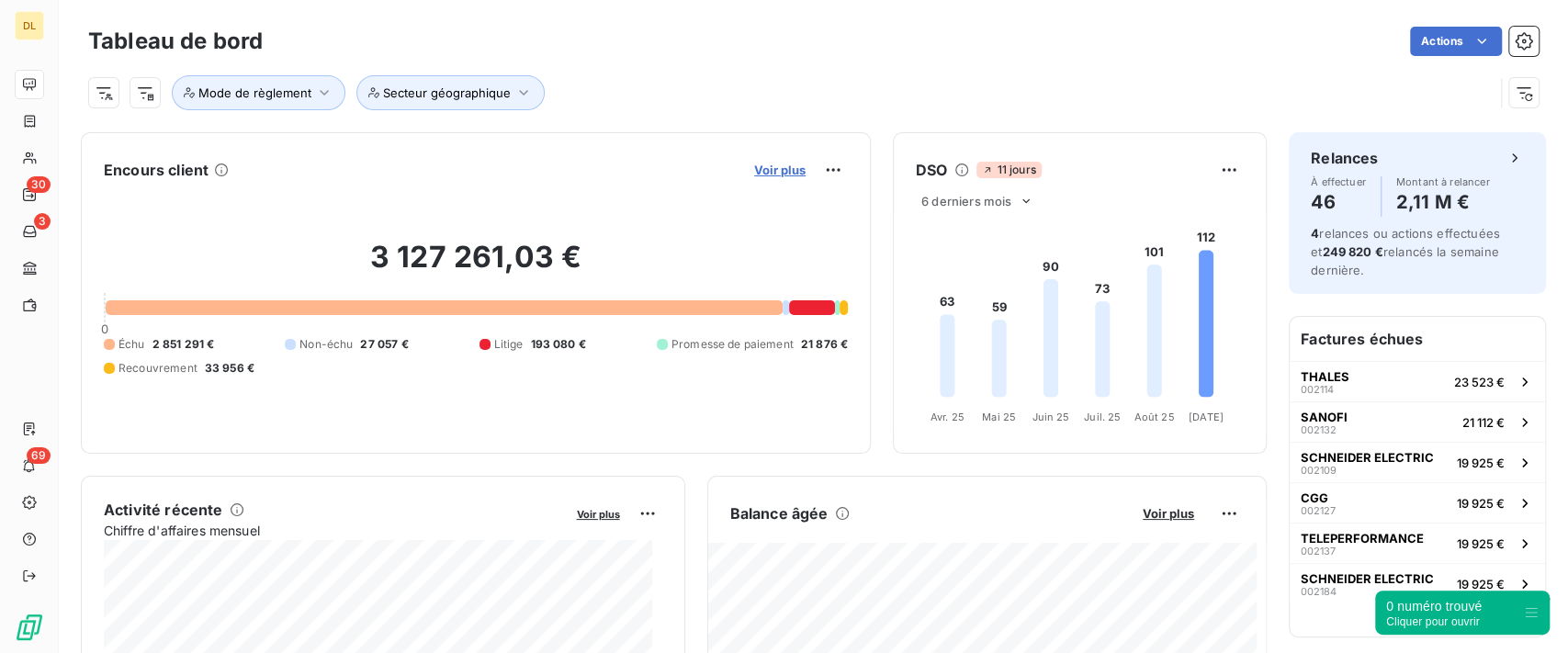
click at [773, 173] on span "Voir plus" at bounding box center [780, 171] width 51 height 15
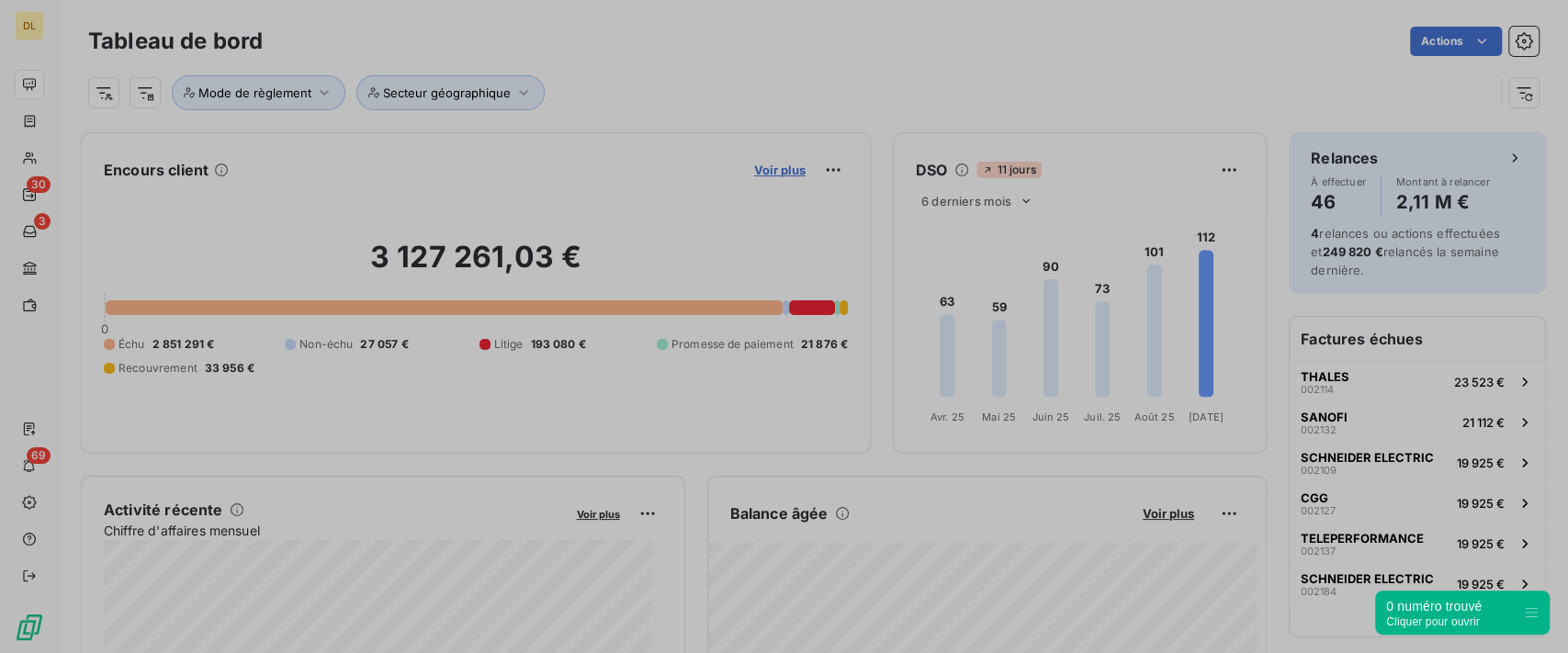
scroll to position [19, 19]
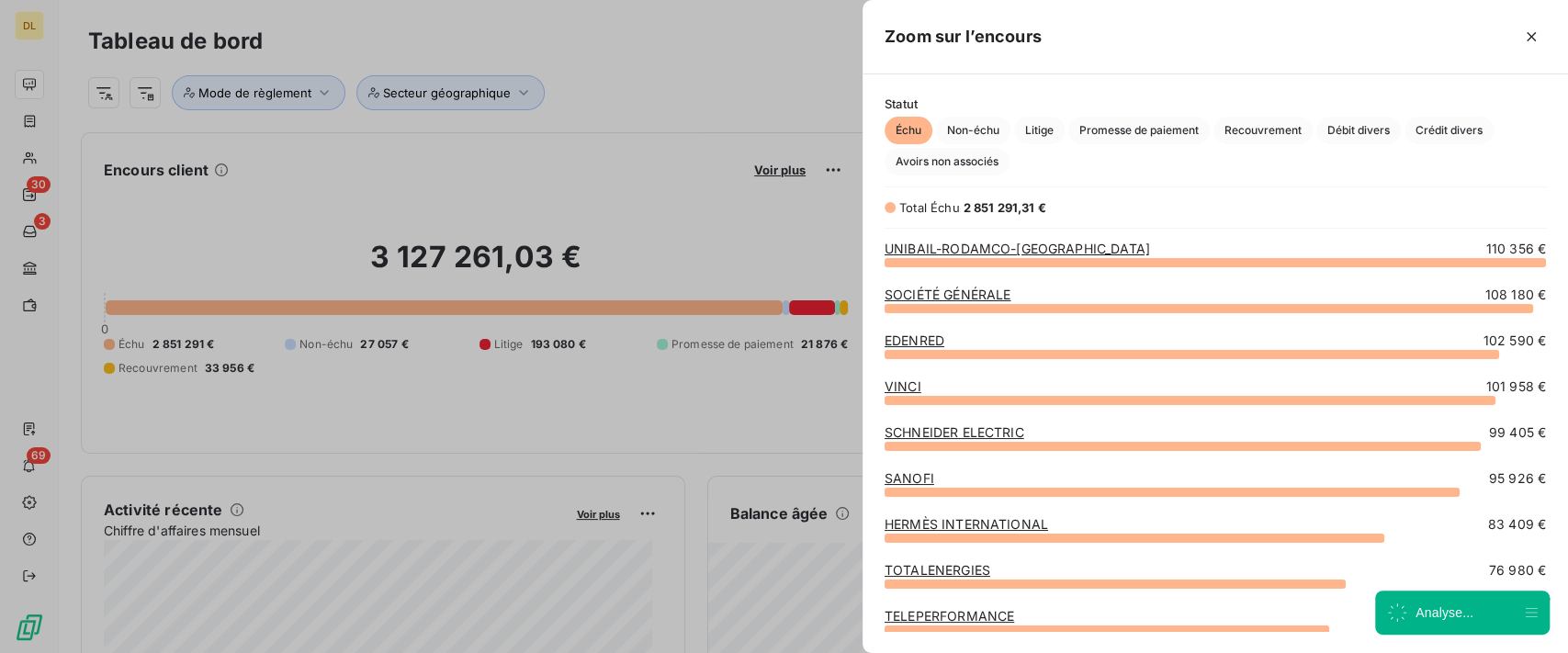
click at [1549, 32] on div "Zoom sur l’encours" at bounding box center [1215, 37] width 705 height 75
click at [1540, 29] on icon "button" at bounding box center [1531, 36] width 18 height 18
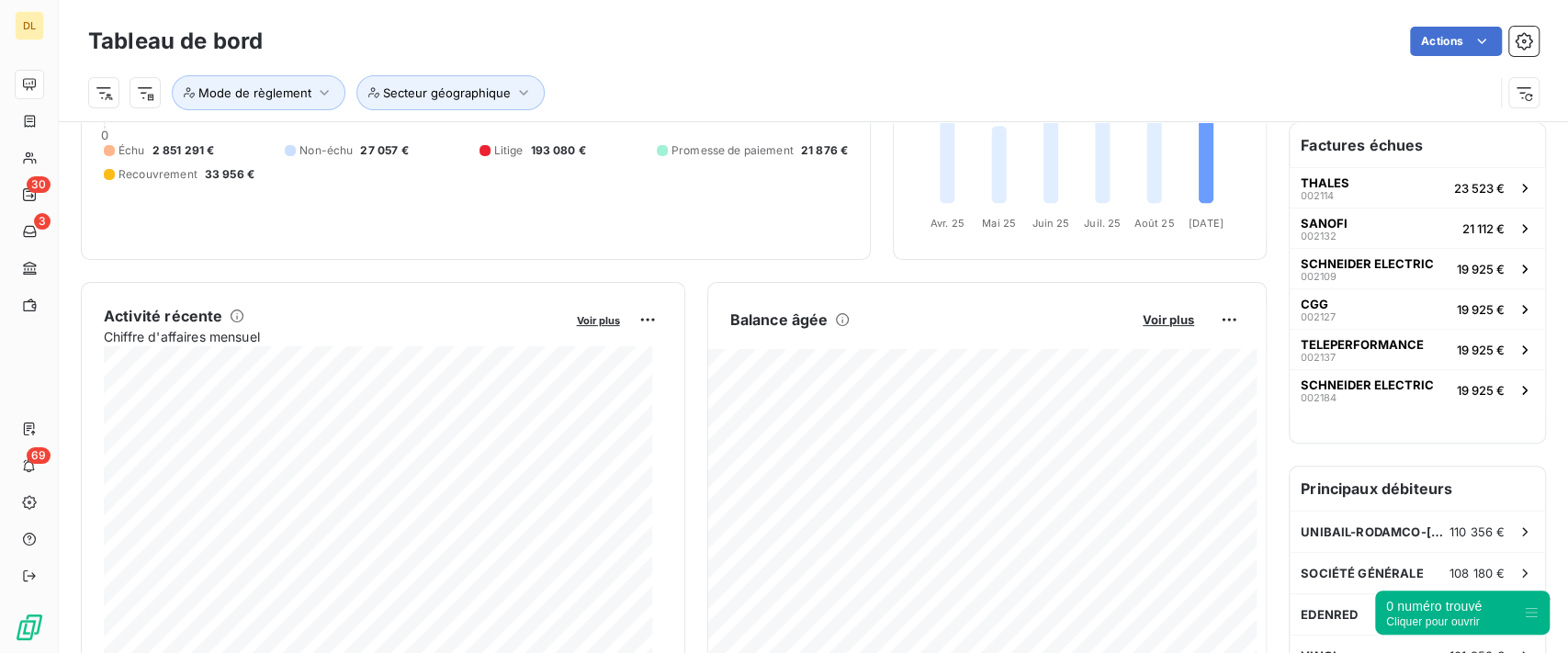
scroll to position [245, 0]
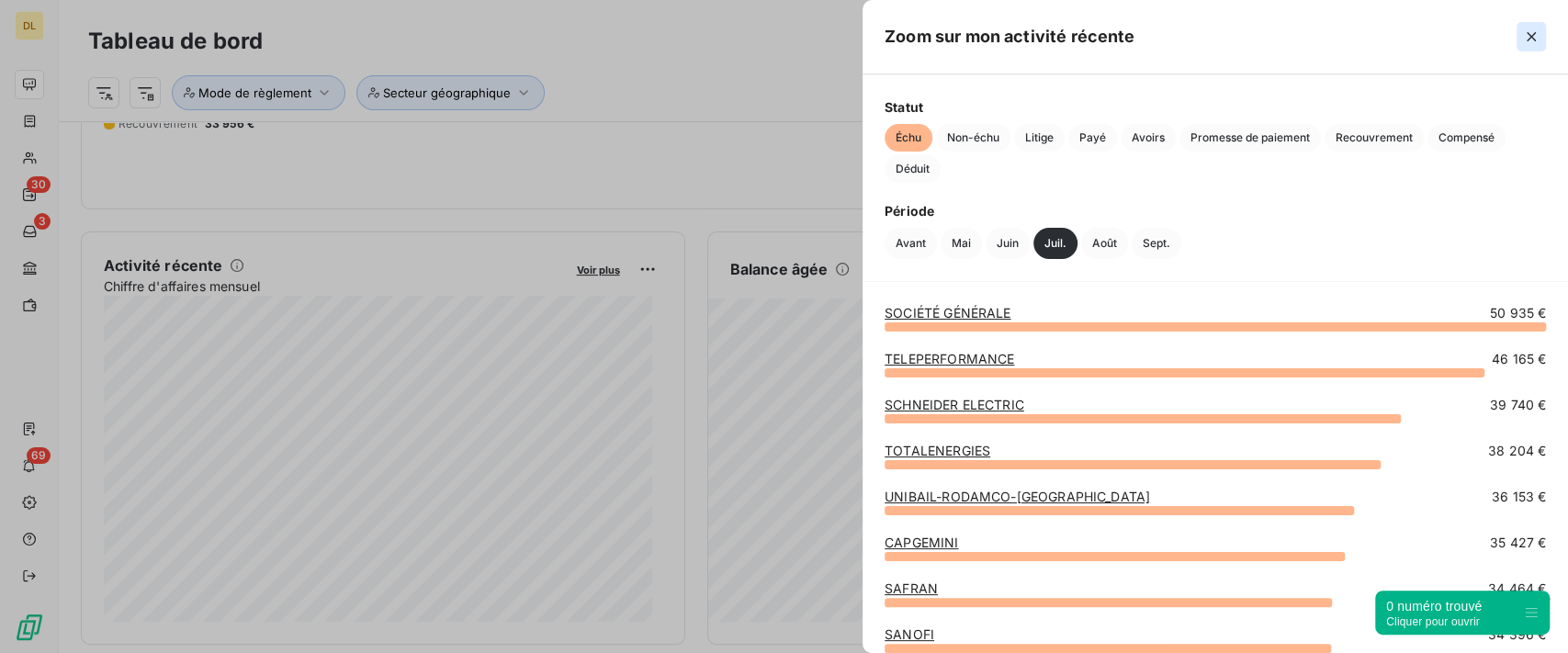
click at [1526, 40] on icon "button" at bounding box center [1531, 36] width 18 height 18
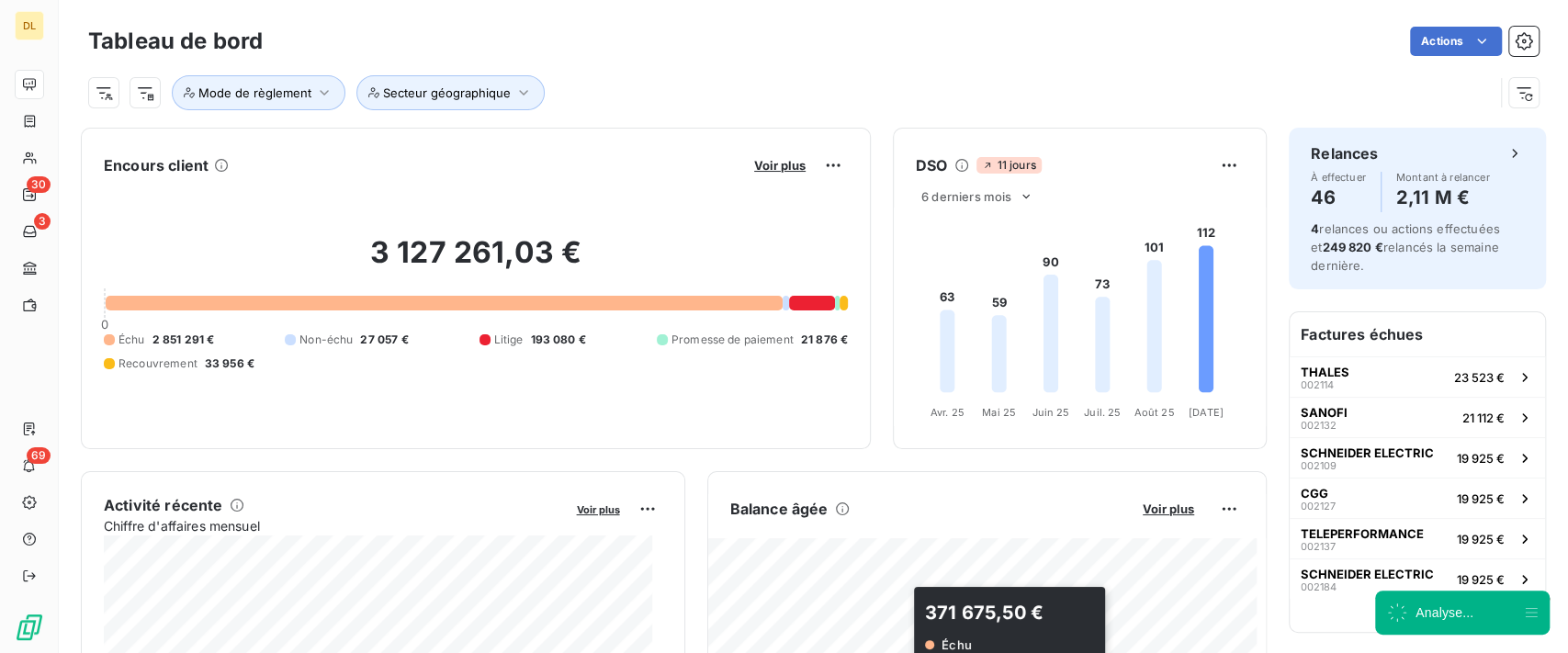
scroll to position [0, 0]
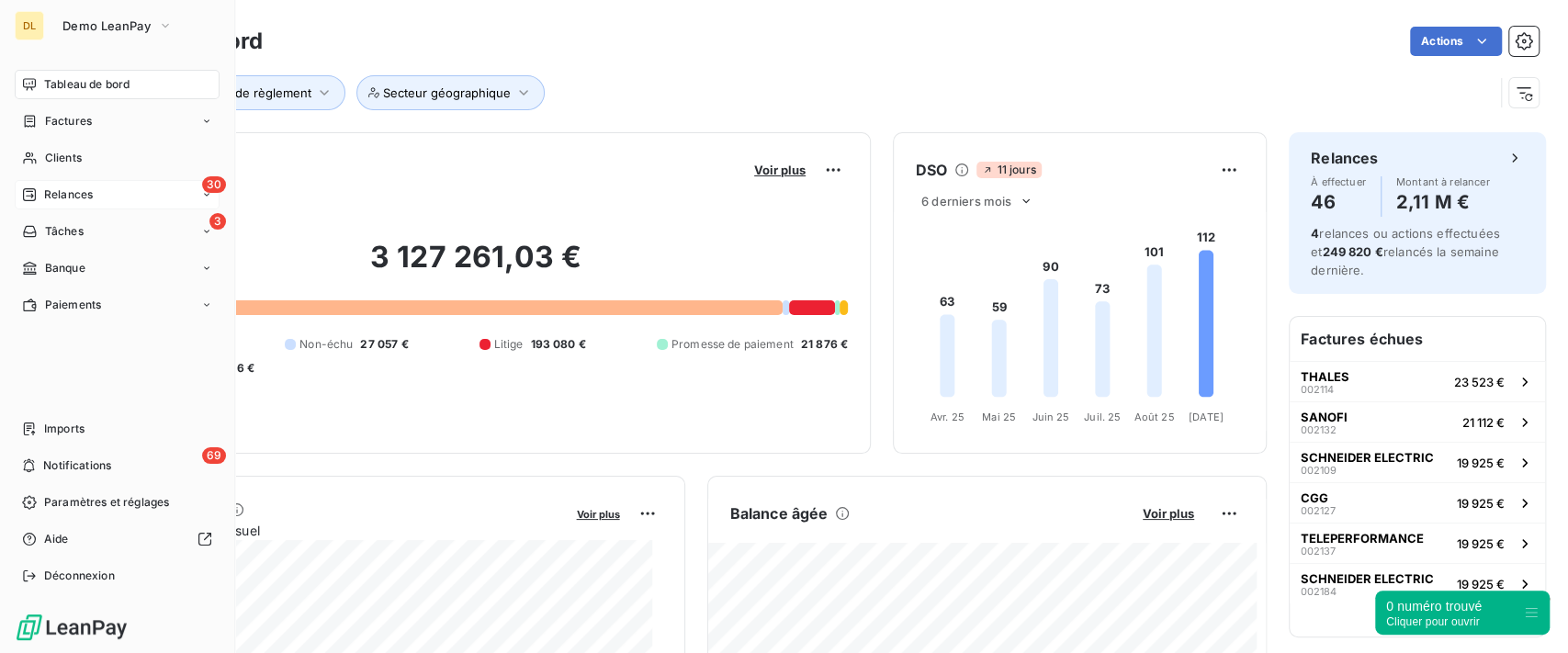
click at [134, 187] on div "30 Relances" at bounding box center [118, 194] width 205 height 29
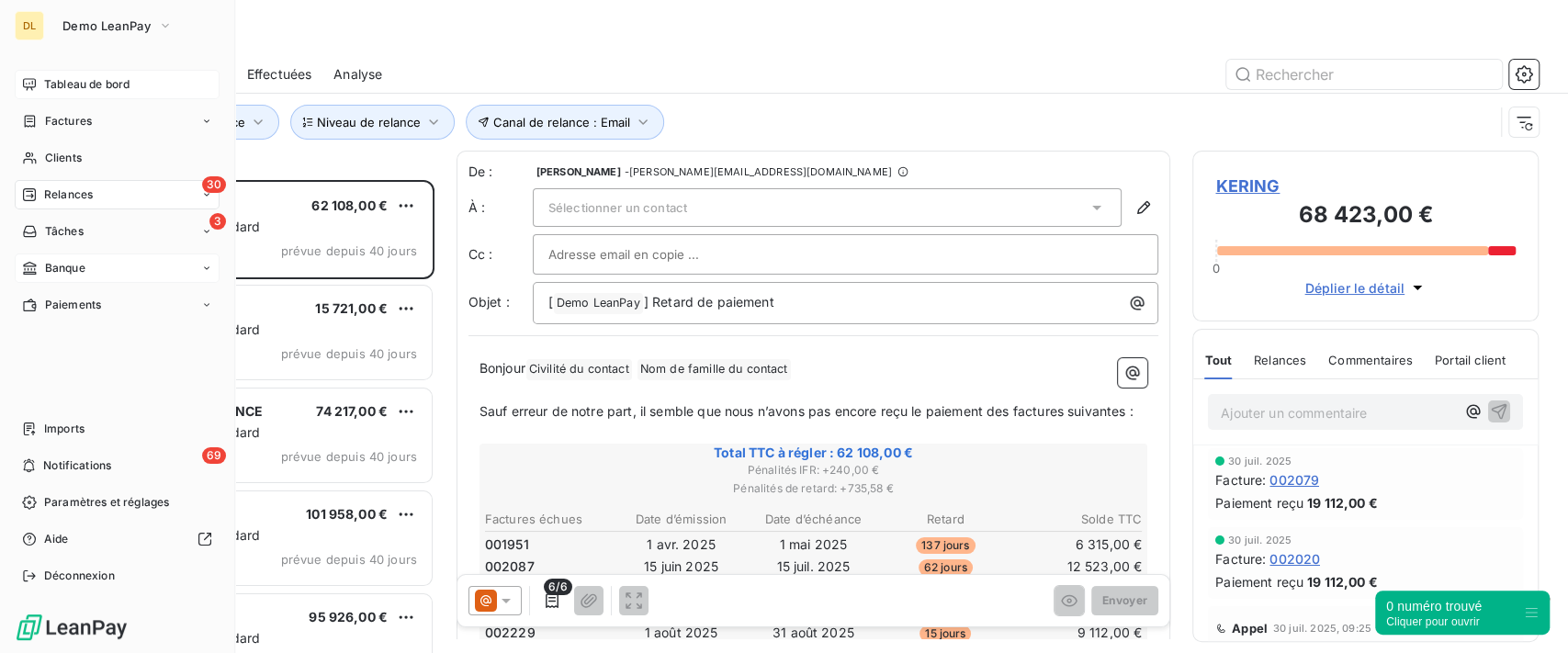
click at [93, 276] on div "Banque" at bounding box center [118, 268] width 205 height 29
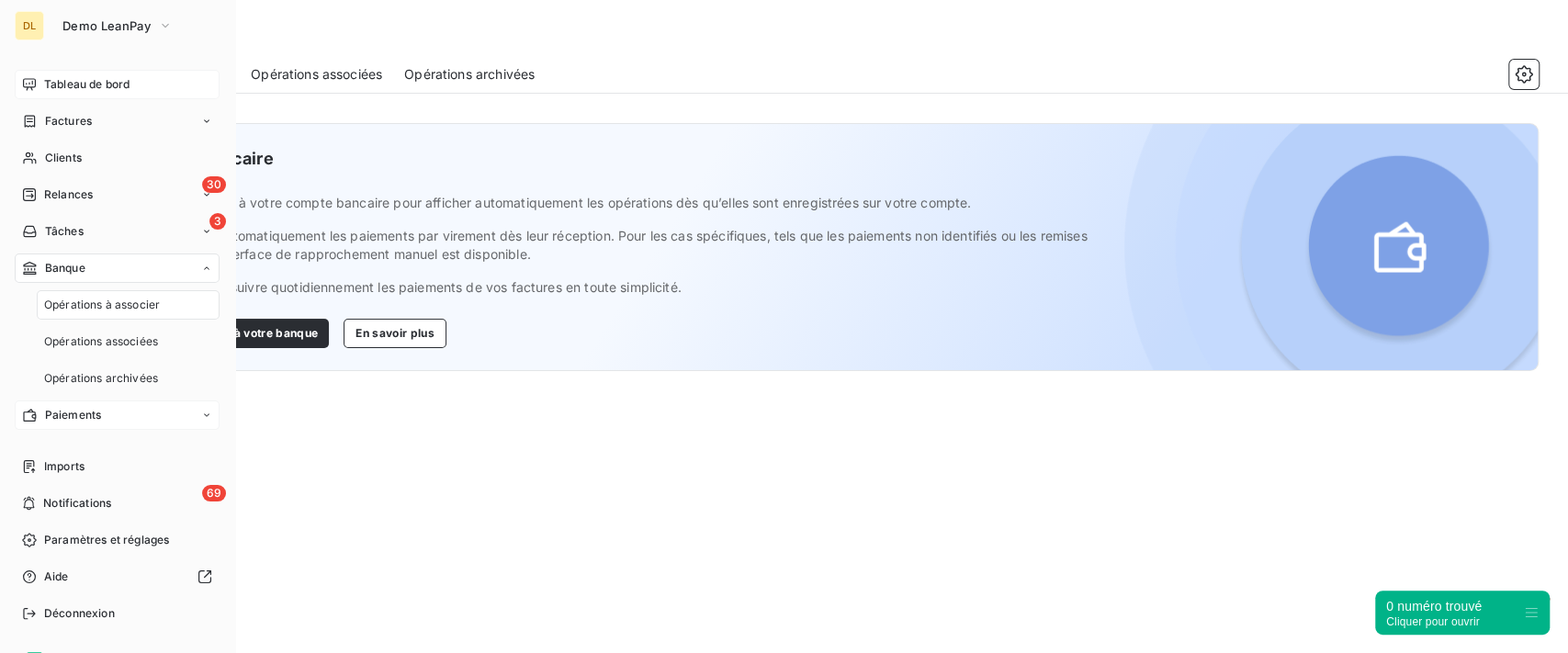
click at [110, 415] on div "Paiements" at bounding box center [118, 415] width 205 height 29
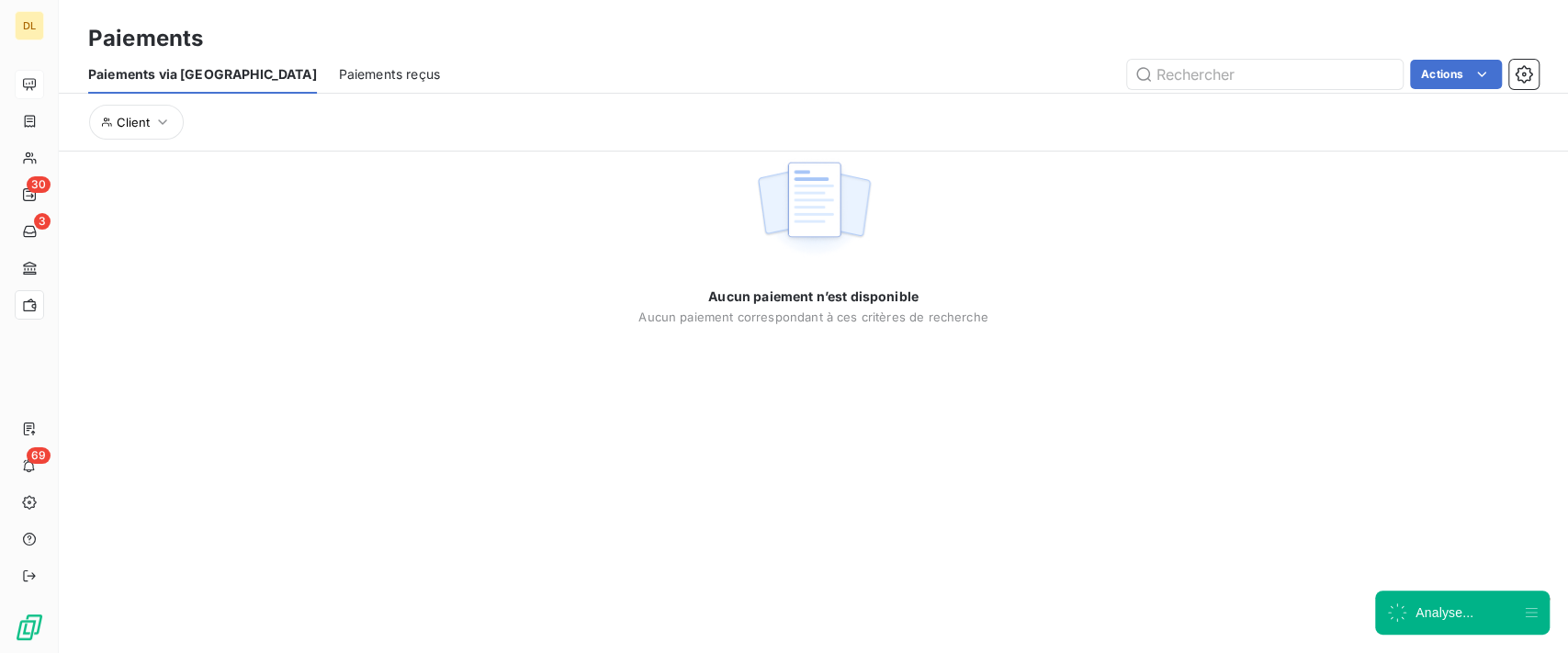
click at [339, 78] on span "Paiements reçus" at bounding box center [390, 74] width 101 height 18
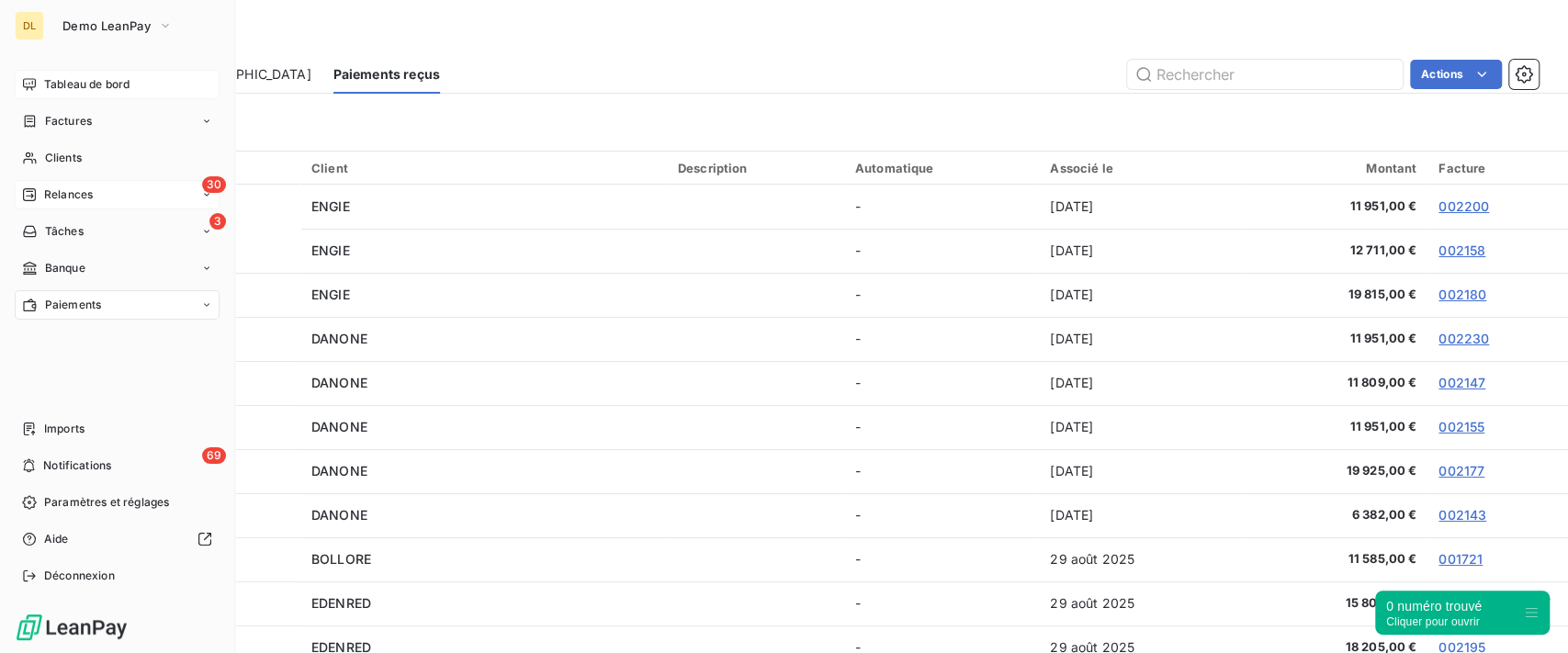
click at [81, 189] on span "Relances" at bounding box center [68, 194] width 48 height 16
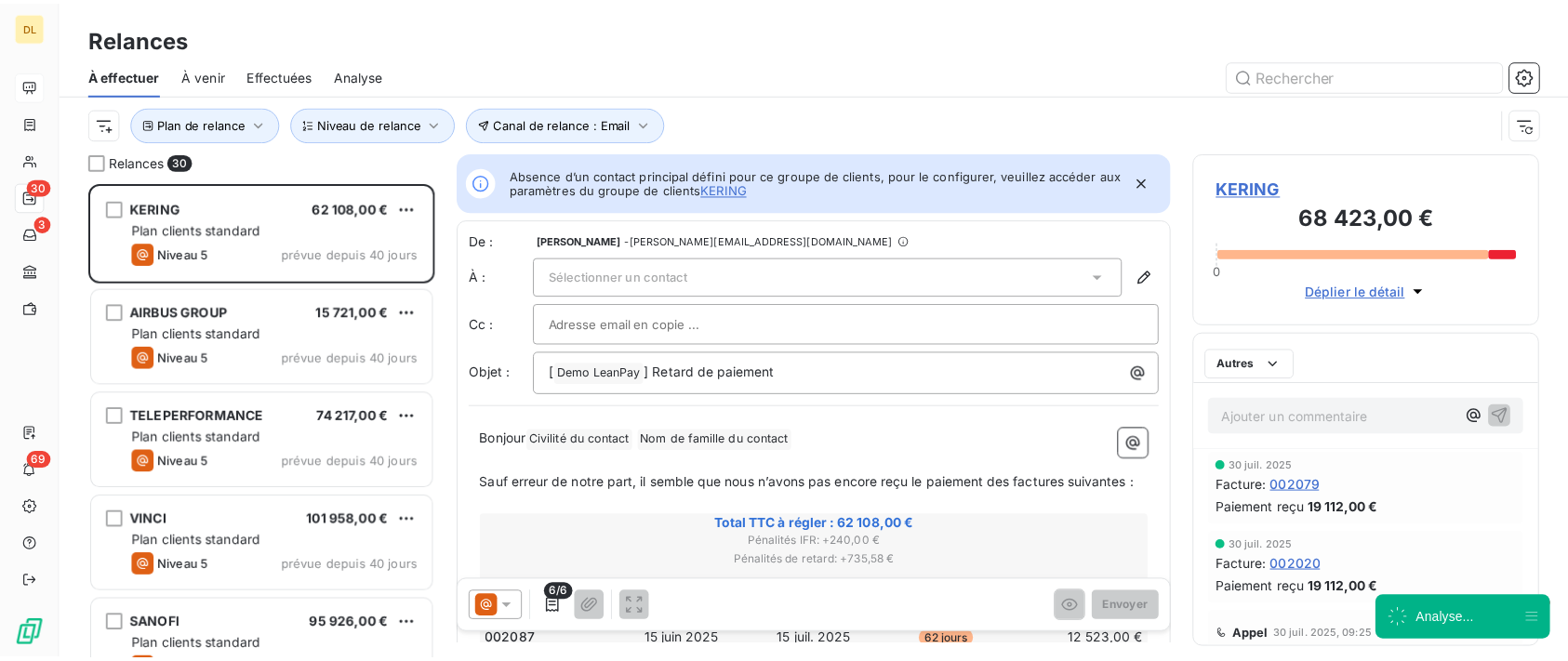
scroll to position [460, 331]
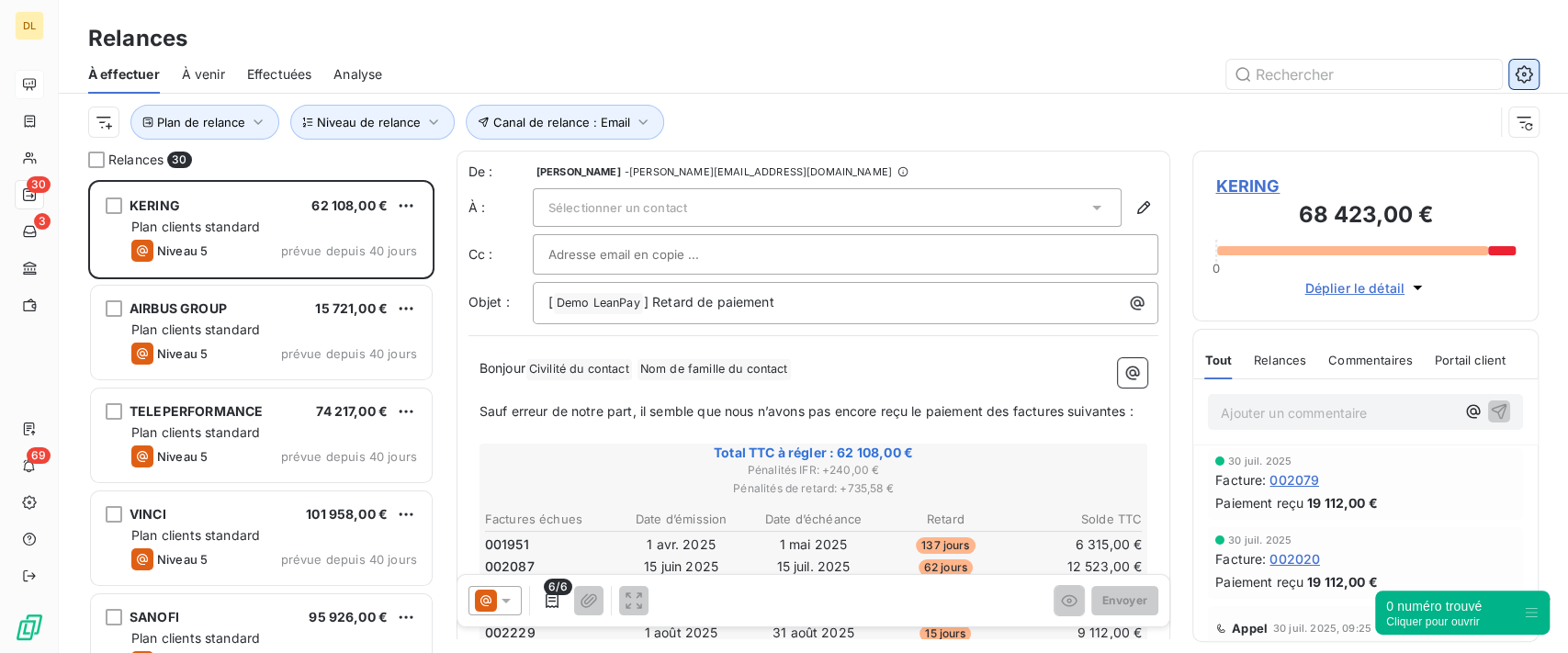
click at [1531, 70] on icon "button" at bounding box center [1523, 74] width 18 height 18
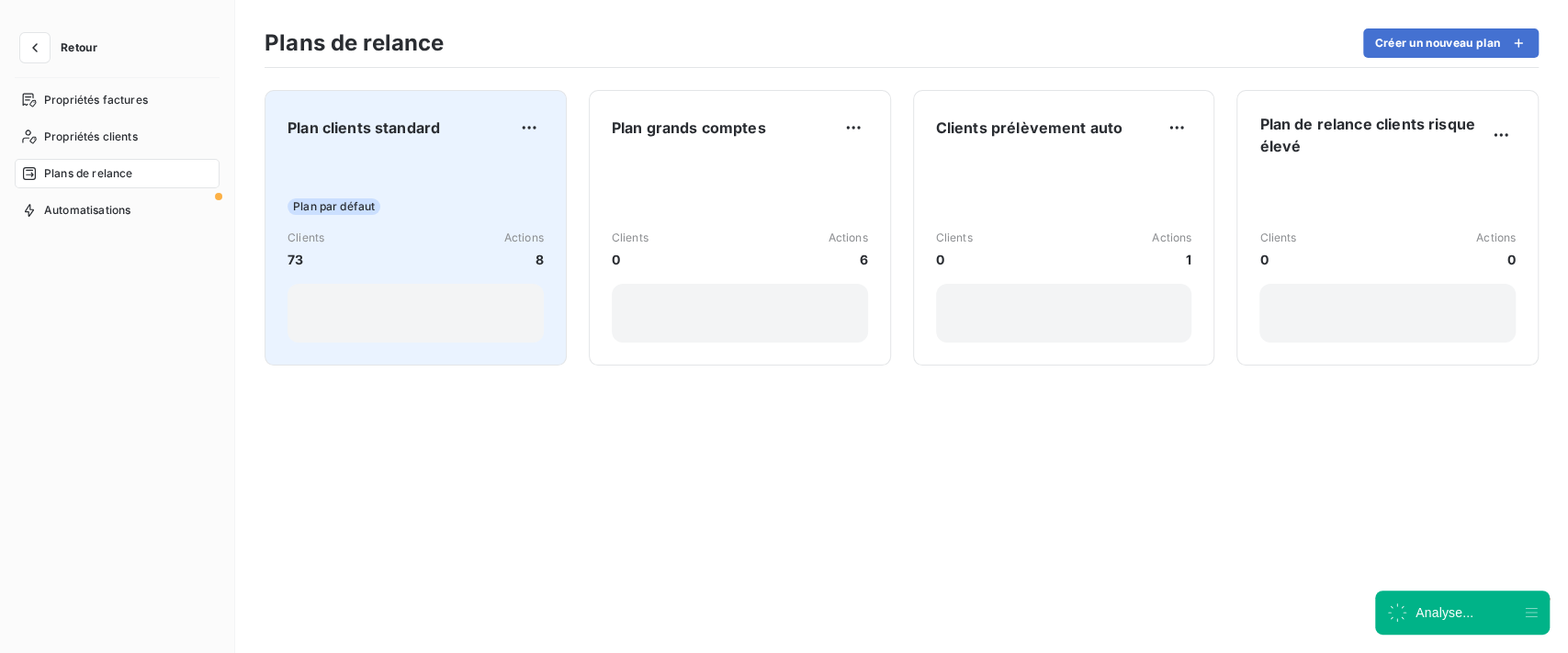
click at [522, 181] on div "Plan par défaut Clients 73 Actions 8" at bounding box center [415, 250] width 256 height 186
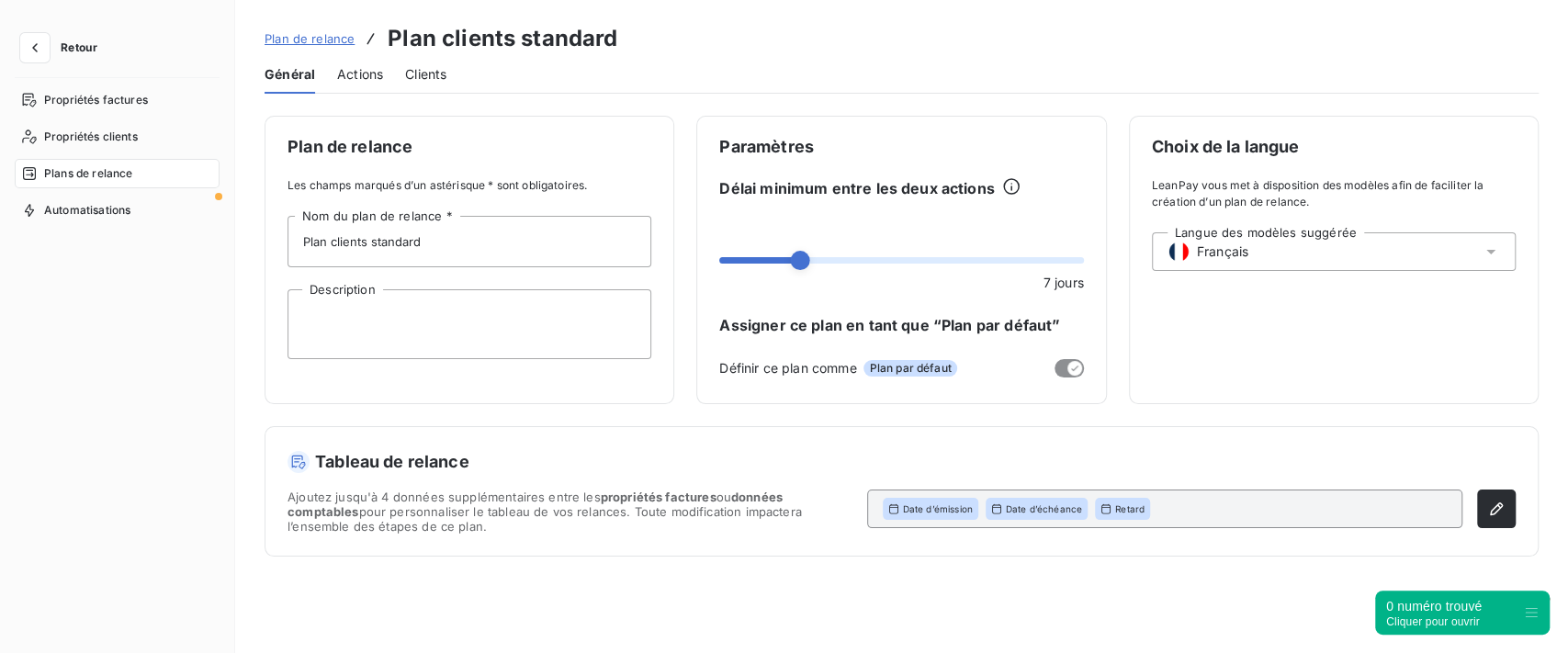
click at [368, 89] on div "Actions" at bounding box center [360, 74] width 46 height 39
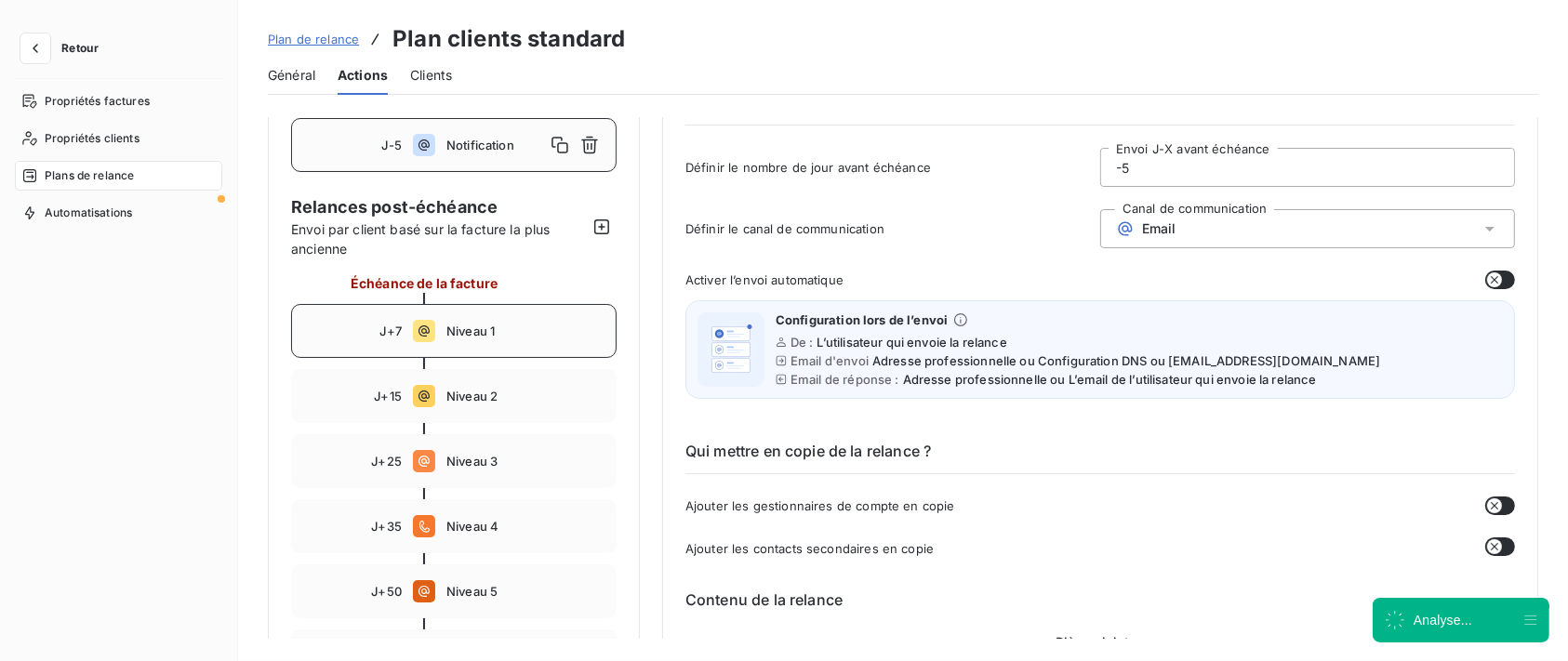
scroll to position [124, 0]
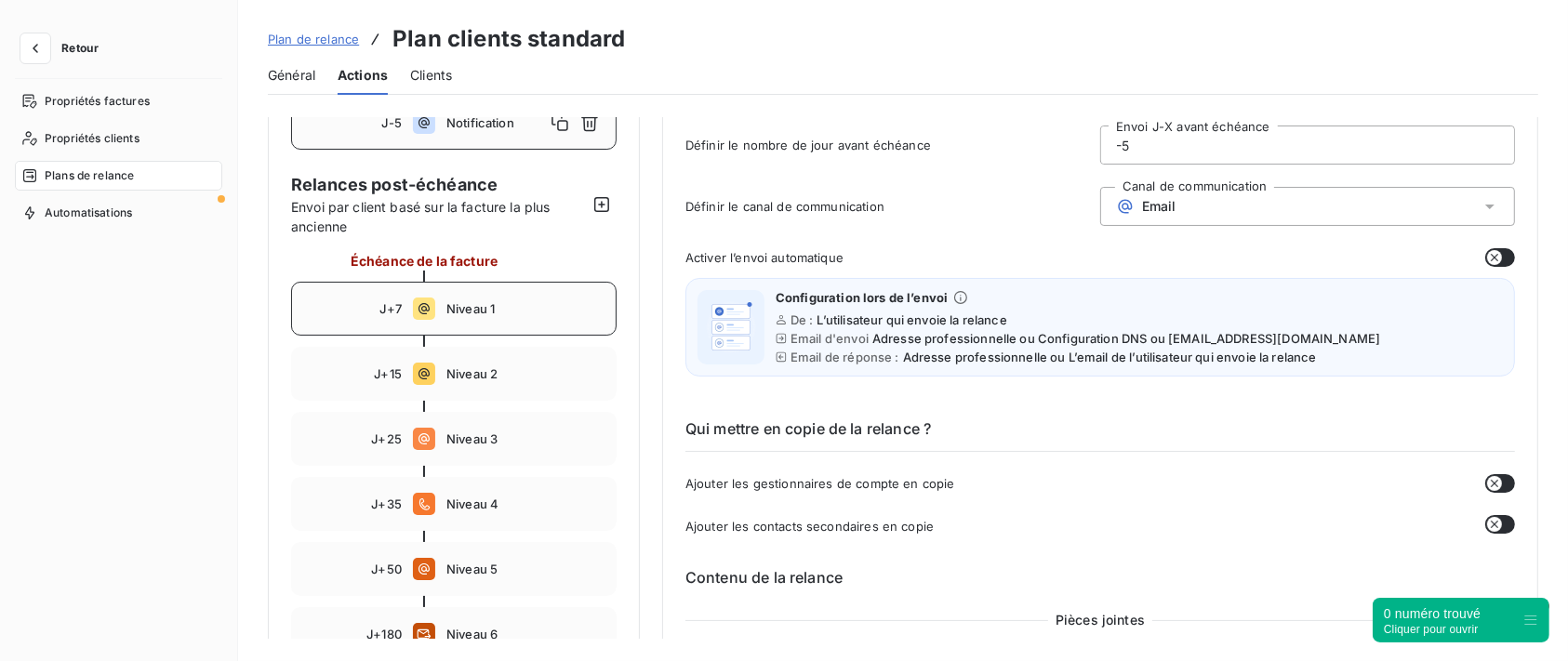
click at [529, 307] on span "Niveau 1" at bounding box center [525, 309] width 158 height 15
type input "7"
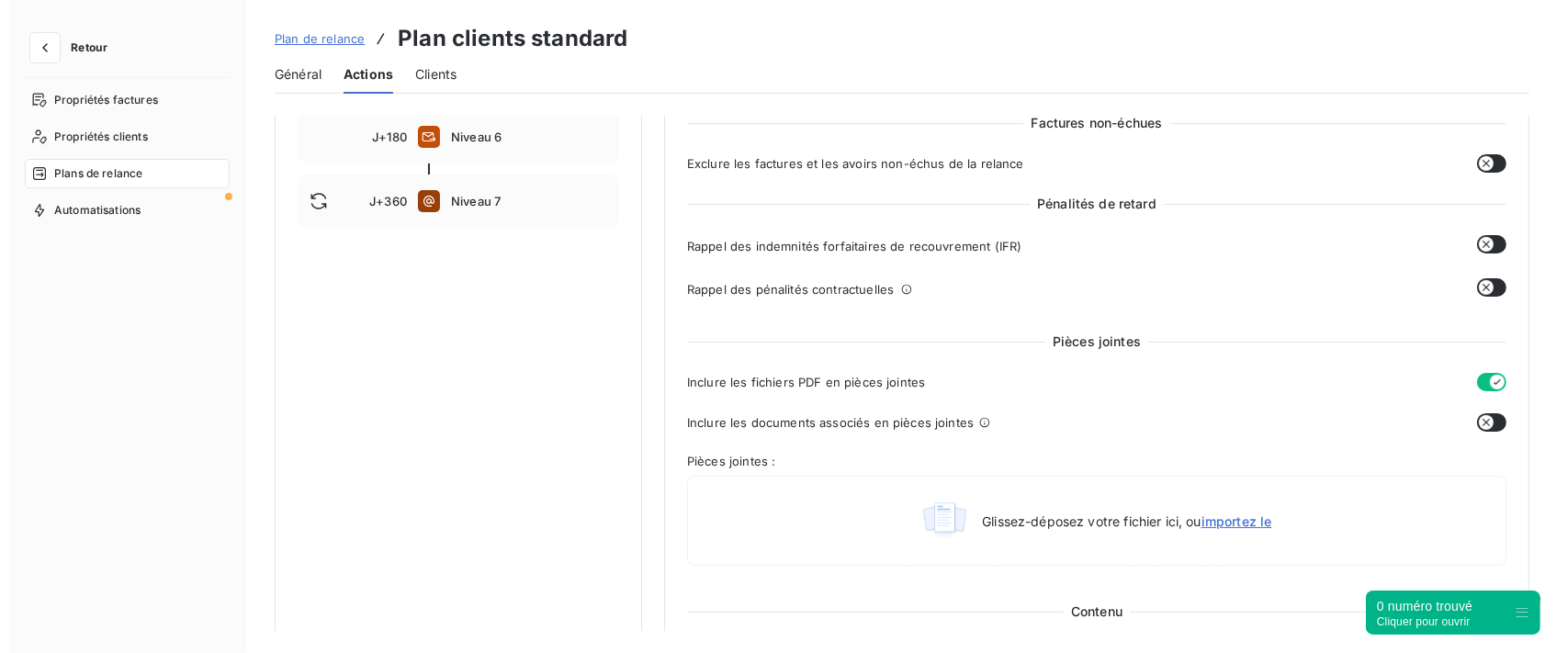
scroll to position [0, 0]
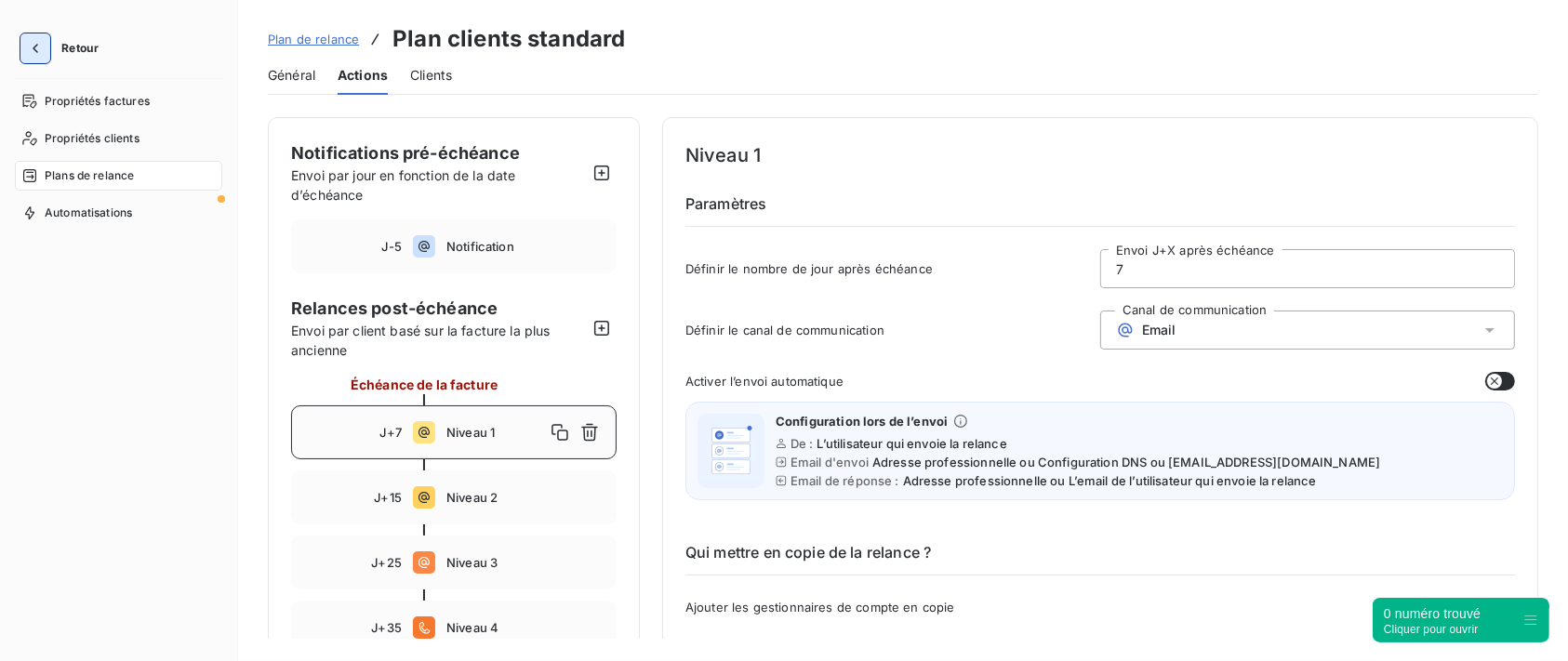
click at [22, 56] on button "button" at bounding box center [35, 48] width 30 height 30
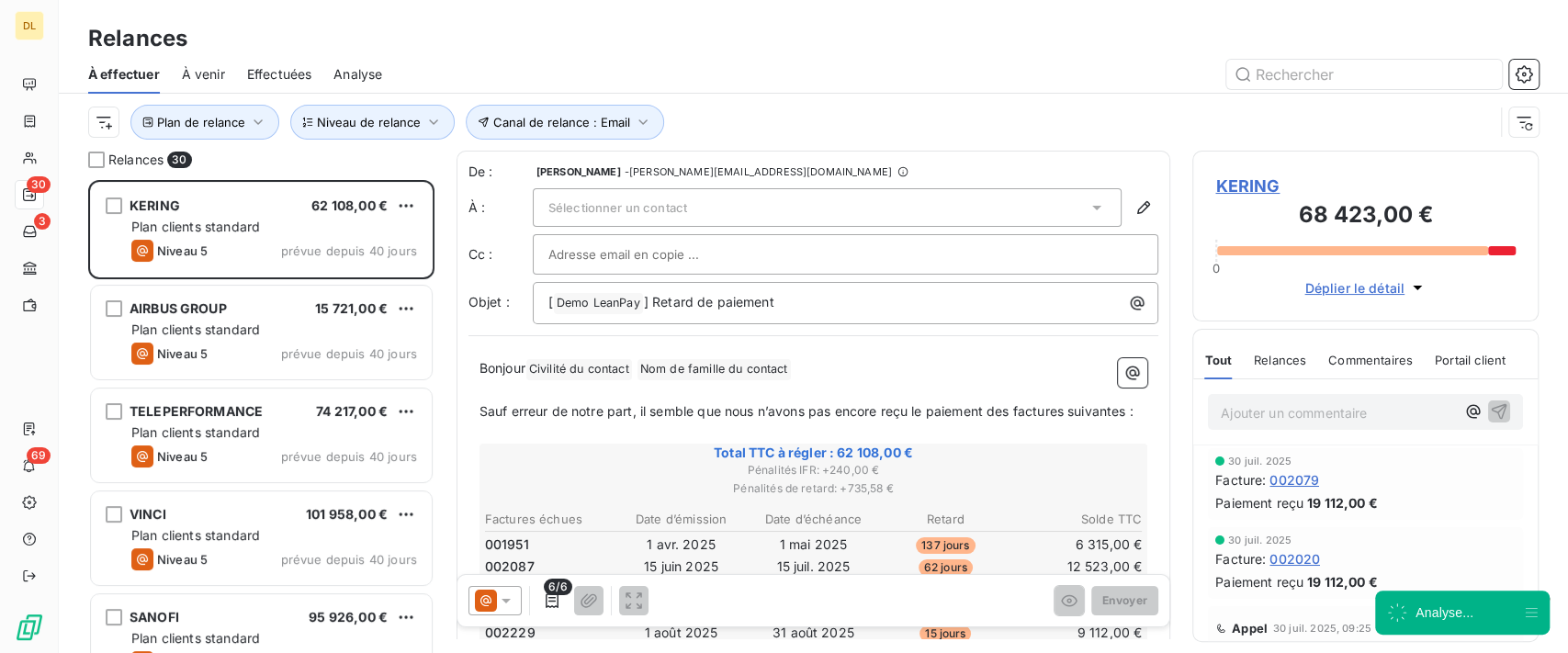
scroll to position [454, 327]
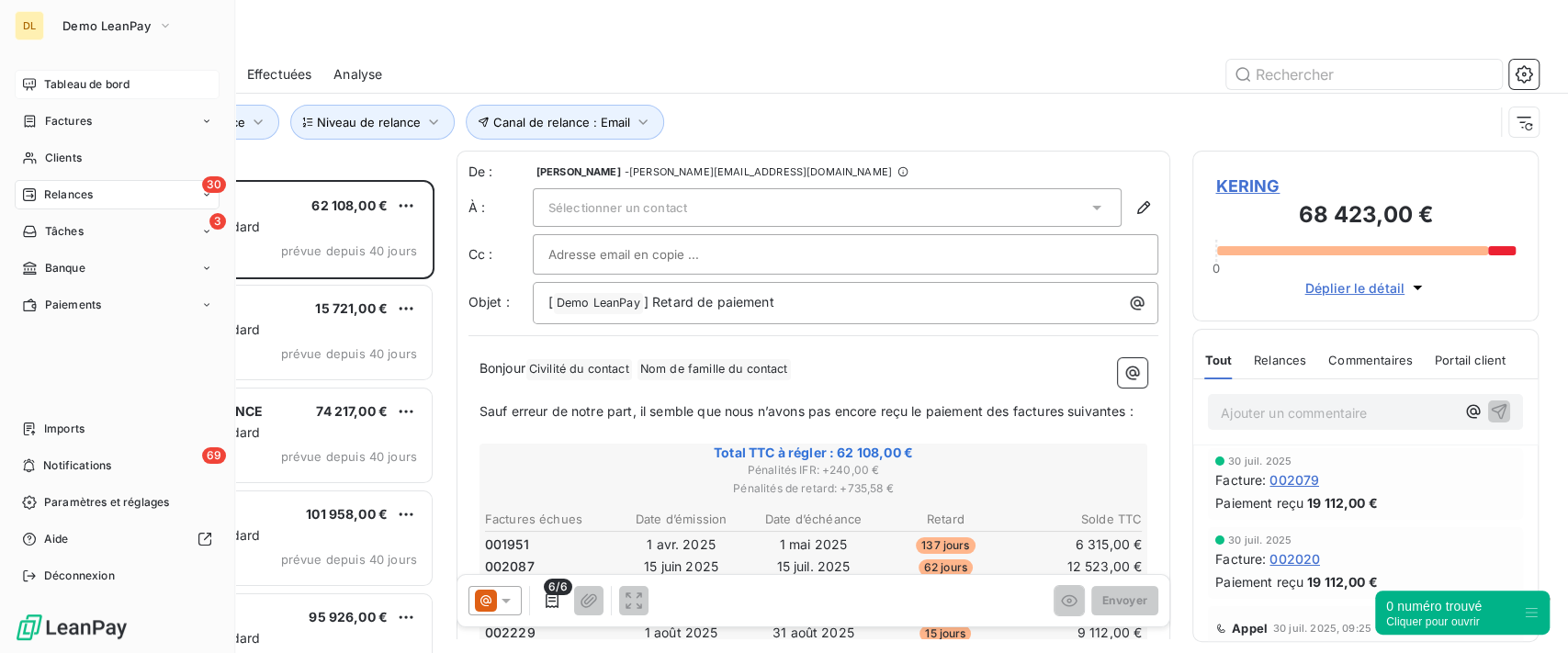
click at [125, 81] on span "Tableau de bord" at bounding box center [87, 83] width 85 height 16
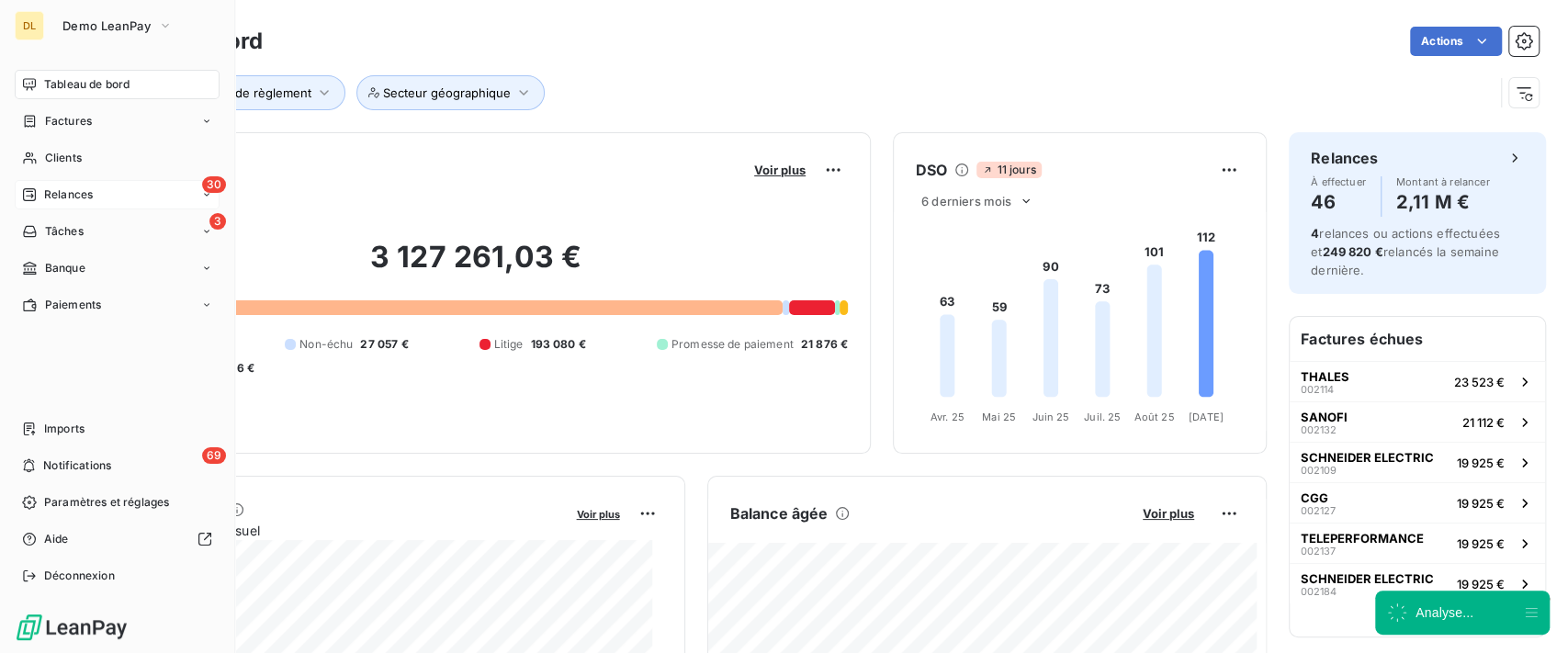
click at [110, 194] on div "30 Relances" at bounding box center [118, 194] width 205 height 29
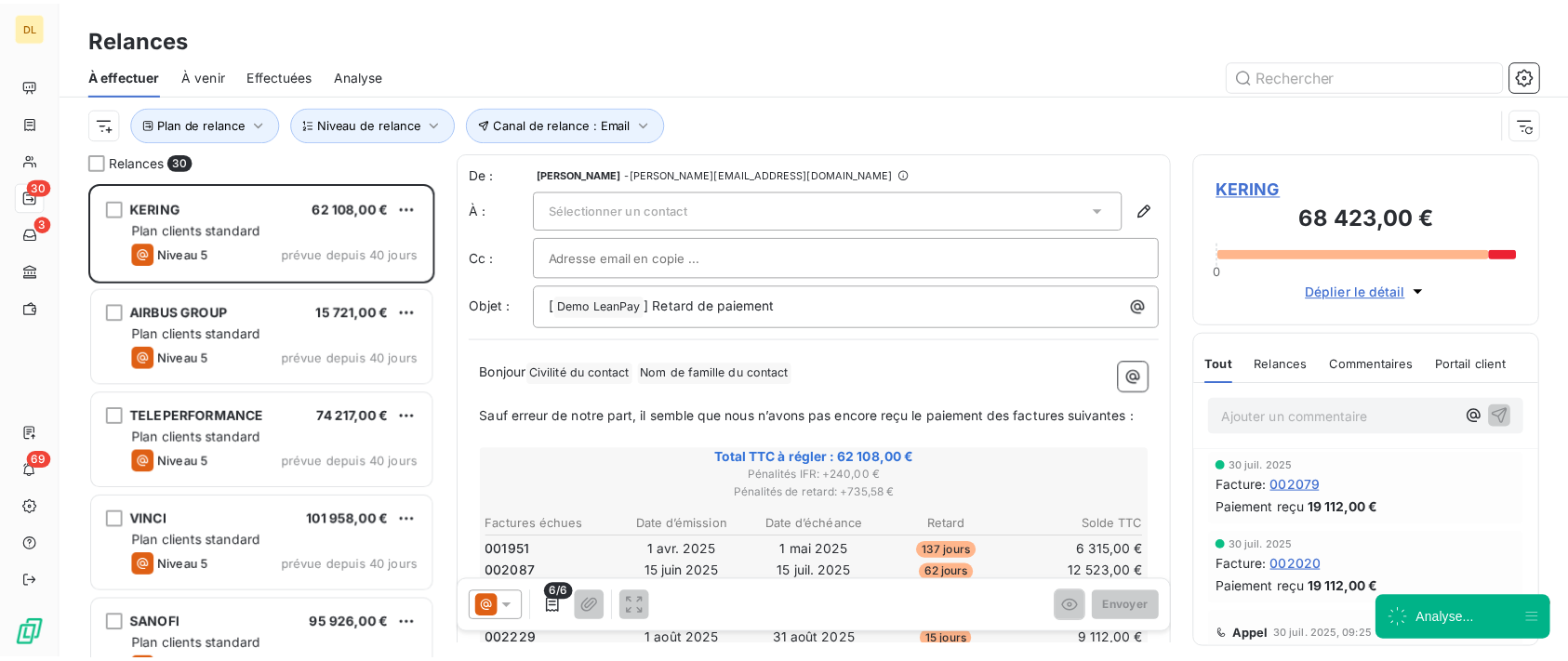
scroll to position [460, 331]
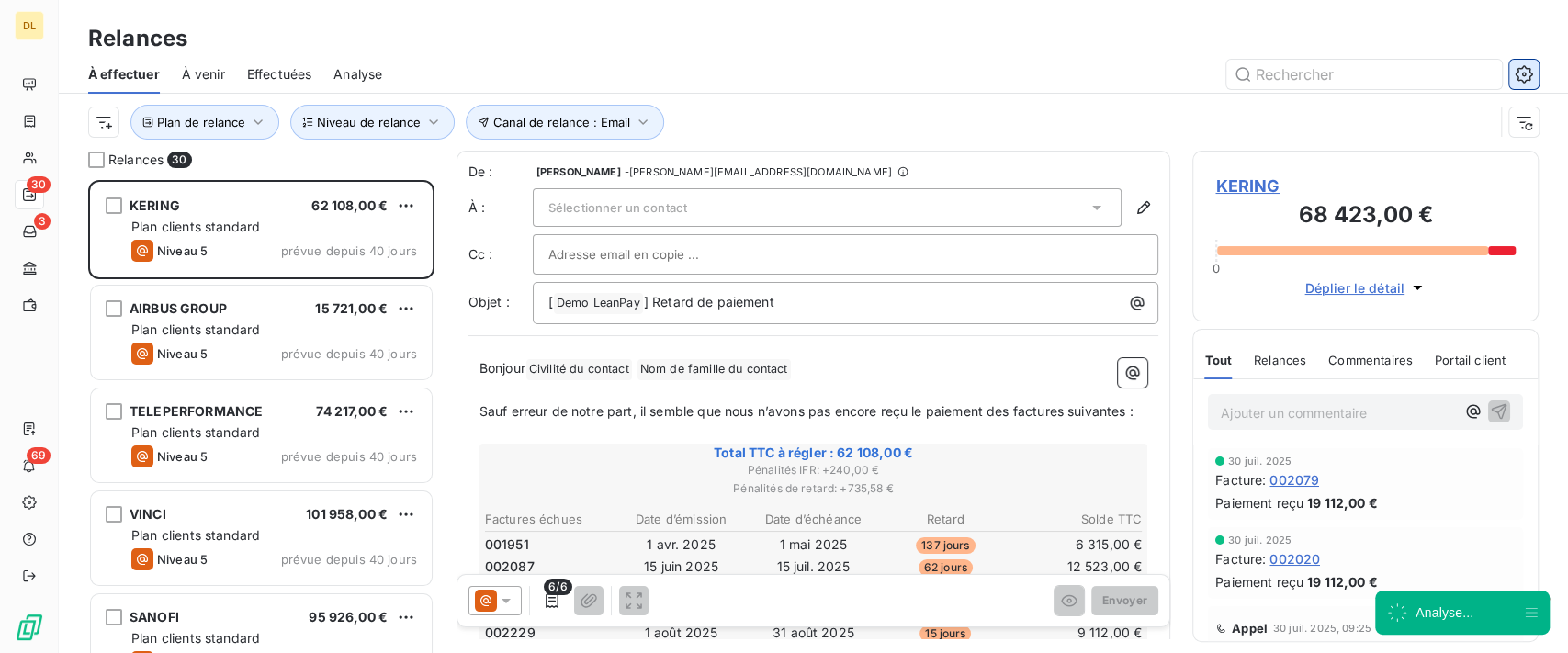
click at [1525, 80] on icon "button" at bounding box center [1523, 74] width 17 height 17
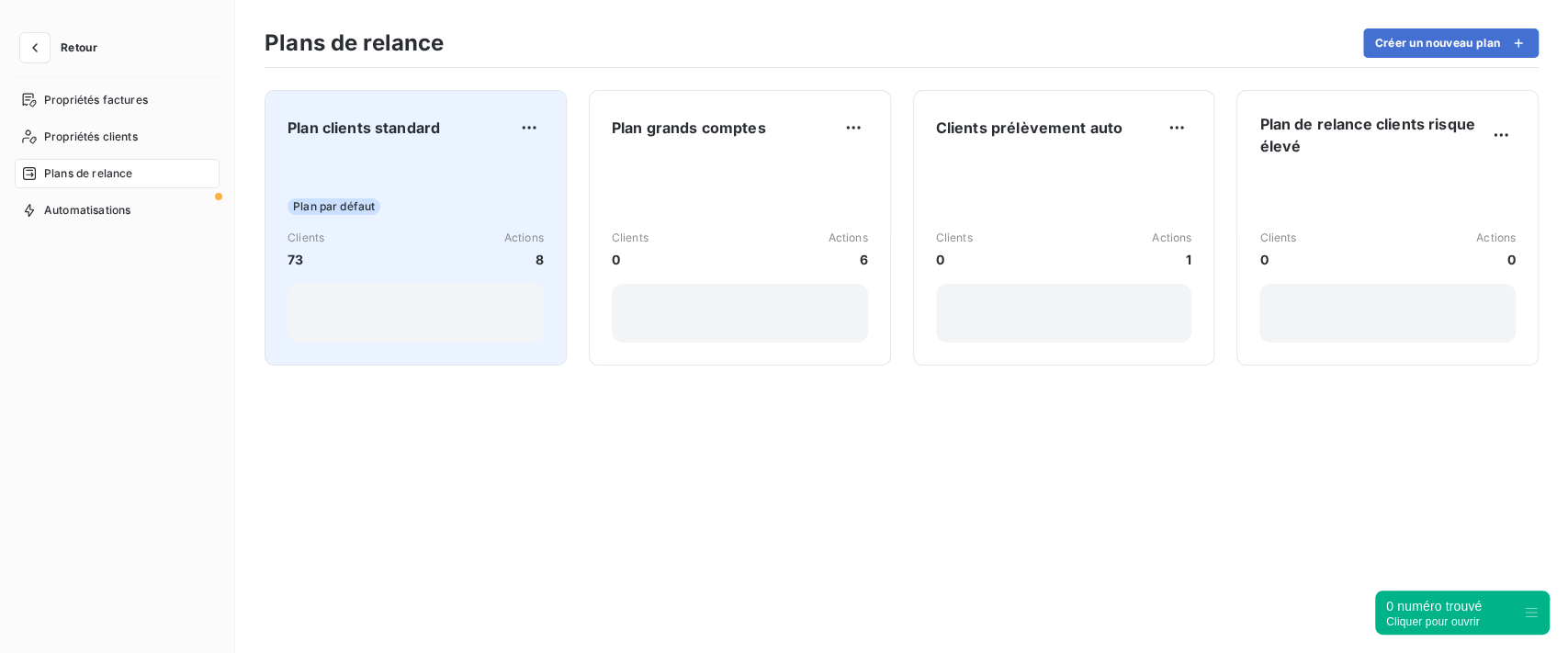
click at [558, 156] on div "Plan clients standard Plan par défaut Clients 73 Actions 8" at bounding box center [415, 227] width 302 height 276
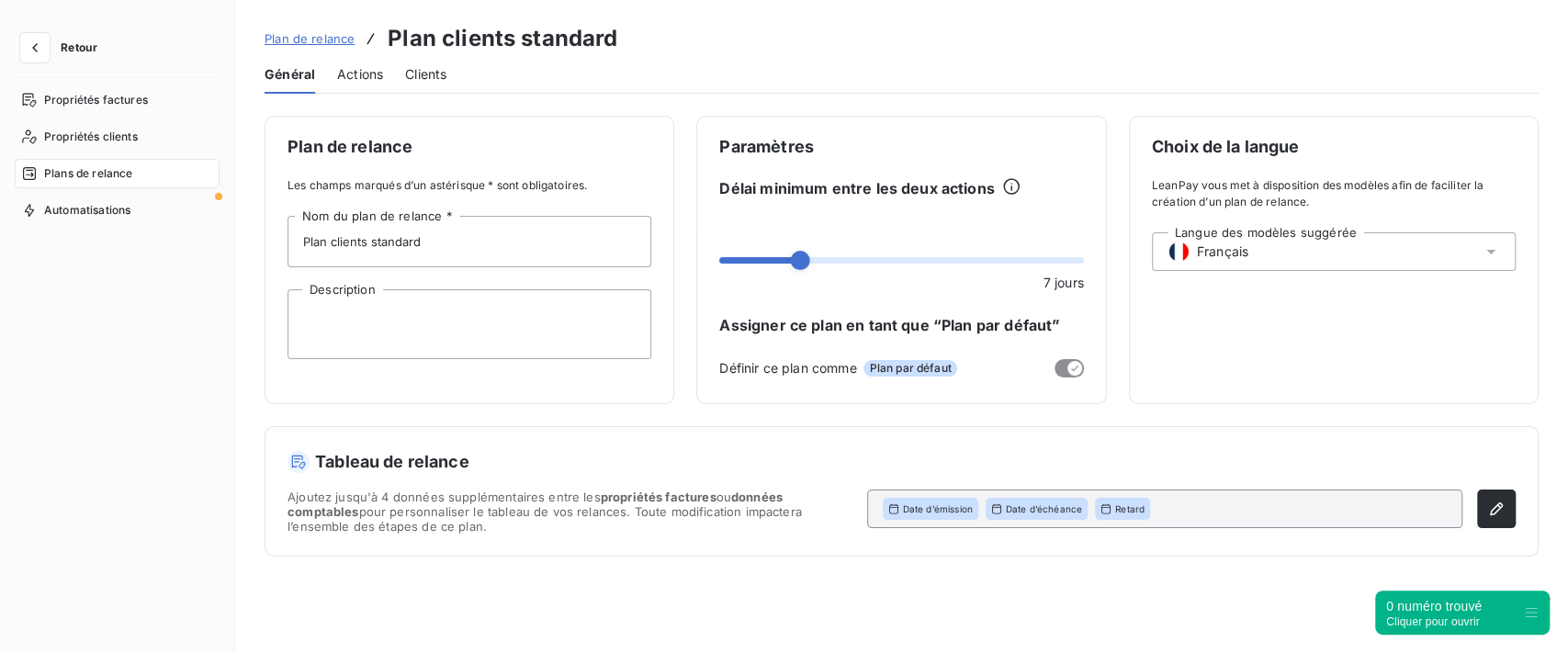
click at [360, 75] on span "Actions" at bounding box center [360, 74] width 46 height 18
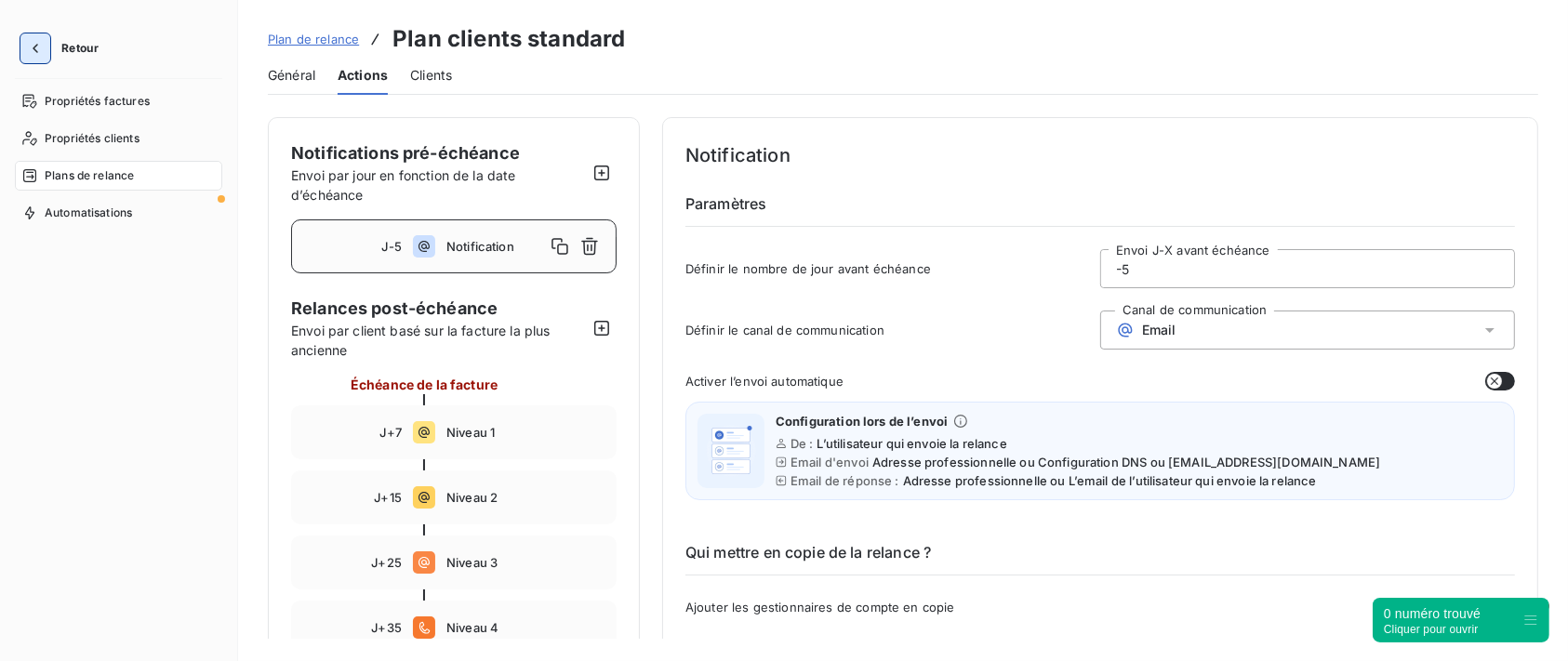
click at [29, 56] on icon "button" at bounding box center [35, 48] width 18 height 18
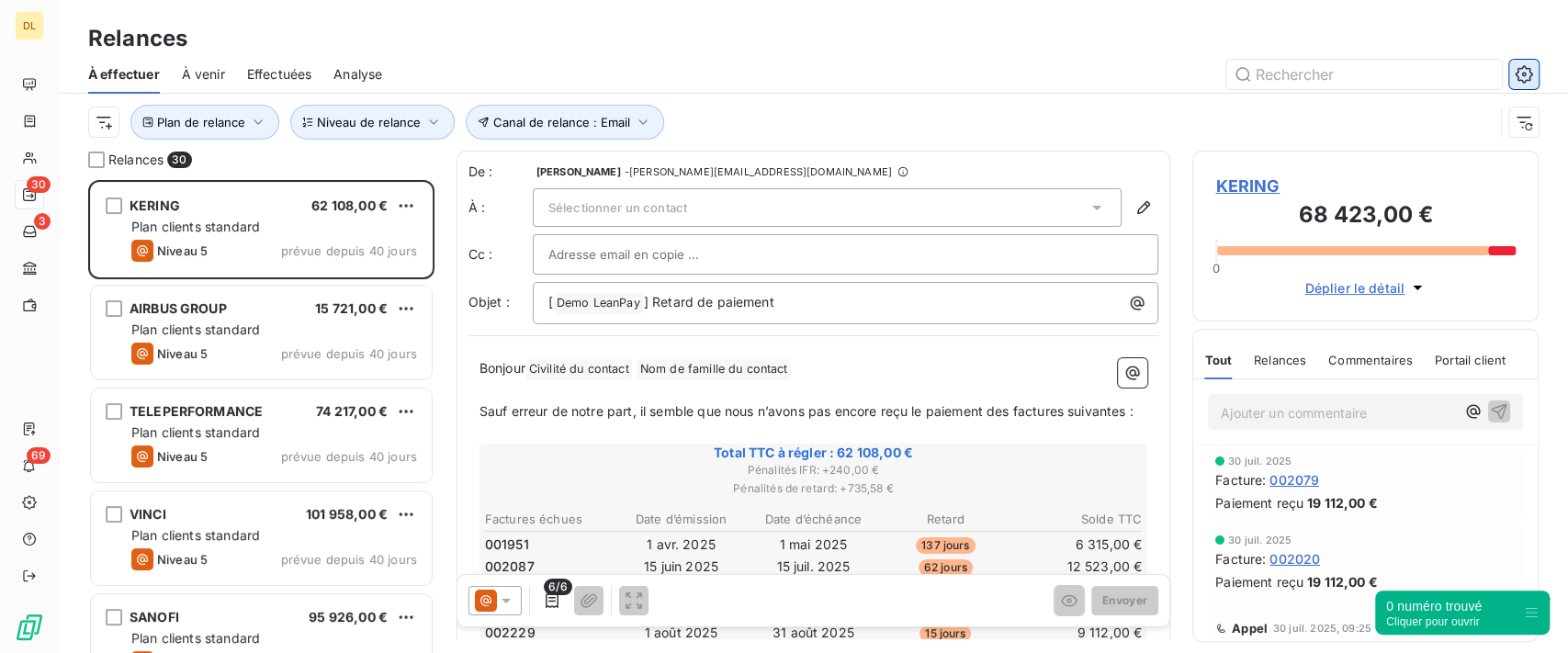
click at [1523, 77] on icon "button" at bounding box center [1523, 74] width 18 height 18
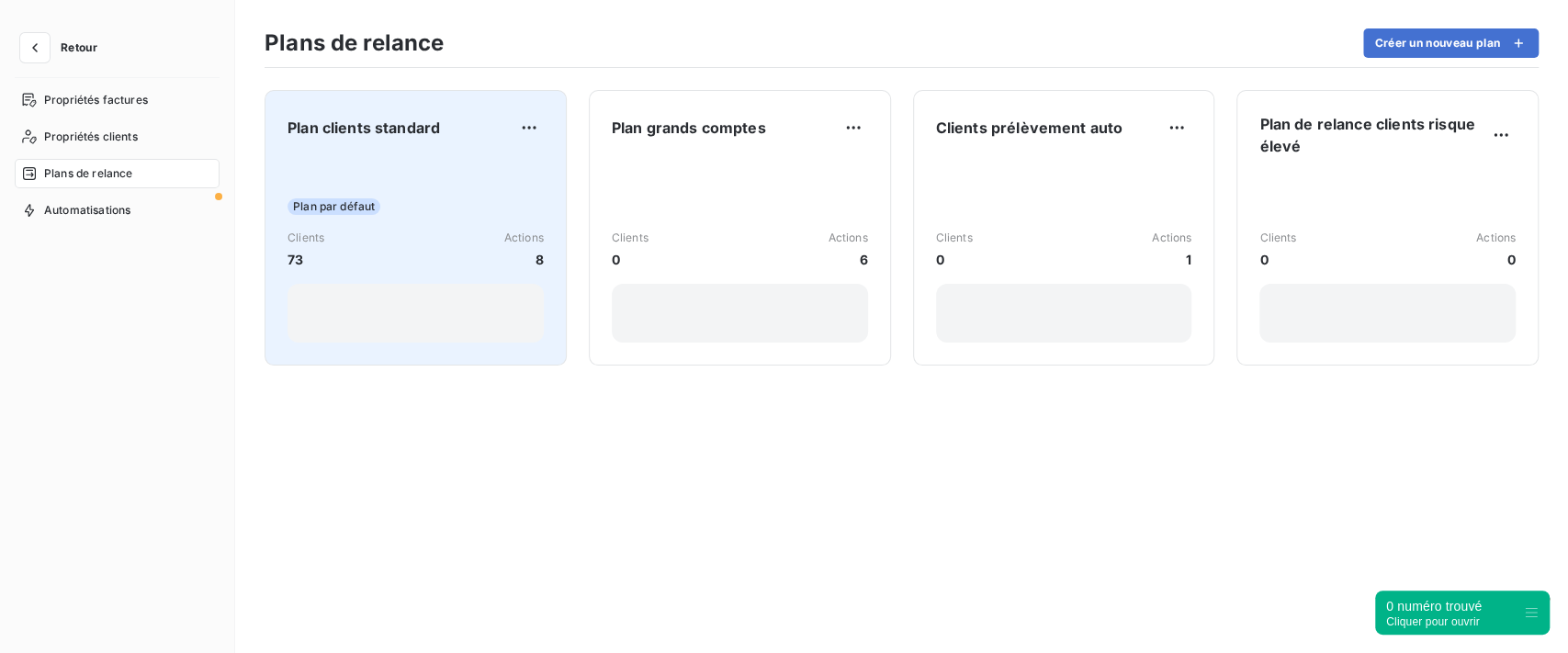
click at [549, 194] on div "Plan clients standard Plan par défaut Clients 73 Actions 8" at bounding box center [415, 227] width 302 height 276
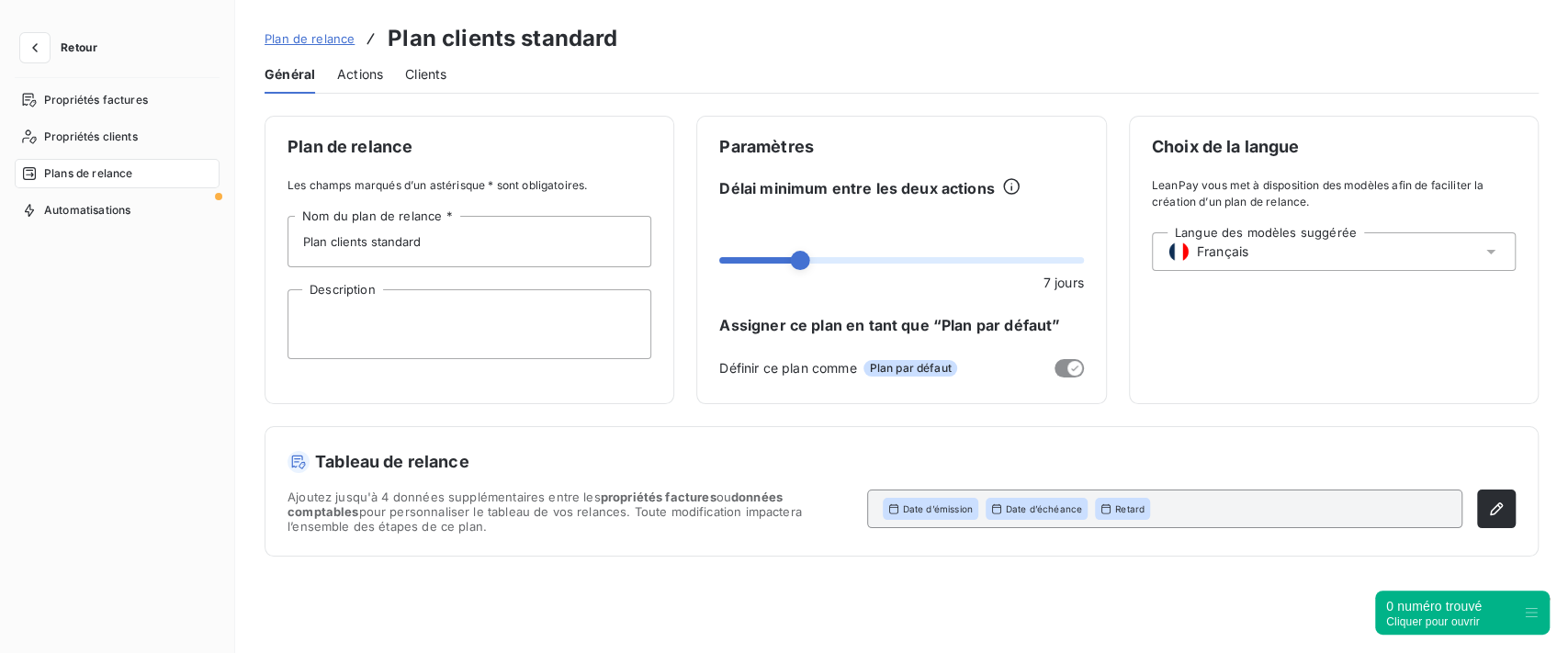
click at [356, 75] on span "Actions" at bounding box center [360, 74] width 46 height 18
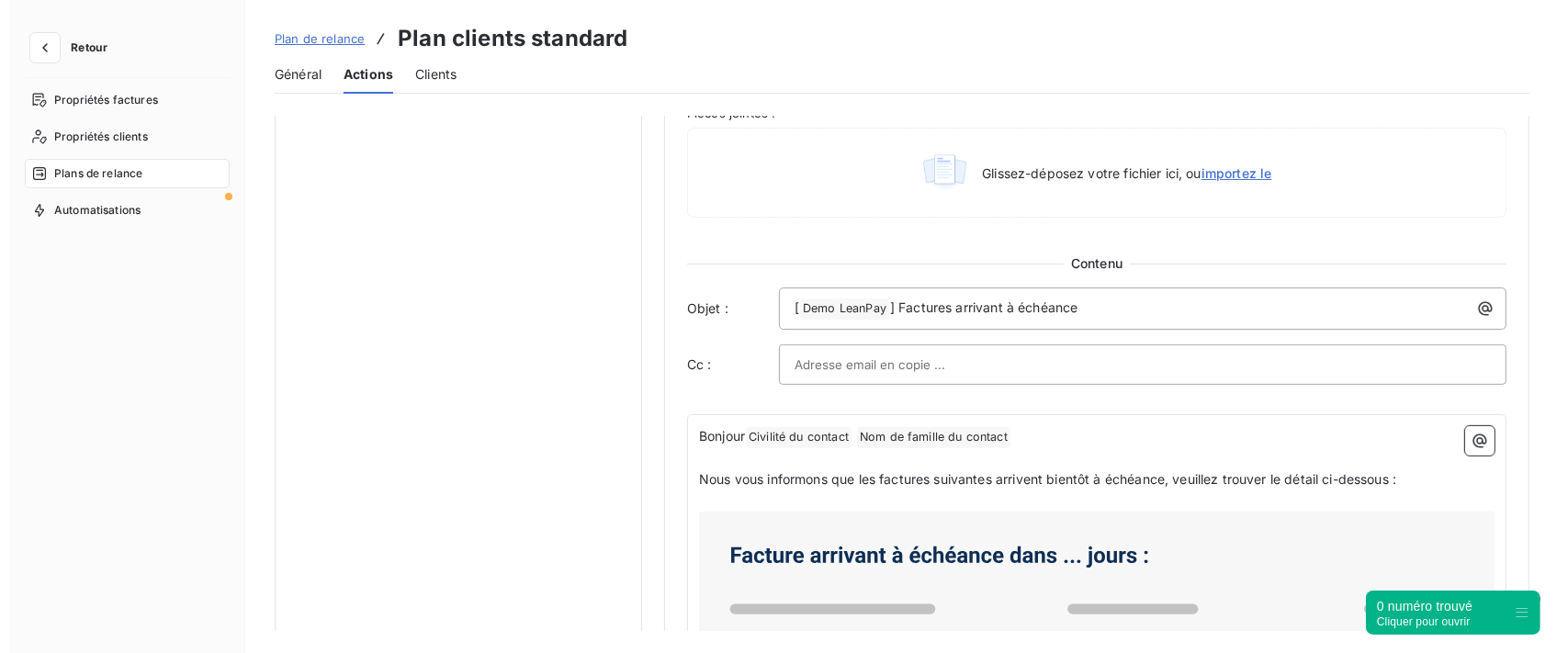
scroll to position [857, 0]
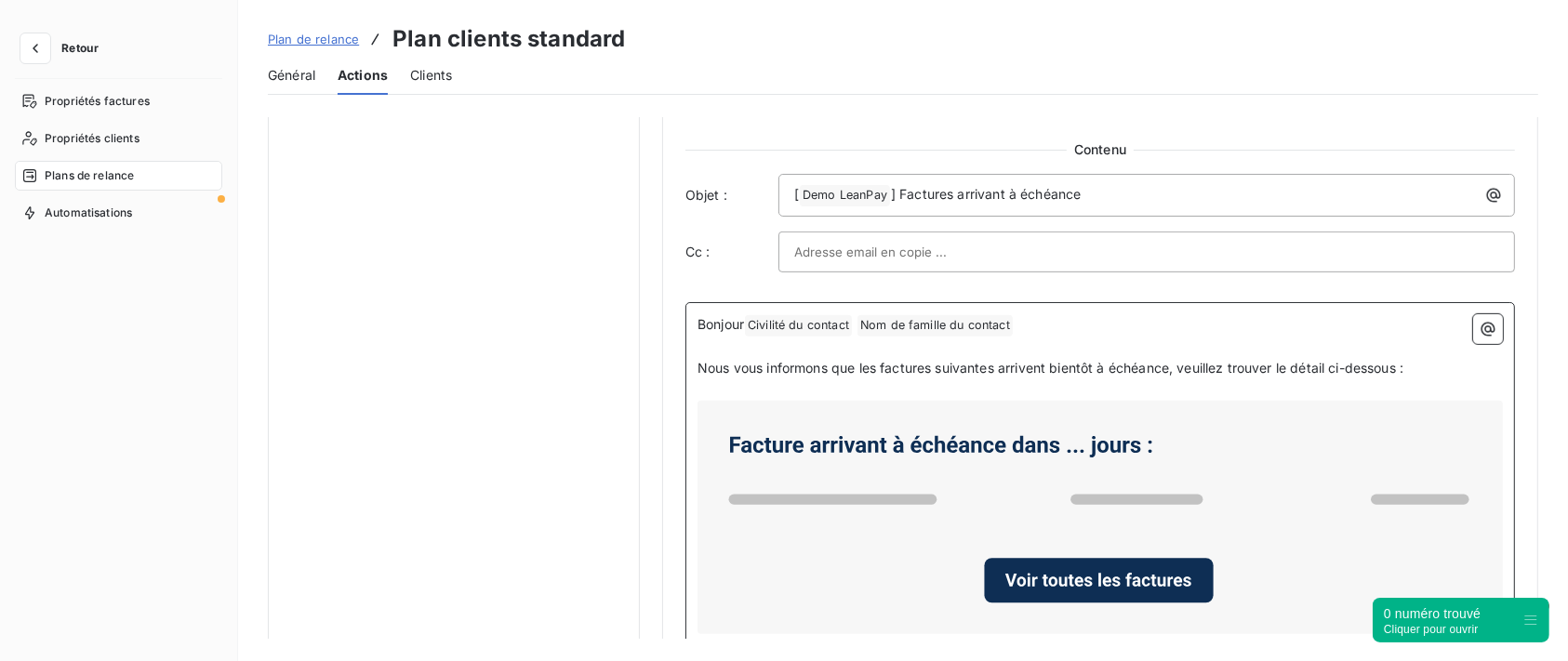
click at [1366, 371] on span "Nous vous informons que les factures suivantes arrivent bientôt à échéance, veu…" at bounding box center [1051, 367] width 706 height 15
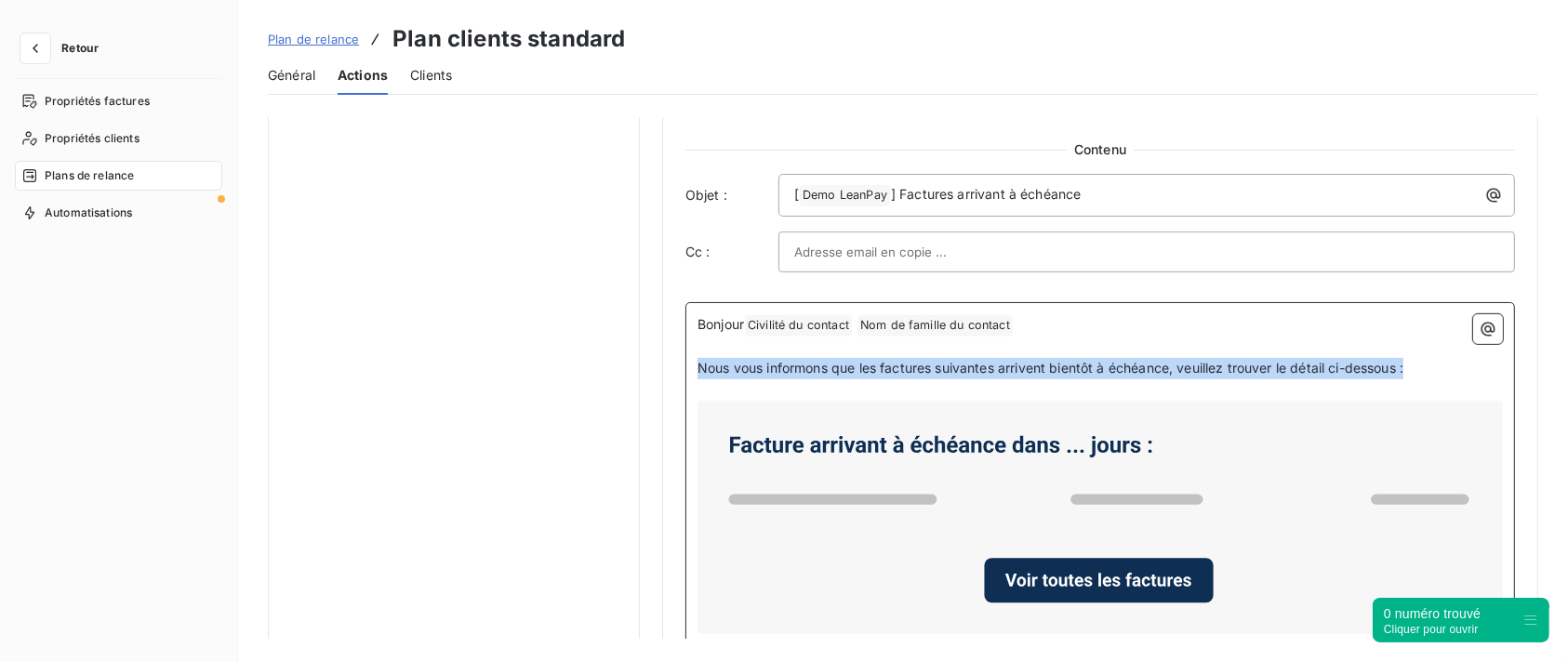
drag, startPoint x: 1418, startPoint y: 373, endPoint x: 669, endPoint y: 364, distance: 749.1
click at [669, 364] on div "Notification Paramètres Définir le nombre de jour avant échéance -5 Envoi J-X a…" at bounding box center [1100, 22] width 876 height 1546
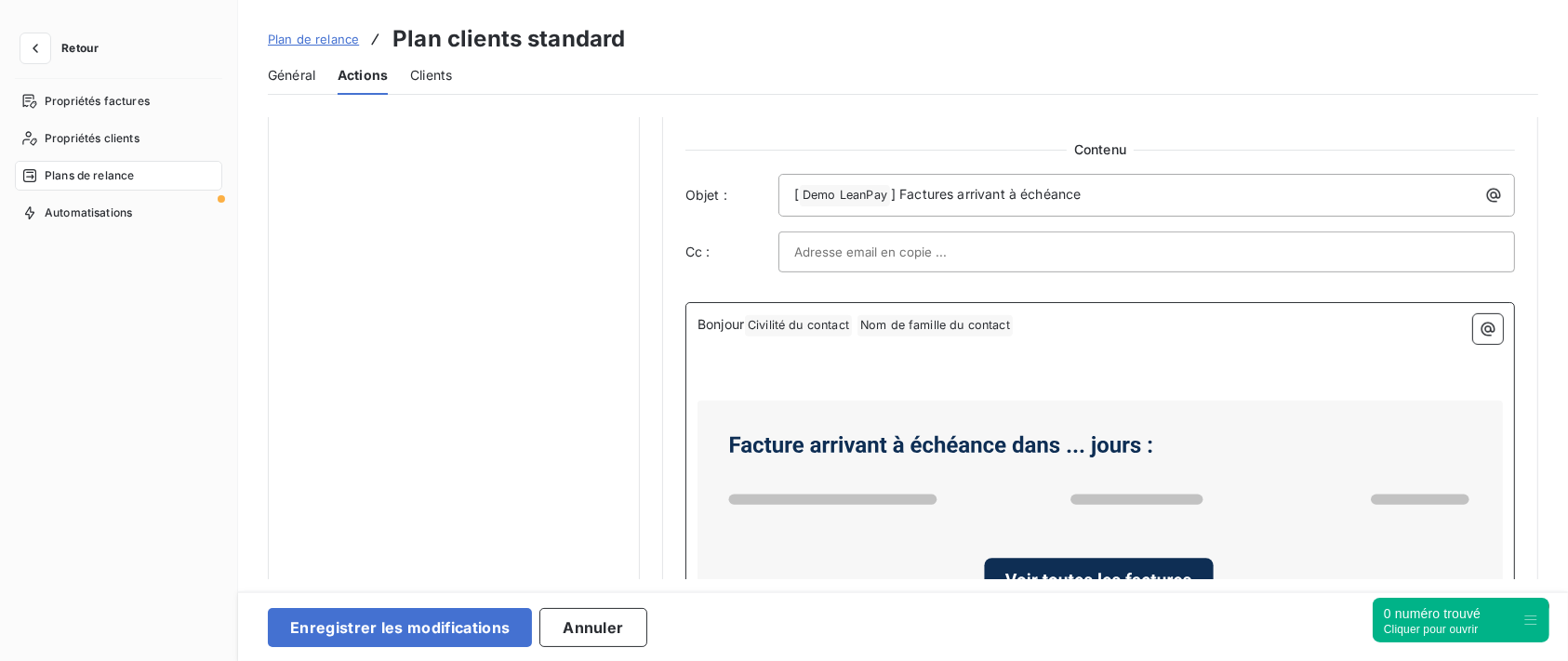
click at [1079, 340] on p "﻿" at bounding box center [1100, 347] width 805 height 21
click at [1095, 327] on p "Bonjour Civilité du contact ﻿ Nom de famille du contact ﻿ ﻿" at bounding box center [1100, 325] width 805 height 22
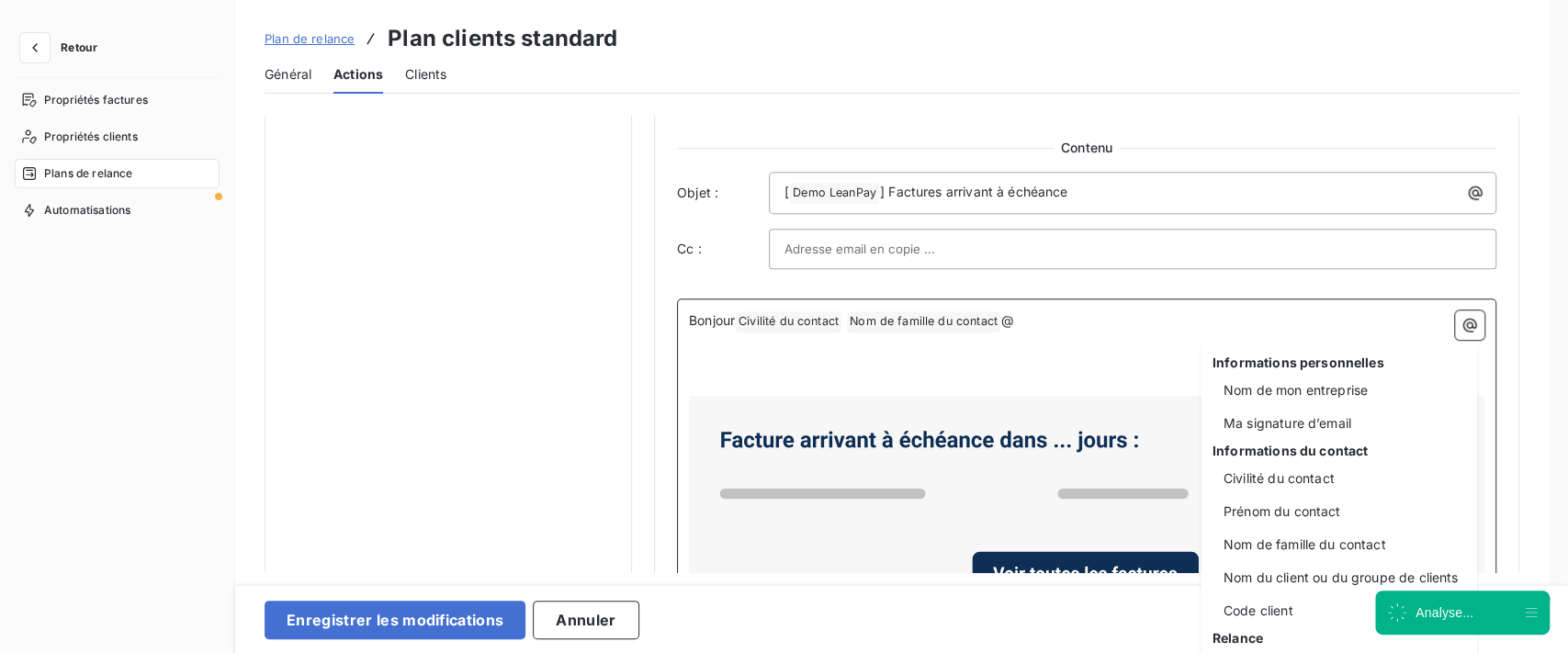
click at [40, 44] on html "Retour Propriétés factures Propriétés clients Plans de relance Automatisations …" at bounding box center [784, 326] width 1568 height 653
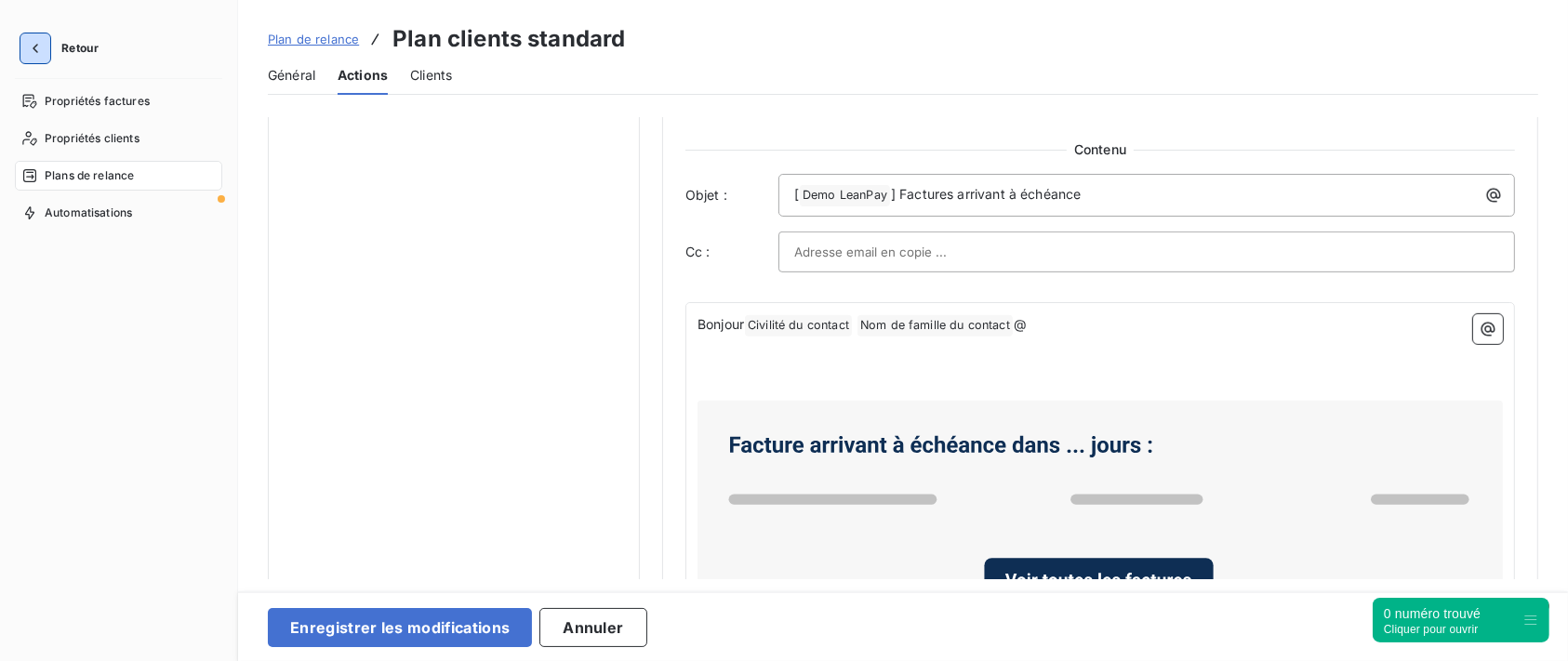
click at [40, 44] on icon "button" at bounding box center [35, 48] width 18 height 18
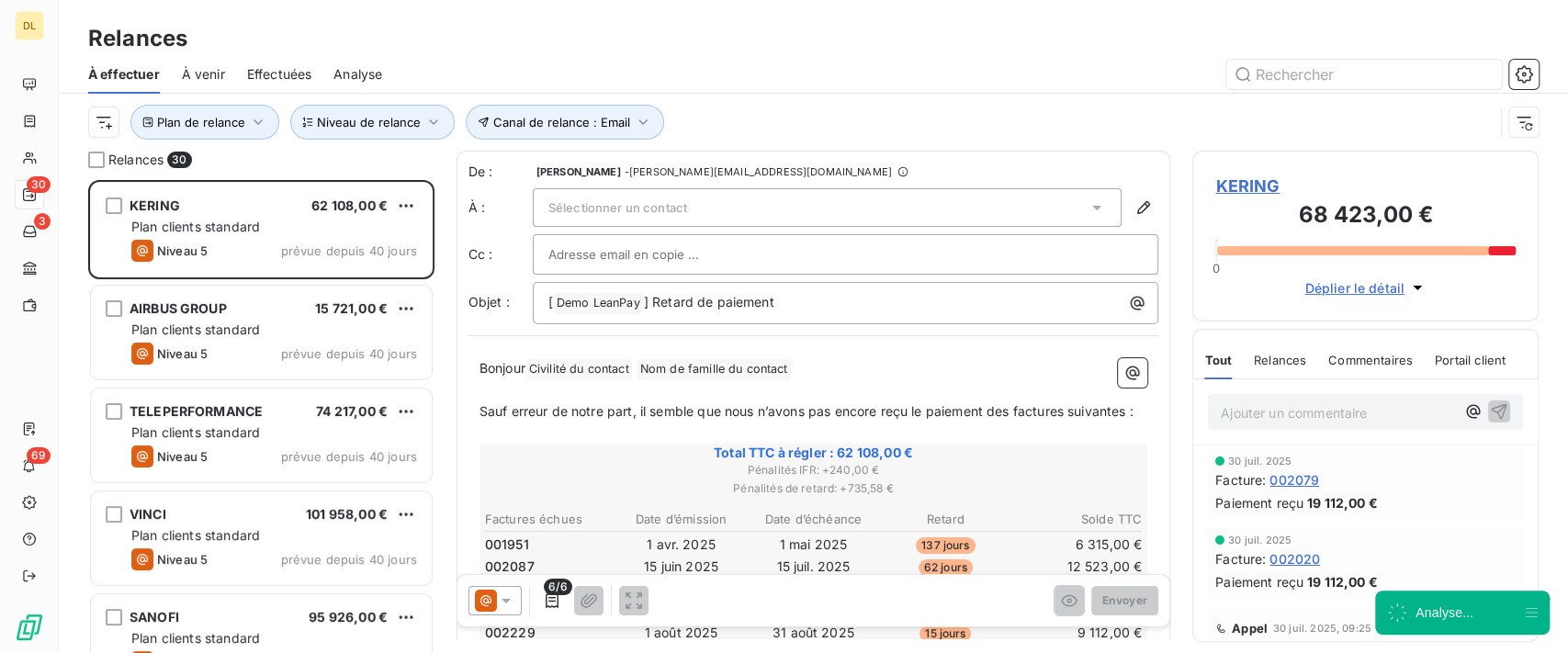
scroll to position [454, 327]
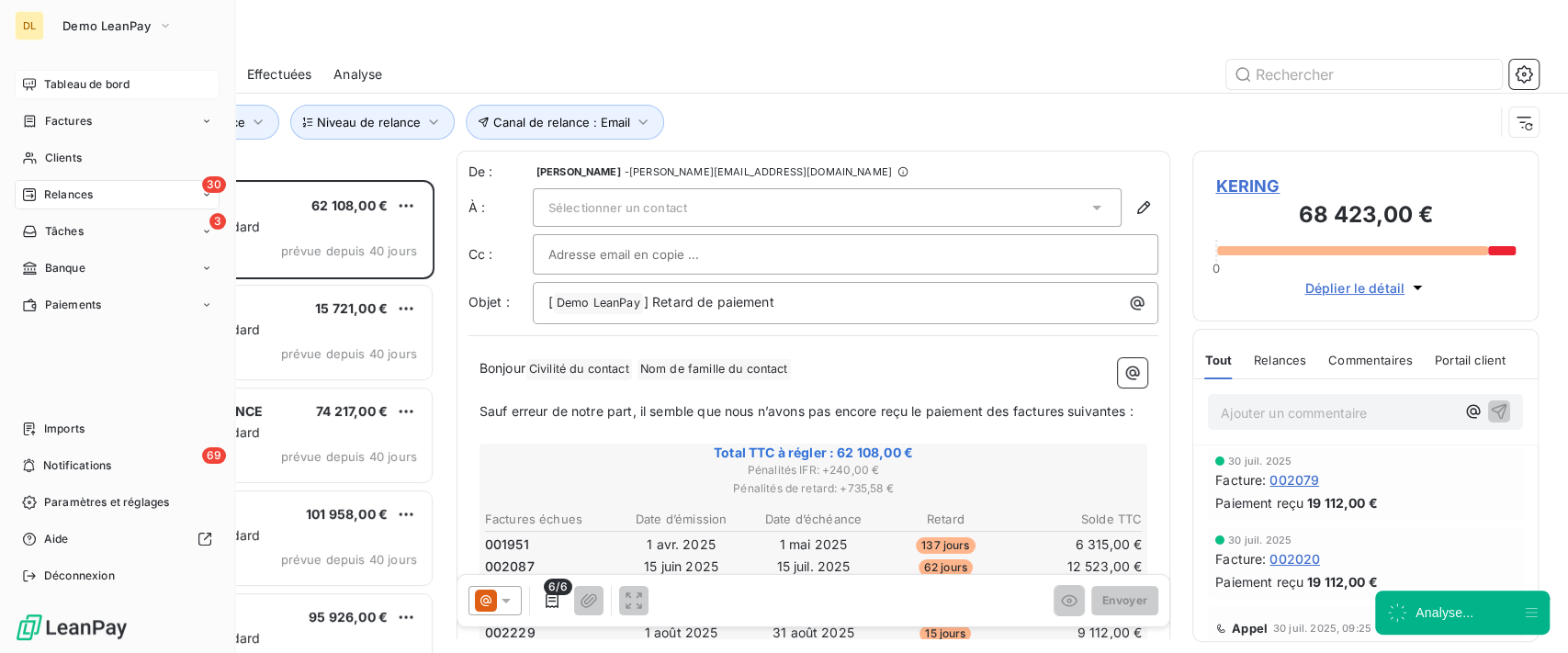
click at [48, 83] on span "Tableau de bord" at bounding box center [87, 83] width 85 height 16
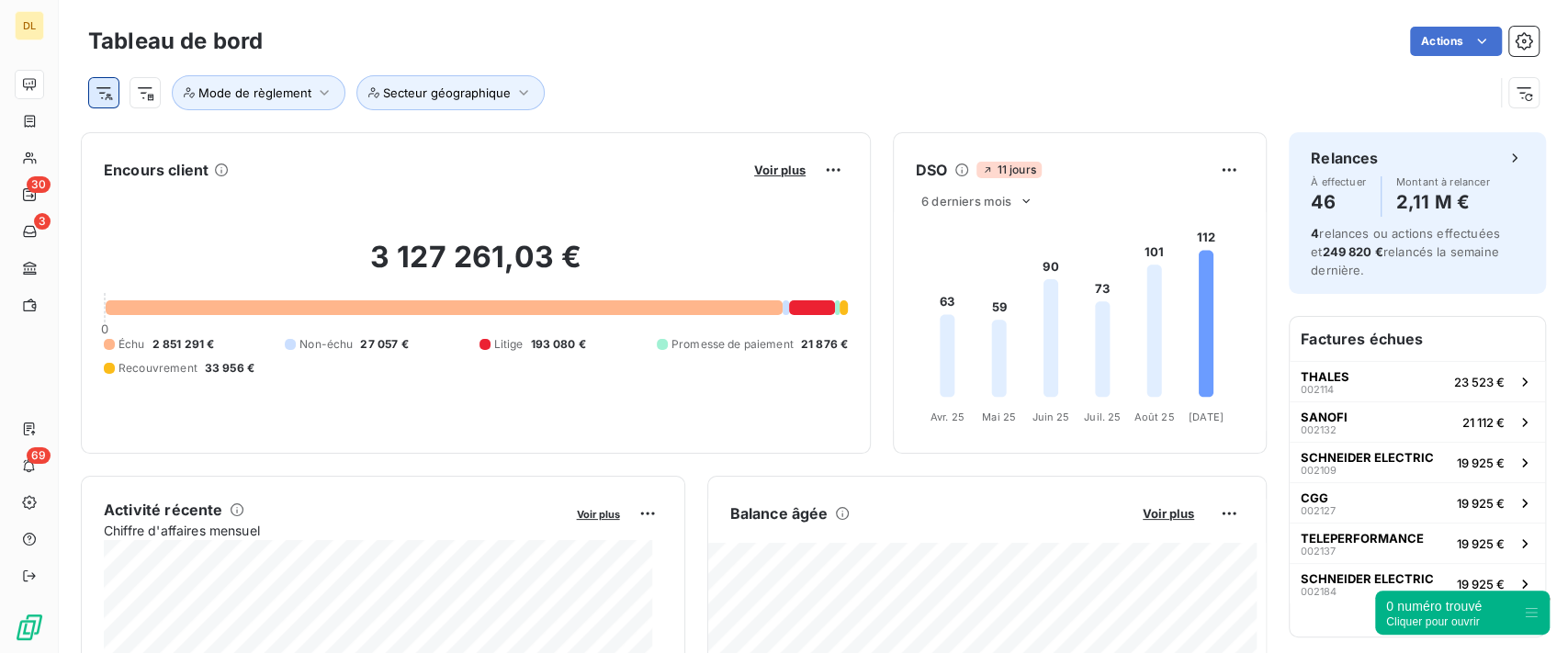
click at [110, 93] on html "DL 30 3 69 Tableau de bord Actions Mode de règlement Secteur géographique Encou…" at bounding box center [784, 326] width 1568 height 653
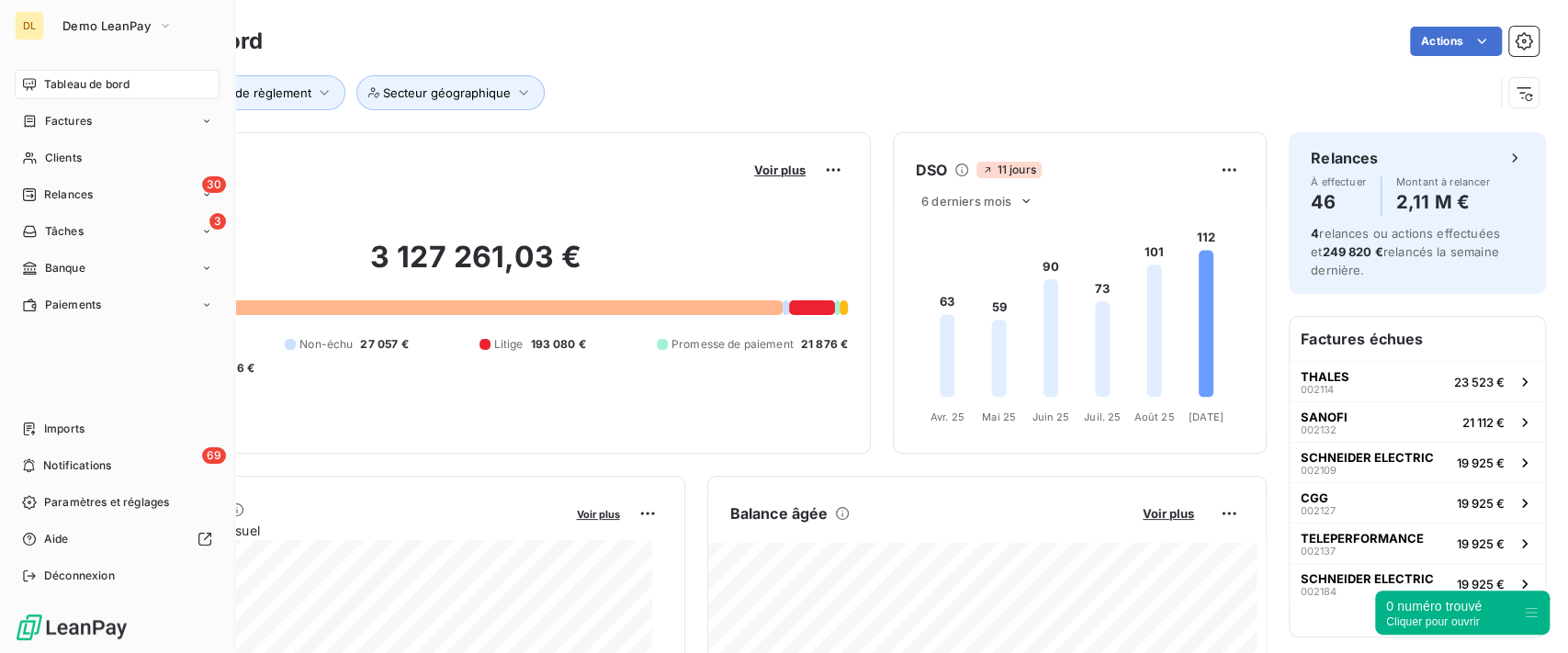
click at [44, 192] on html "DL Demo LeanPay Tableau de bord Factures Clients 30 Relances 3 Tâches Banque Pa…" at bounding box center [784, 326] width 1568 height 653
click at [45, 192] on span "Relances" at bounding box center [68, 194] width 48 height 16
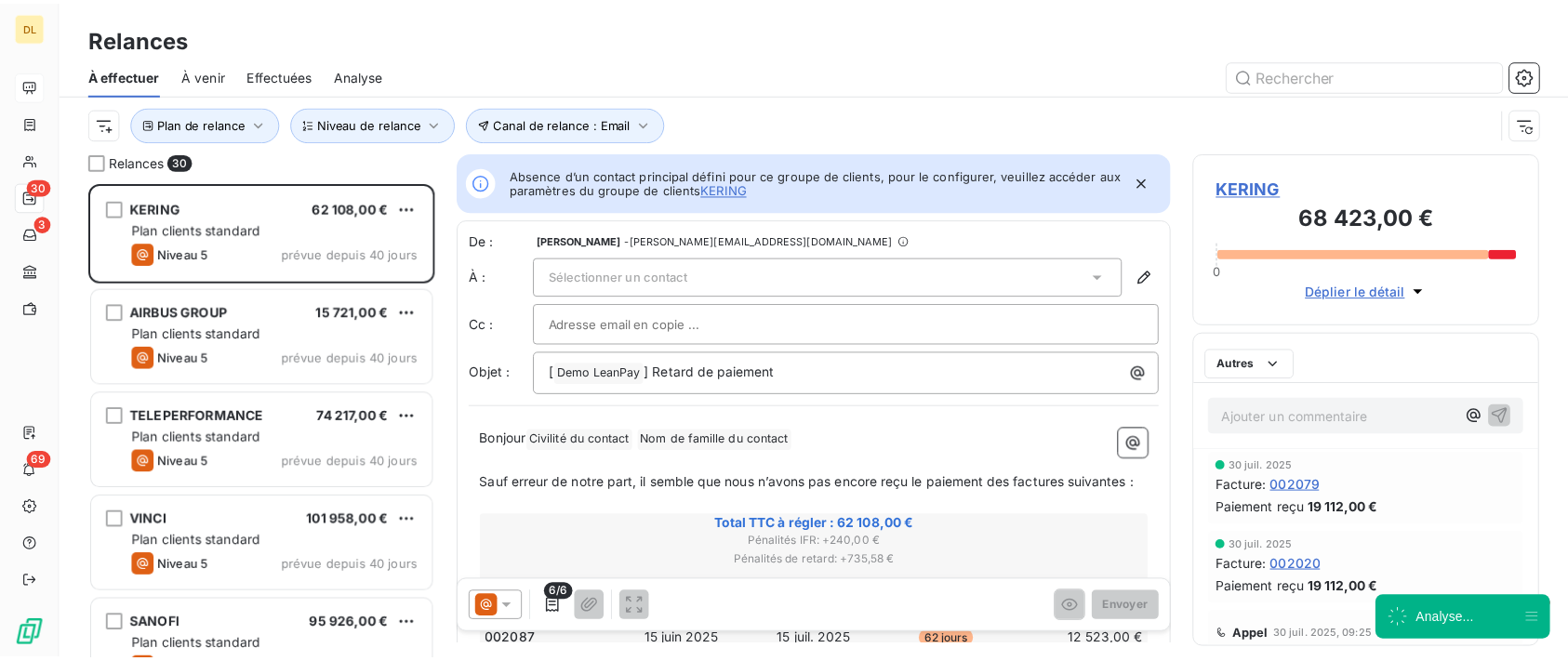
scroll to position [460, 331]
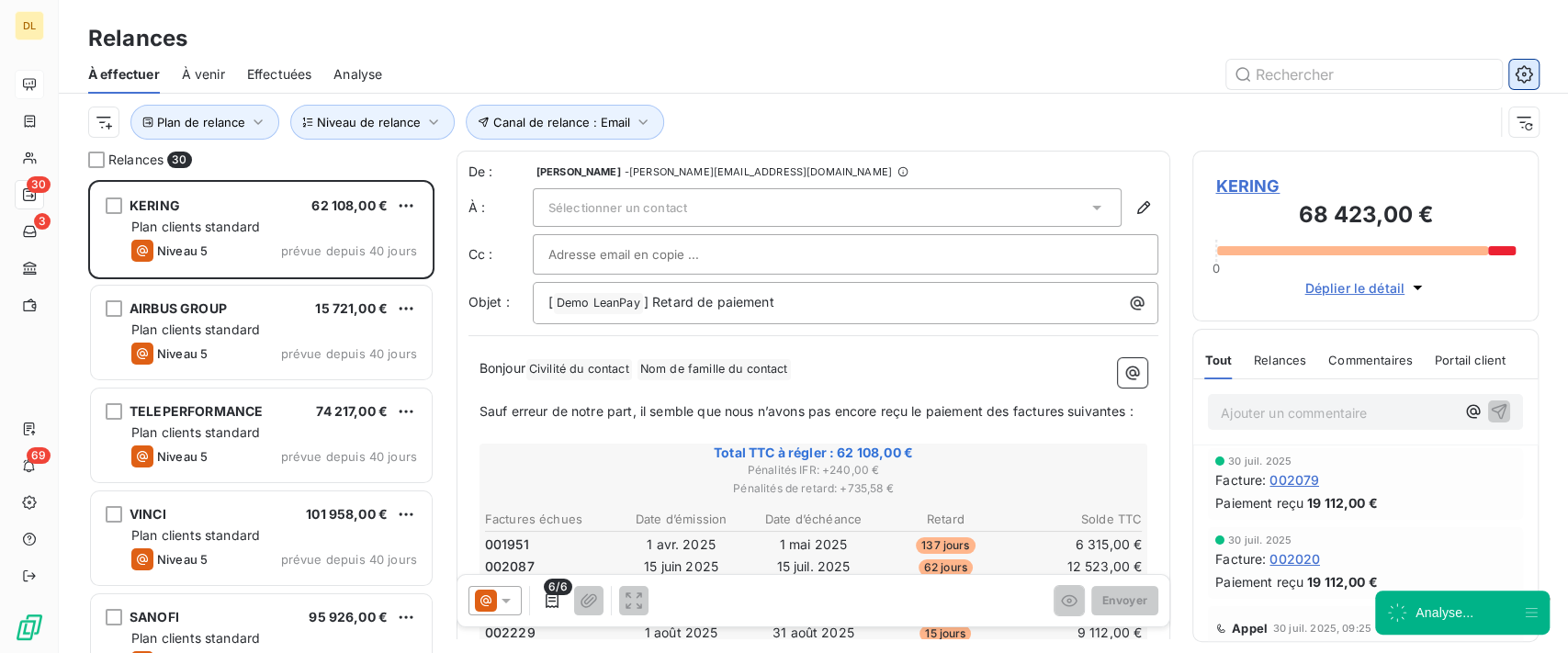
click at [1518, 74] on icon "button" at bounding box center [1523, 74] width 18 height 18
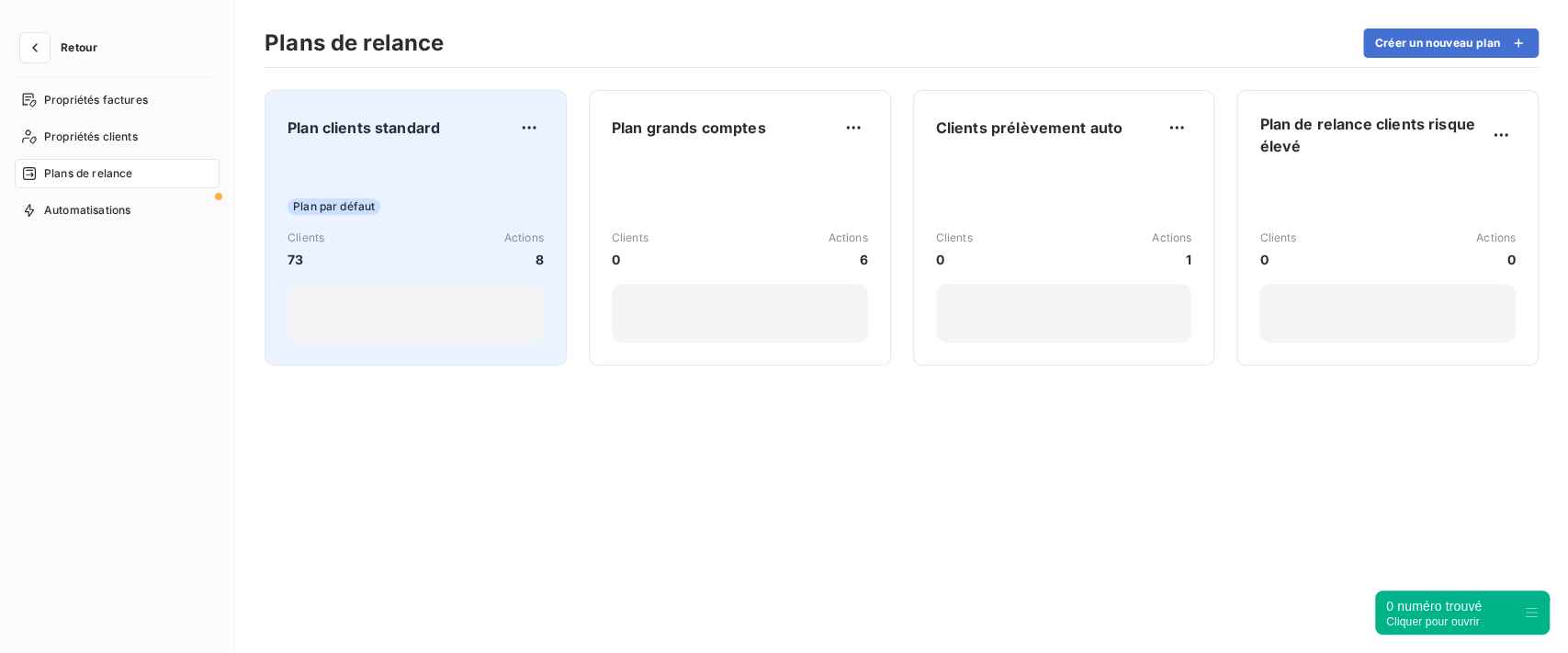
click at [456, 224] on div "Plan par défaut Clients 73 Actions 8" at bounding box center [415, 250] width 256 height 186
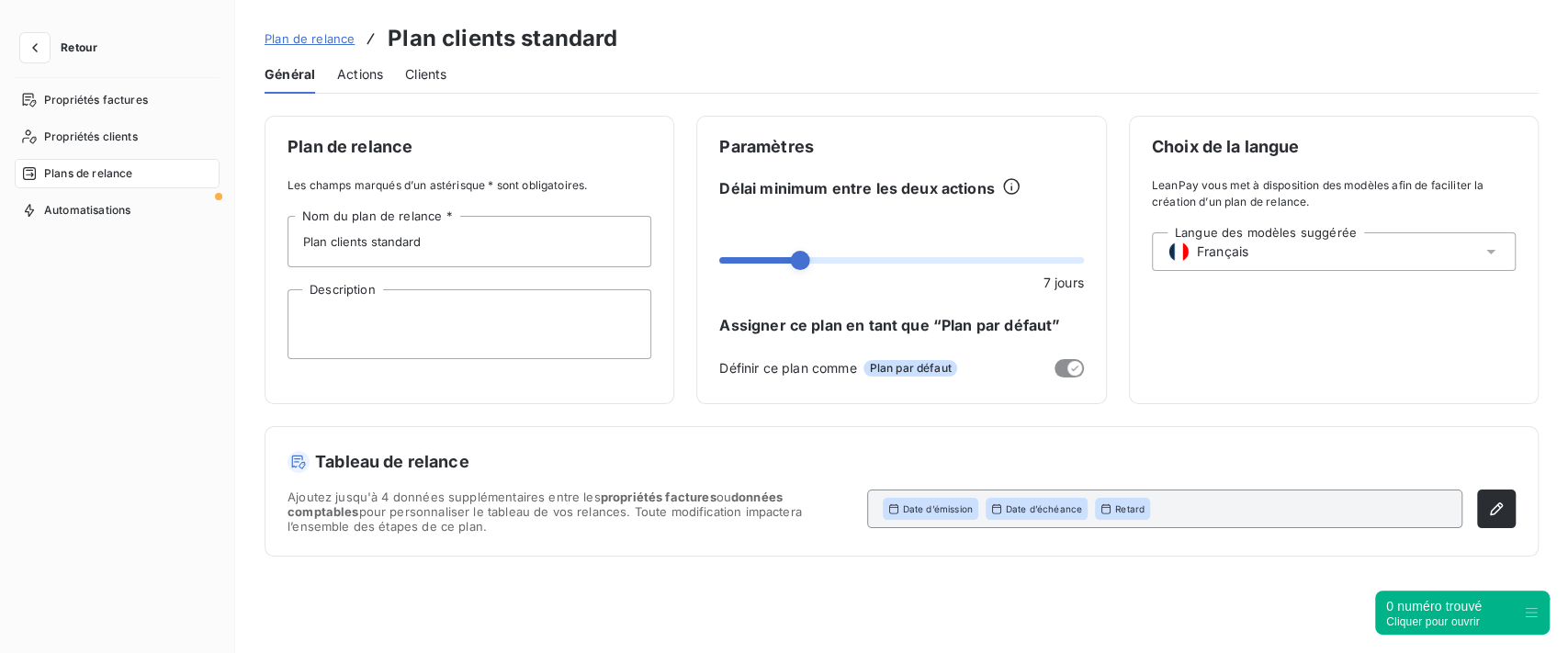
click at [353, 76] on span "Actions" at bounding box center [360, 74] width 46 height 18
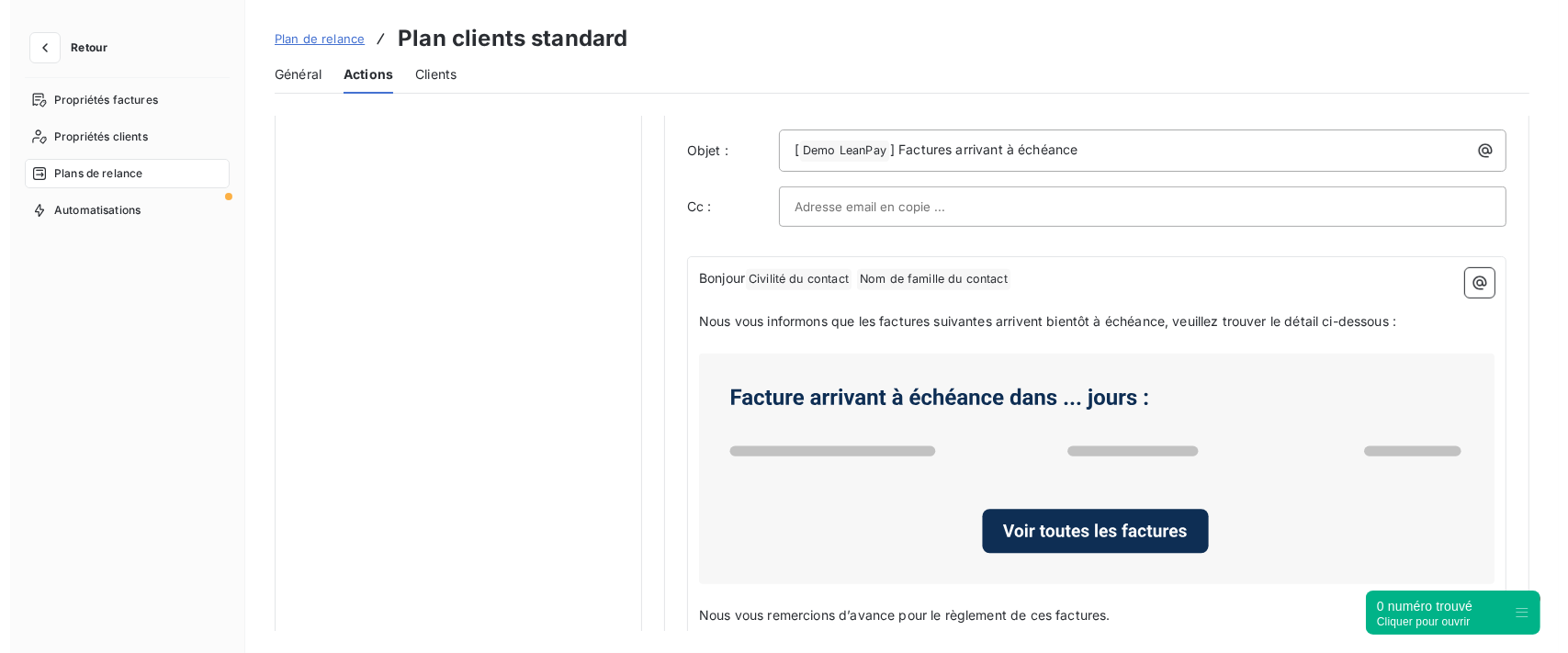
scroll to position [979, 0]
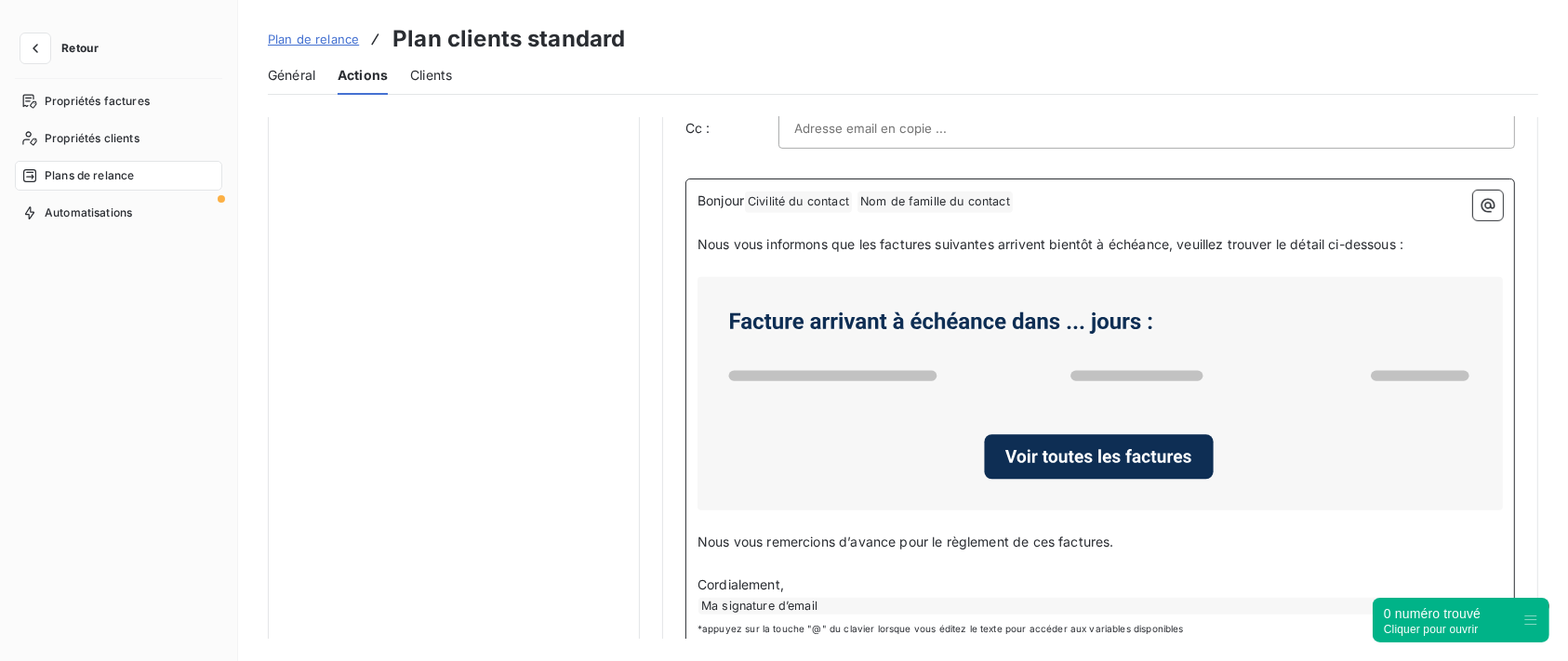
click at [1421, 241] on p "Nous vous informons que les factures suivantes arrivent bientôt à échéance, veu…" at bounding box center [1100, 245] width 805 height 21
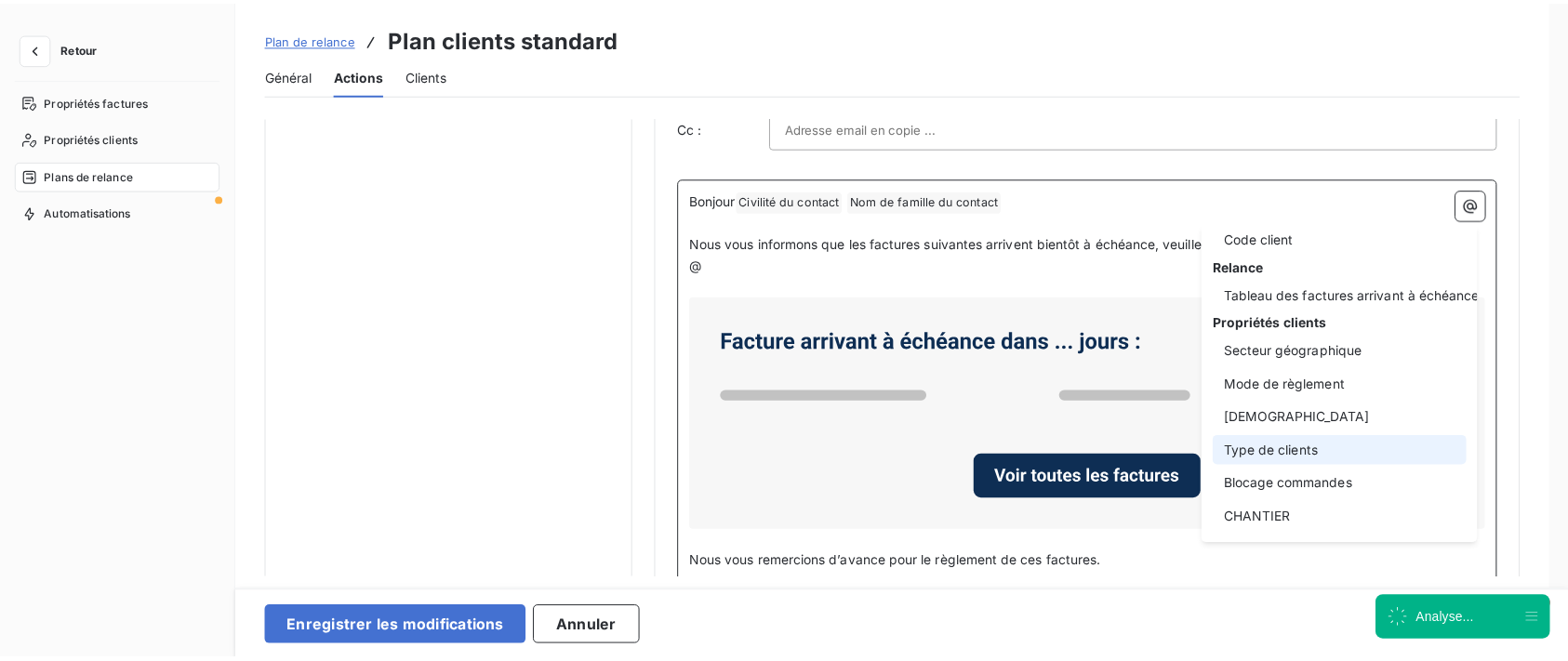
scroll to position [150, 0]
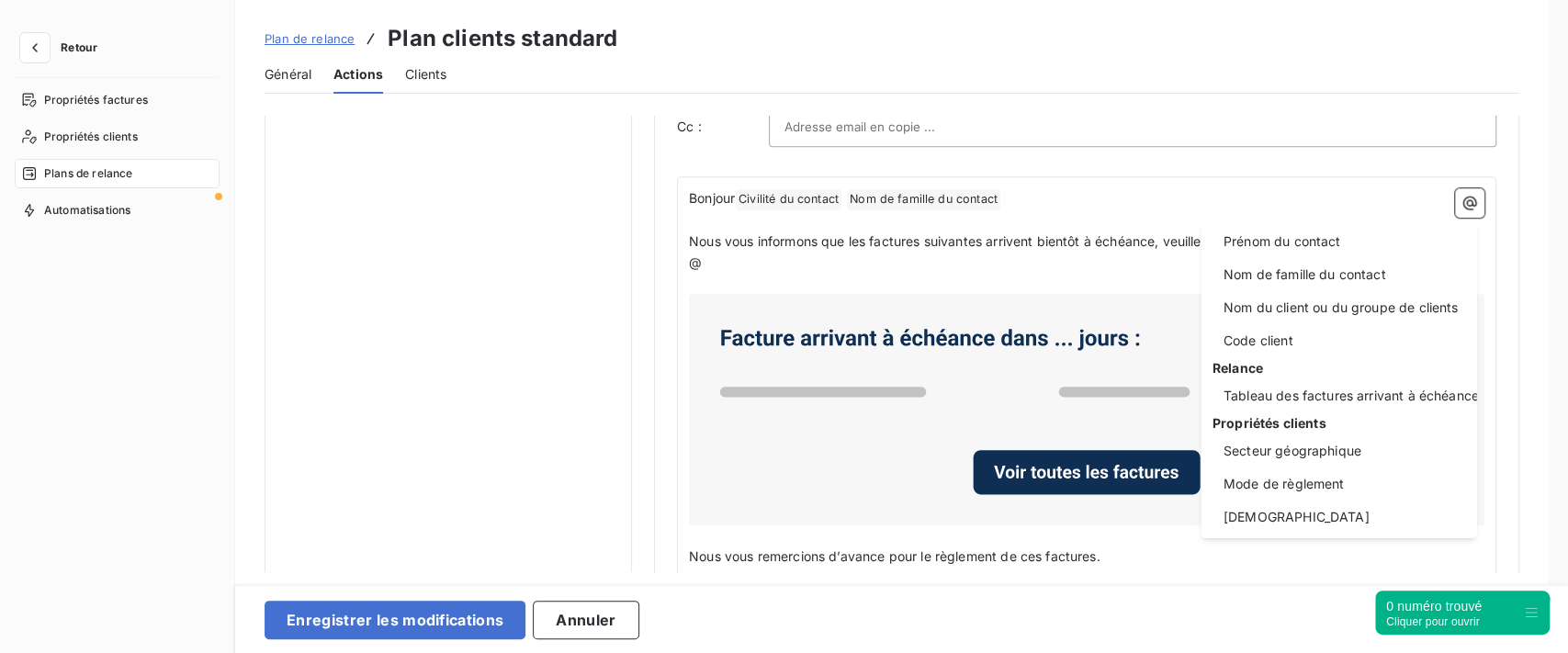
click at [595, 235] on html "Retour Propriétés factures Propriétés clients Plans de relance Automatisations …" at bounding box center [784, 326] width 1568 height 653
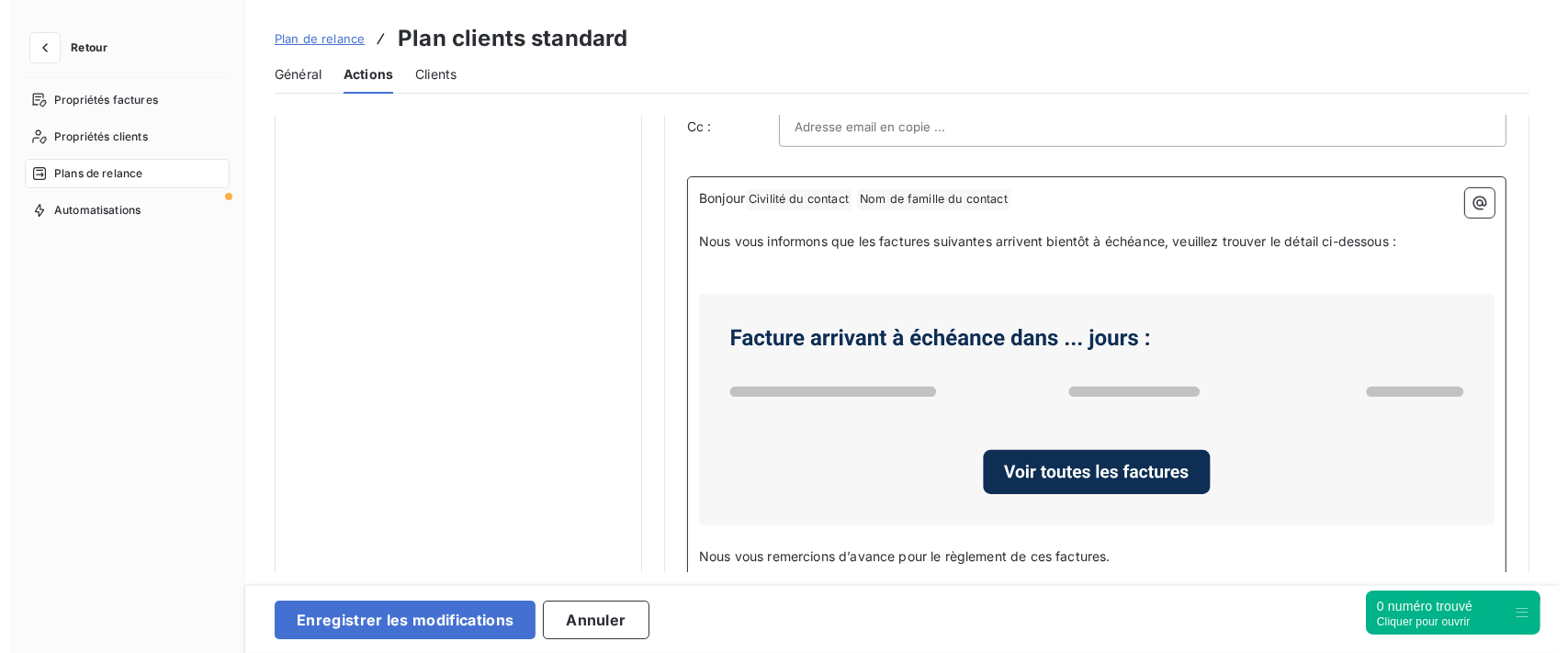
scroll to position [0, 0]
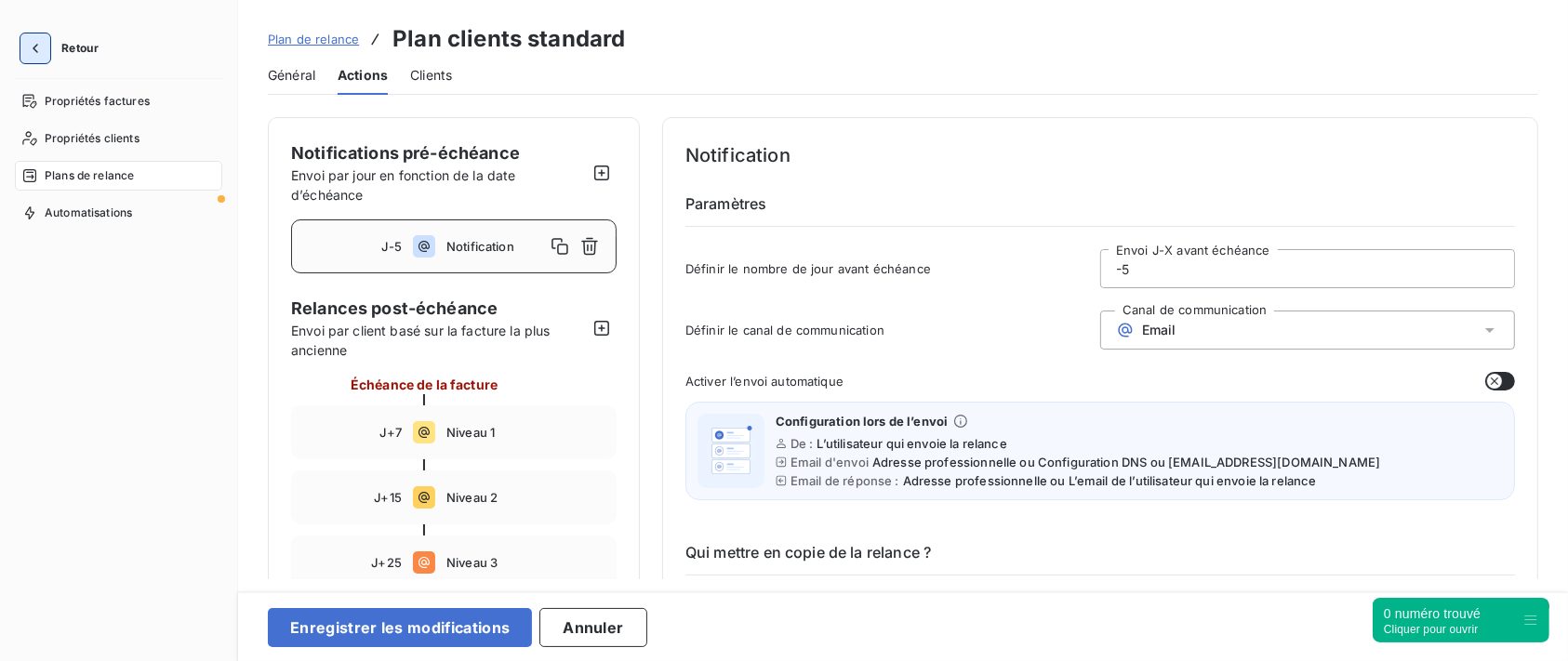
click at [21, 58] on button "button" at bounding box center [35, 48] width 30 height 30
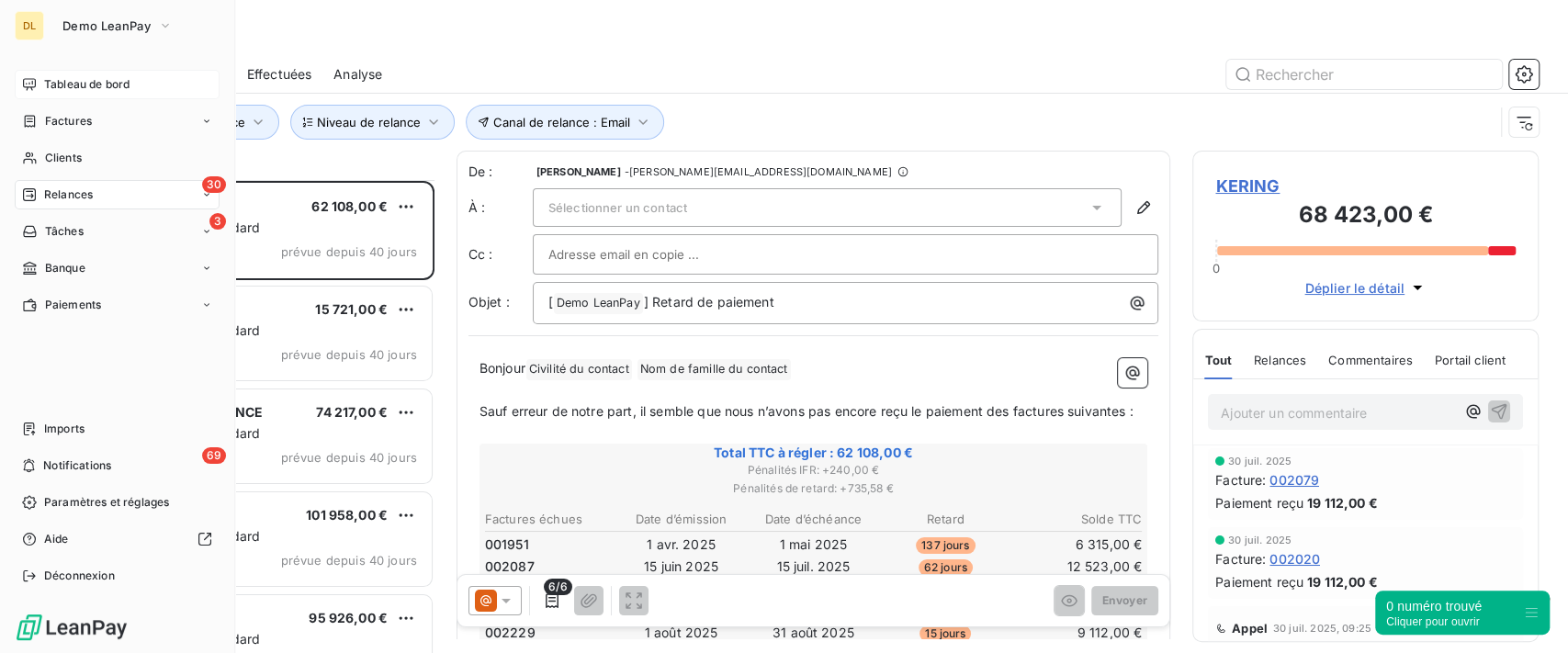
click at [91, 94] on div "Tableau de bord" at bounding box center [118, 84] width 205 height 29
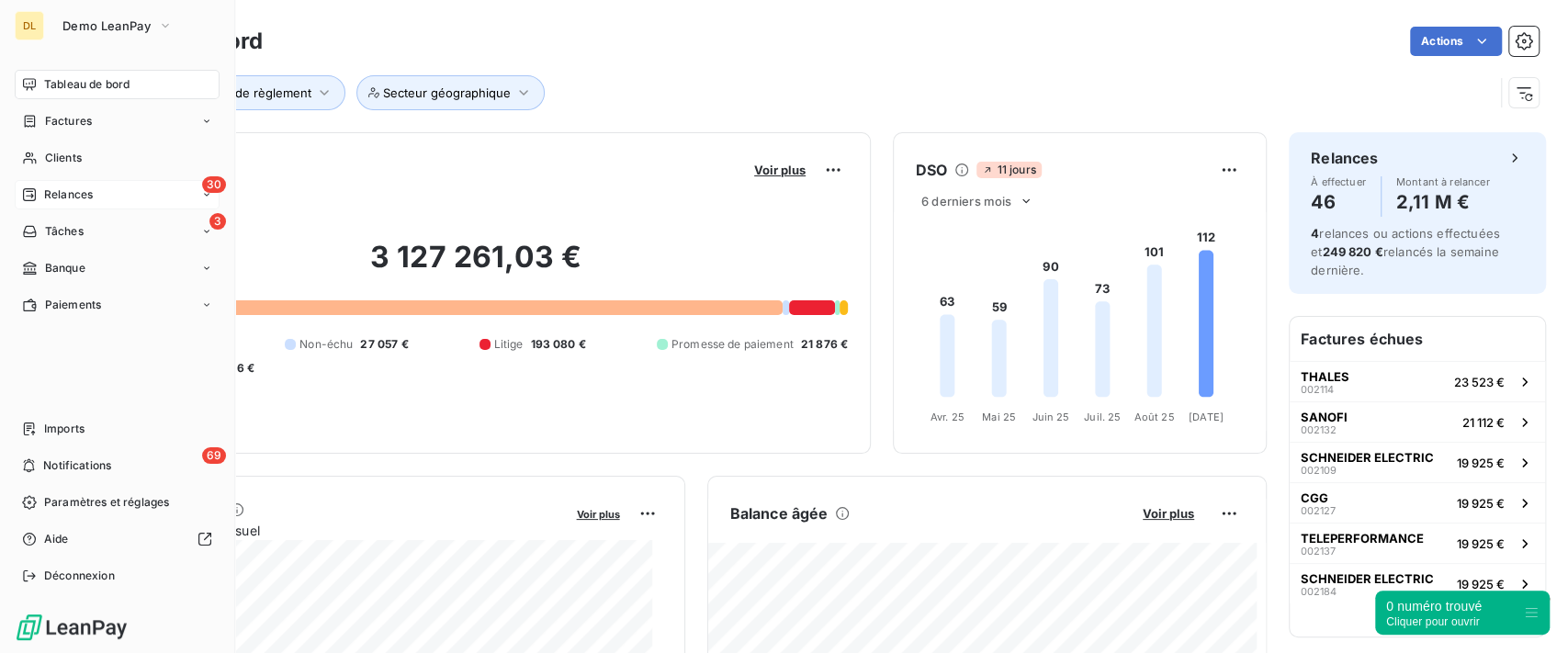
click at [72, 205] on div "30 Relances" at bounding box center [118, 194] width 205 height 29
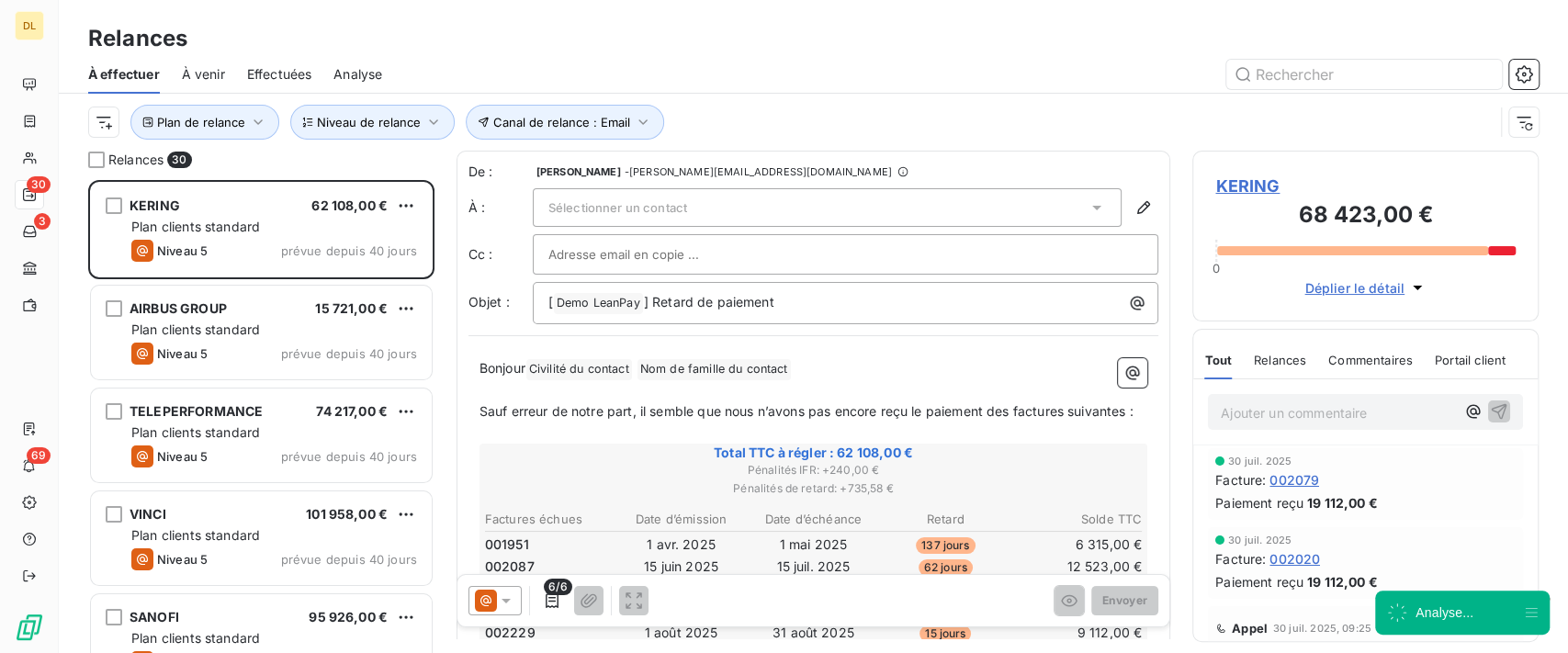
scroll to position [454, 327]
click at [1524, 73] on icon "button" at bounding box center [1524, 74] width 5 height 5
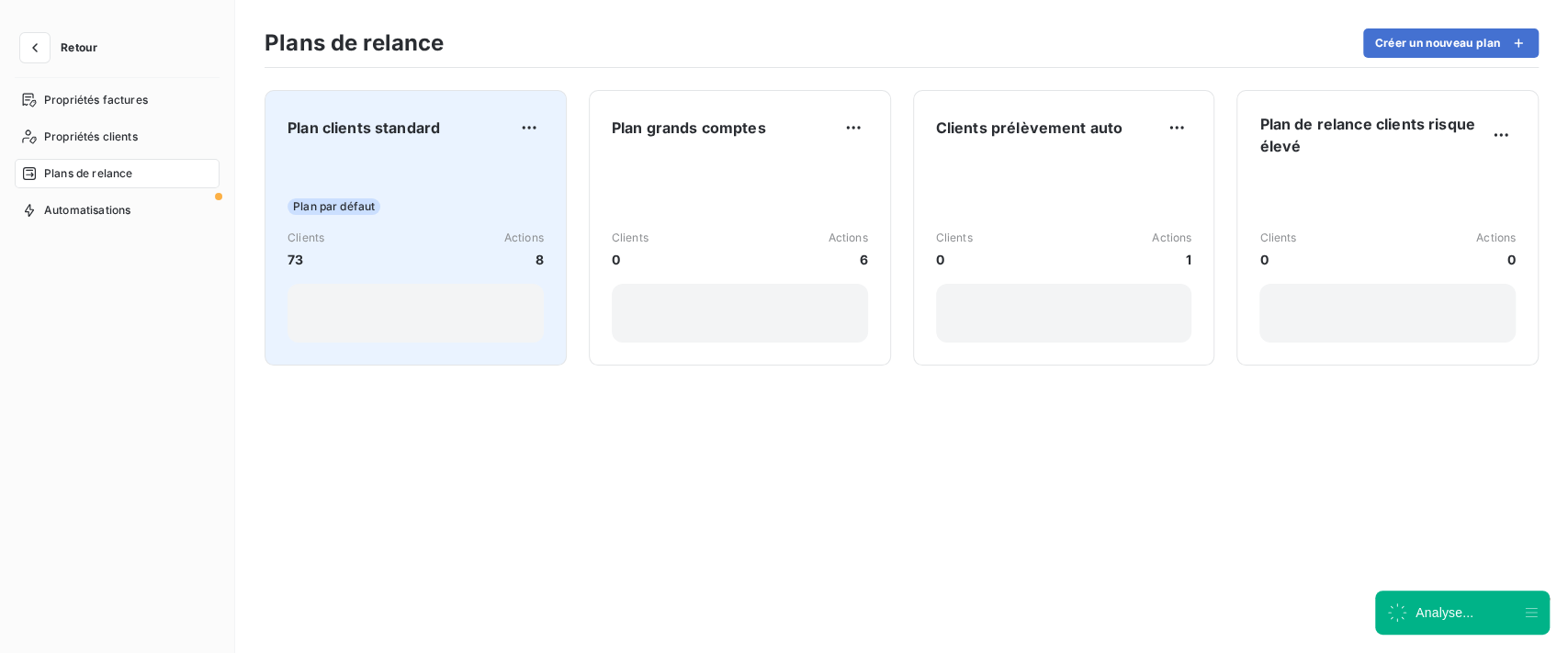
click at [403, 191] on div "Plan par défaut Clients 73 Actions 8" at bounding box center [415, 250] width 256 height 186
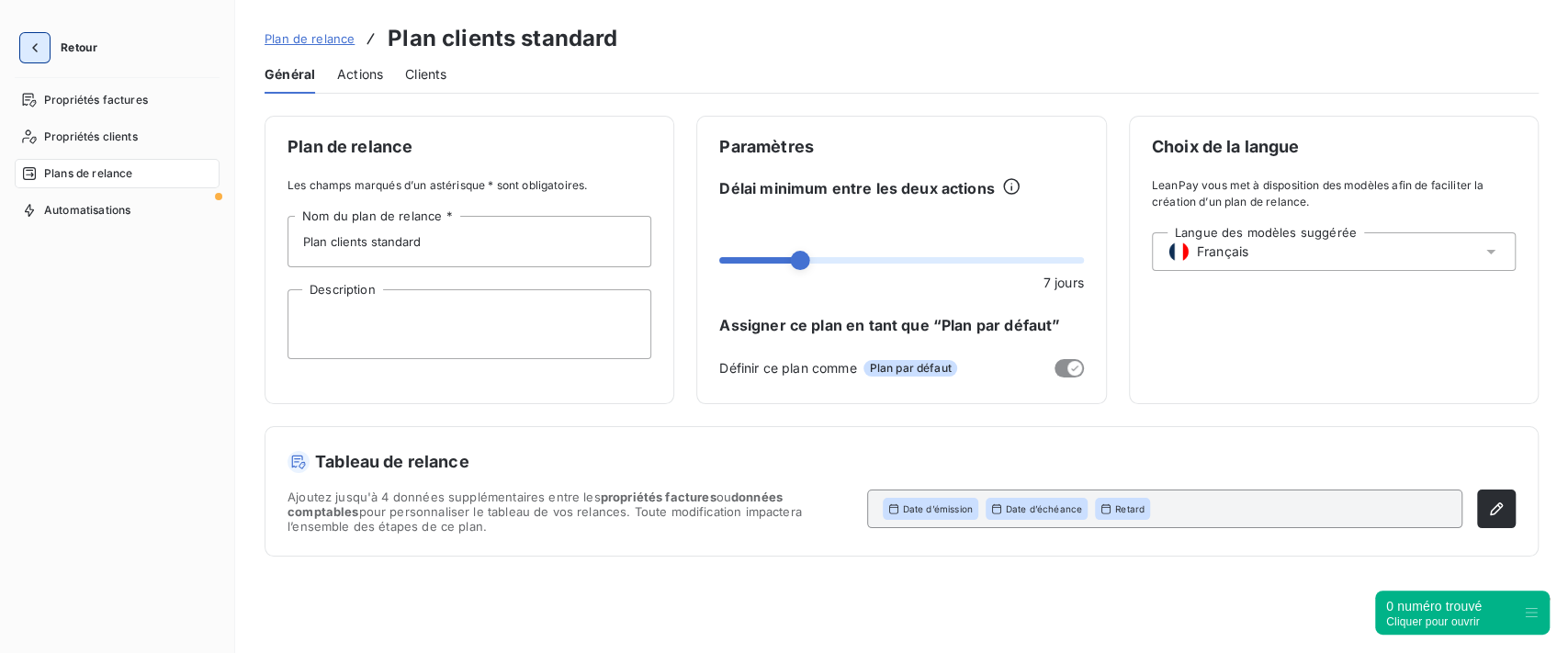
click at [37, 46] on icon "button" at bounding box center [34, 47] width 18 height 18
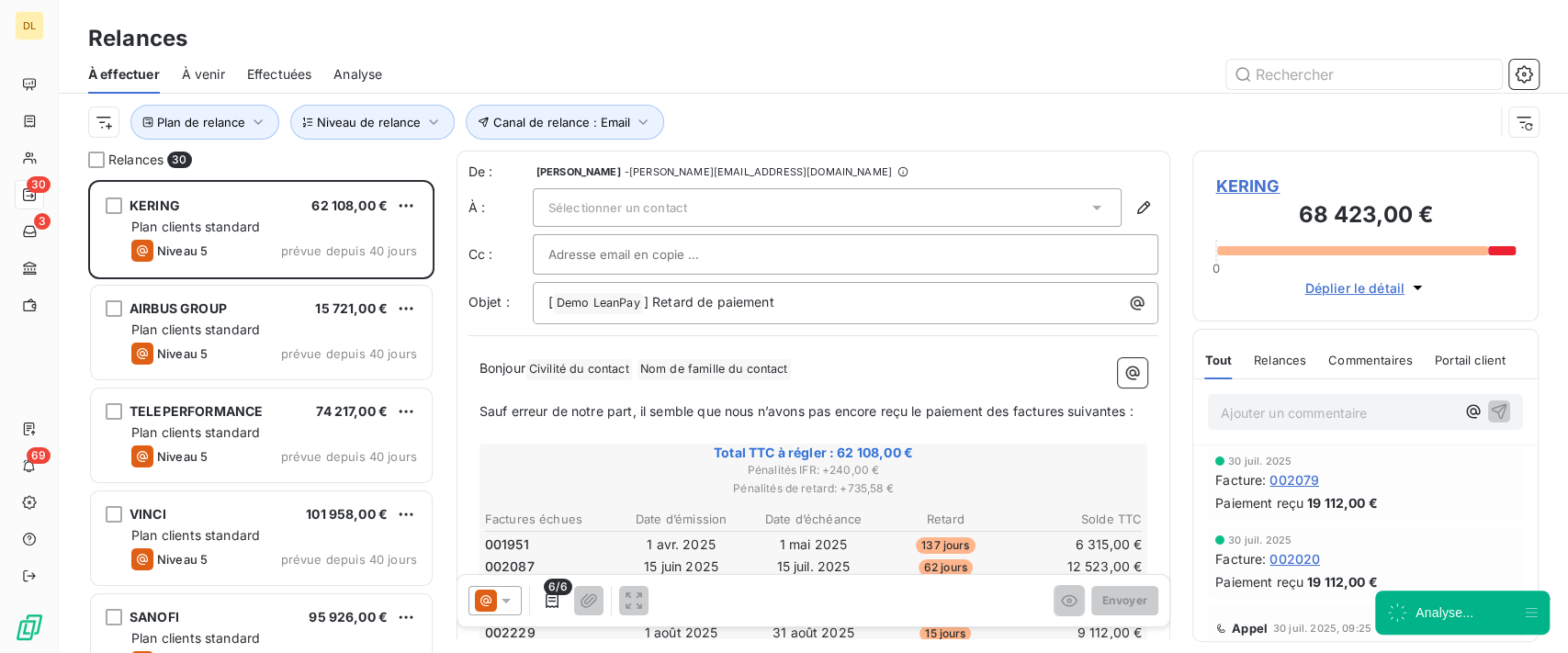
scroll to position [454, 327]
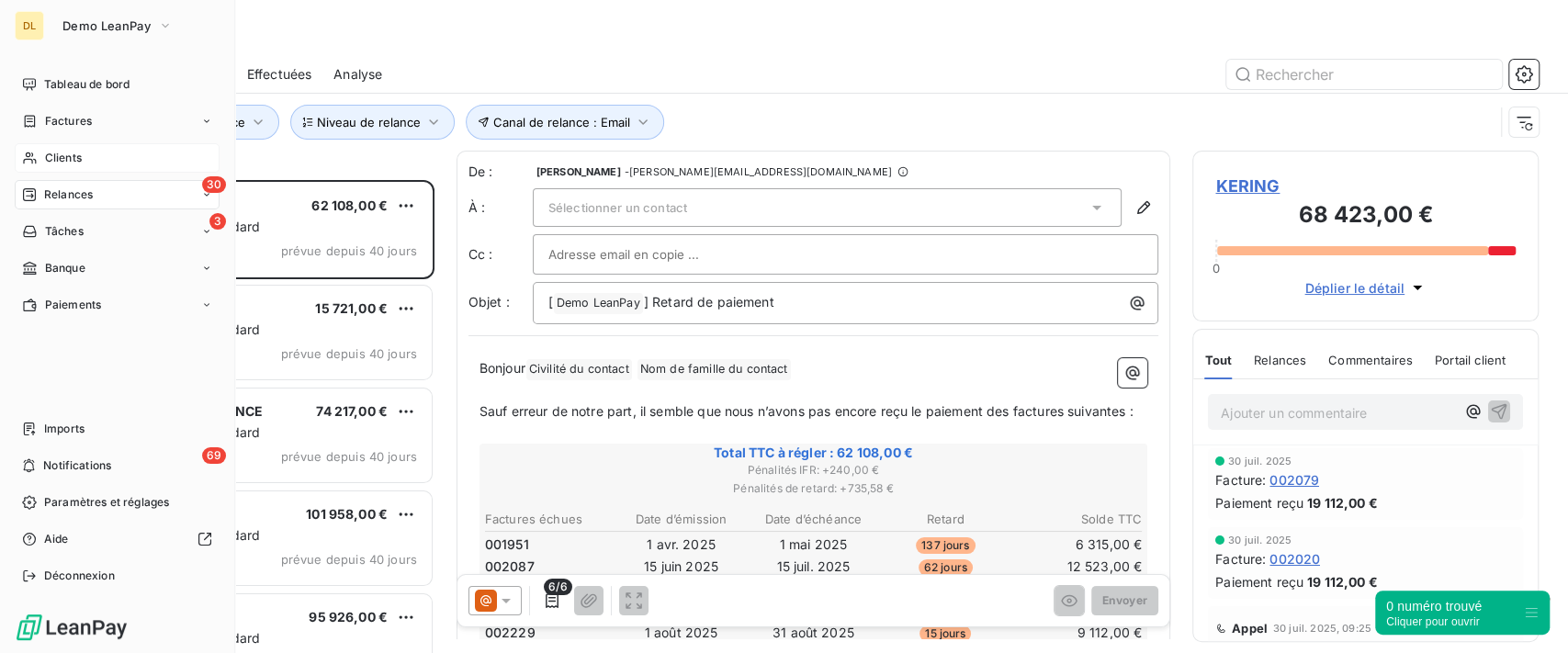
click at [45, 154] on span "Clients" at bounding box center [63, 157] width 37 height 16
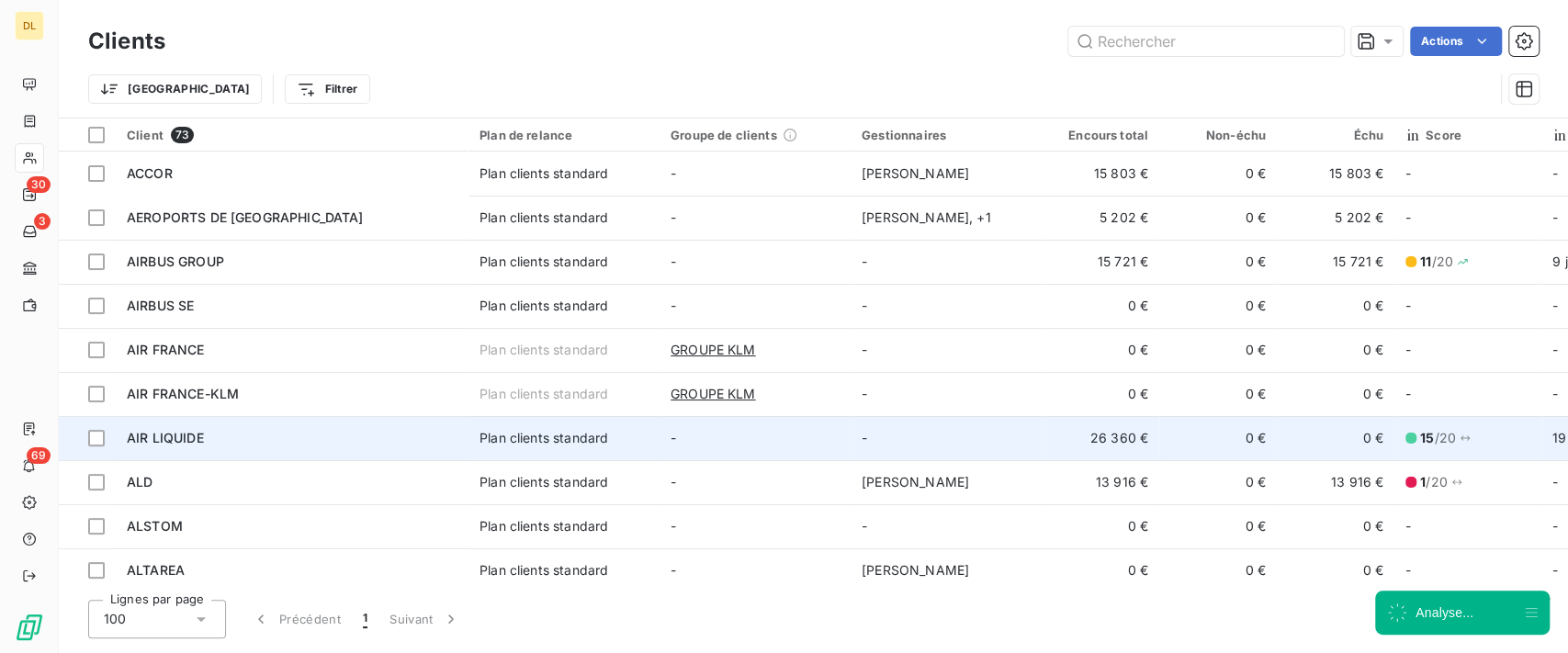
click at [534, 446] on div "Plan clients standard" at bounding box center [544, 438] width 129 height 18
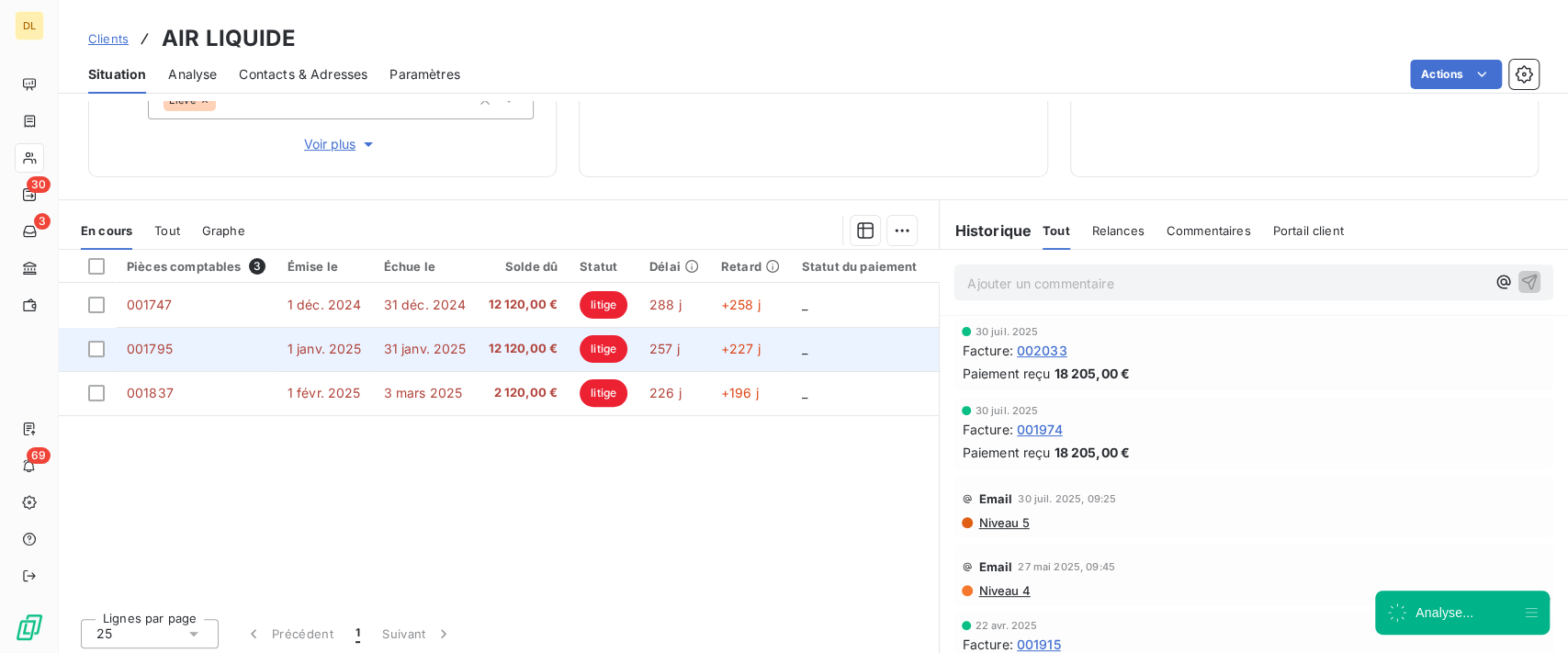
scroll to position [314, 0]
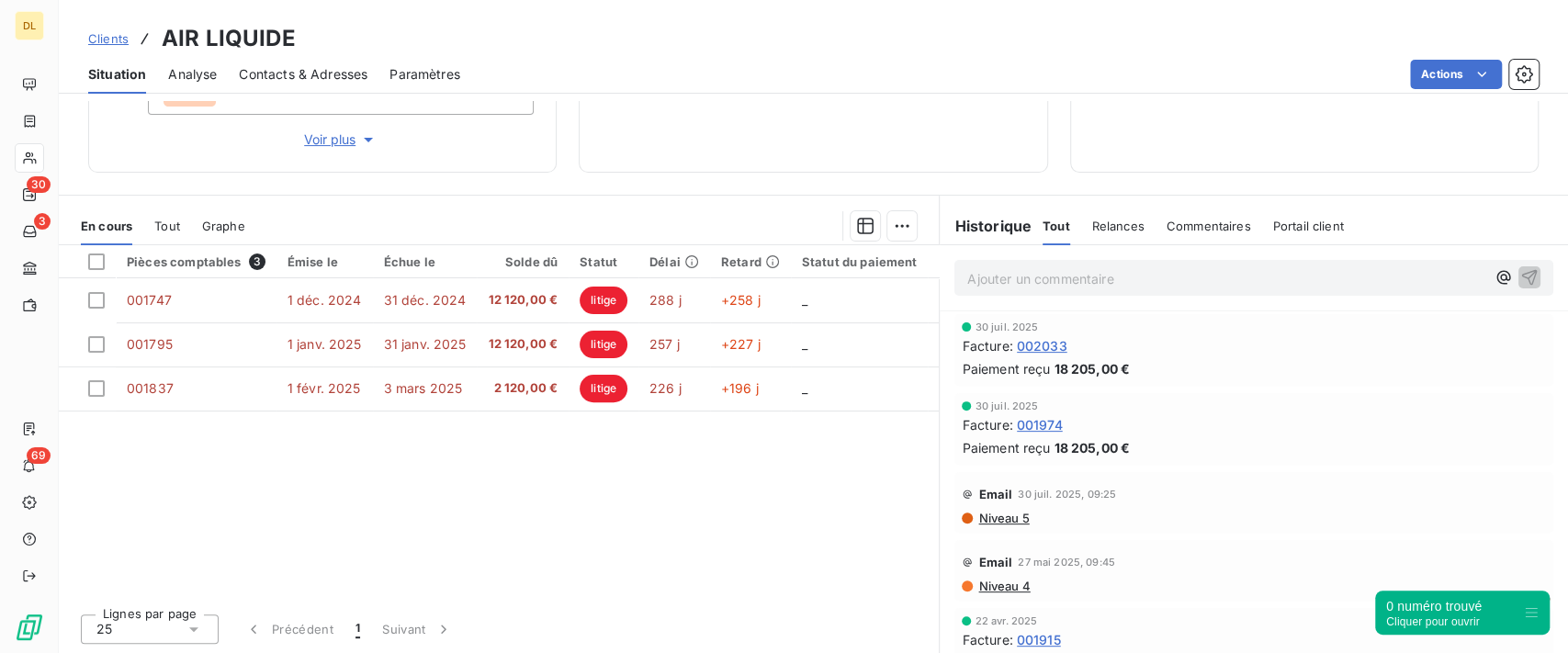
click at [179, 224] on span "Tout" at bounding box center [167, 227] width 26 height 15
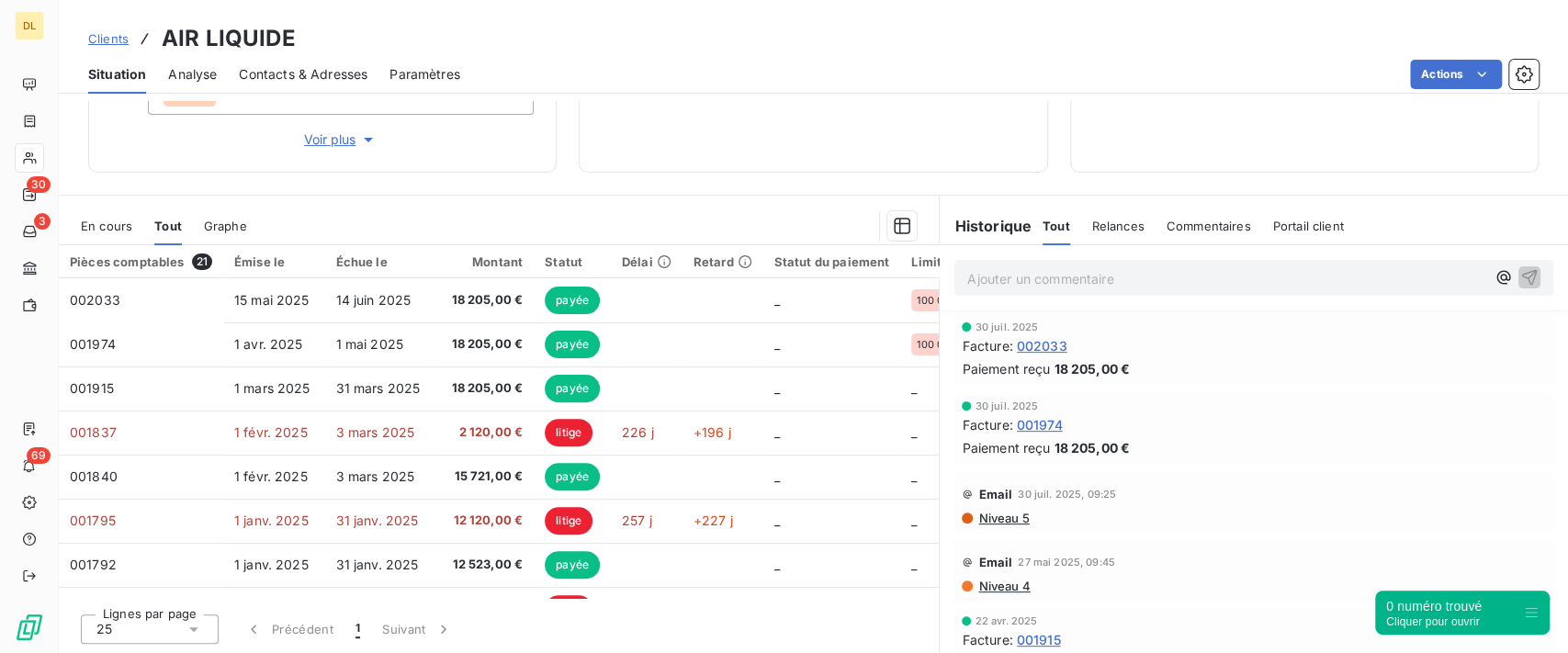
scroll to position [0, 0]
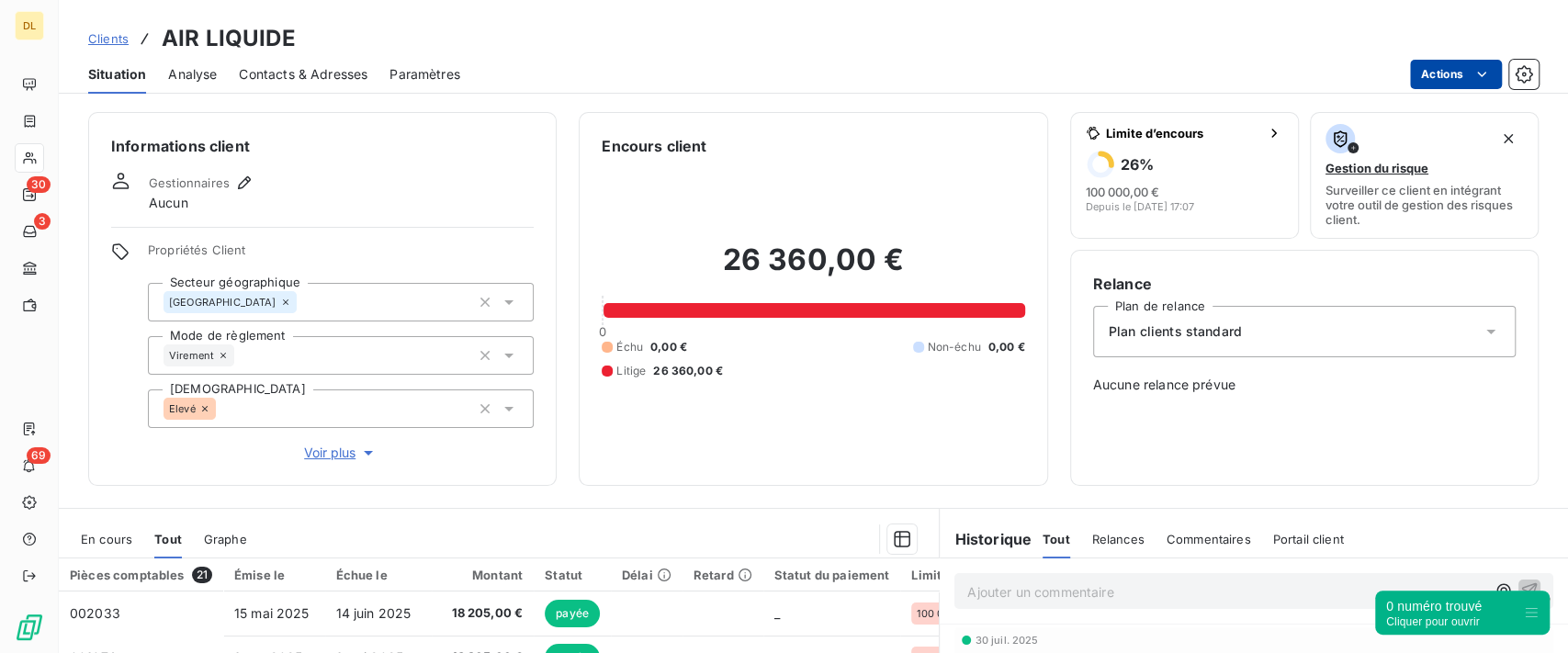
click at [1458, 72] on html "DL 30 3 69 Clients AIR LIQUIDE Situation Analyse Contacts & Adresses Paramètres…" at bounding box center [784, 326] width 1568 height 653
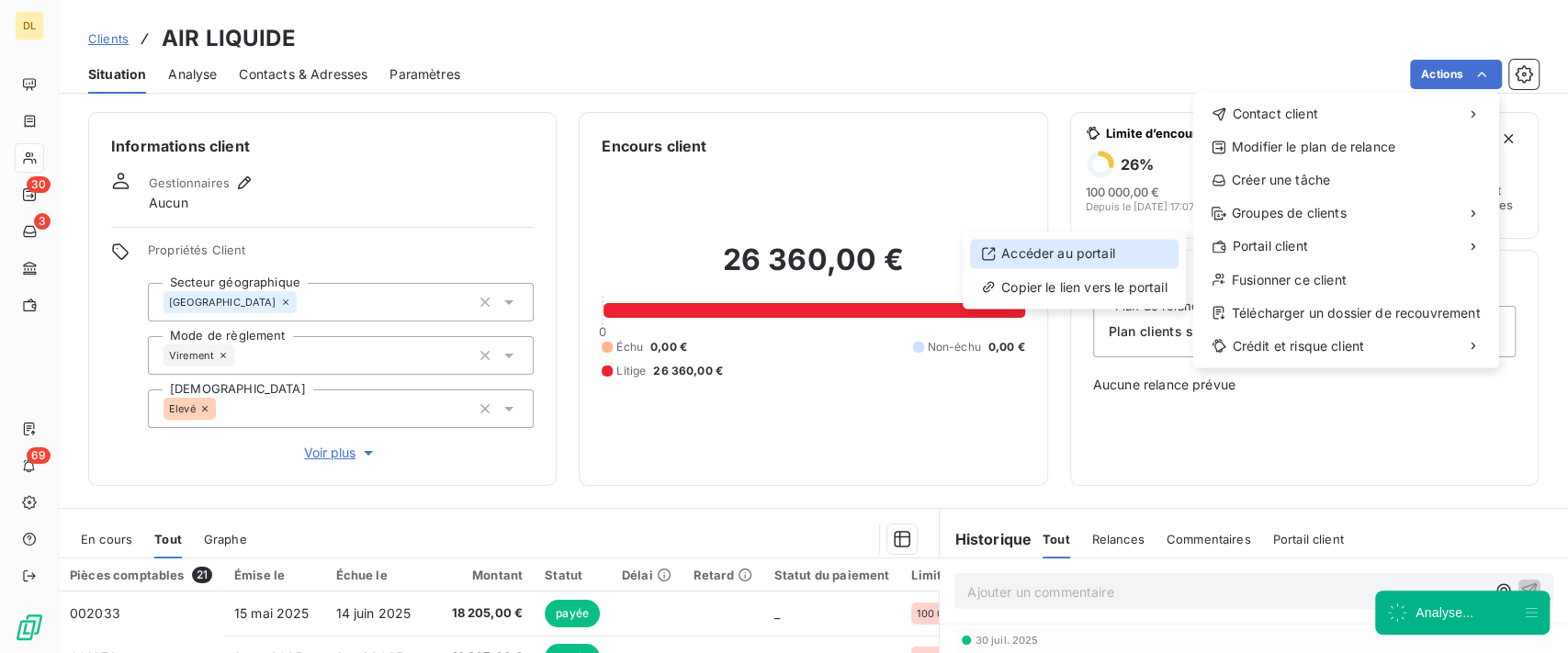
click at [1100, 247] on div "Accéder au portail" at bounding box center [1074, 253] width 209 height 29
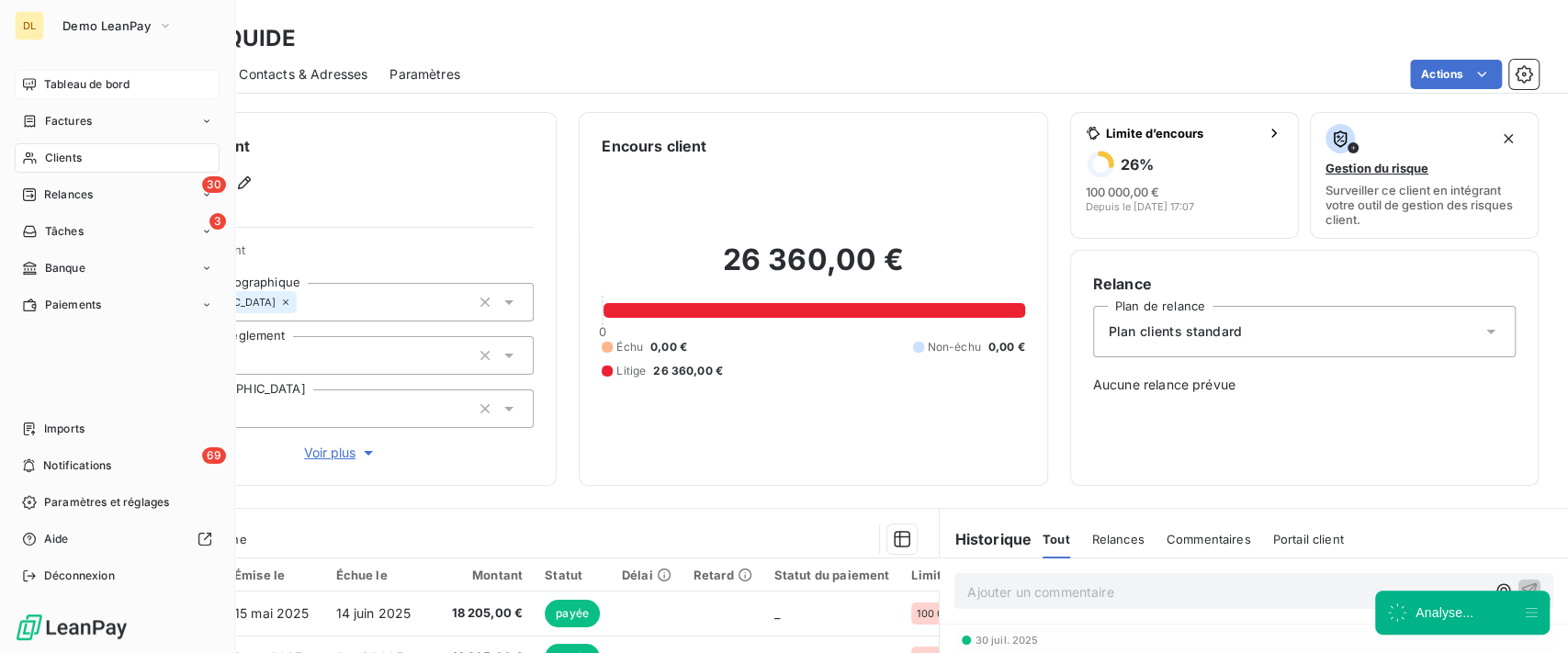
click at [49, 89] on span "Tableau de bord" at bounding box center [87, 83] width 85 height 16
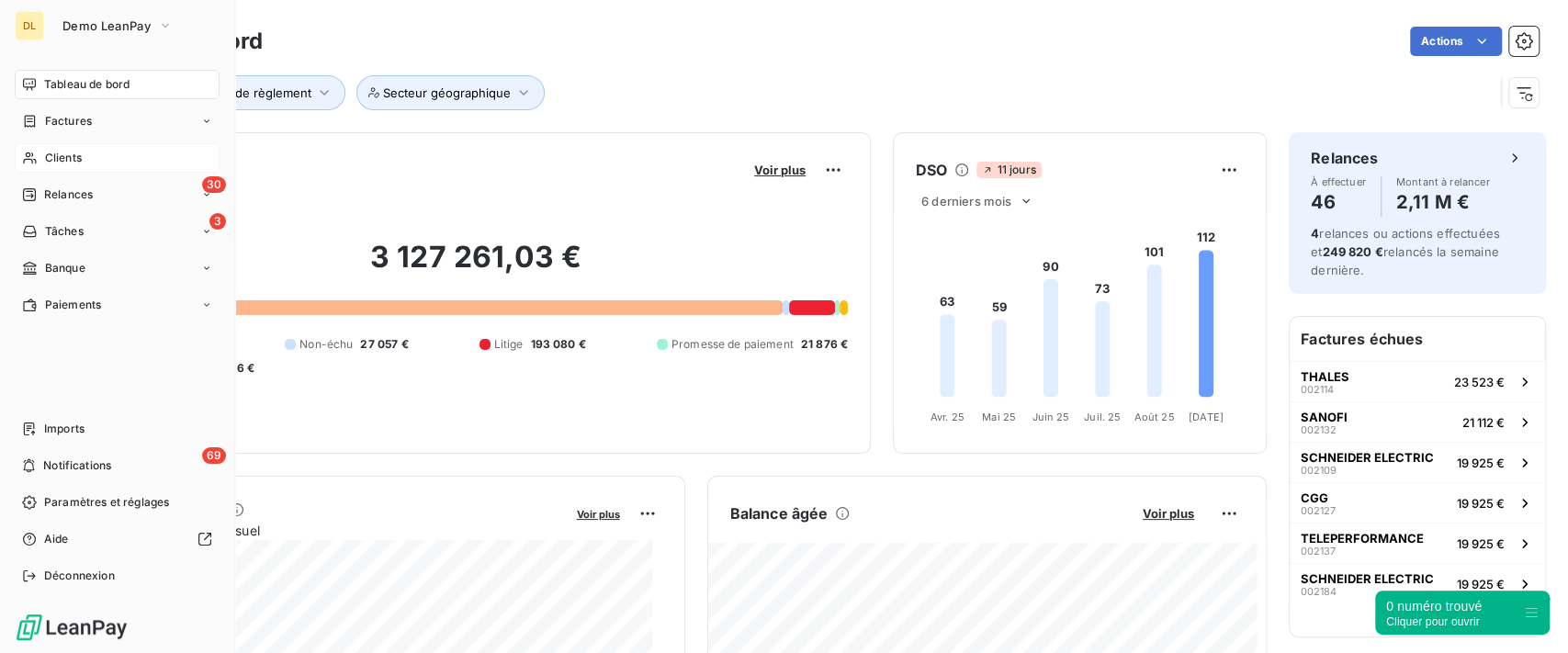
click at [34, 85] on icon at bounding box center [29, 84] width 15 height 15
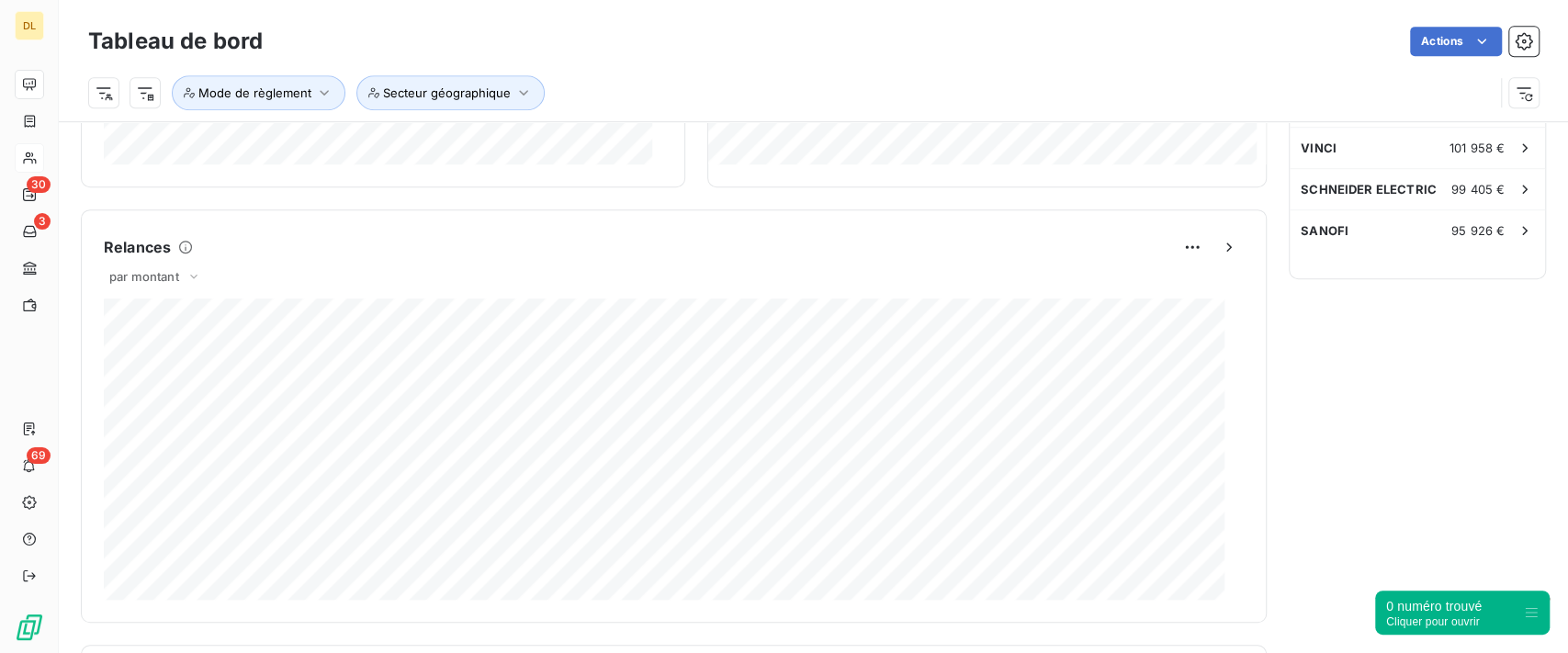
scroll to position [735, 0]
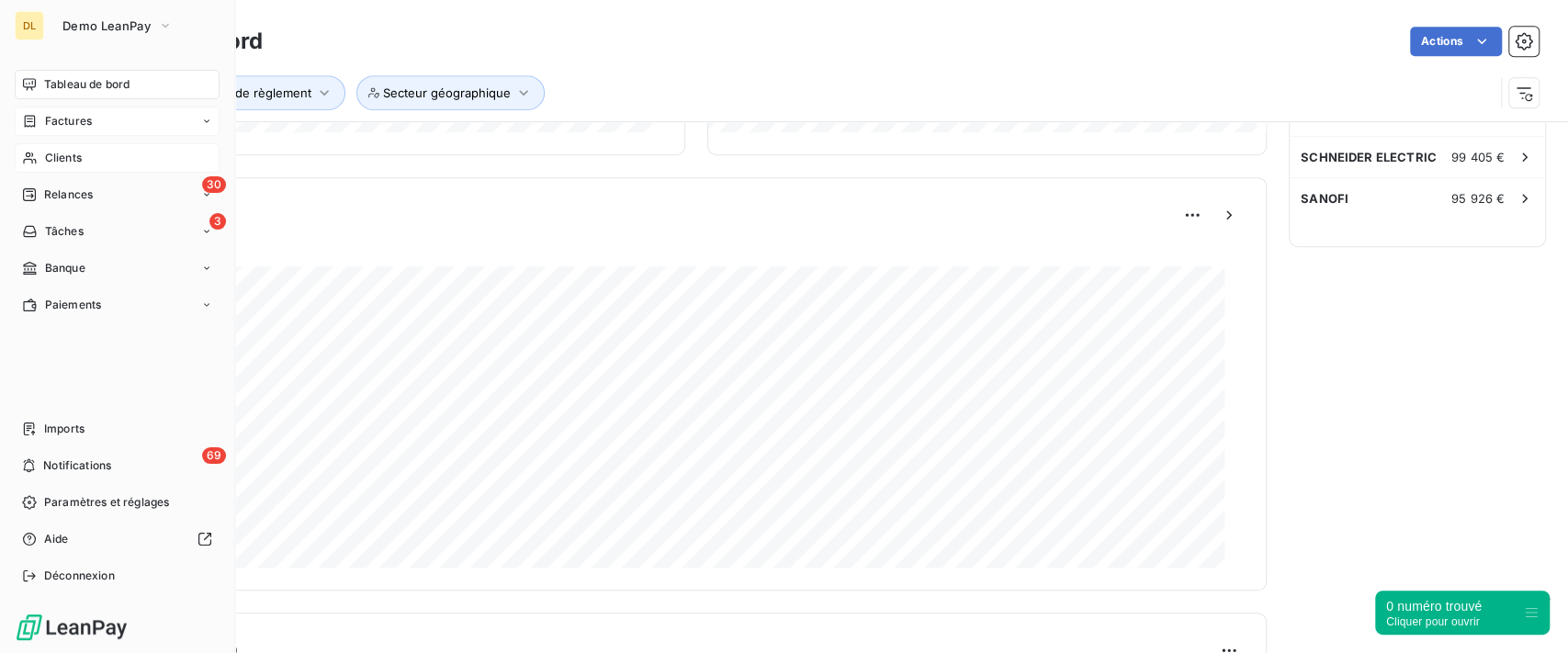
click at [88, 129] on span "Factures" at bounding box center [67, 120] width 46 height 16
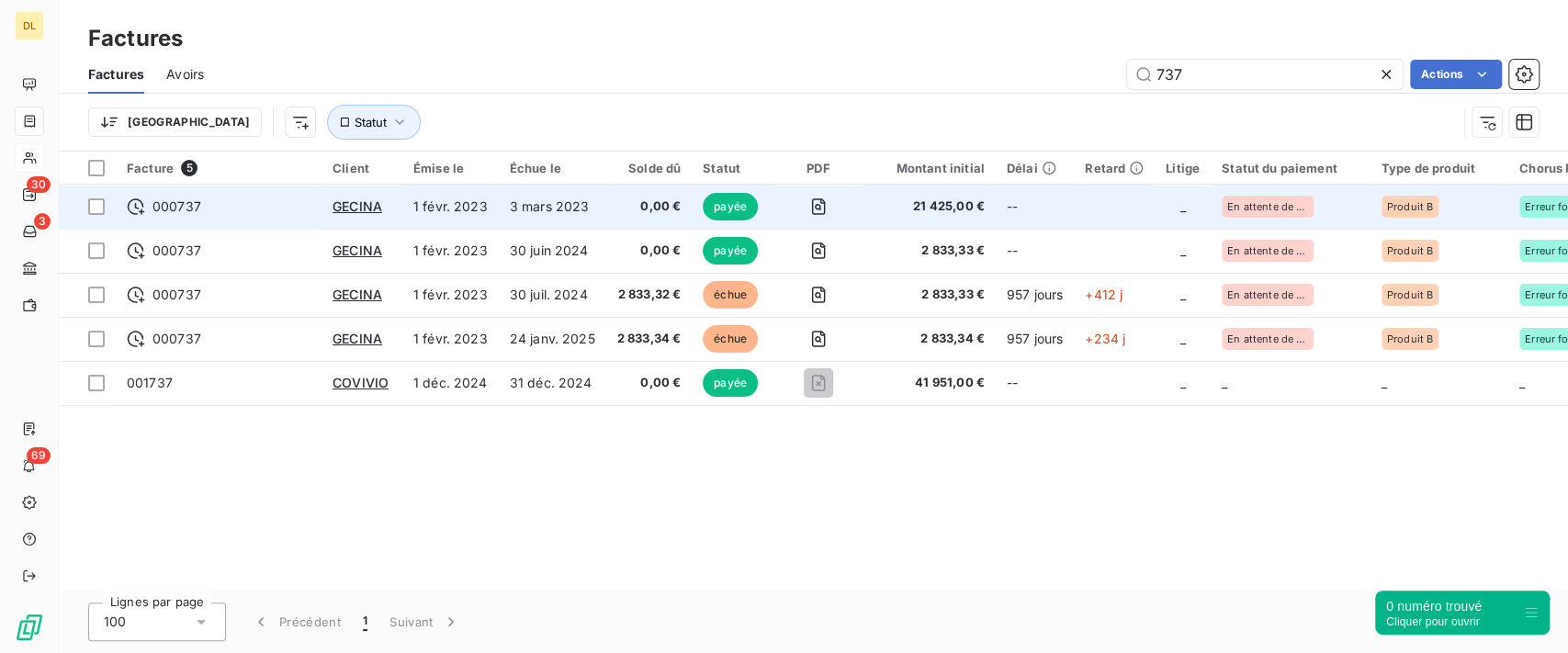
click at [645, 212] on span "0,00 €" at bounding box center [649, 206] width 64 height 18
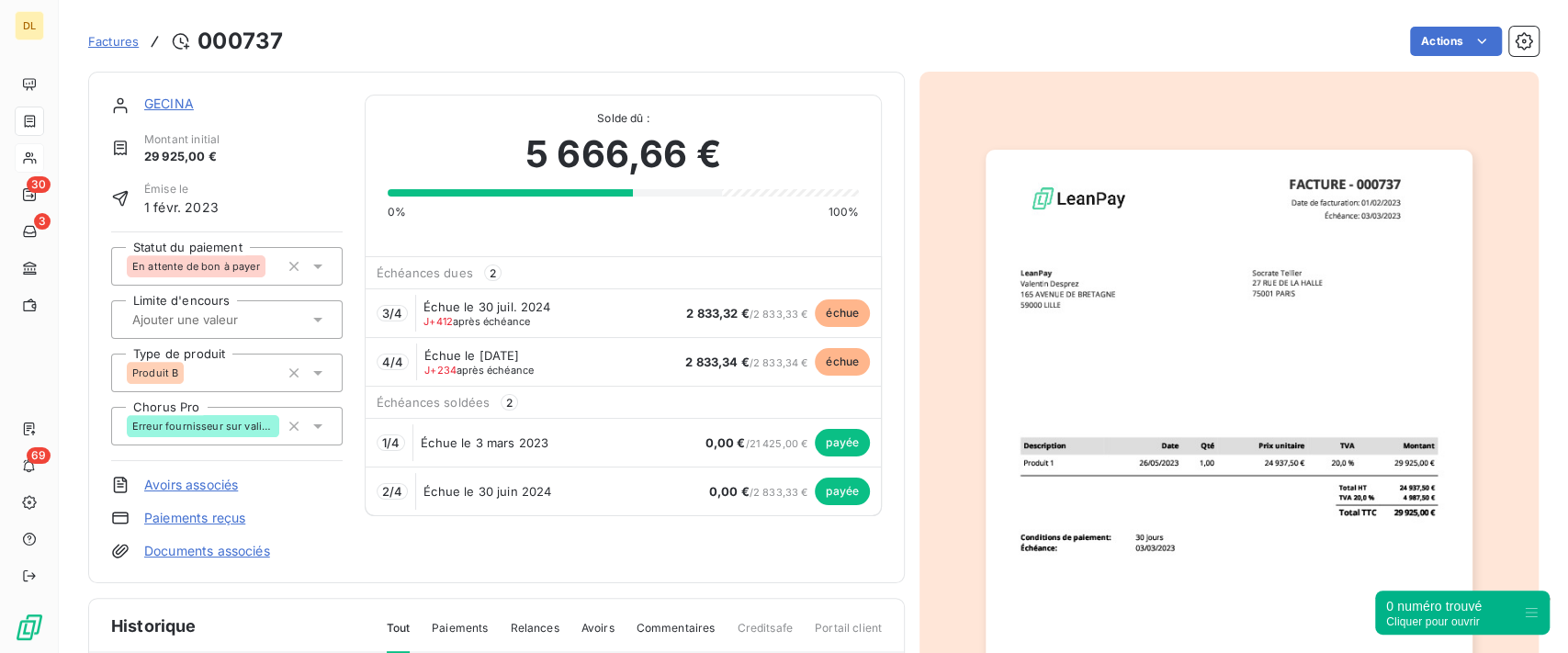
click at [229, 557] on link "Documents associés" at bounding box center [207, 551] width 126 height 18
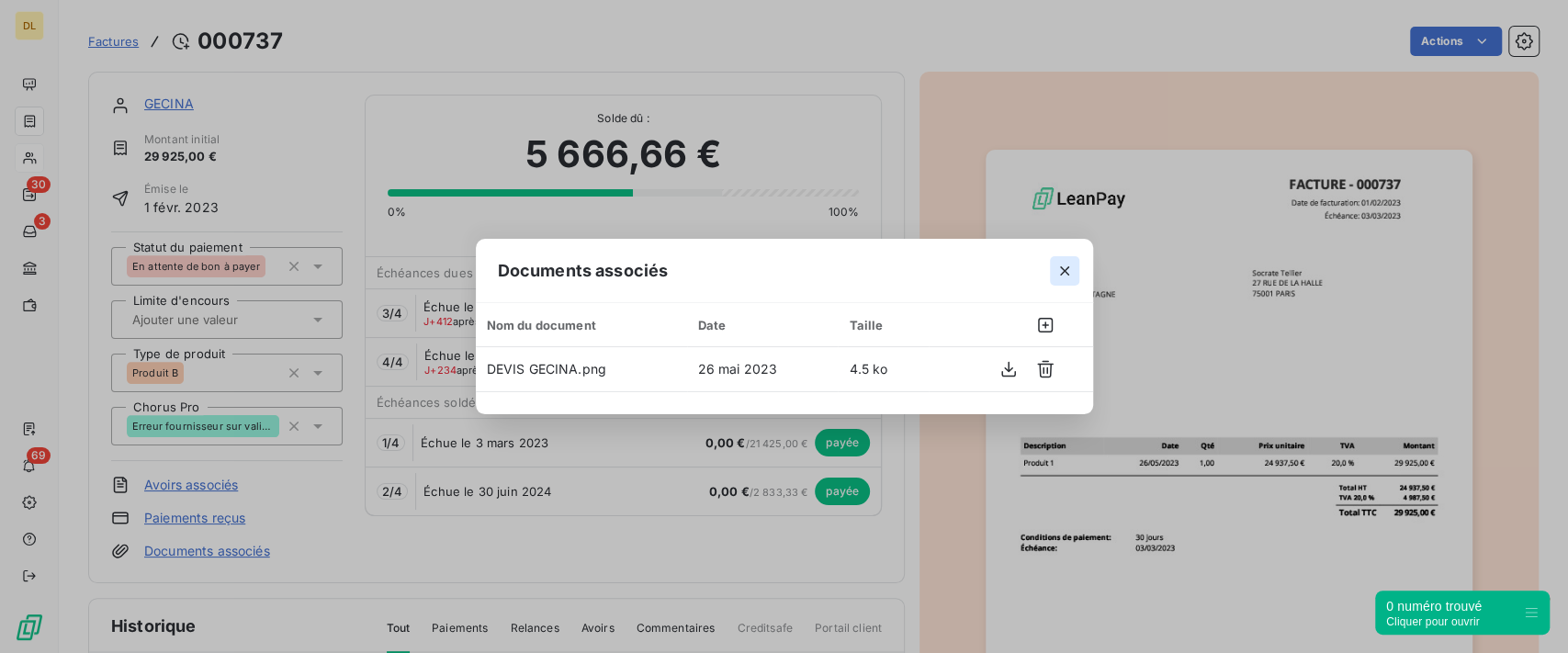
click at [1060, 283] on button "button" at bounding box center [1065, 270] width 29 height 29
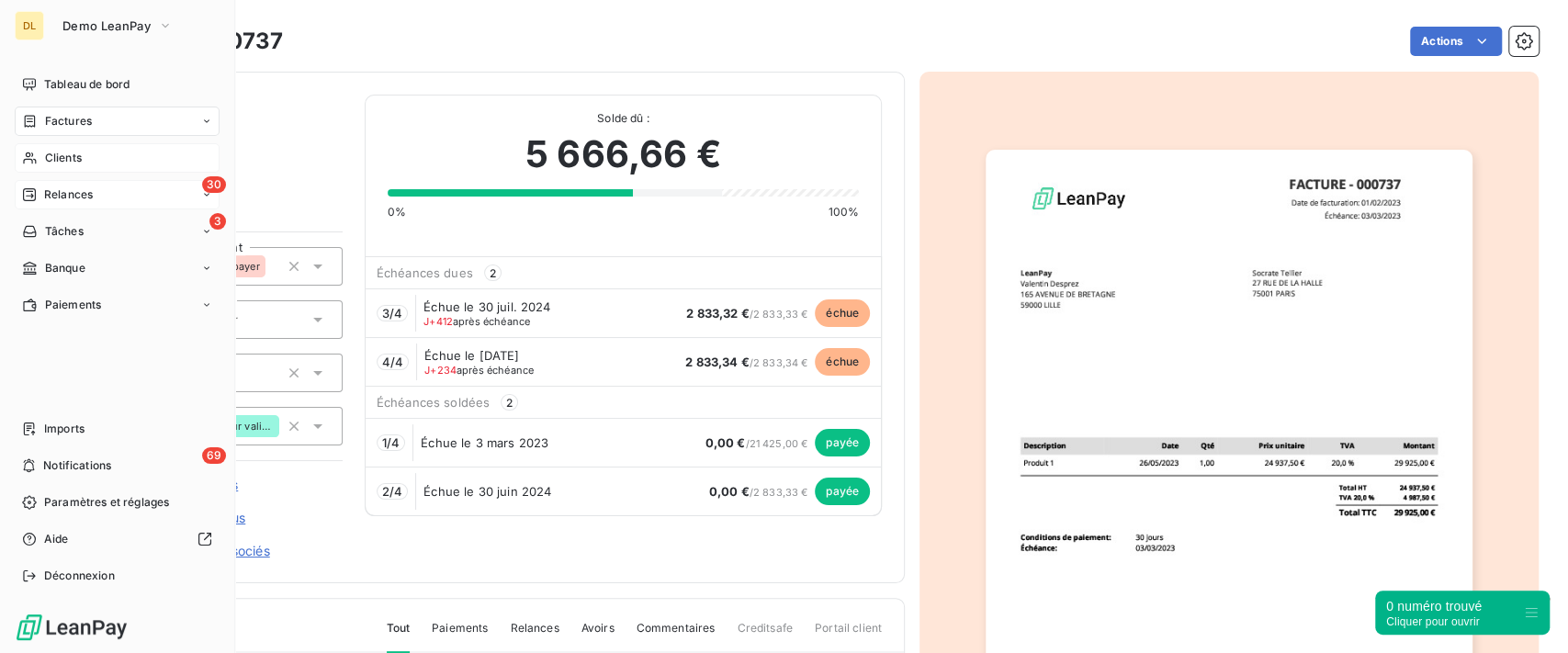
click at [46, 199] on span "Relances" at bounding box center [68, 194] width 48 height 16
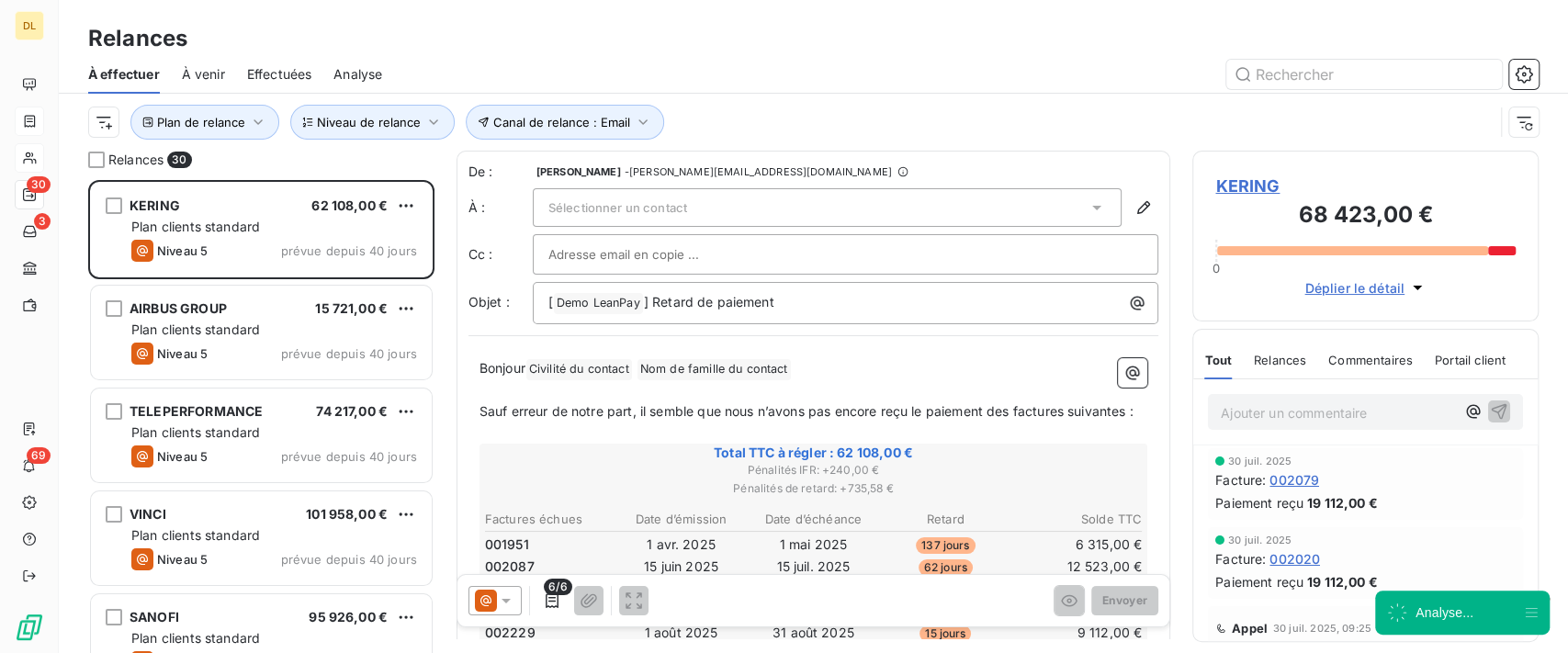
scroll to position [454, 327]
click at [1525, 72] on icon "button" at bounding box center [1523, 74] width 18 height 18
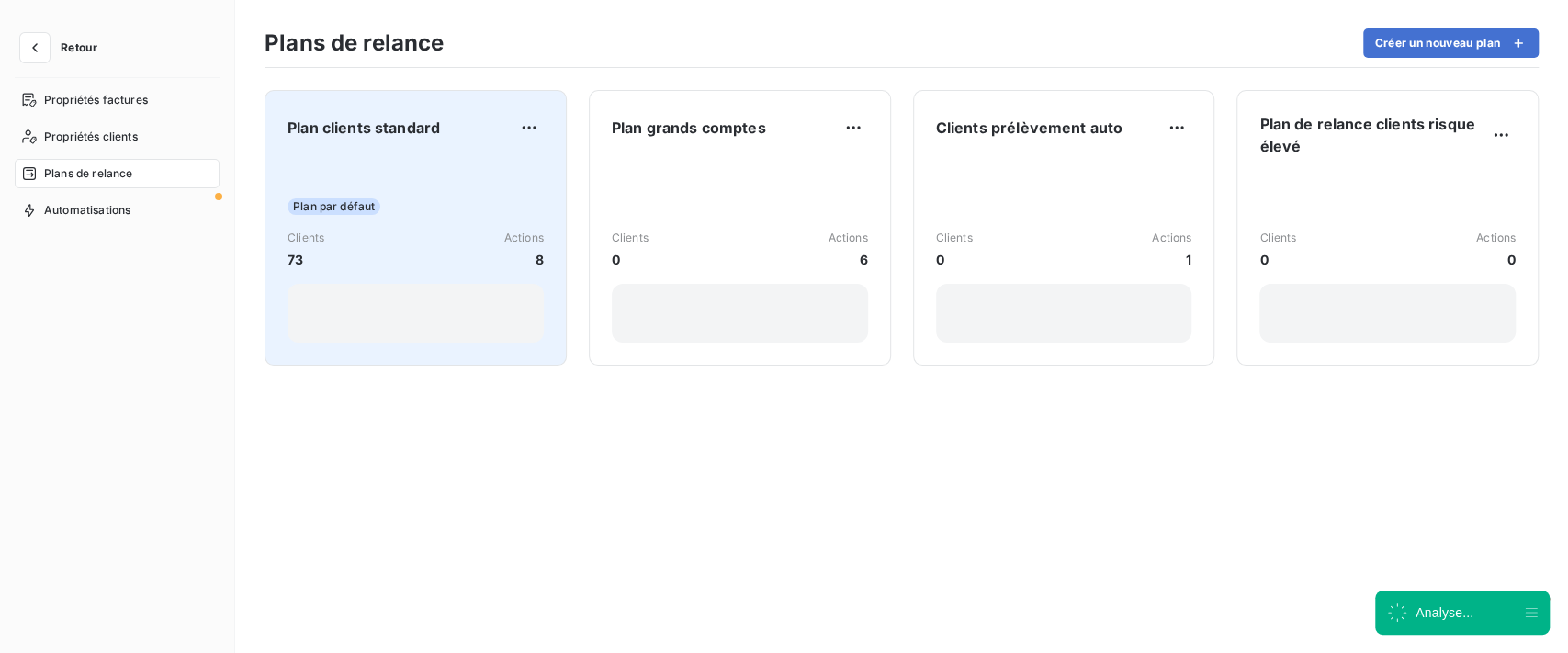
click at [410, 211] on div "Plan par défaut" at bounding box center [415, 206] width 256 height 16
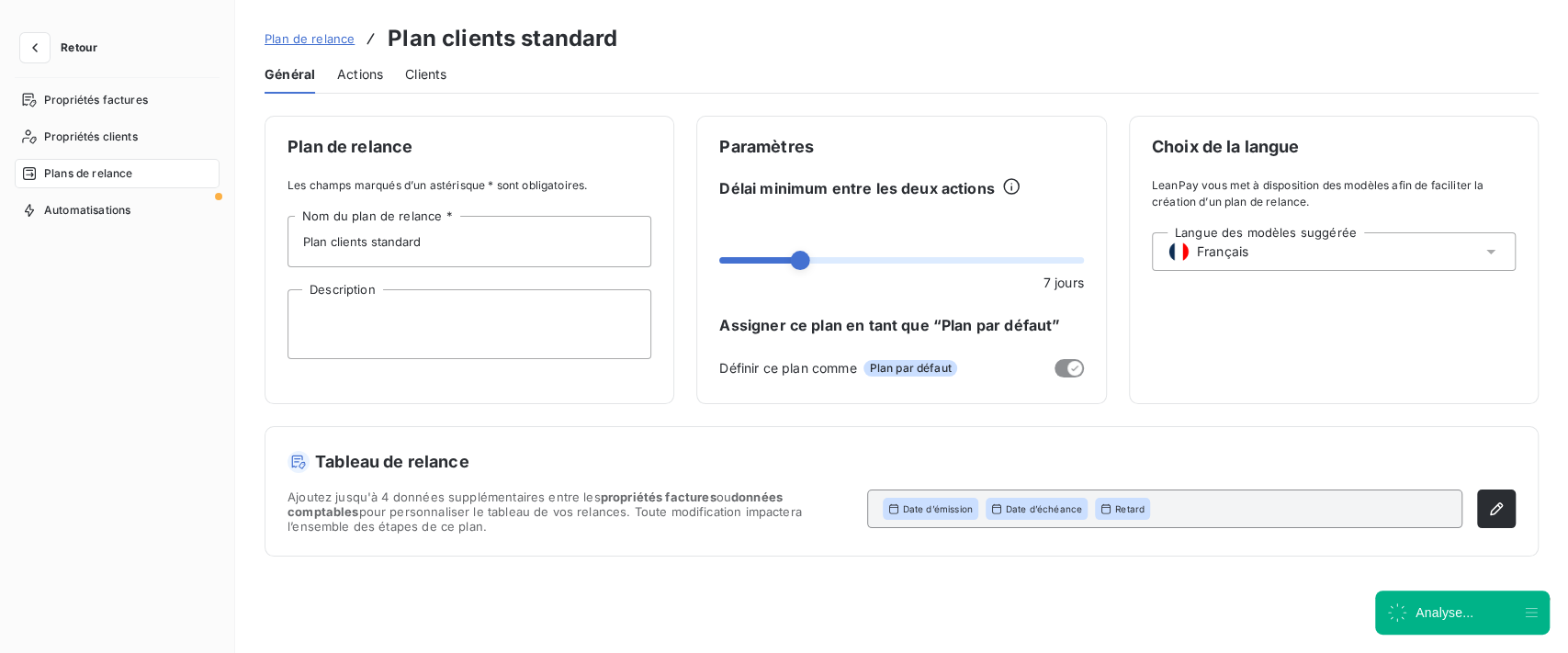
click at [346, 77] on span "Actions" at bounding box center [360, 74] width 46 height 18
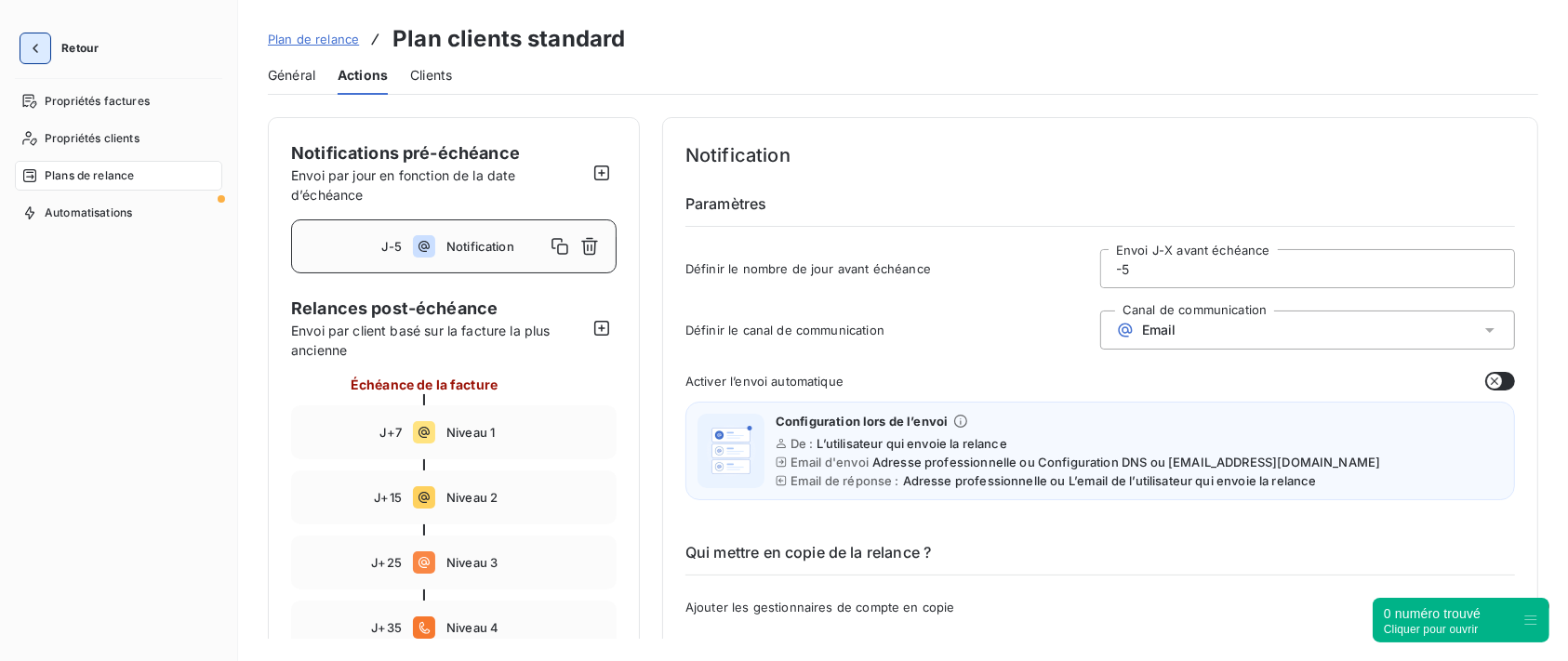
click at [43, 56] on icon "button" at bounding box center [35, 48] width 18 height 18
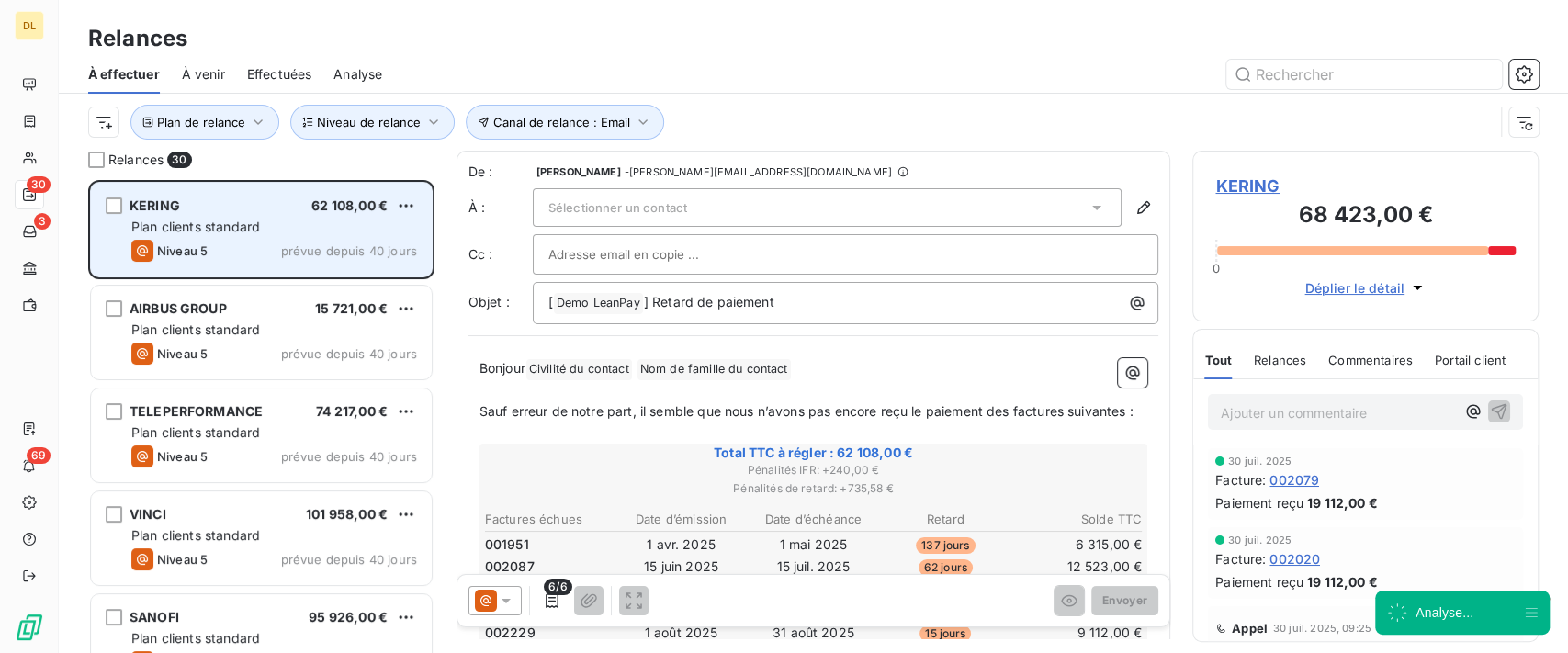
scroll to position [454, 327]
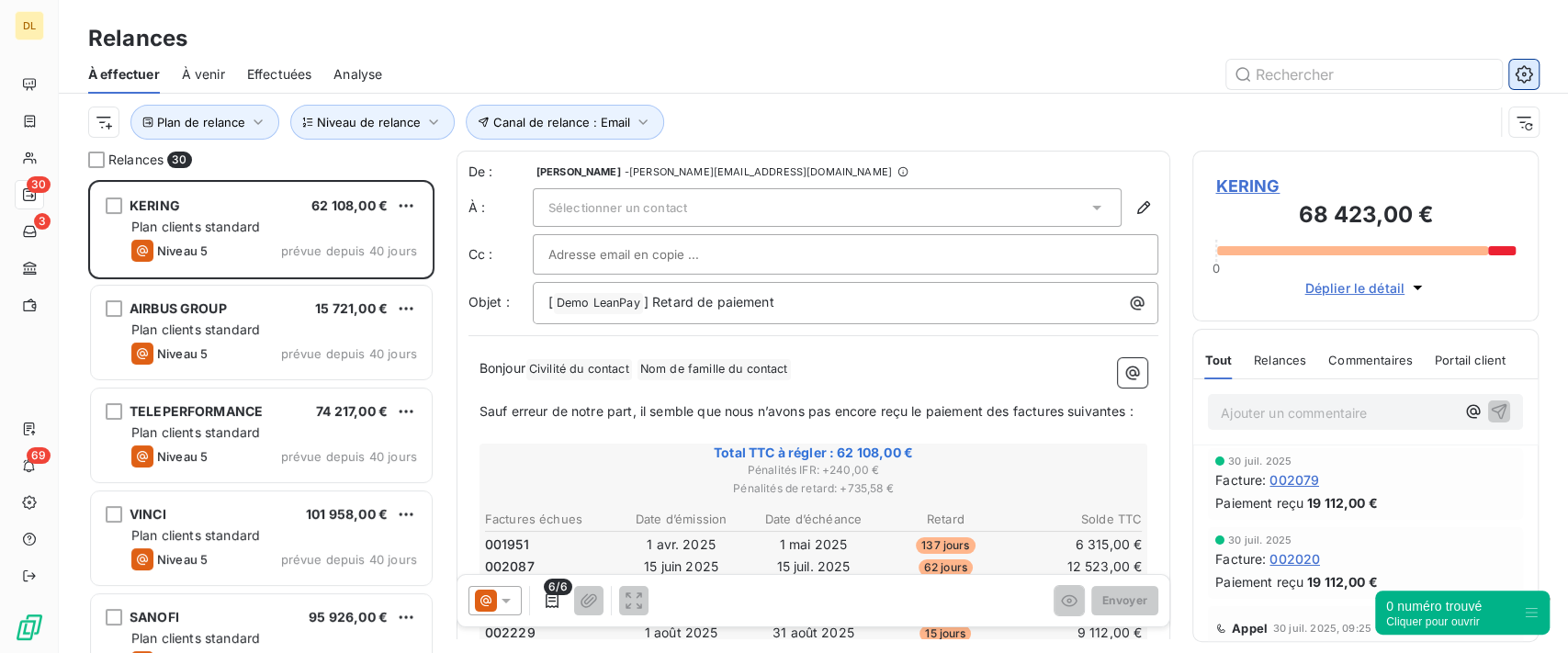
click at [1519, 66] on icon "button" at bounding box center [1523, 74] width 18 height 18
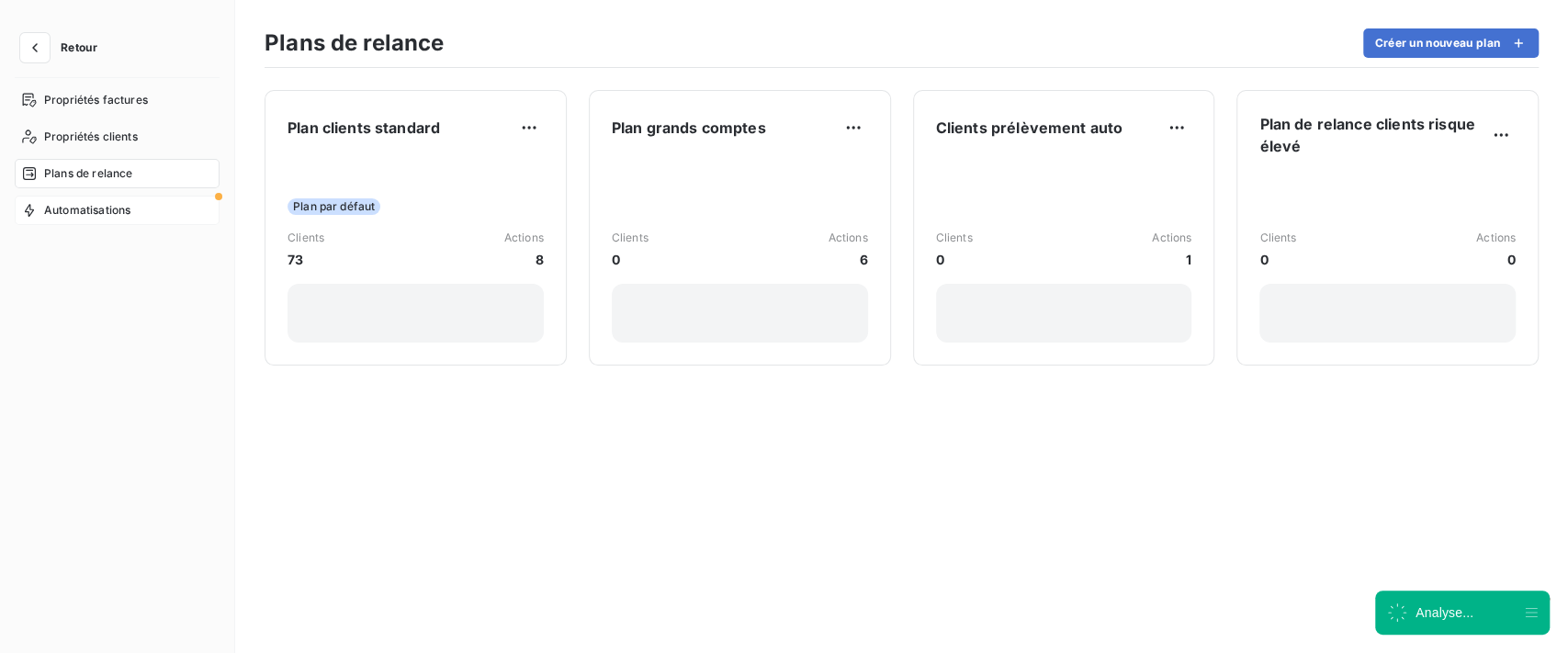
click at [152, 219] on div "Automatisations" at bounding box center [118, 209] width 205 height 29
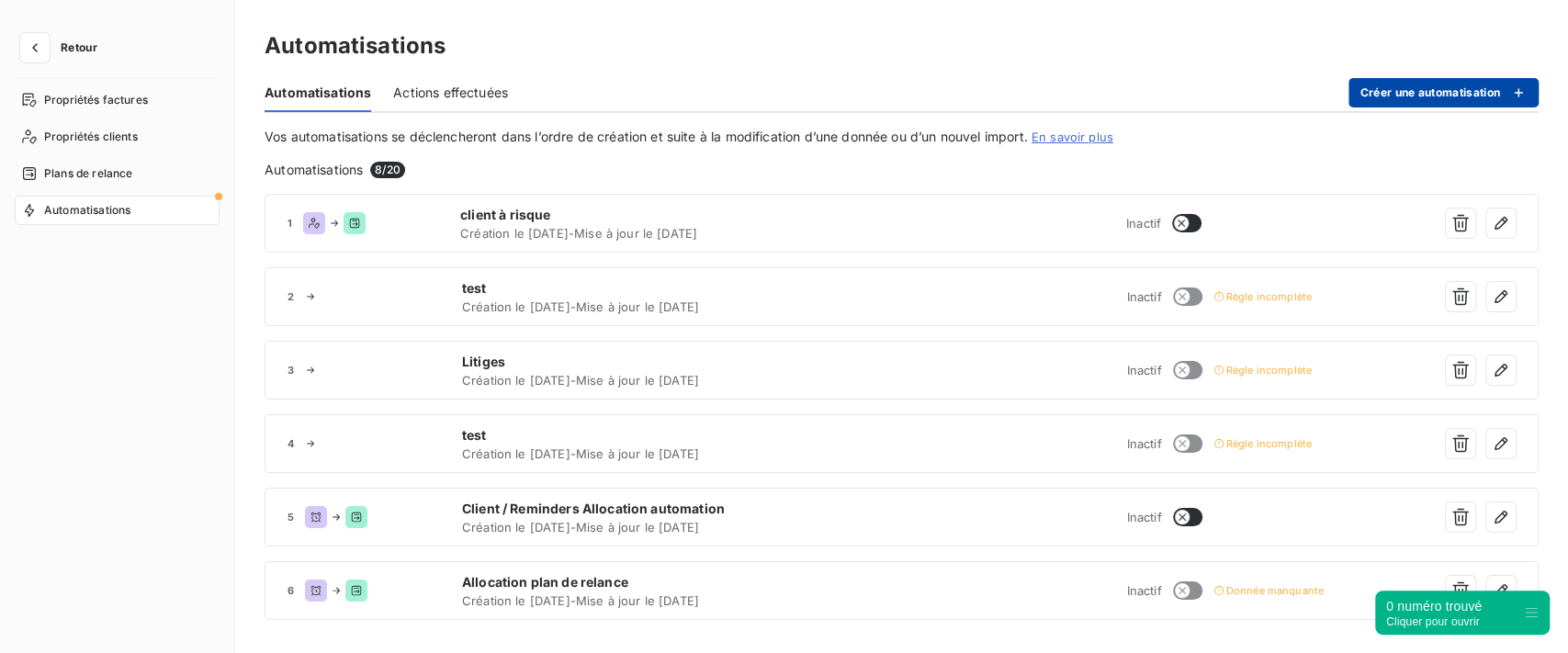
click at [1421, 92] on button "Créer une automatisation" at bounding box center [1444, 92] width 191 height 29
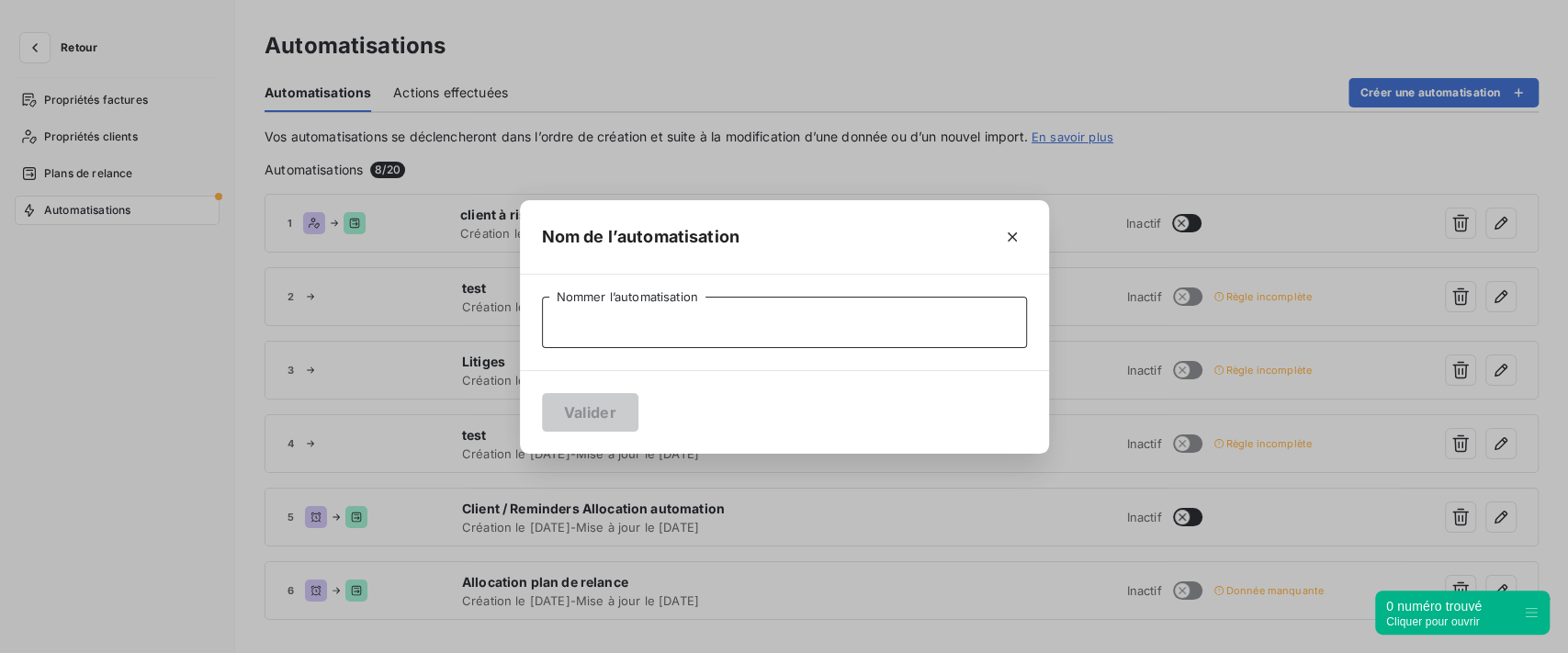
click at [629, 324] on input "Nommer l’automatisation" at bounding box center [785, 322] width 485 height 51
click at [1021, 231] on icon "button" at bounding box center [1012, 236] width 18 height 18
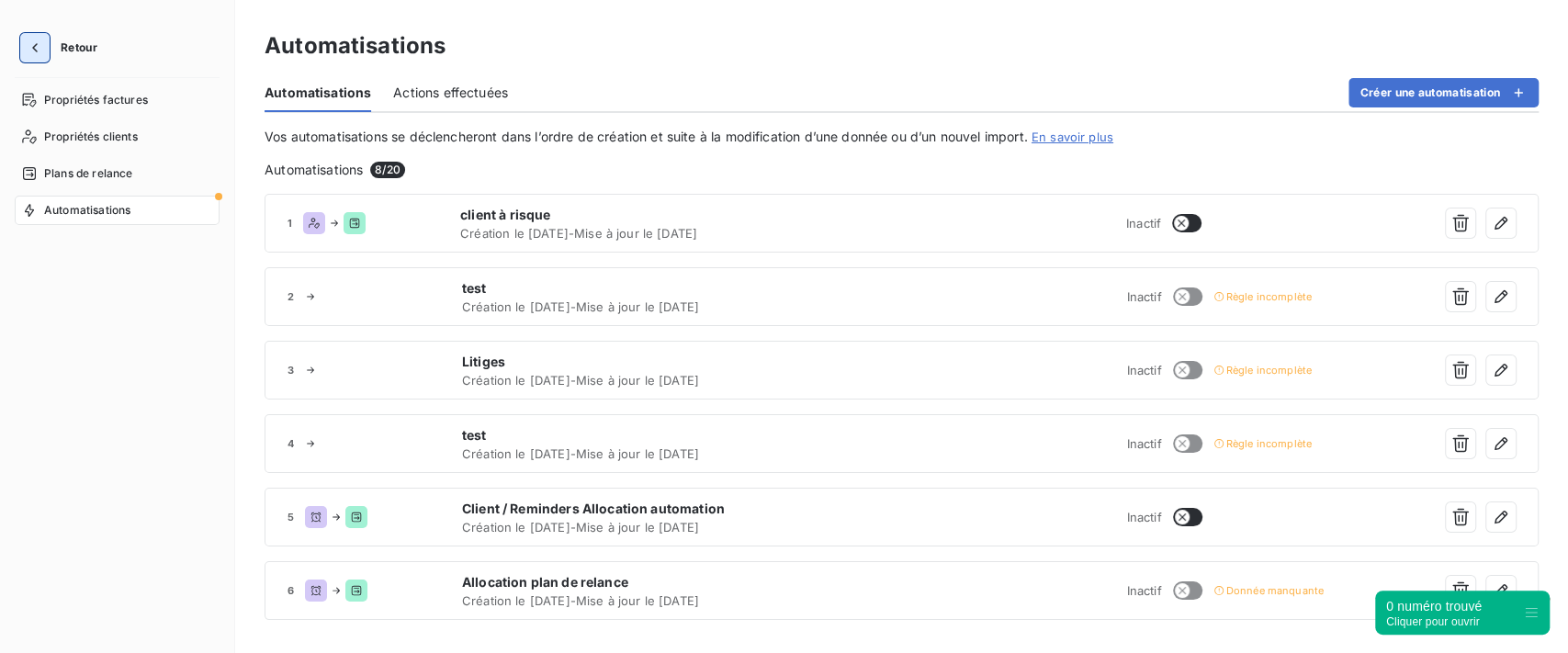
click at [33, 48] on icon "button" at bounding box center [34, 47] width 18 height 18
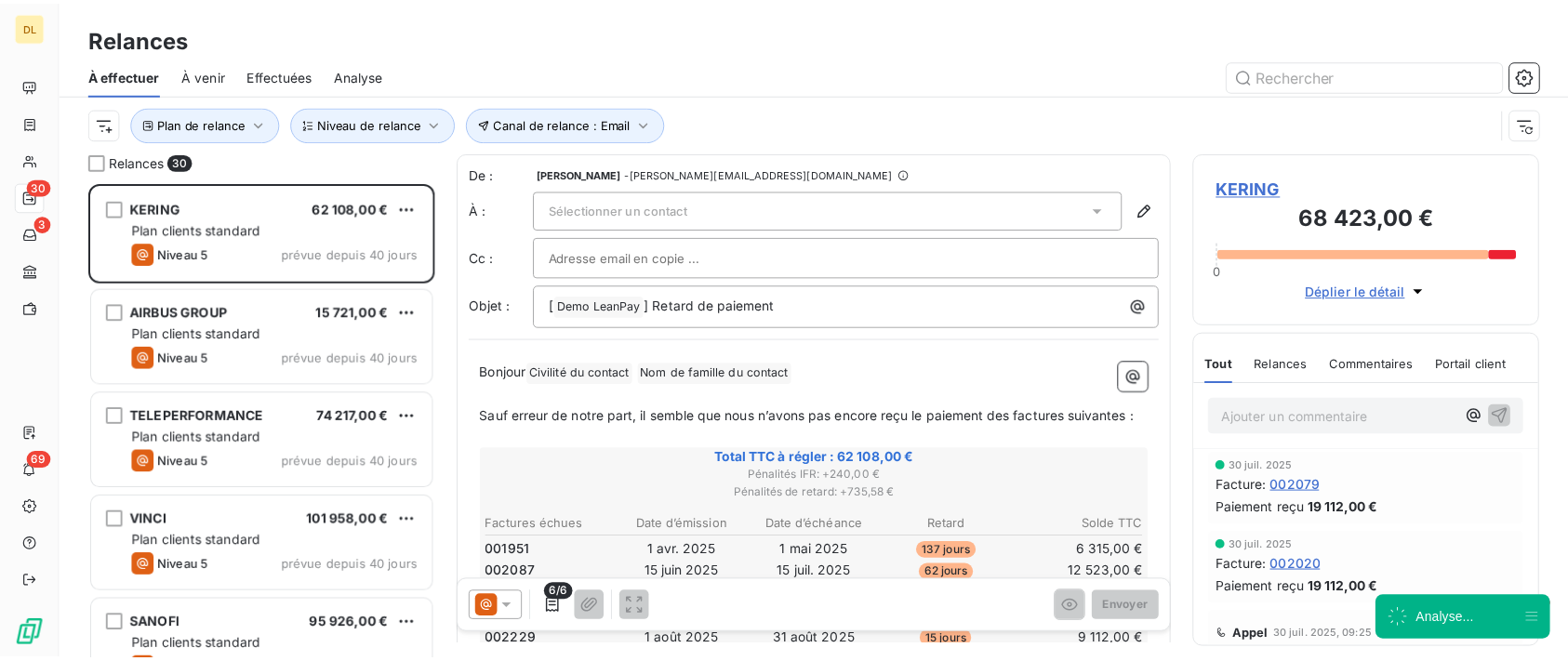
scroll to position [460, 331]
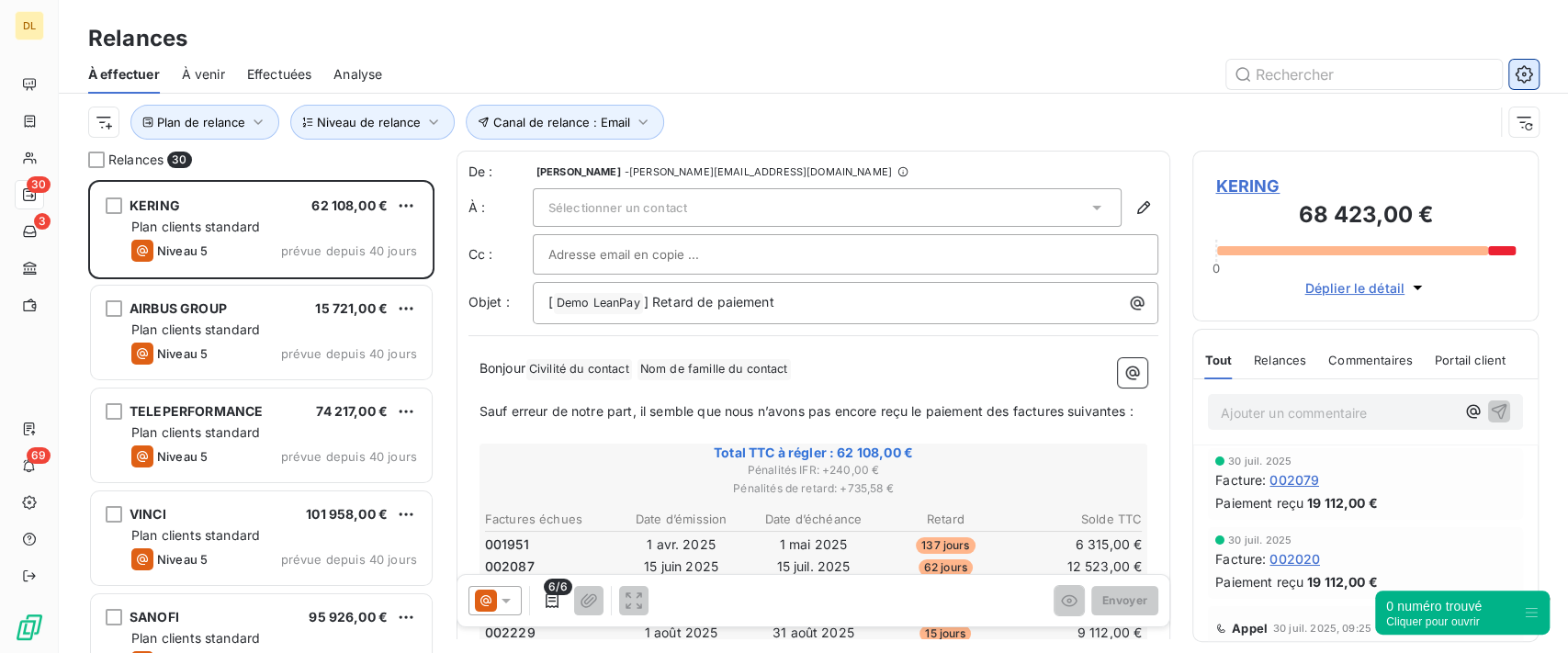
click at [1530, 70] on icon "button" at bounding box center [1523, 74] width 17 height 17
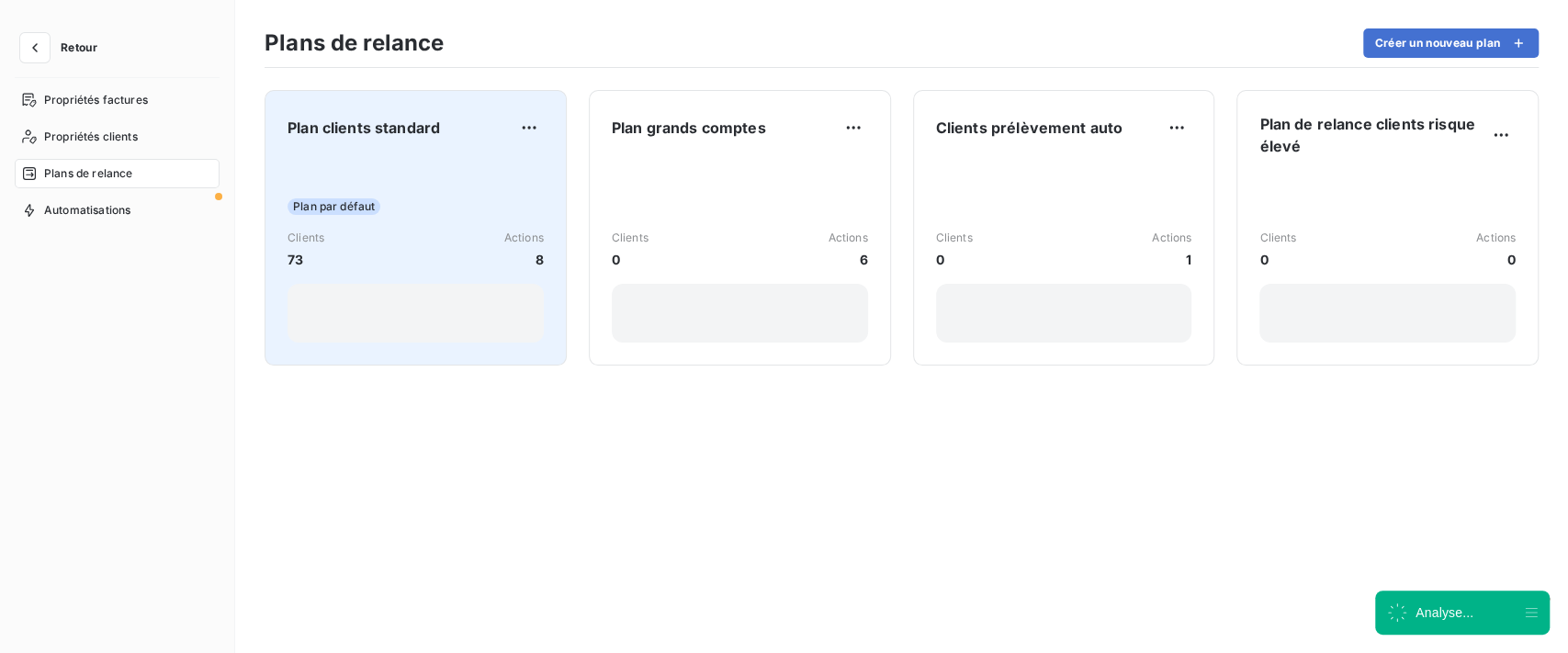
click at [487, 227] on div "Plan par défaut Clients 73 Actions 8" at bounding box center [415, 250] width 256 height 186
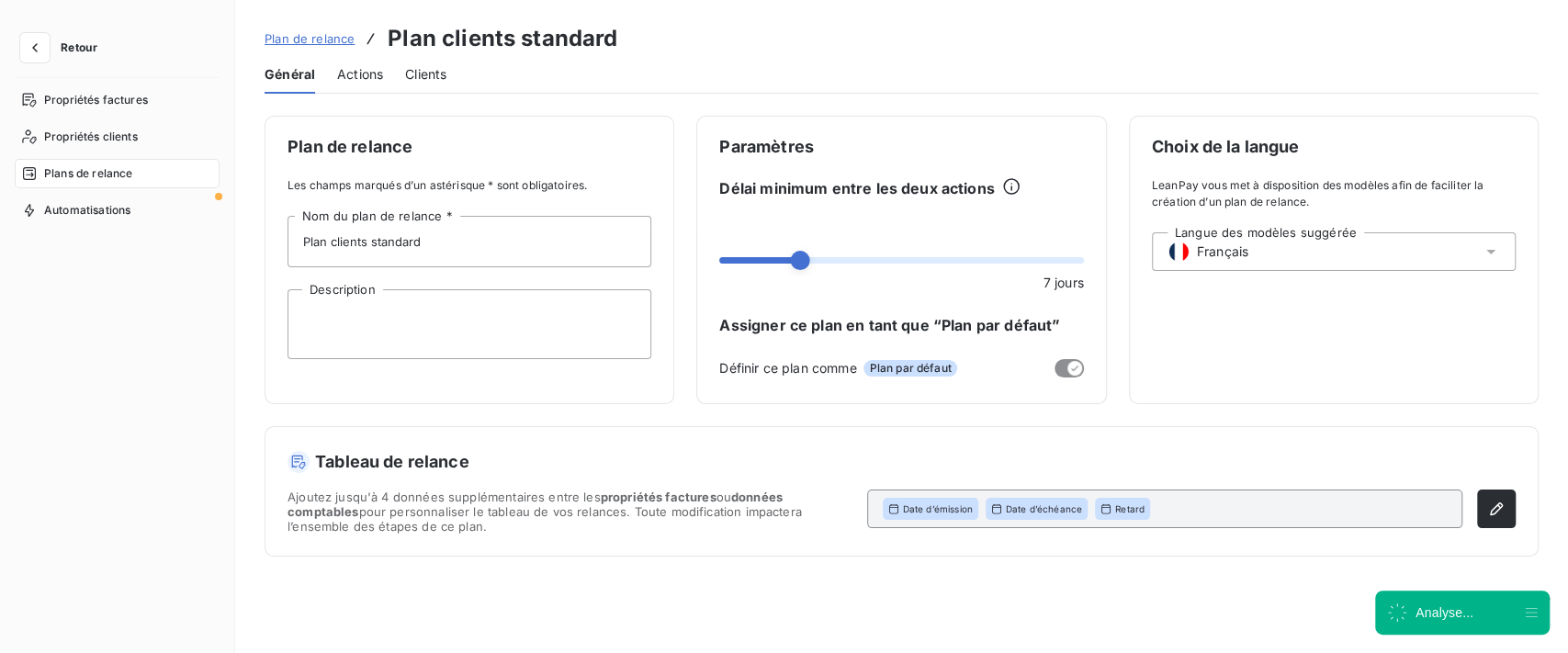
click at [341, 78] on span "Actions" at bounding box center [360, 74] width 46 height 18
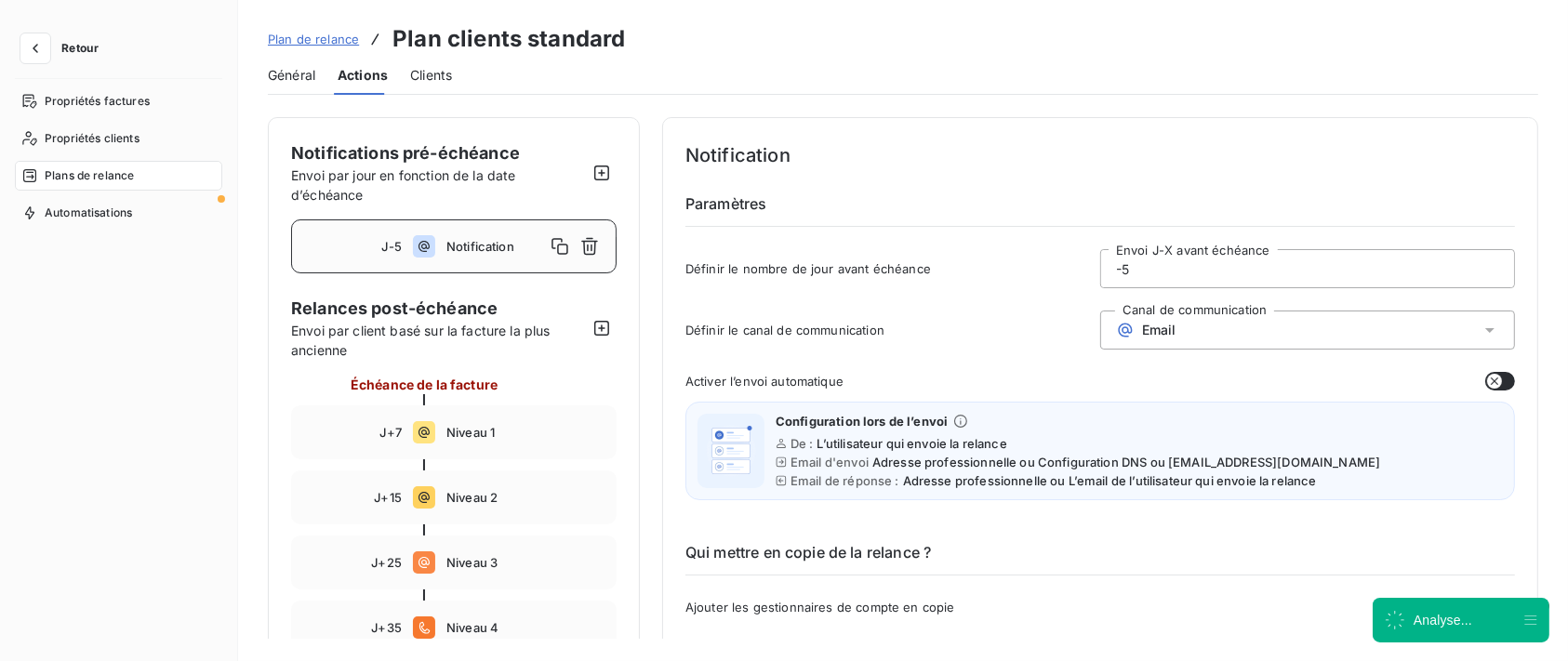
scroll to position [372, 0]
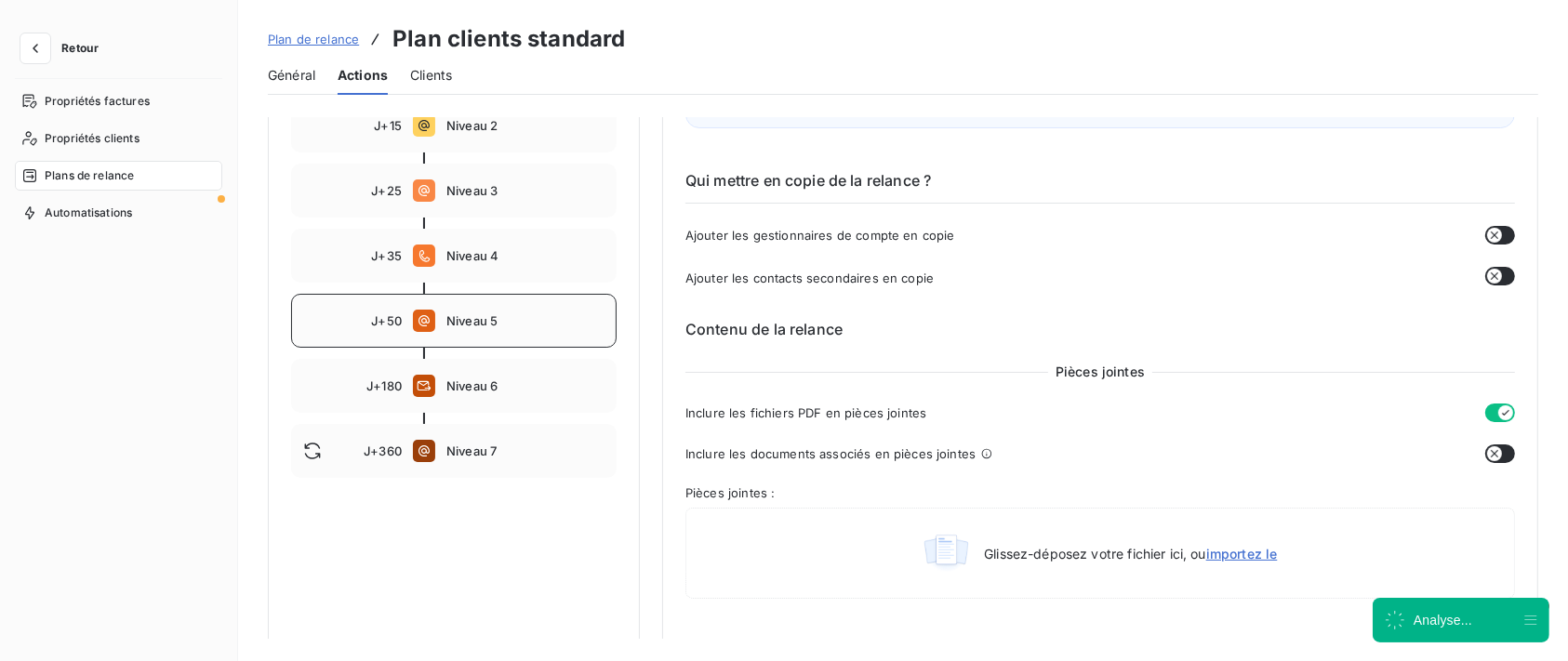
click at [501, 318] on span "Niveau 5" at bounding box center [525, 321] width 158 height 15
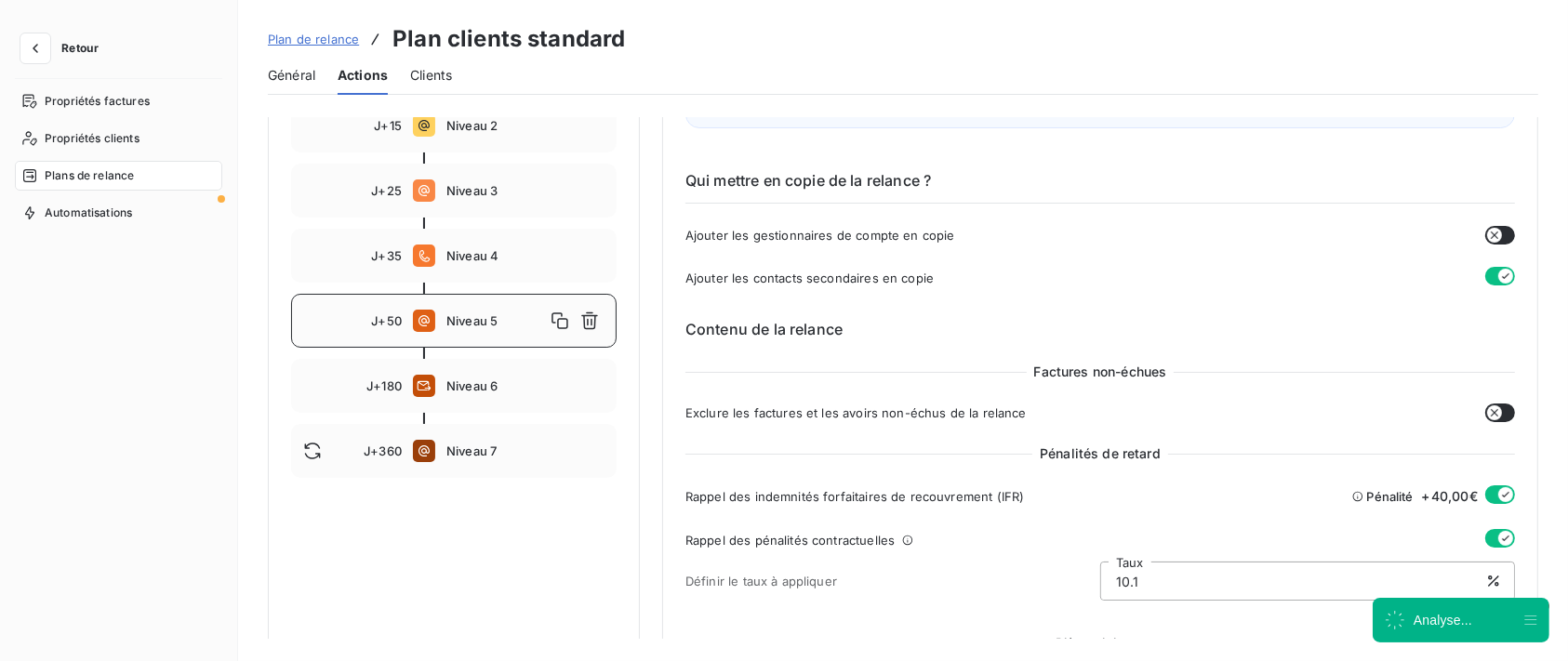
type input "50"
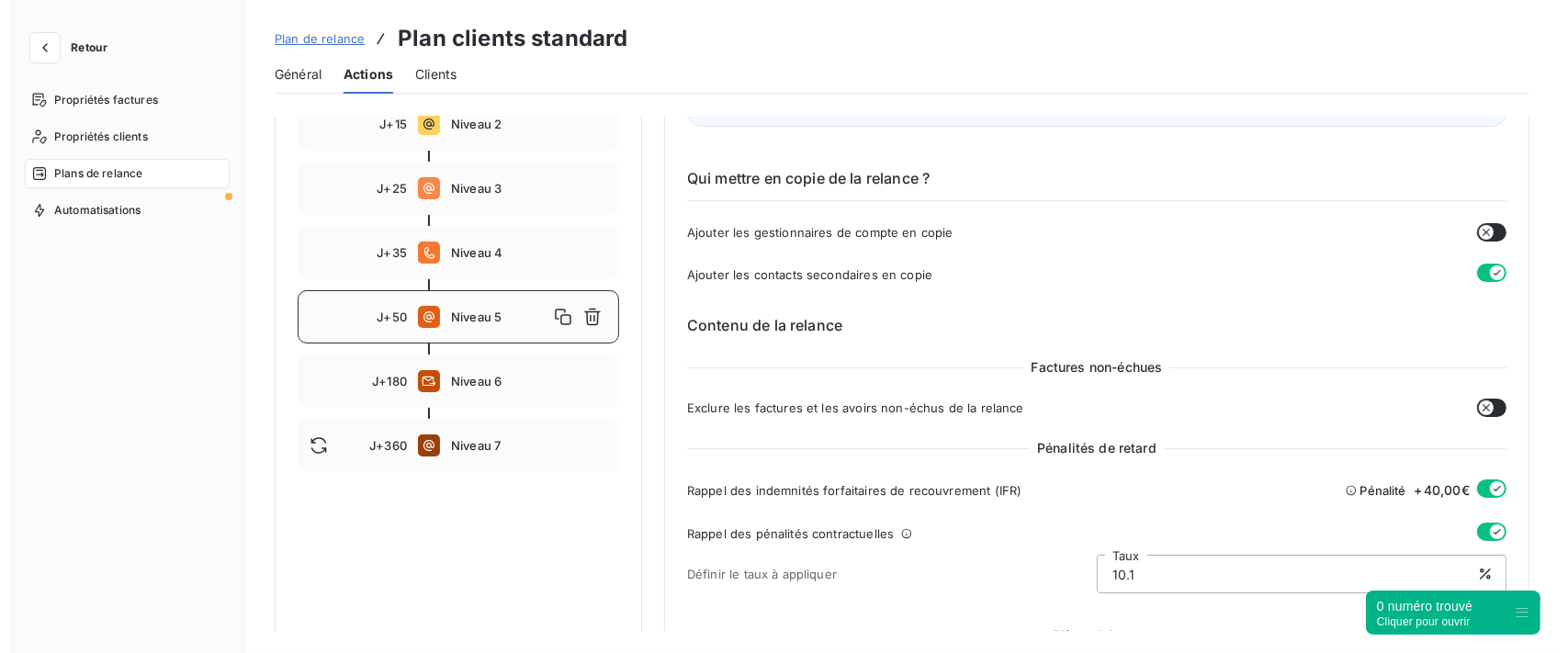
scroll to position [611, 0]
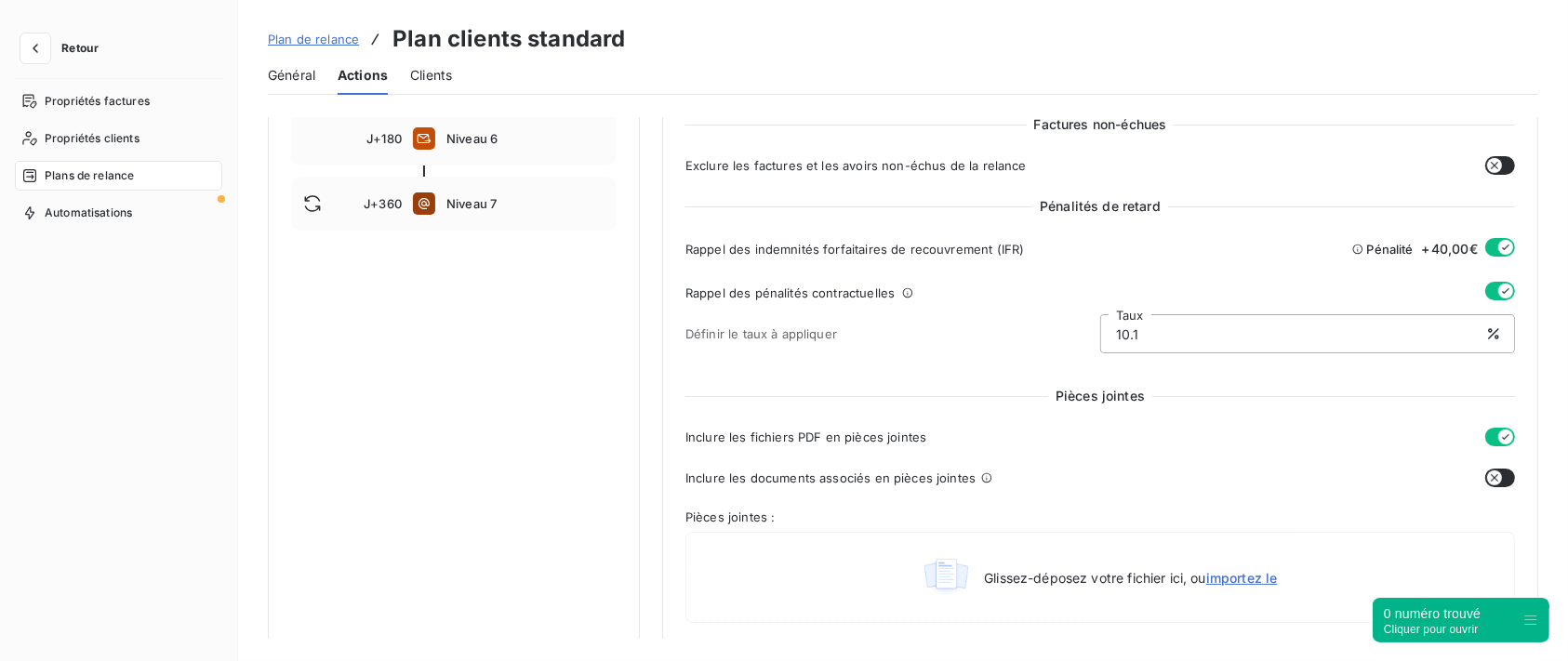
click at [1498, 441] on icon "button" at bounding box center [1506, 437] width 15 height 15
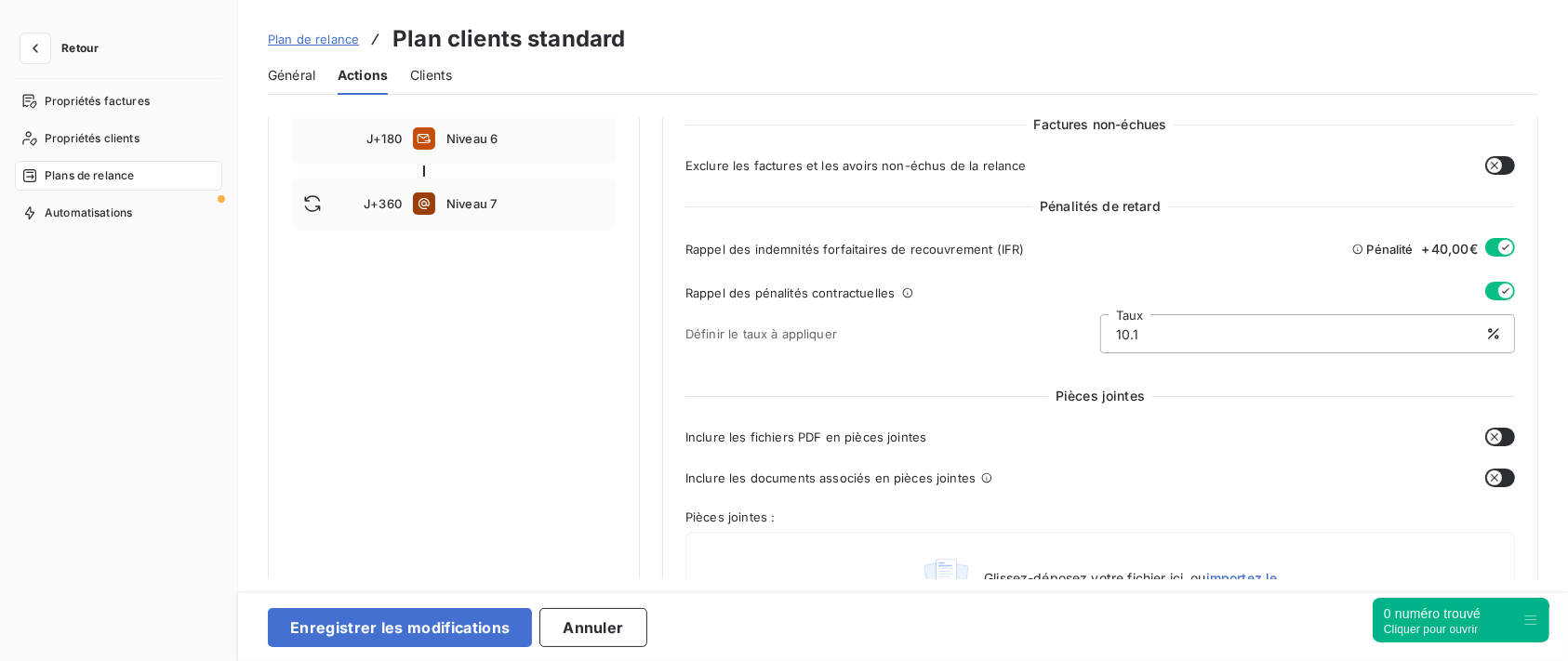
click at [1488, 482] on icon "button" at bounding box center [1495, 478] width 15 height 15
drag, startPoint x: 701, startPoint y: 481, endPoint x: 1047, endPoint y: 481, distance: 346.0
click at [1047, 481] on div "Inclure les documents associés en pièces jointes" at bounding box center [1081, 477] width 793 height 18
click at [498, 301] on div "Notifications pré-échéance Envoi par jour en fonction de la date d’échéance J-5…" at bounding box center [454, 523] width 372 height 2050
click at [45, 48] on button "button" at bounding box center [35, 48] width 30 height 30
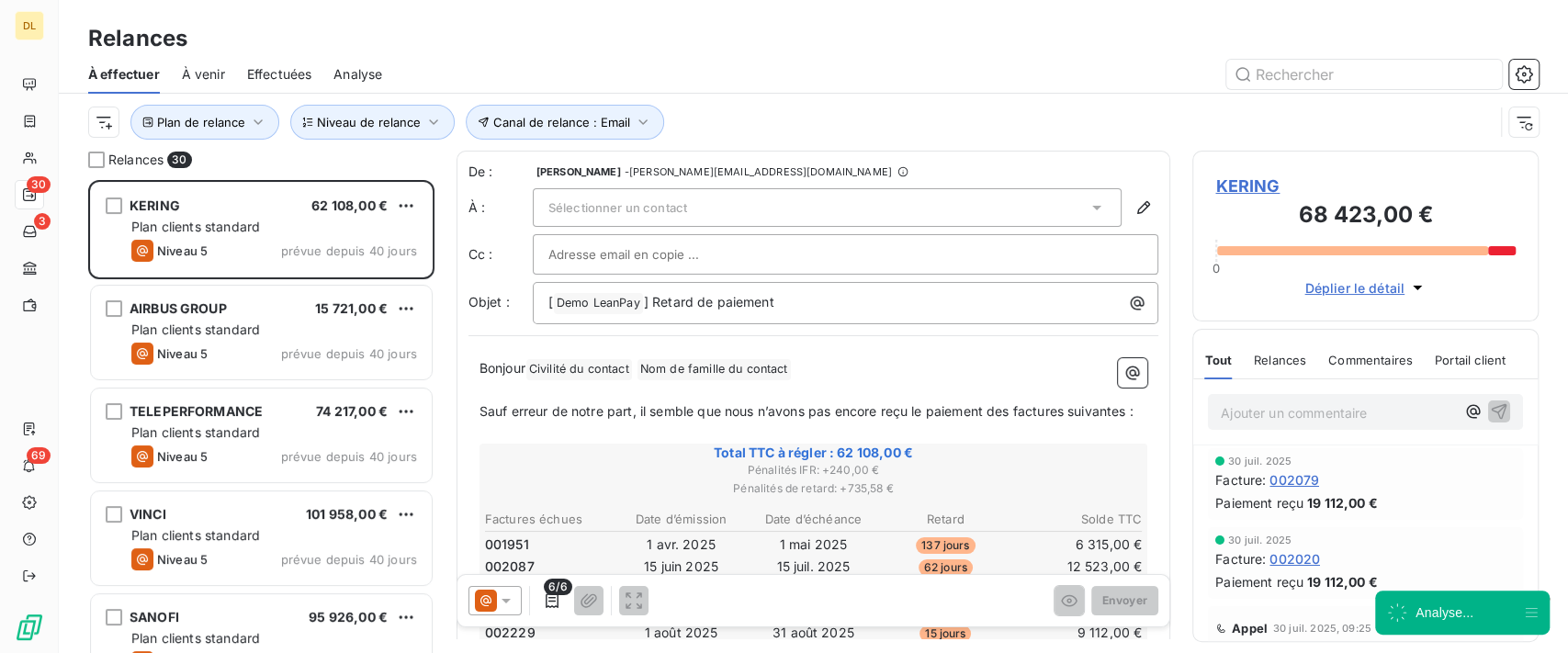
scroll to position [454, 327]
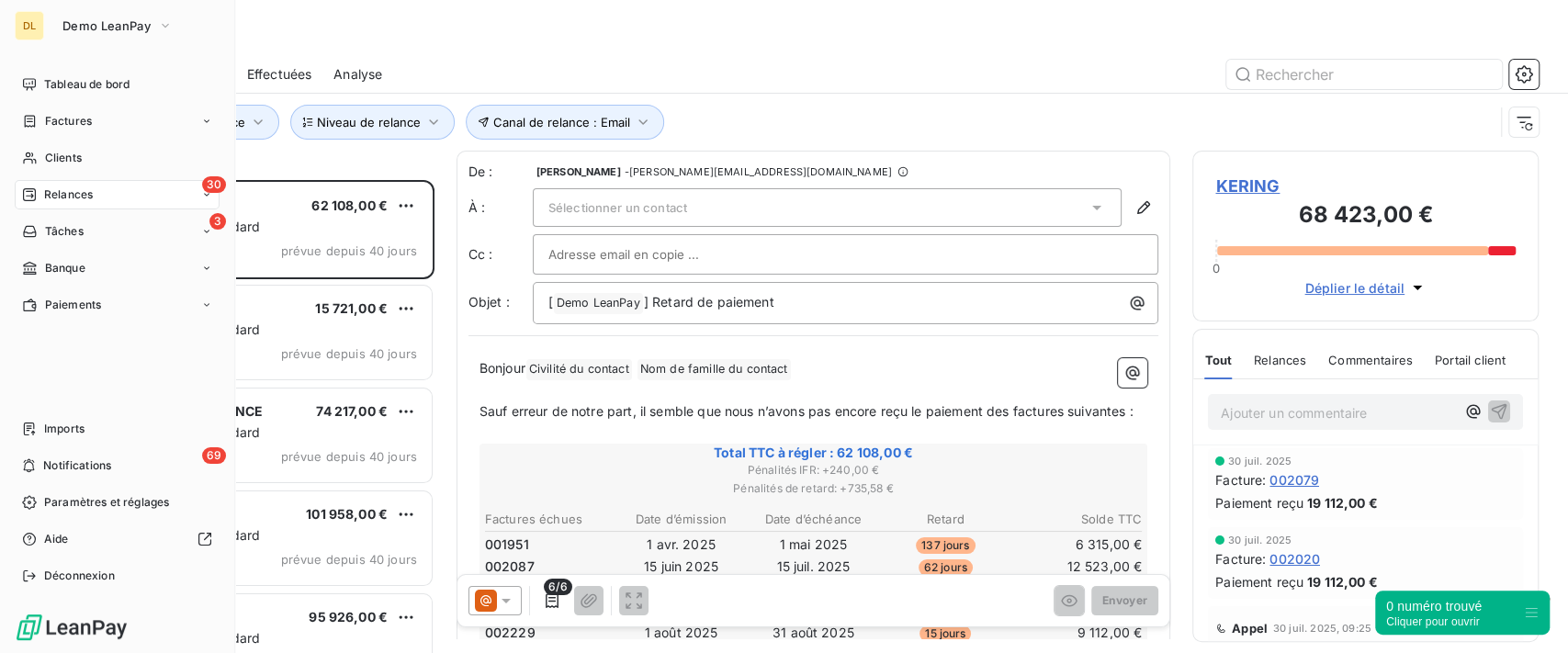
click at [118, 61] on div "DL Demo LeanPay Tableau de bord Factures Clients 30 Relances 3 Tâches Banque Pa…" at bounding box center [118, 326] width 235 height 653
click at [128, 74] on div "Tableau de bord" at bounding box center [118, 84] width 205 height 29
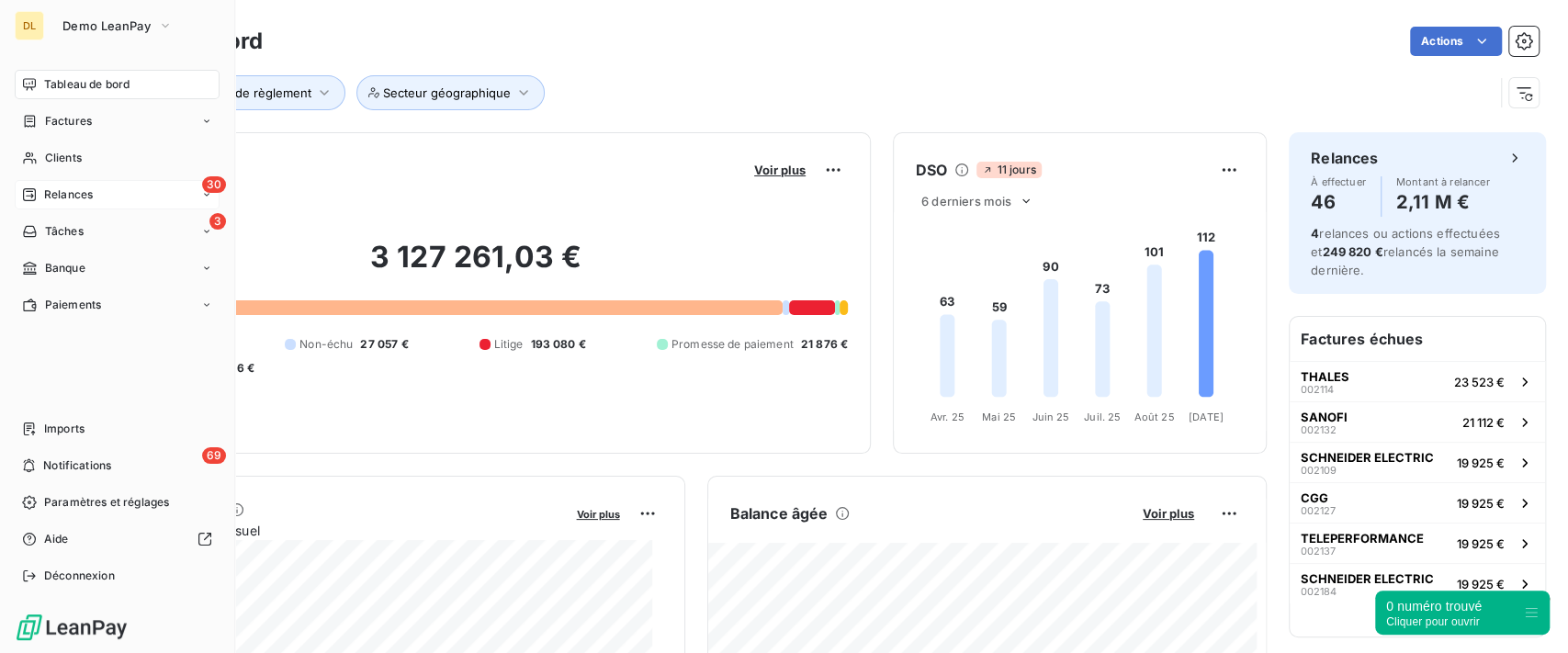
click at [98, 197] on div "30 Relances" at bounding box center [118, 194] width 205 height 29
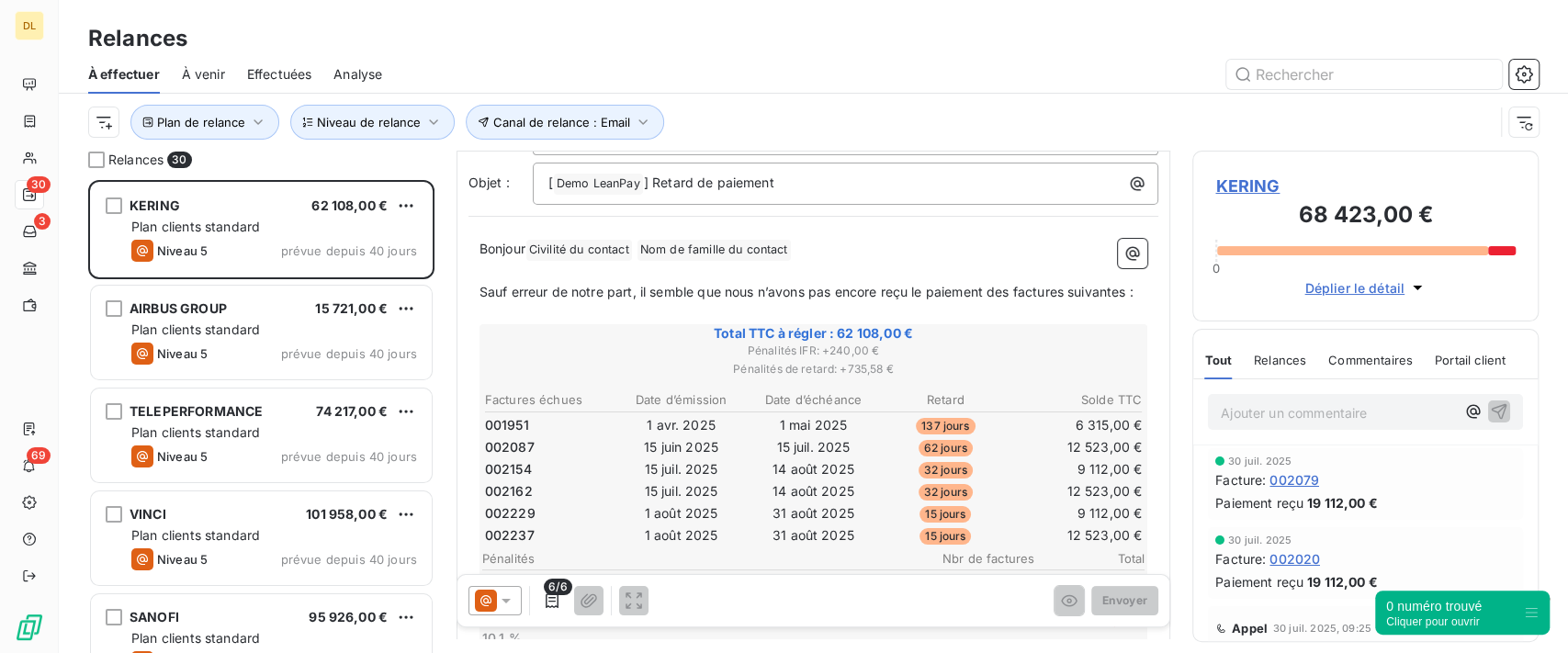
scroll to position [125, 0]
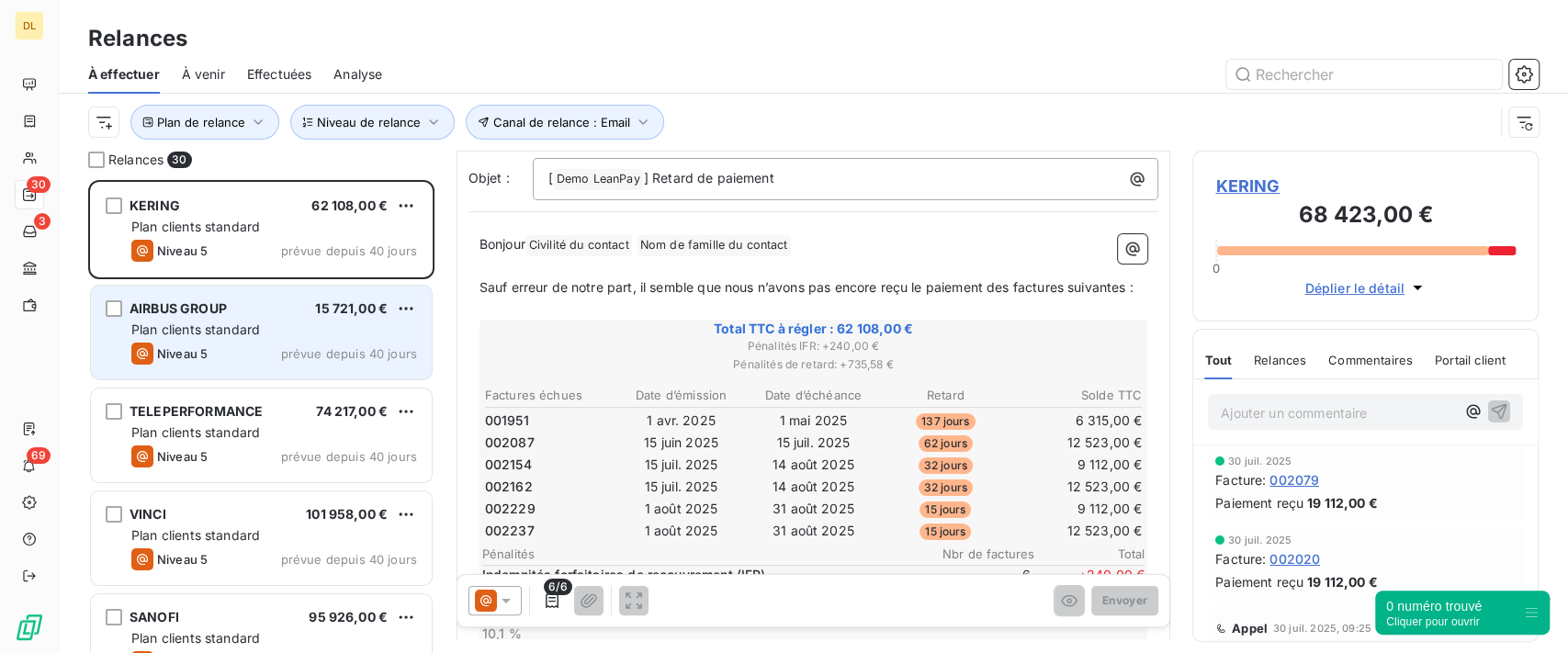
click at [311, 327] on div "Plan clients standard" at bounding box center [274, 329] width 285 height 18
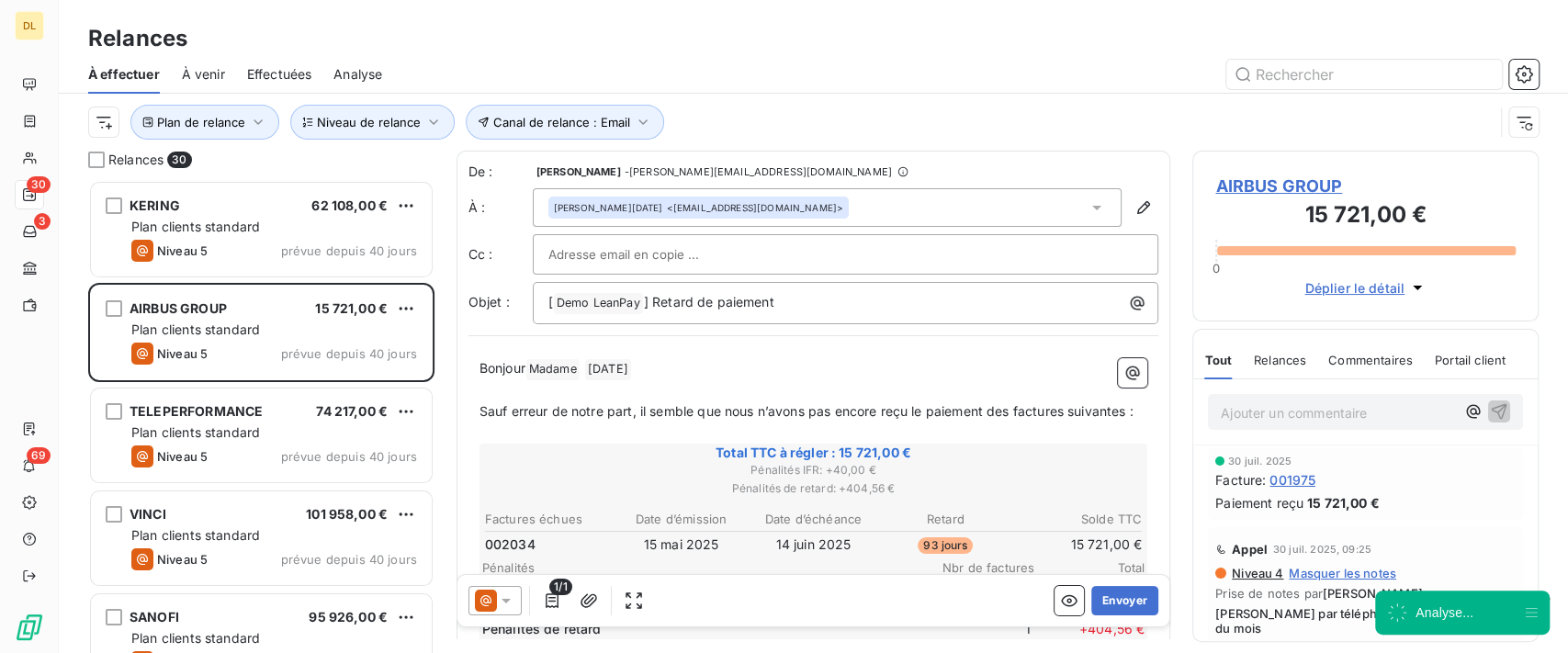
click at [1060, 603] on icon "button" at bounding box center [1068, 600] width 18 height 18
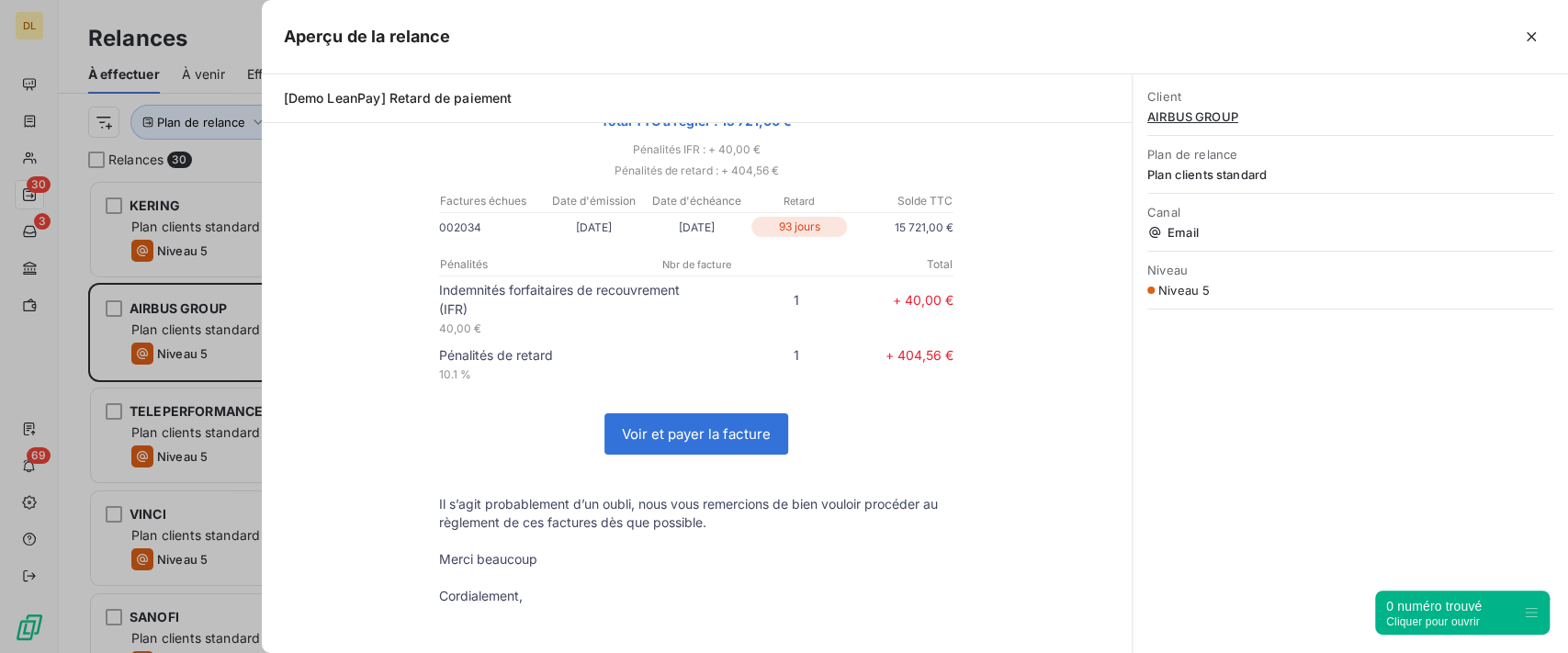
scroll to position [245, 0]
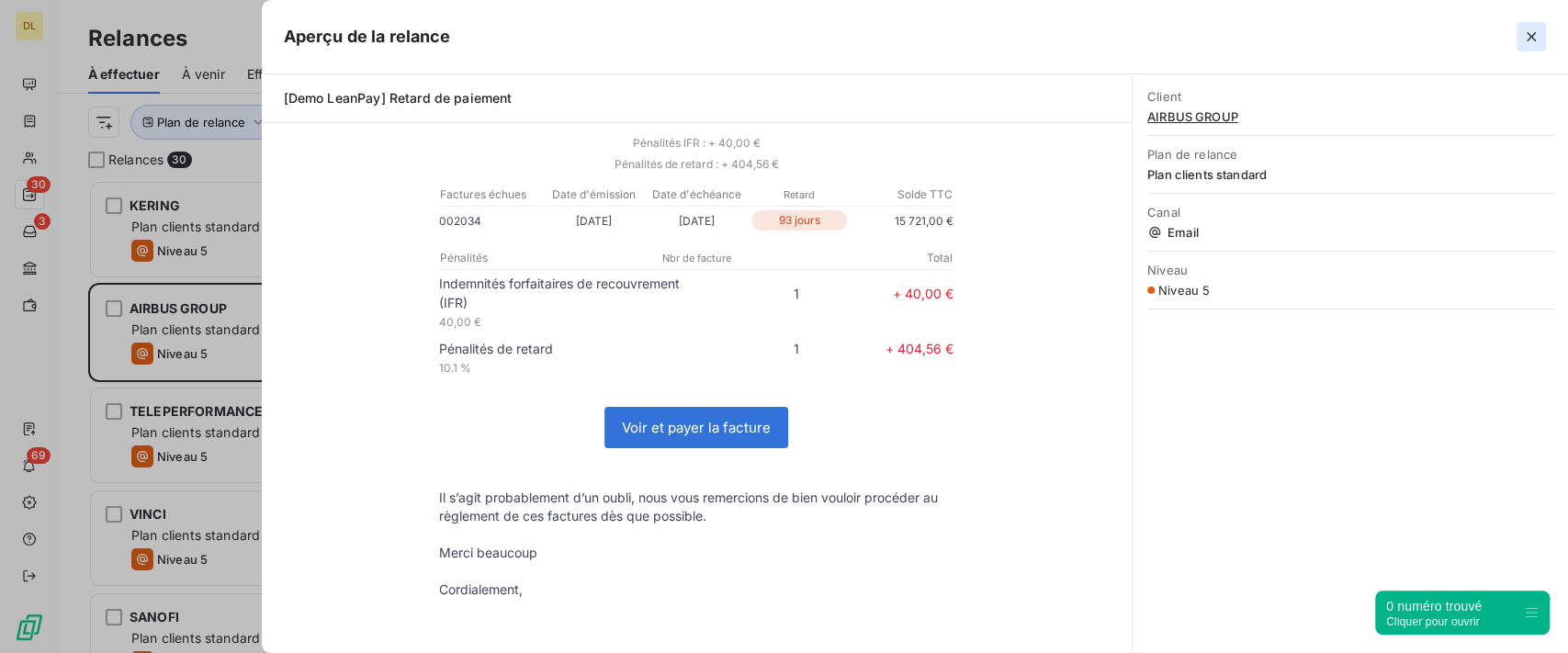
click at [1538, 35] on icon "button" at bounding box center [1531, 36] width 18 height 18
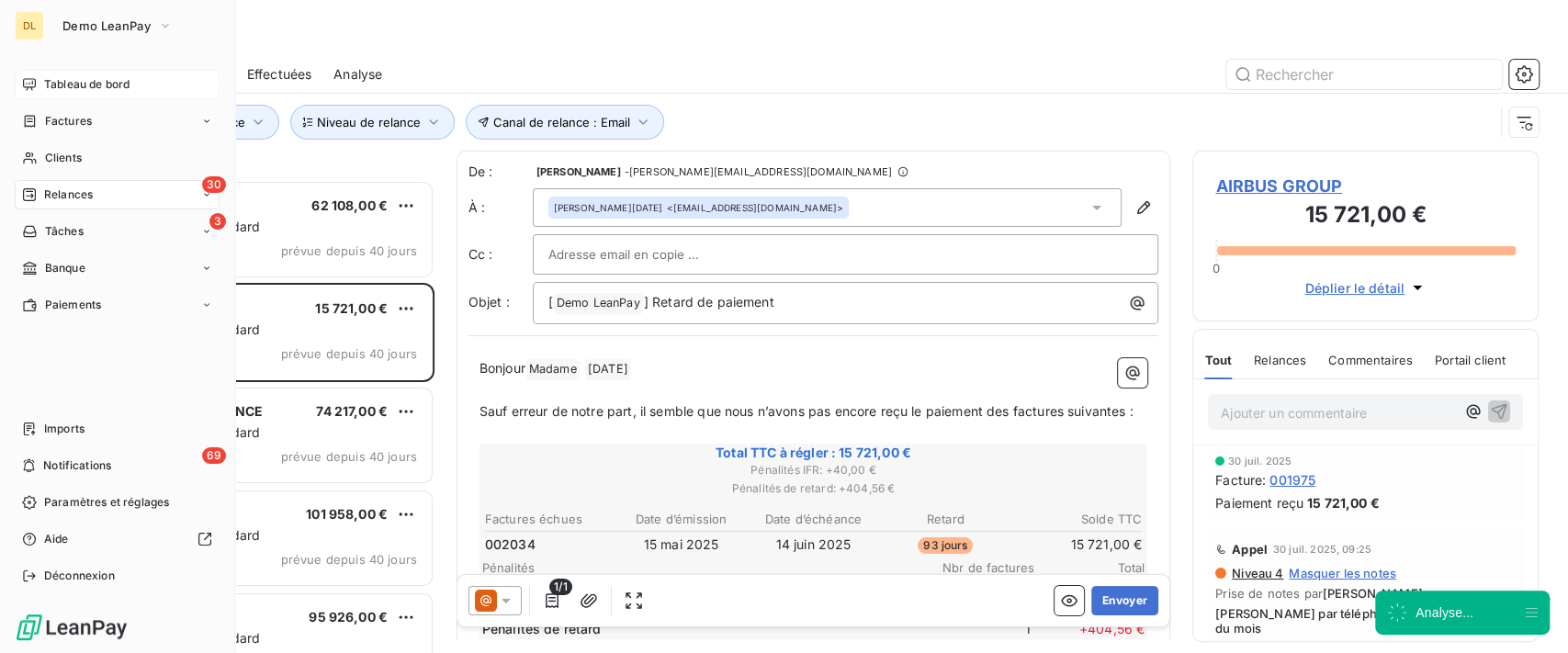
click at [155, 92] on div "Tableau de bord" at bounding box center [118, 84] width 205 height 29
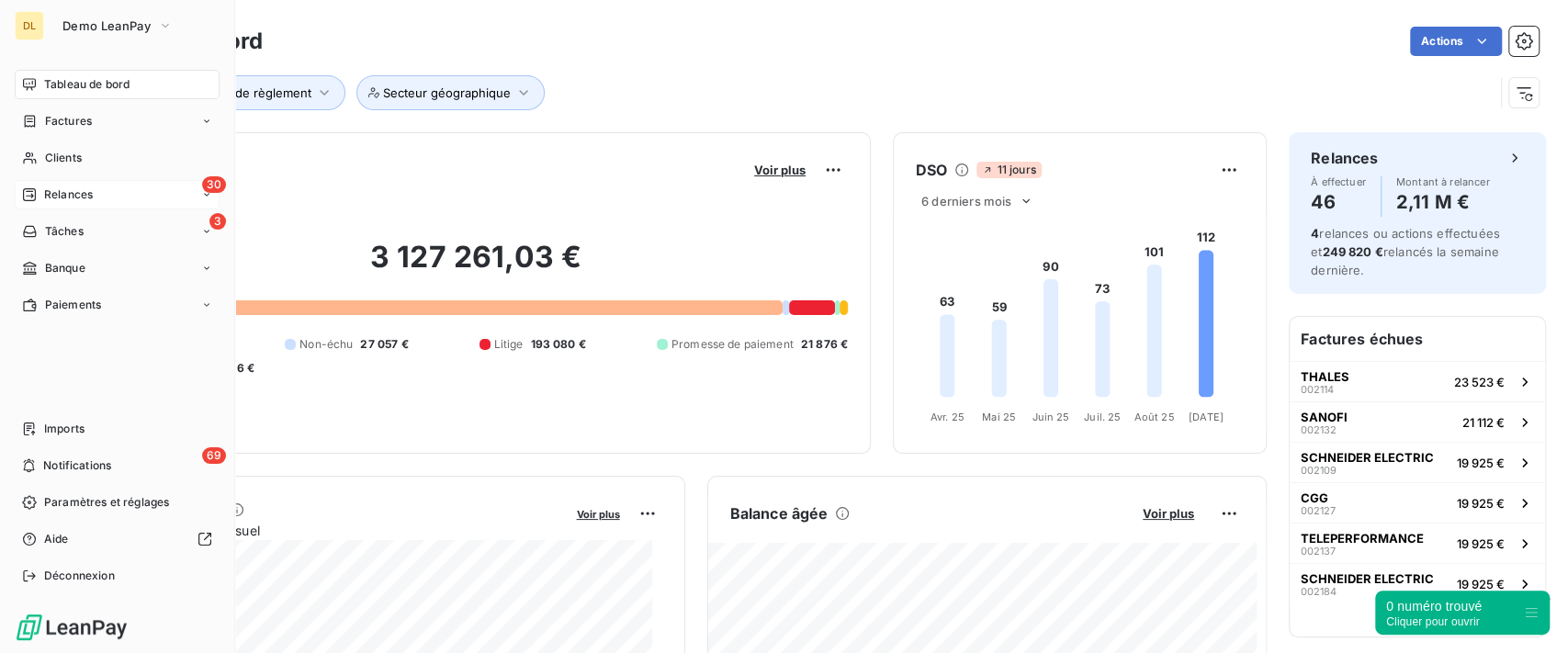
click at [29, 190] on icon at bounding box center [29, 195] width 15 height 15
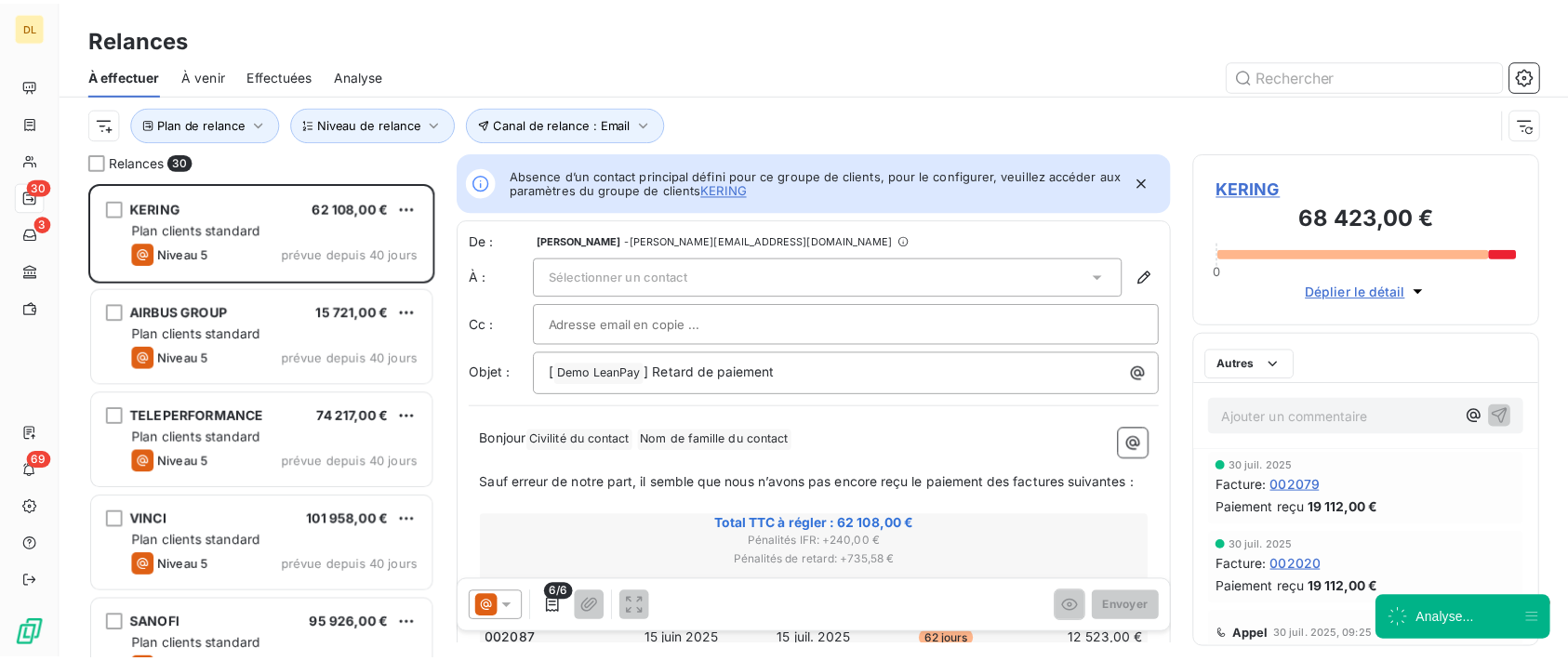
scroll to position [460, 331]
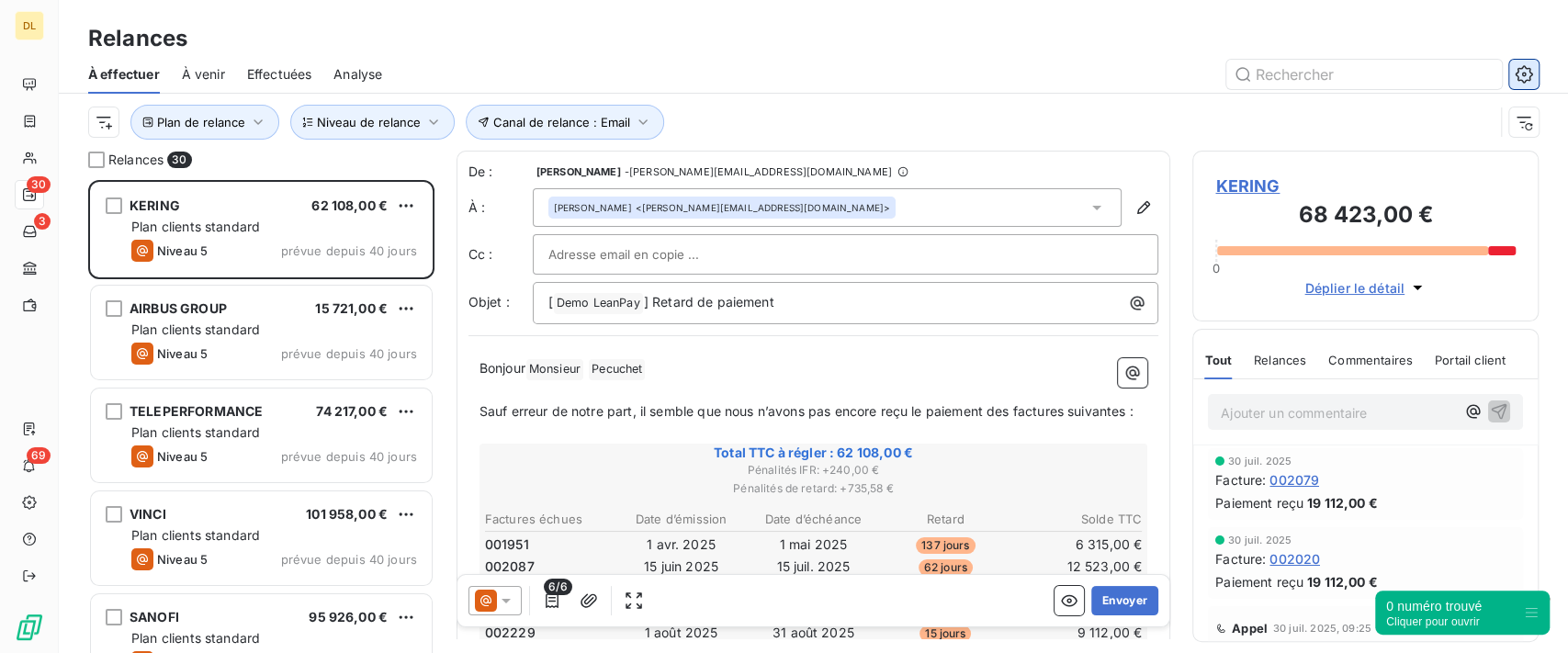
click at [1525, 68] on icon "button" at bounding box center [1523, 74] width 17 height 17
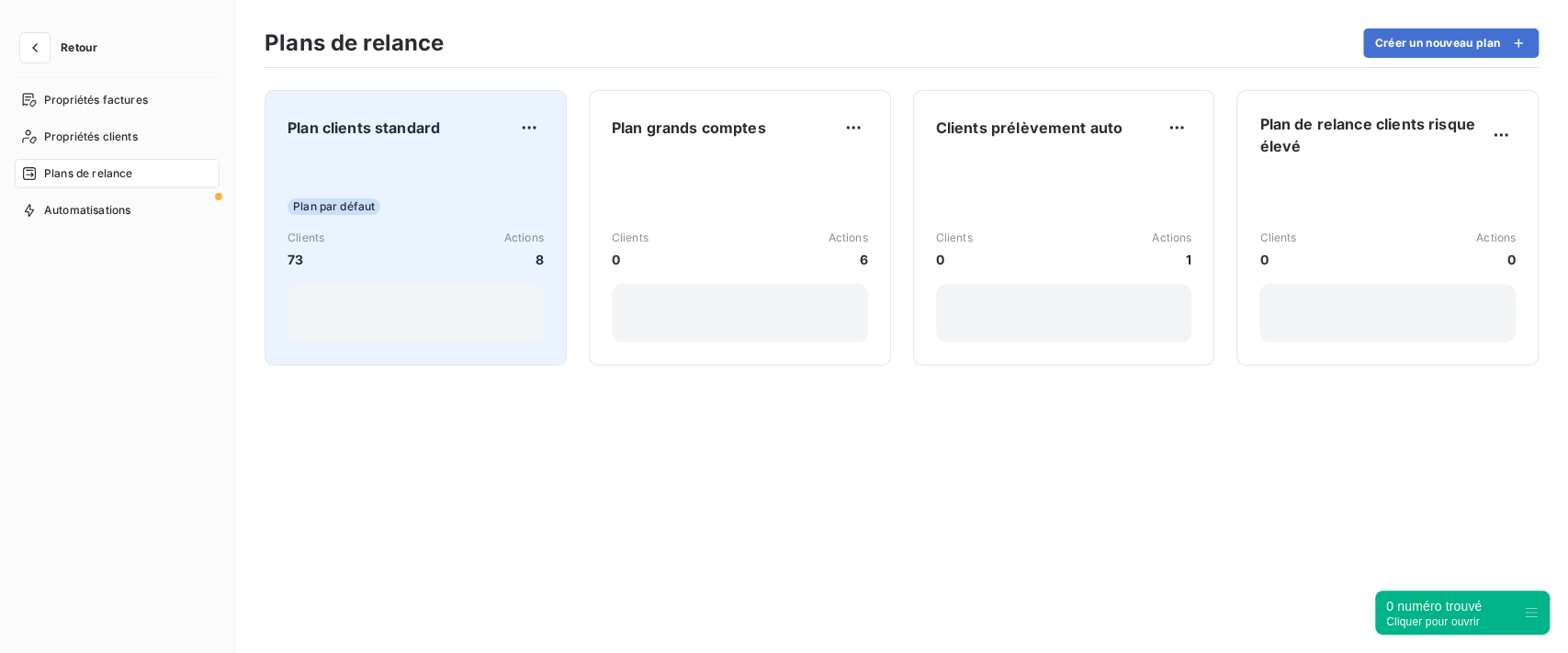
click at [486, 151] on div "Plan clients standard Plan par défaut Clients 73 Actions 8" at bounding box center [415, 227] width 256 height 229
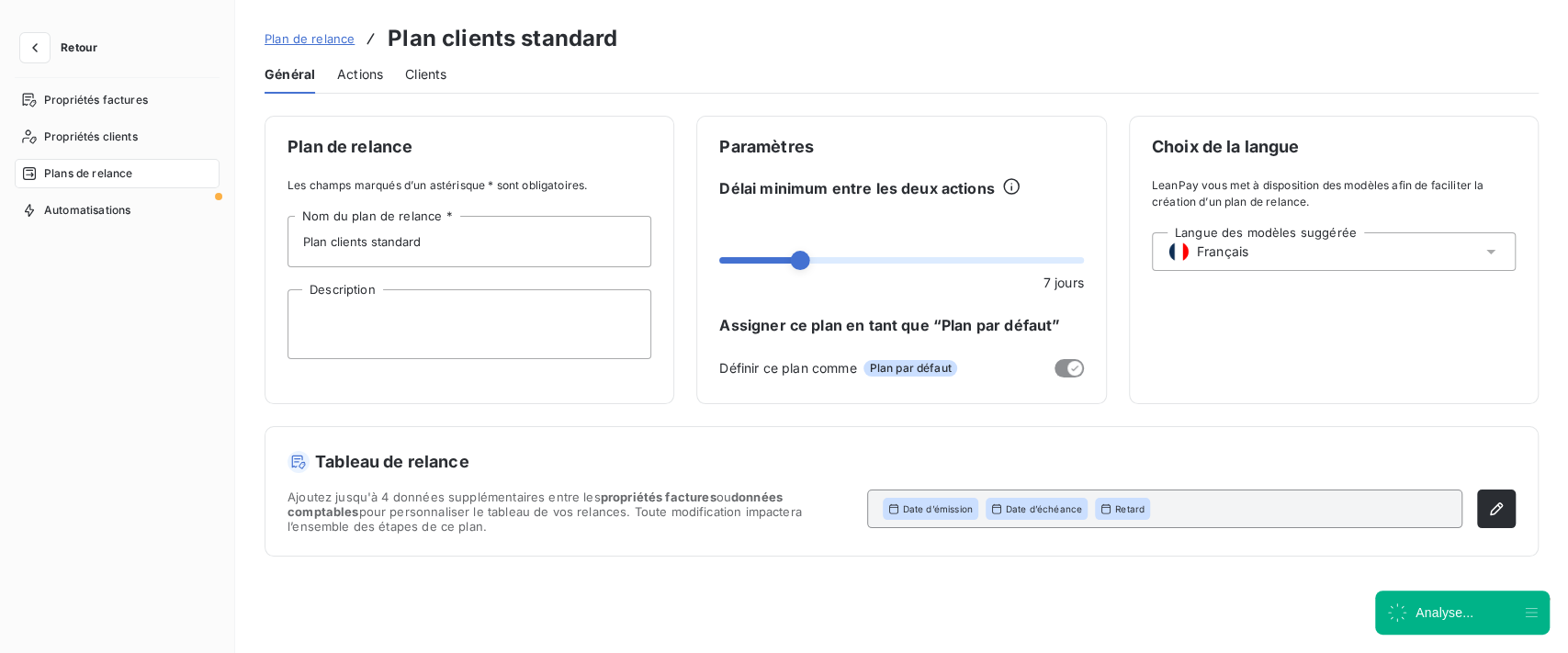
click at [380, 90] on div "Actions" at bounding box center [360, 74] width 46 height 39
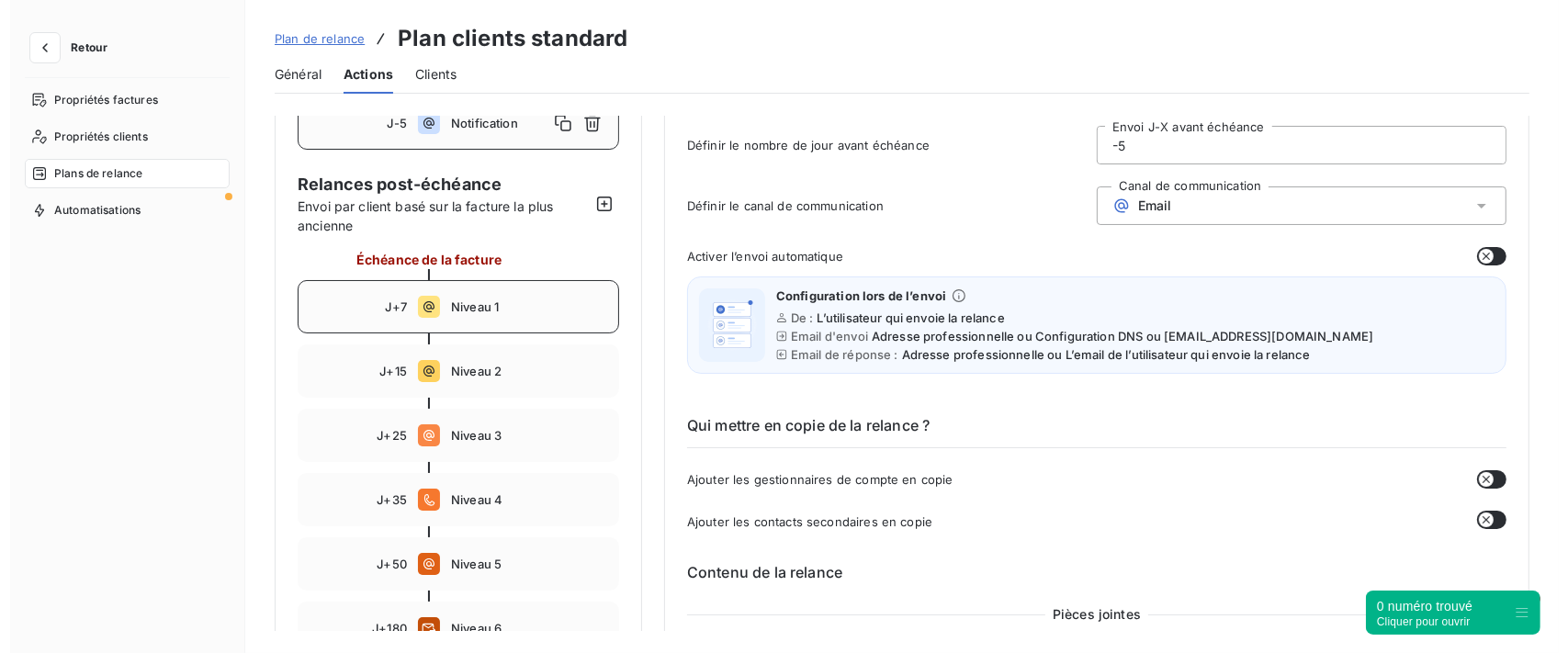
scroll to position [122, 0]
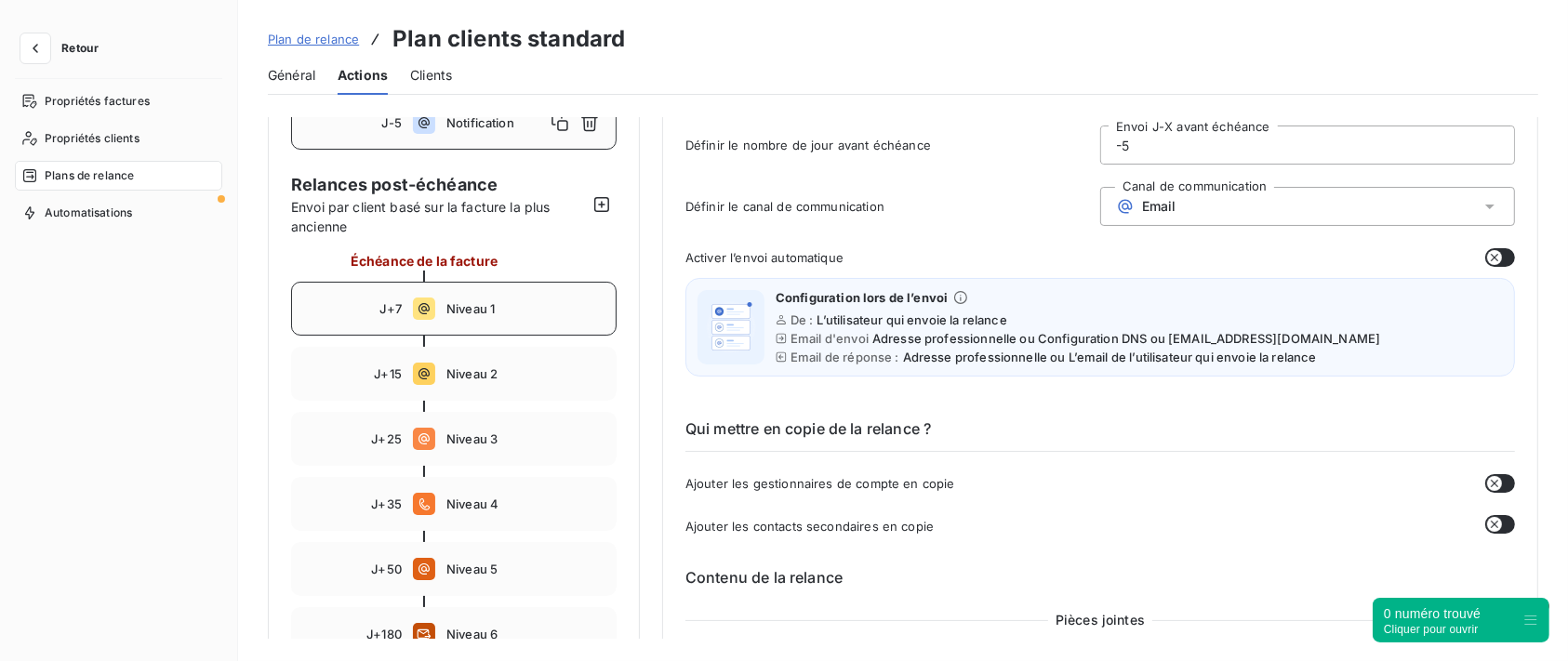
click at [476, 292] on div "J+7 Niveau 1" at bounding box center [453, 309] width 325 height 54
type input "7"
click at [45, 62] on button "button" at bounding box center [35, 48] width 30 height 30
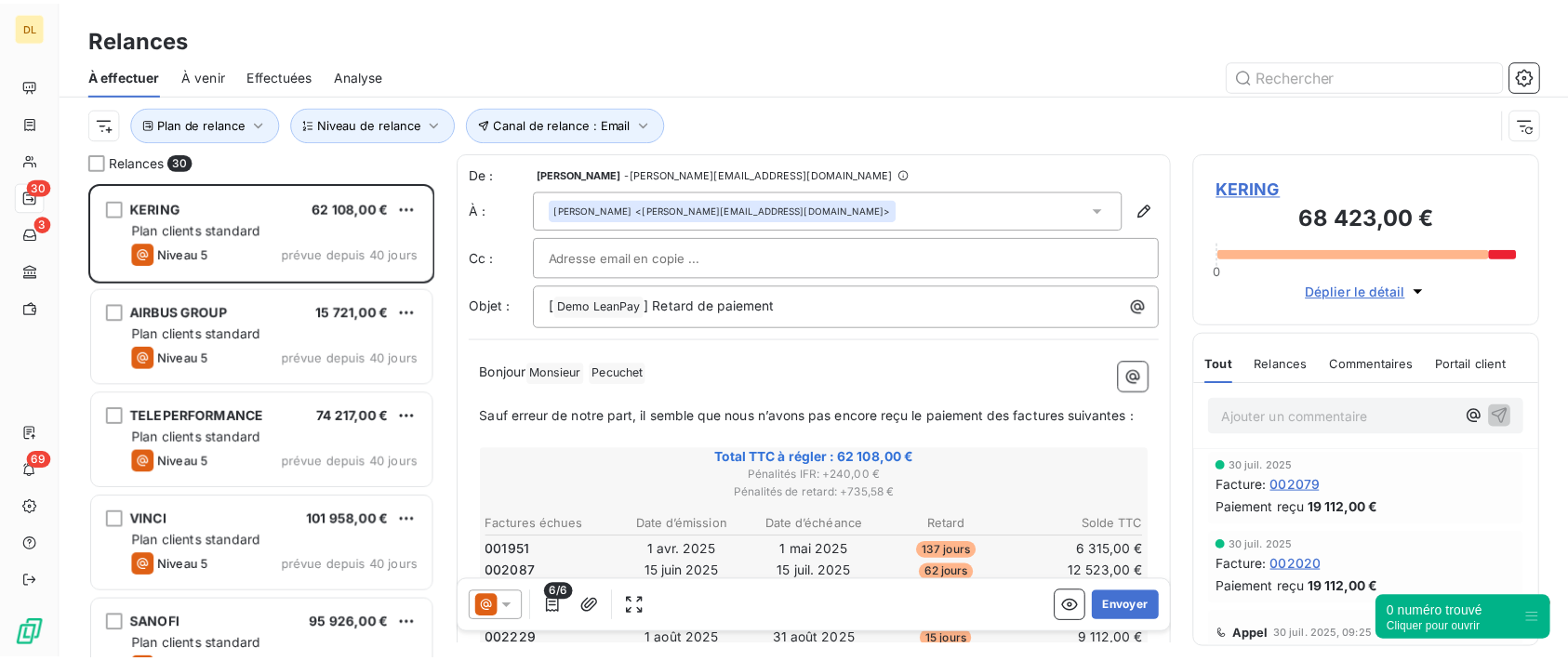
scroll to position [460, 331]
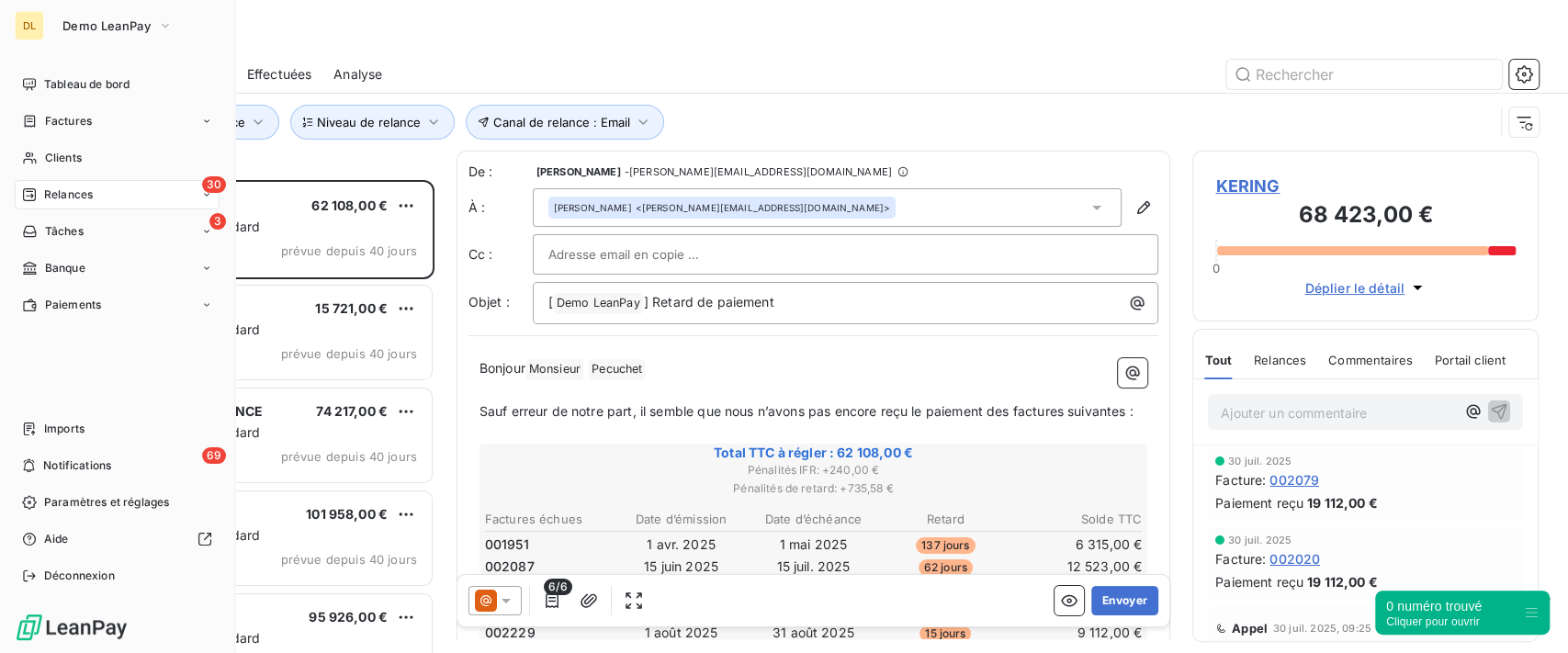
click at [31, 195] on icon at bounding box center [29, 195] width 13 height 13
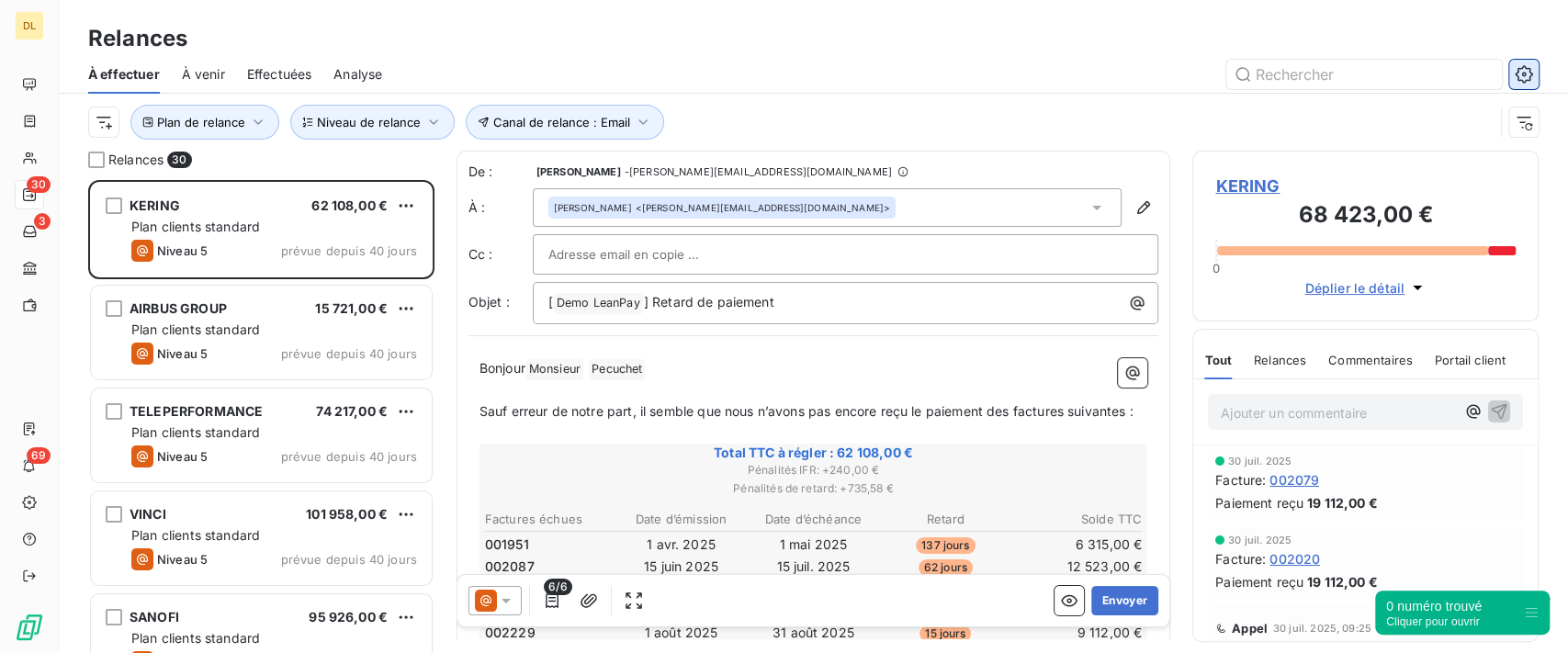
click at [1528, 67] on icon "button" at bounding box center [1523, 74] width 18 height 18
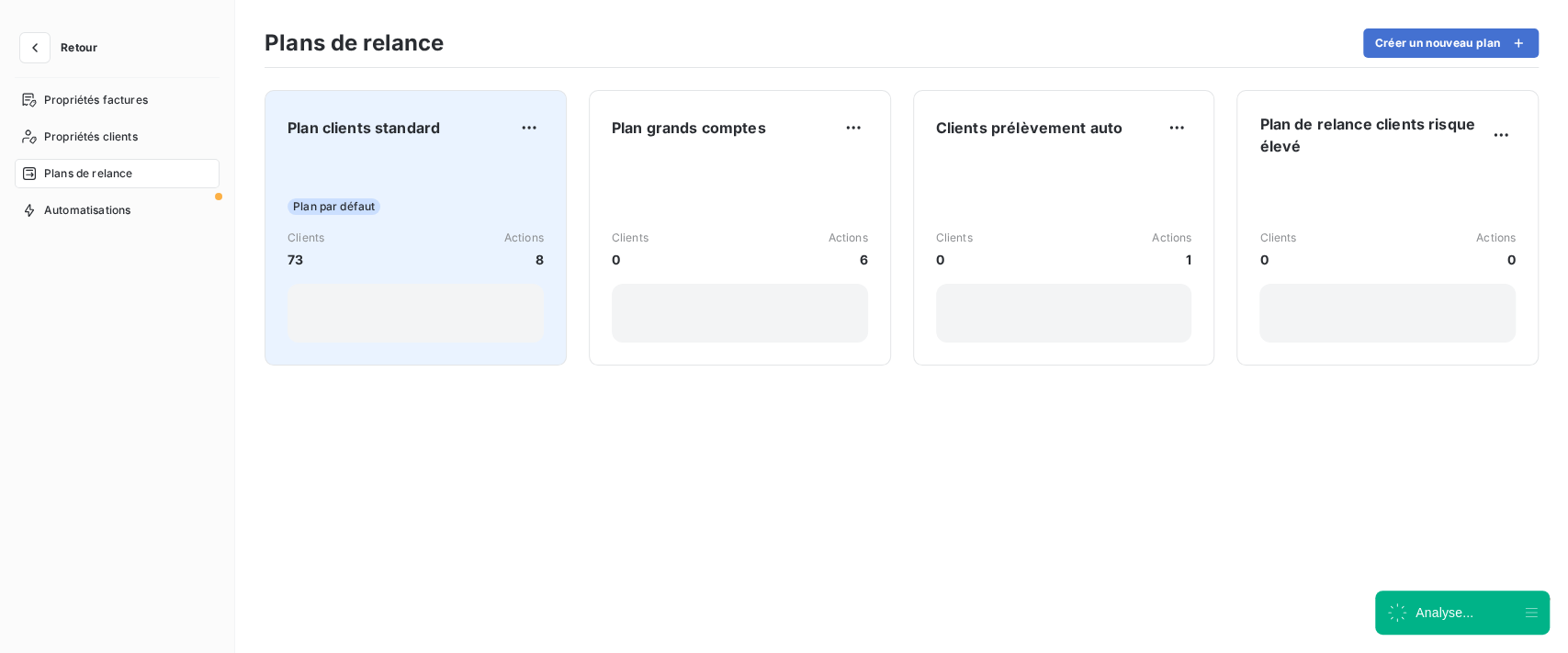
click at [434, 151] on div "Plan clients standard Plan par défaut Clients 73 Actions 8" at bounding box center [415, 227] width 256 height 229
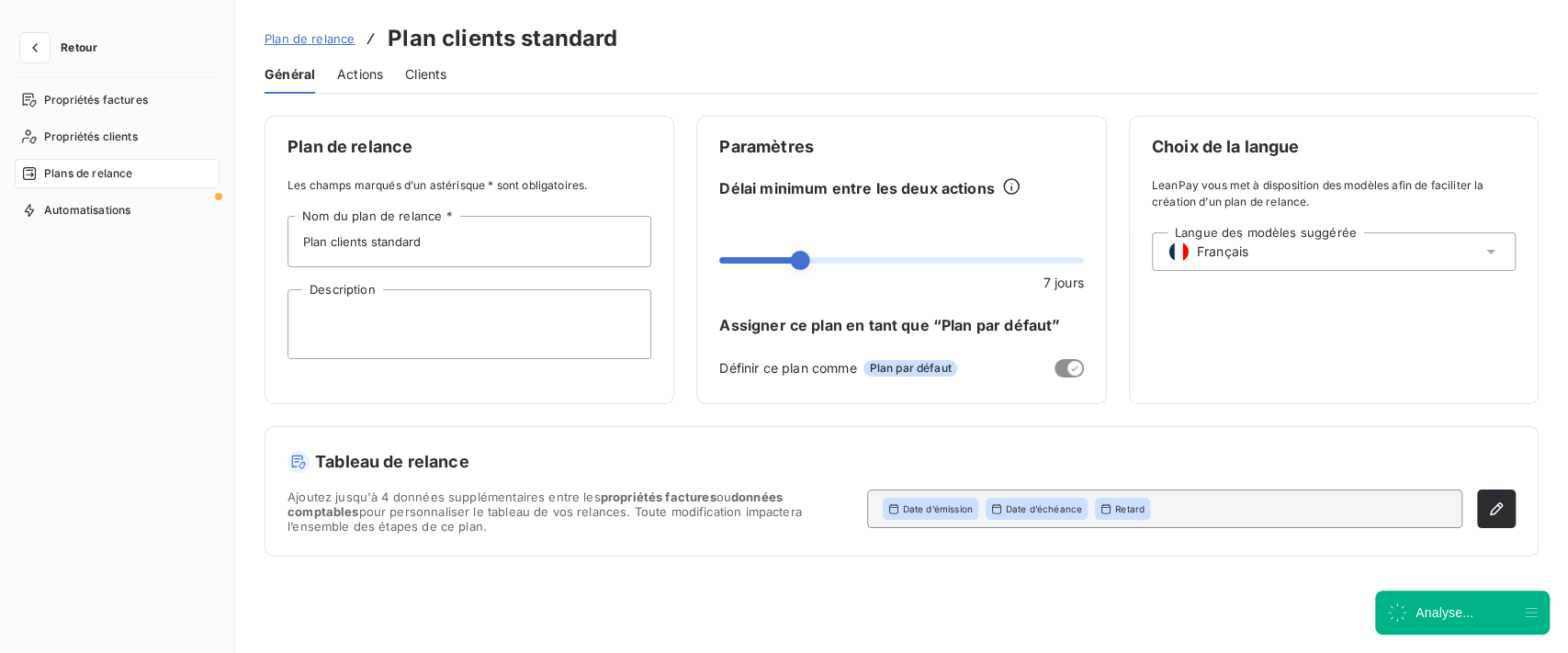
click at [353, 77] on span "Actions" at bounding box center [360, 74] width 46 height 18
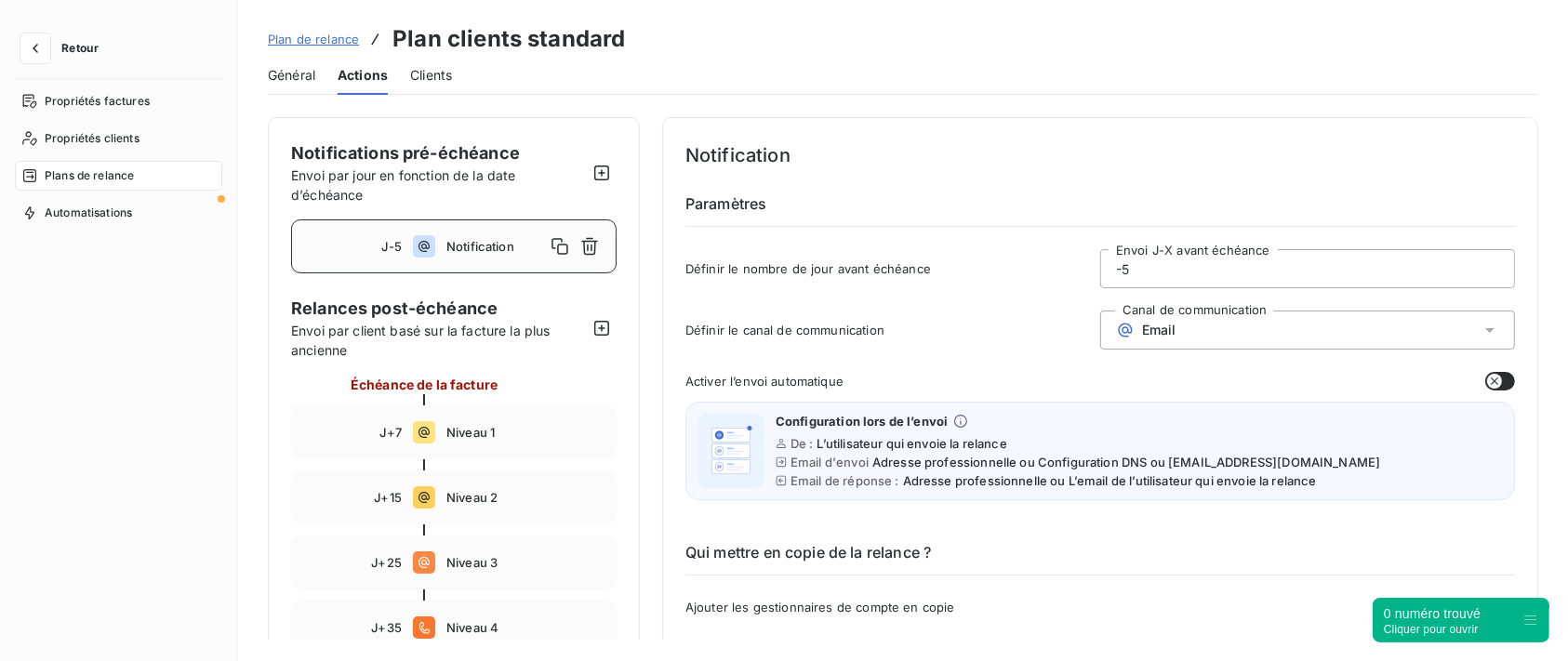
click at [582, 190] on div "Envoi par jour en fonction de la date d’échéance" at bounding box center [439, 185] width 296 height 39
click at [590, 172] on button "button" at bounding box center [602, 173] width 30 height 30
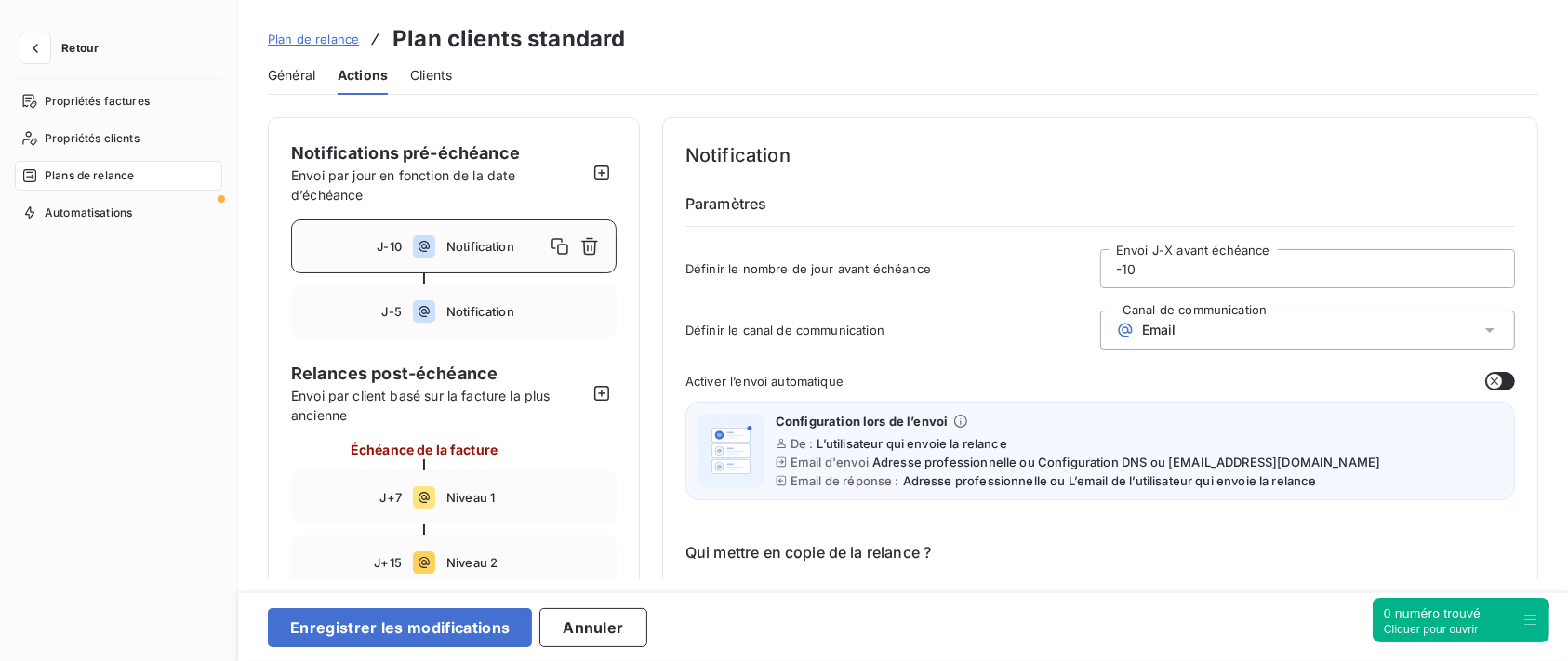
scroll to position [124, 0]
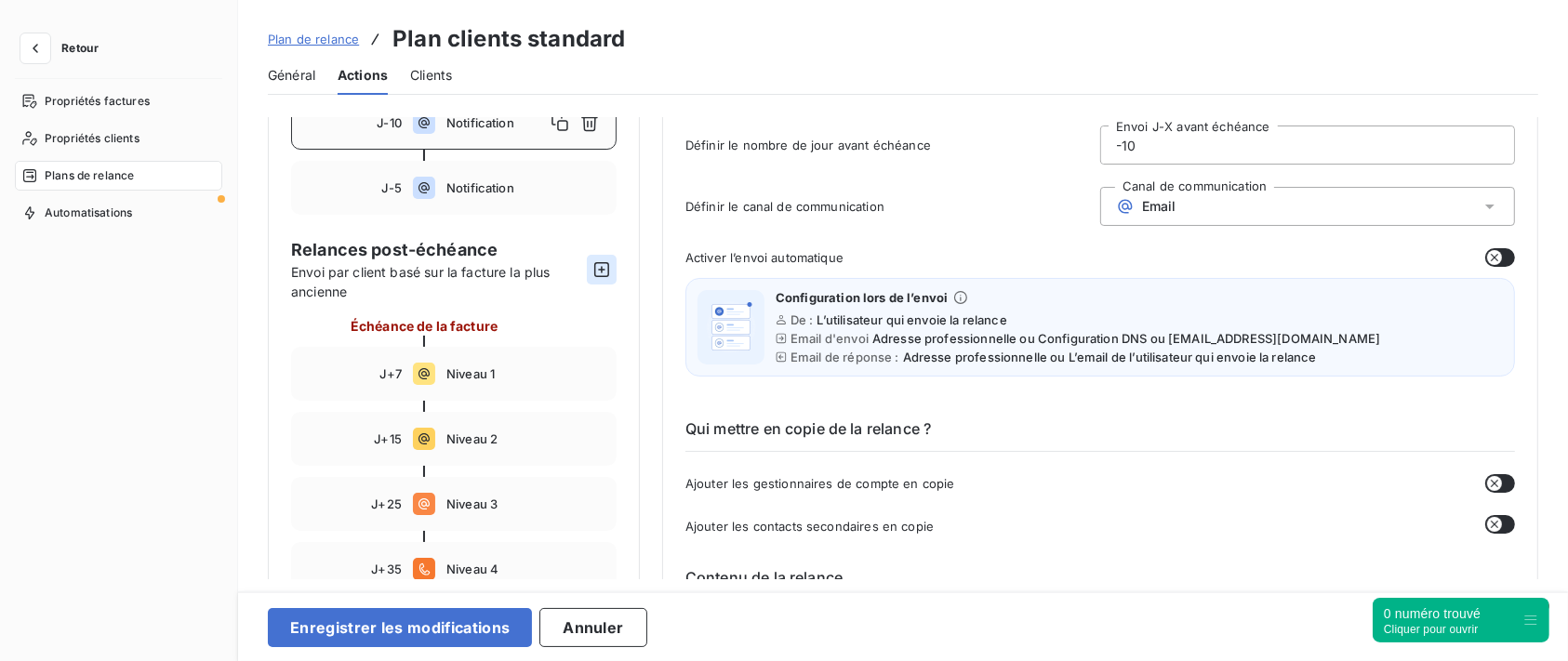
click at [610, 267] on icon "button" at bounding box center [601, 269] width 18 height 18
type input "370"
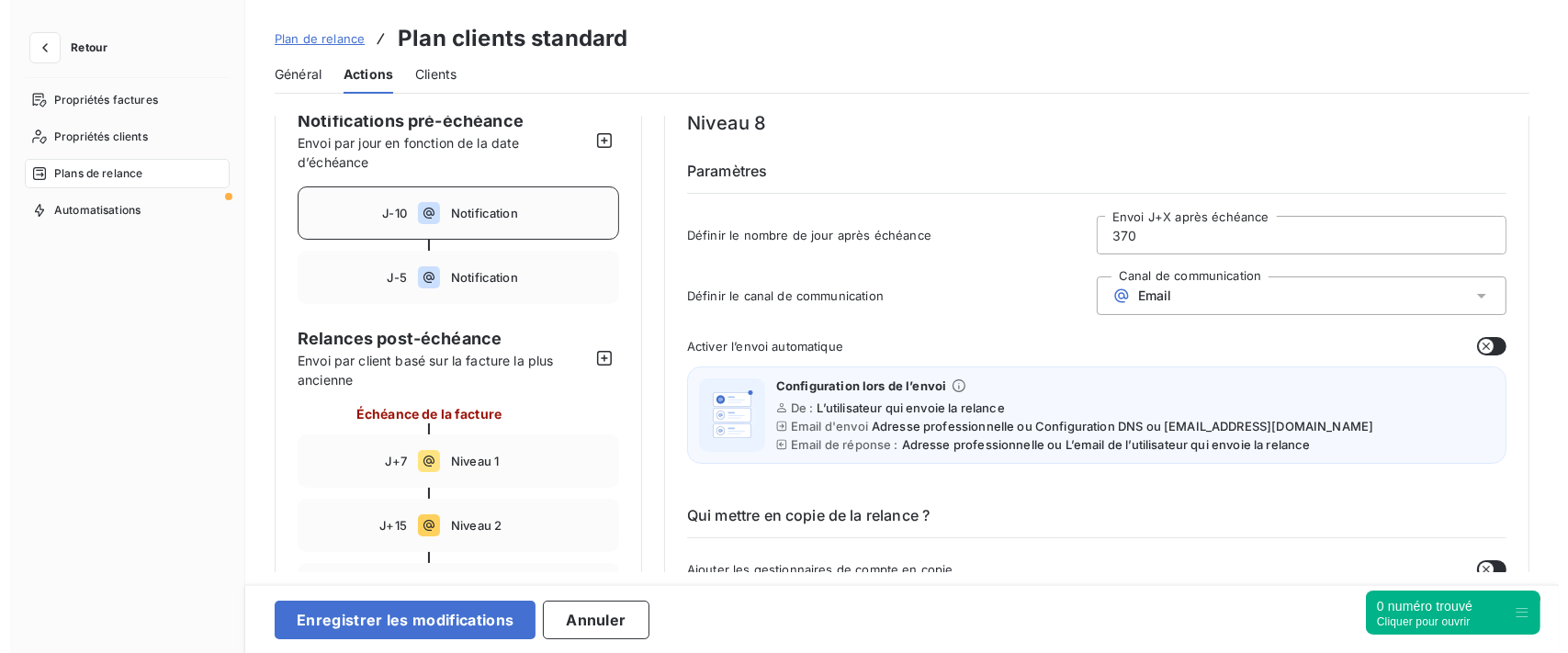
scroll to position [0, 0]
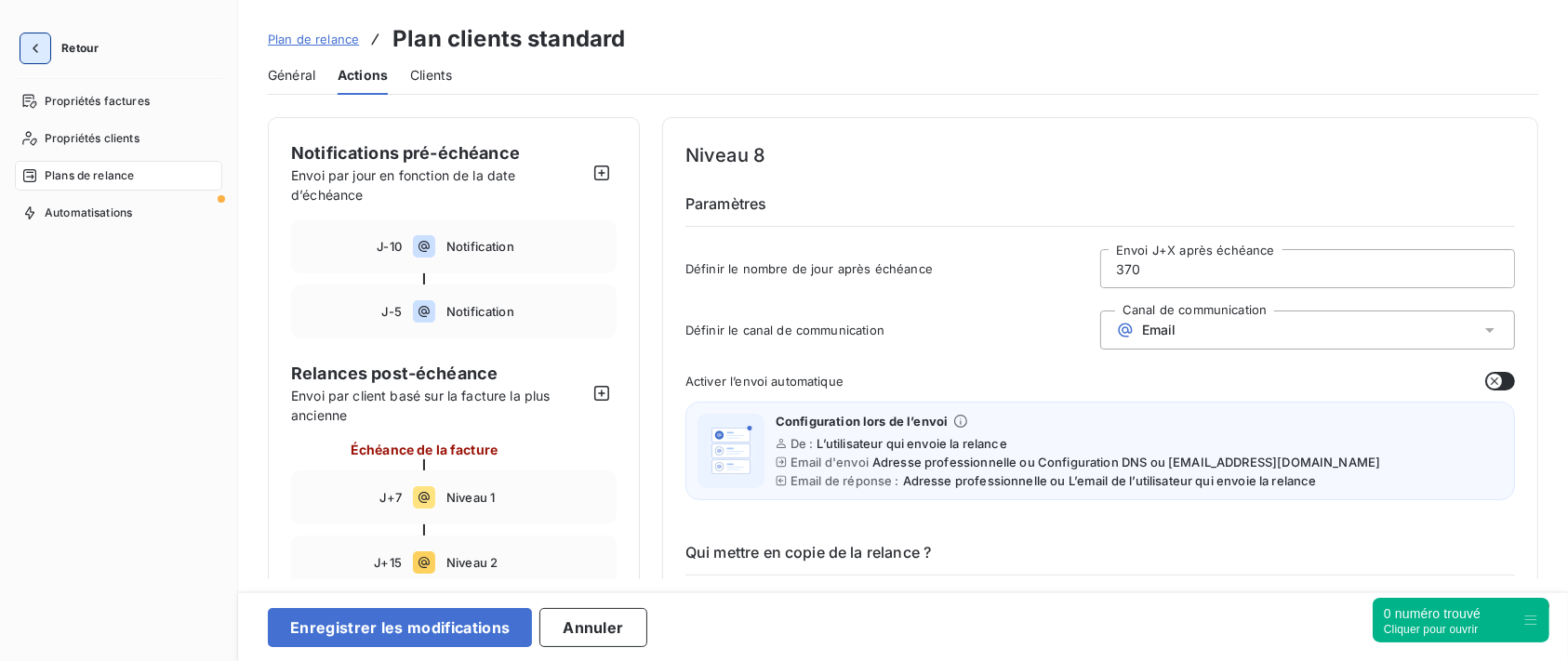
click at [30, 42] on icon "button" at bounding box center [35, 48] width 18 height 18
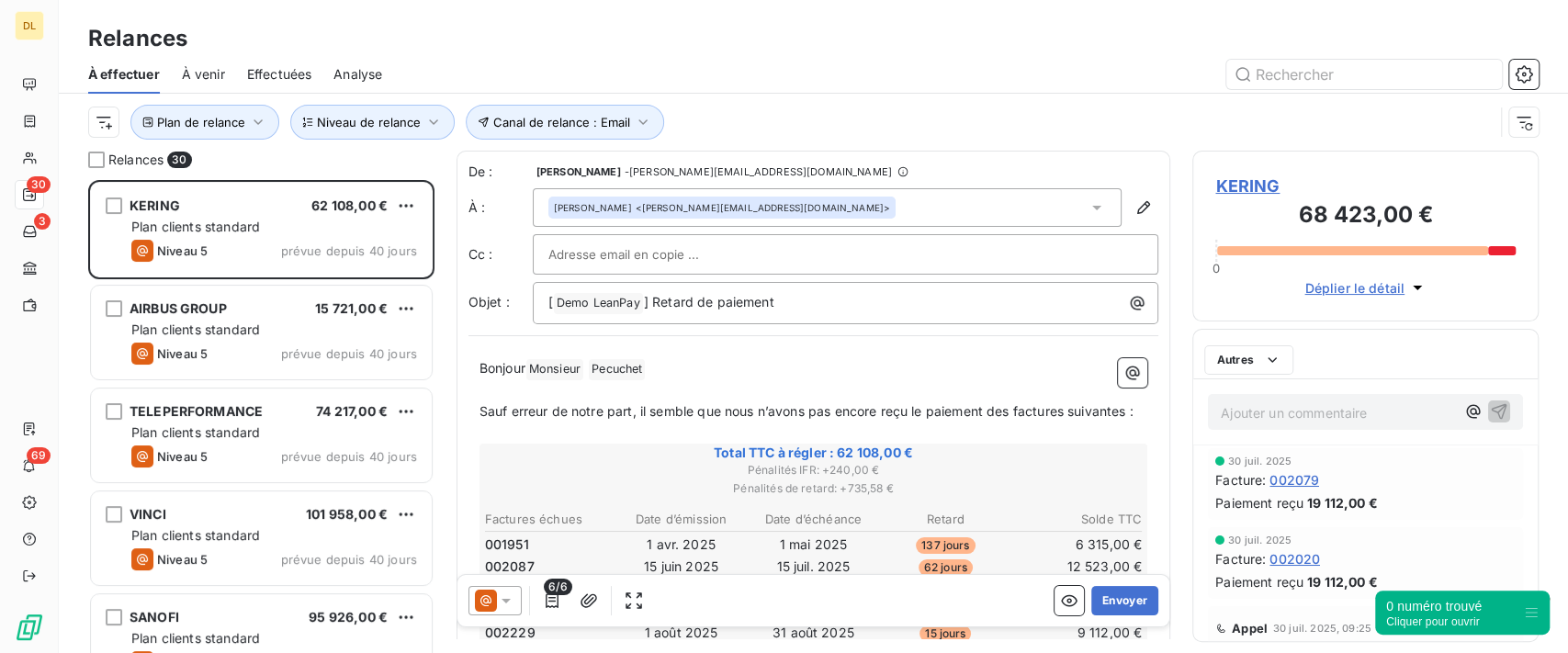
scroll to position [454, 327]
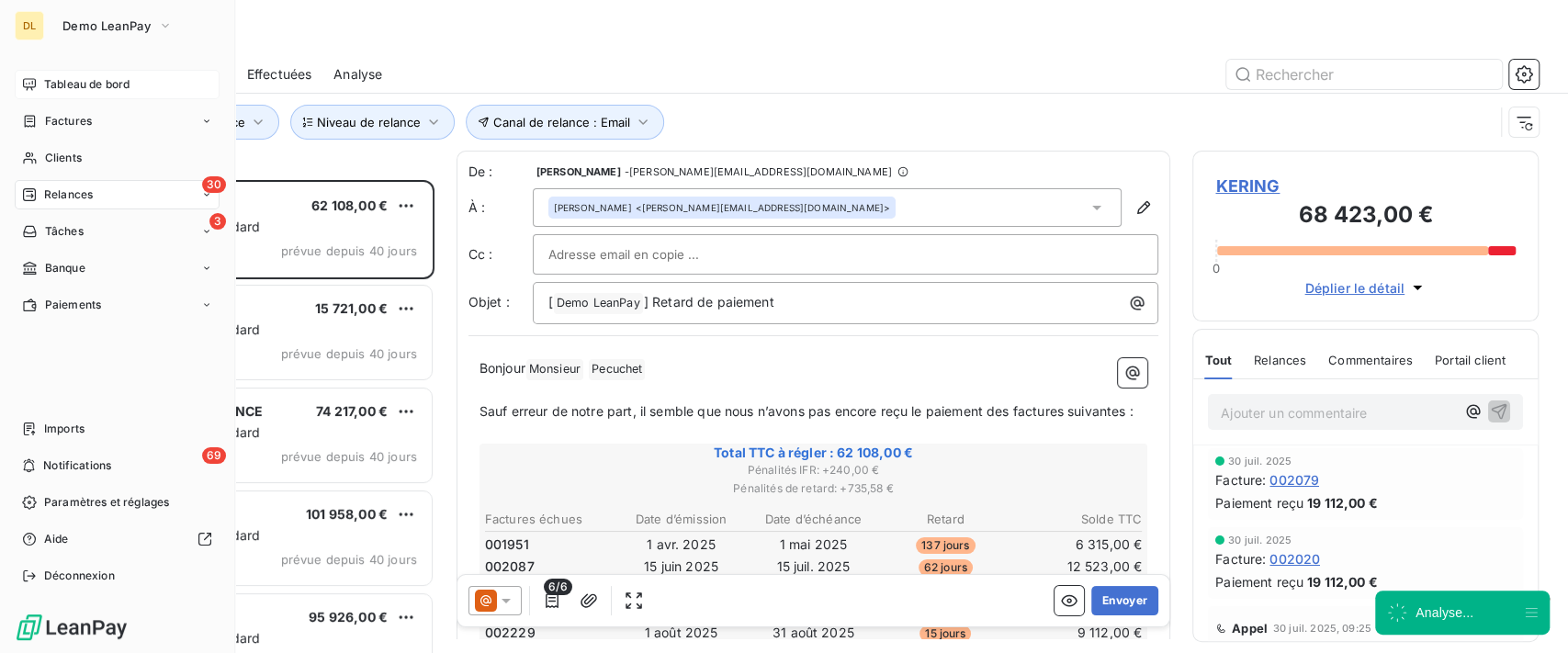
click at [37, 82] on div "Tableau de bord" at bounding box center [118, 84] width 205 height 29
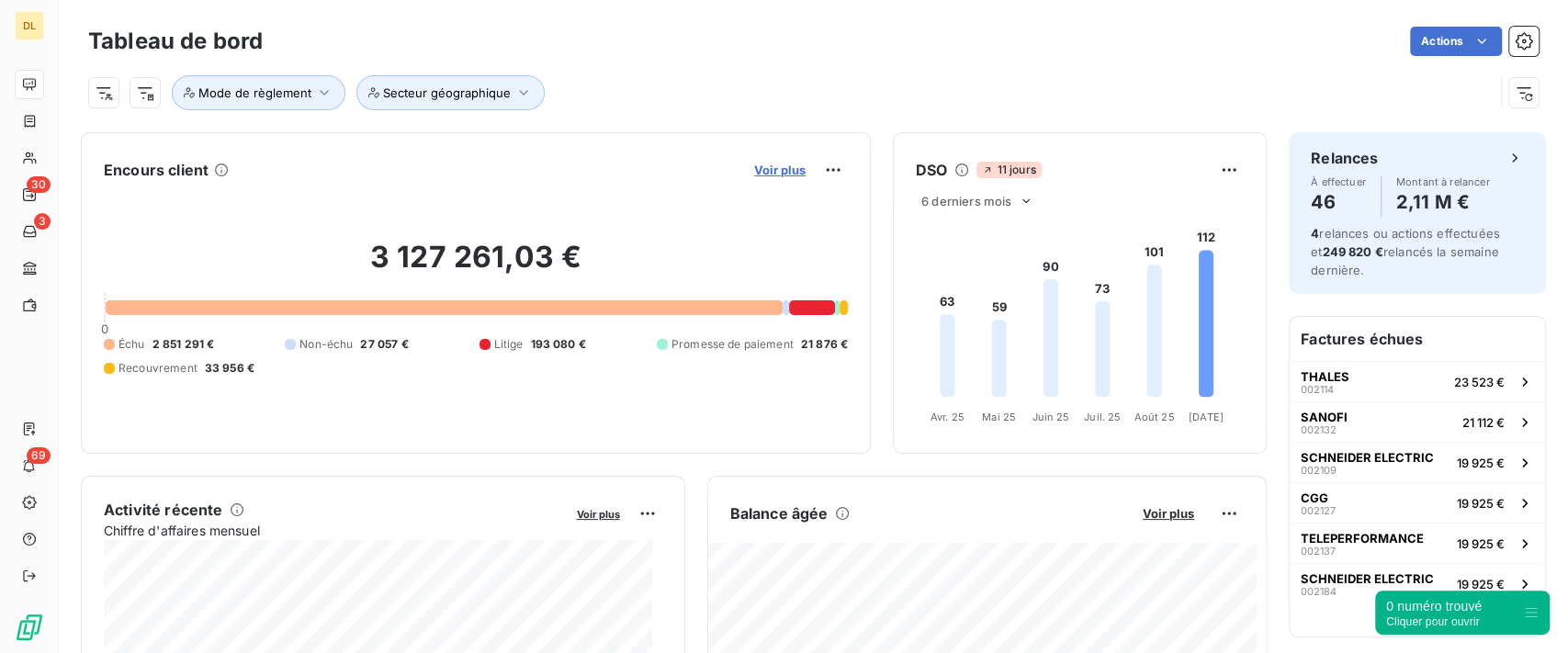
click at [772, 166] on span "Voir plus" at bounding box center [780, 171] width 51 height 15
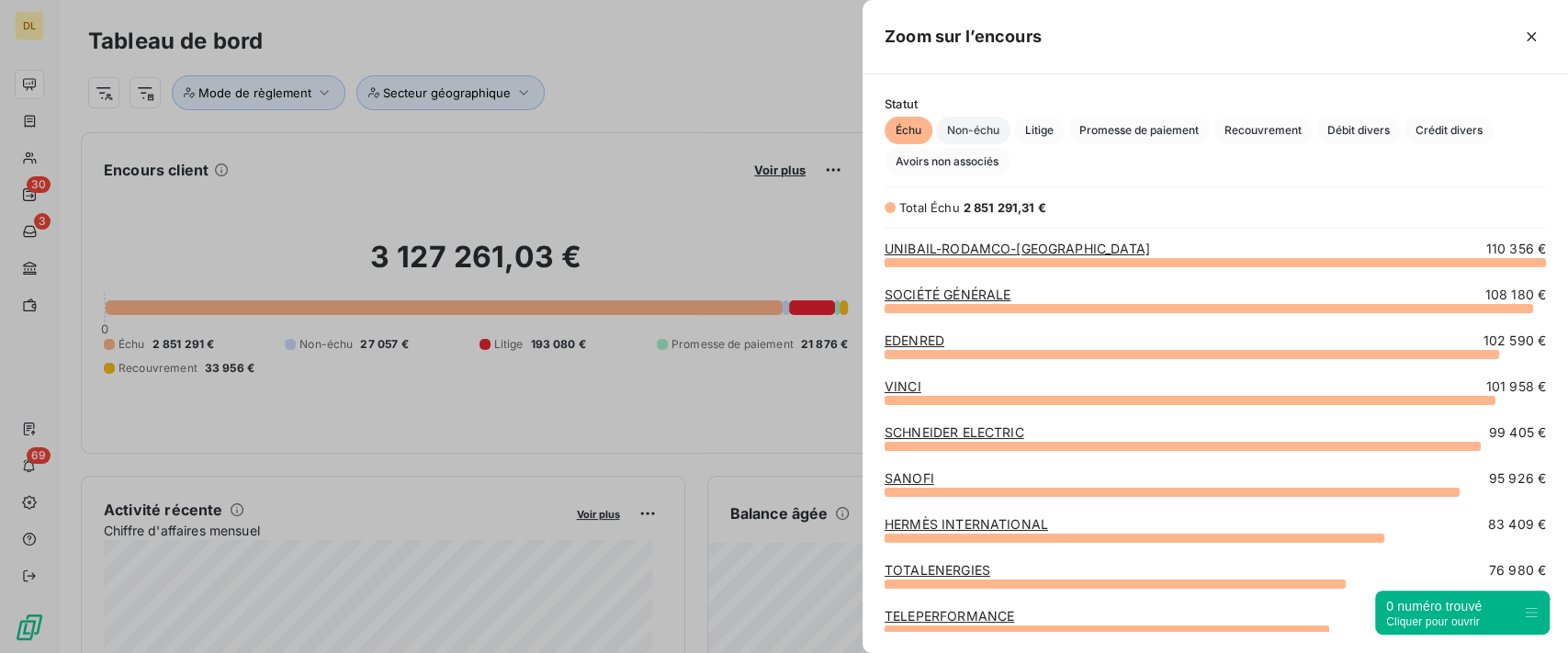
scroll to position [372, 686]
click at [1523, 41] on icon "button" at bounding box center [1531, 36] width 18 height 18
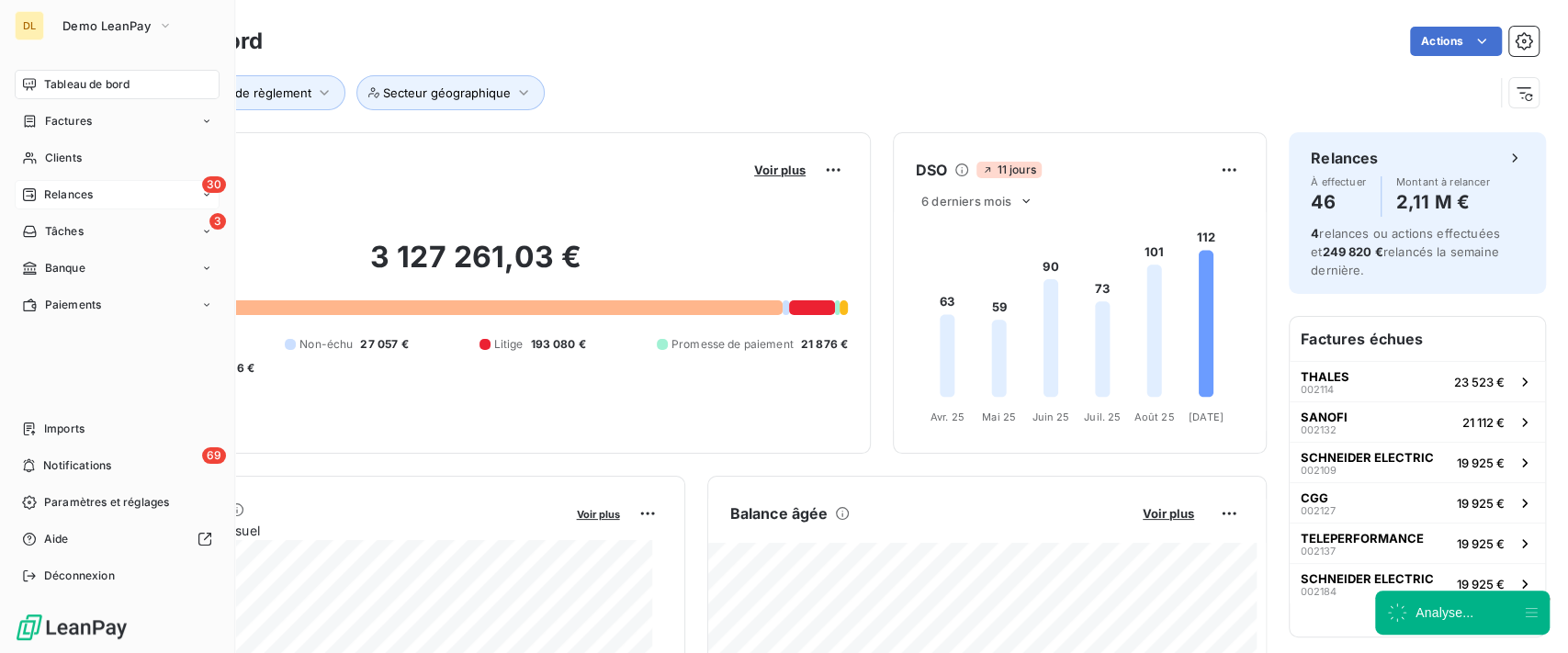
click at [29, 197] on icon at bounding box center [29, 195] width 15 height 15
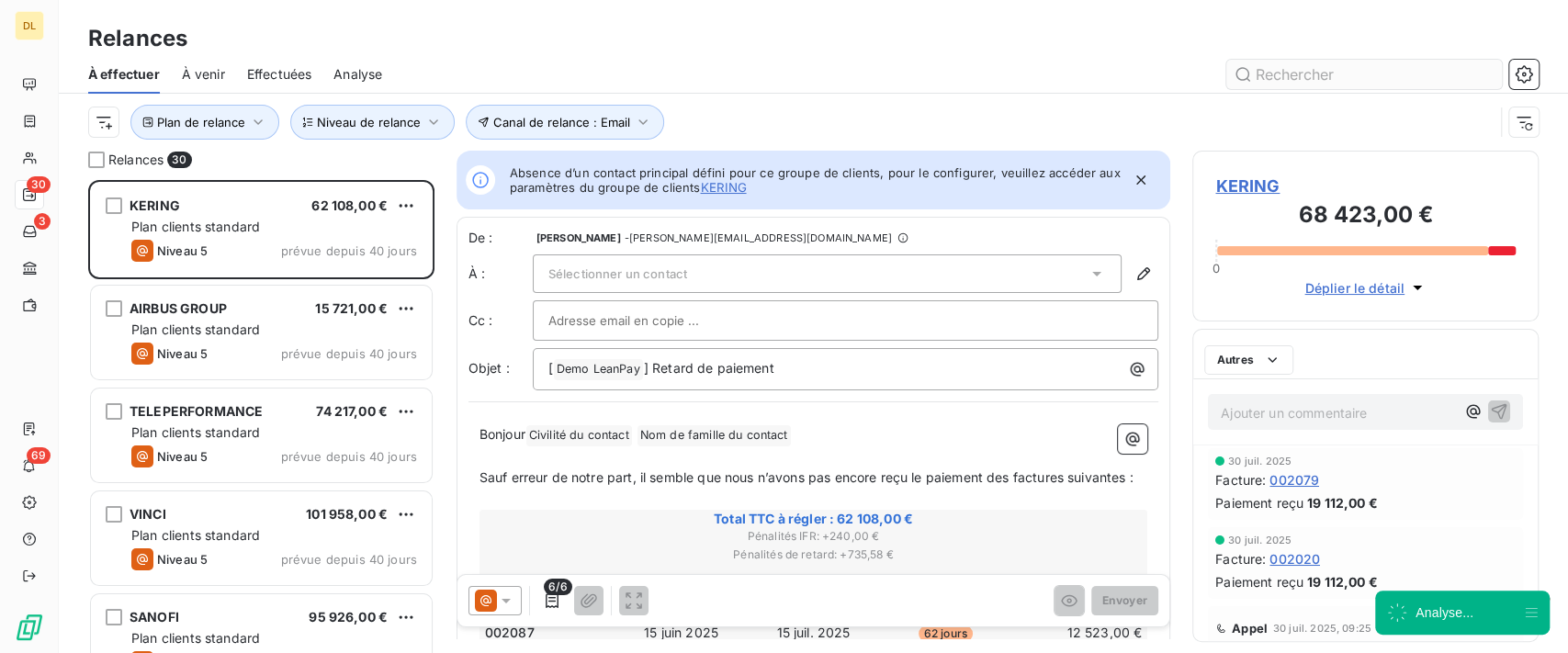
scroll to position [454, 327]
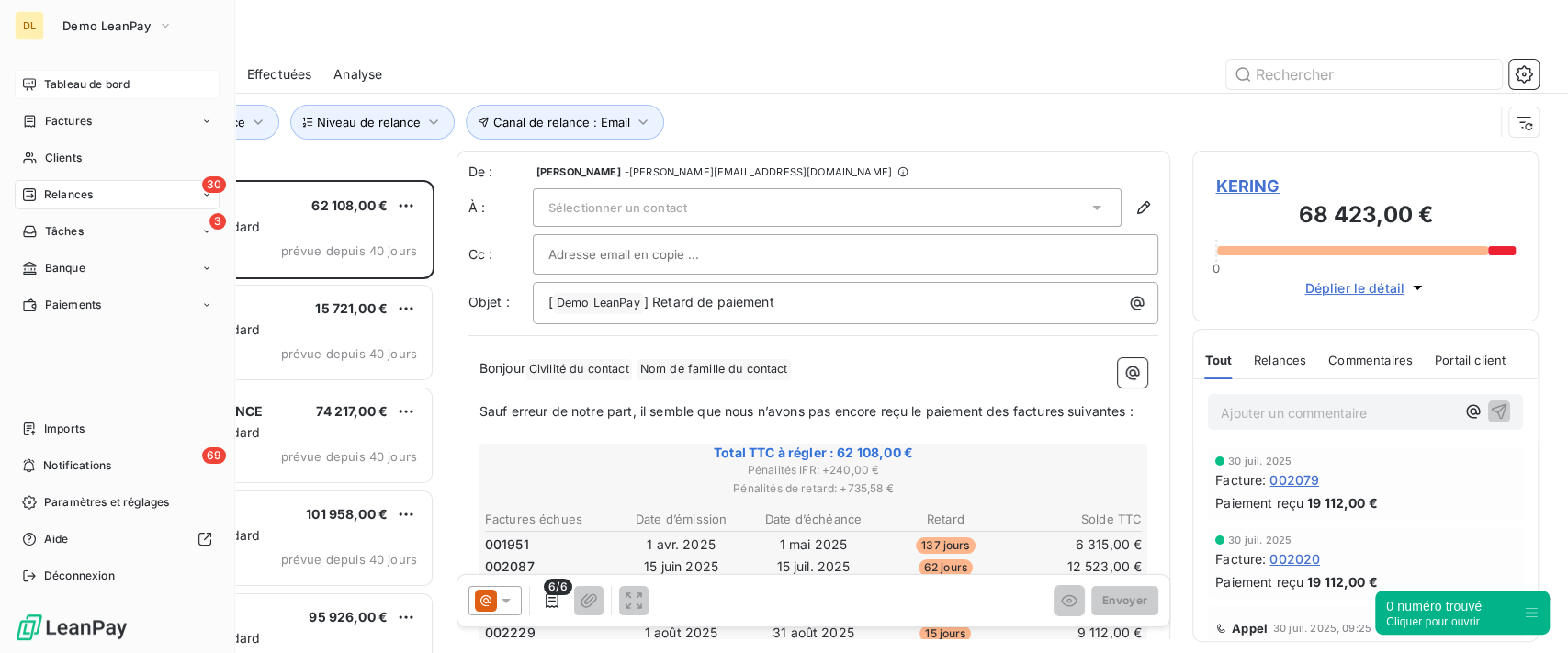
click at [98, 80] on span "Tableau de bord" at bounding box center [87, 83] width 85 height 16
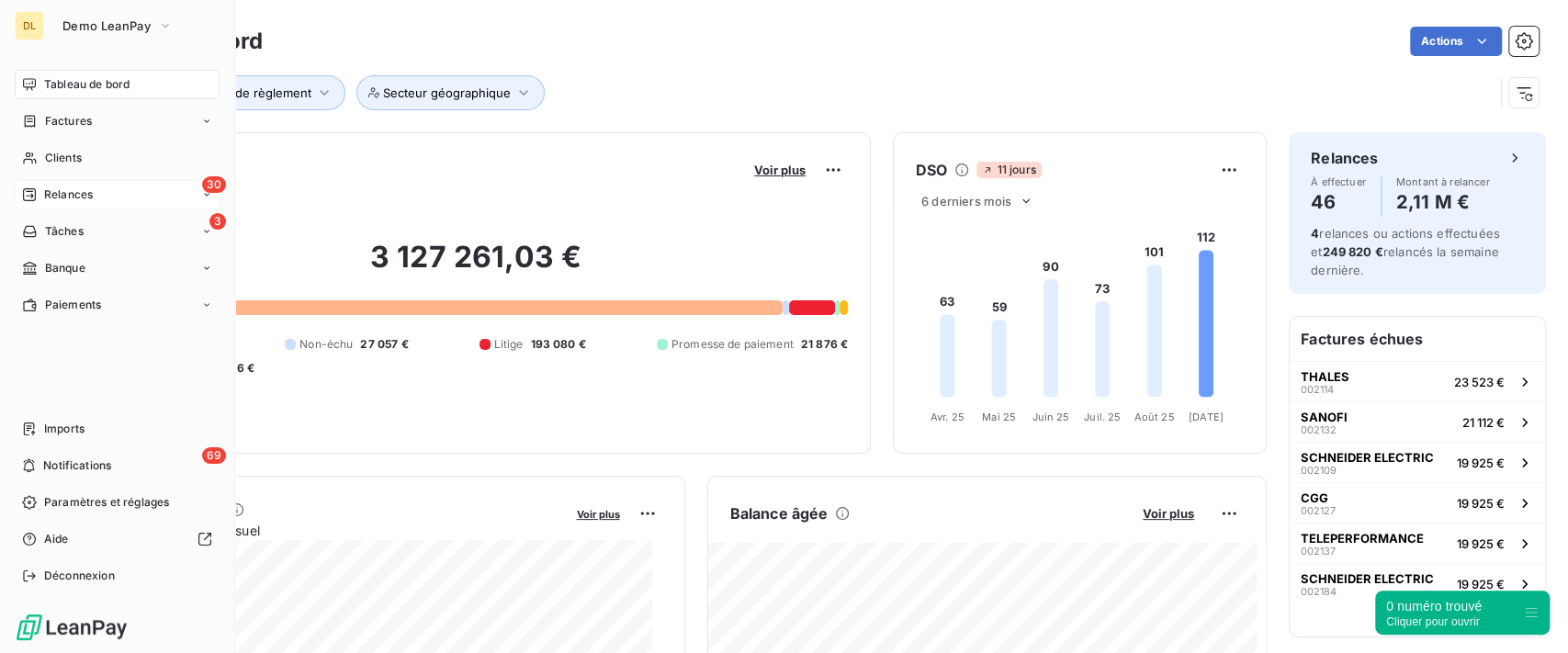
click at [61, 193] on span "Relances" at bounding box center [68, 194] width 48 height 16
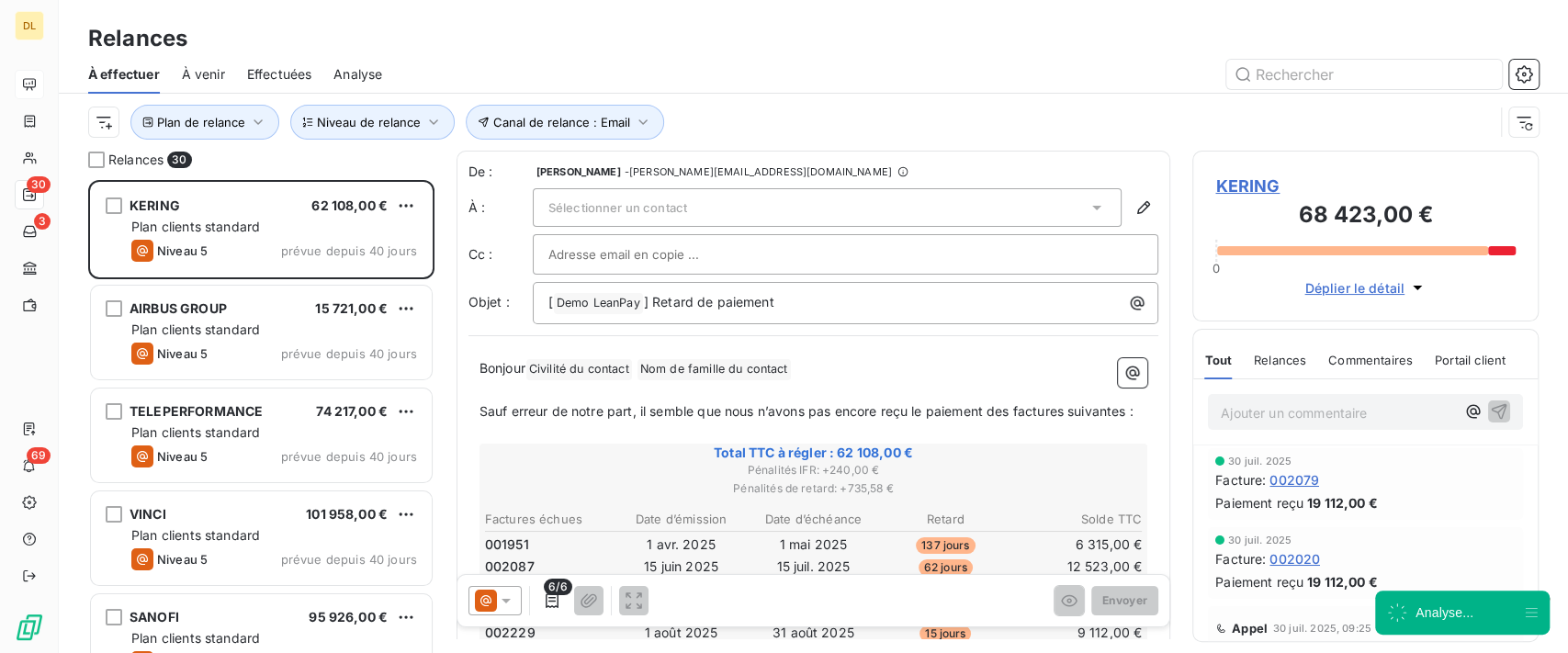
scroll to position [454, 327]
click at [263, 70] on span "Effectuées" at bounding box center [280, 74] width 65 height 18
